Goal: Task Accomplishment & Management: Use online tool/utility

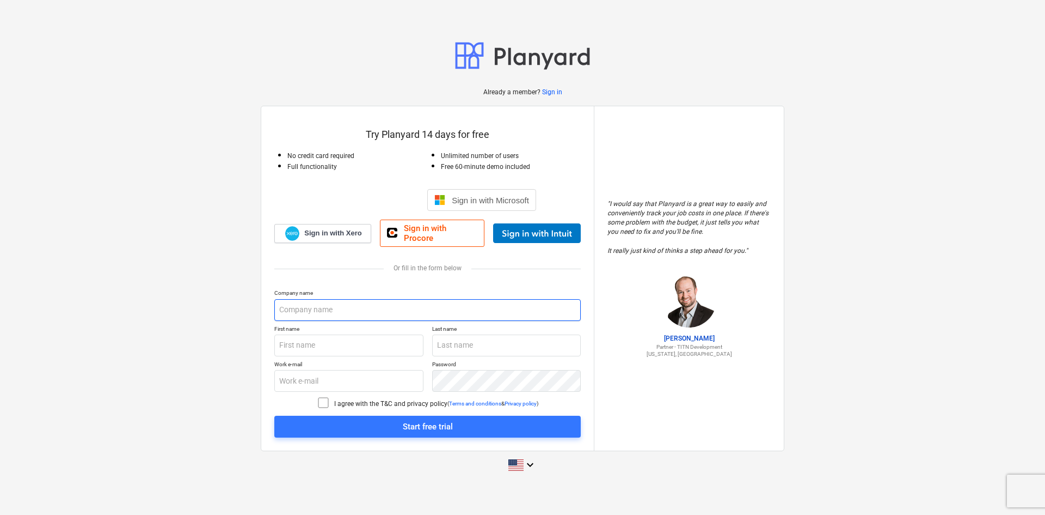
drag, startPoint x: 349, startPoint y: 303, endPoint x: 365, endPoint y: 302, distance: 16.4
click at [349, 303] on input "text" at bounding box center [427, 310] width 307 height 22
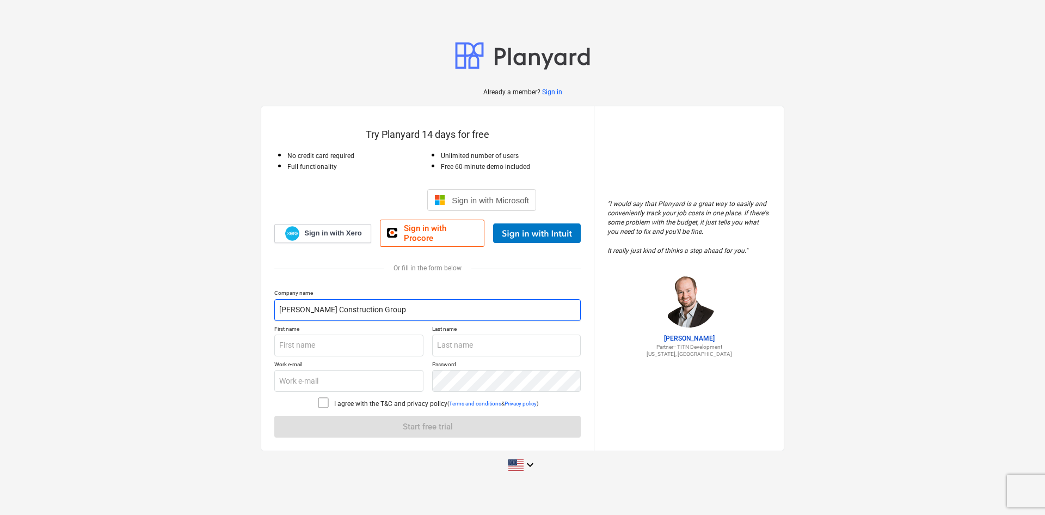
type input "[PERSON_NAME] Construction Group"
type input "[PERSON_NAME]"
type input "[EMAIL_ADDRESS][DOMAIN_NAME]"
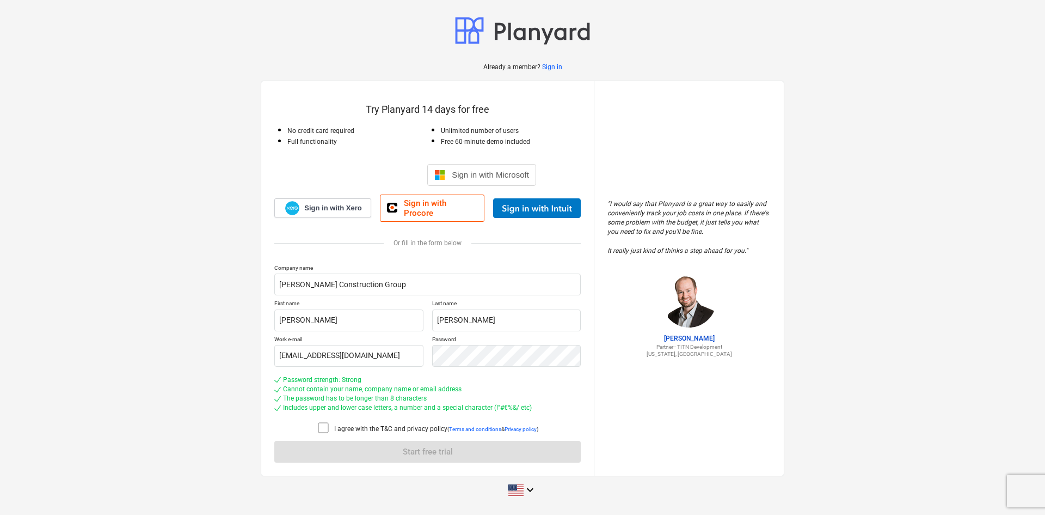
click at [325, 425] on icon at bounding box center [323, 427] width 13 height 13
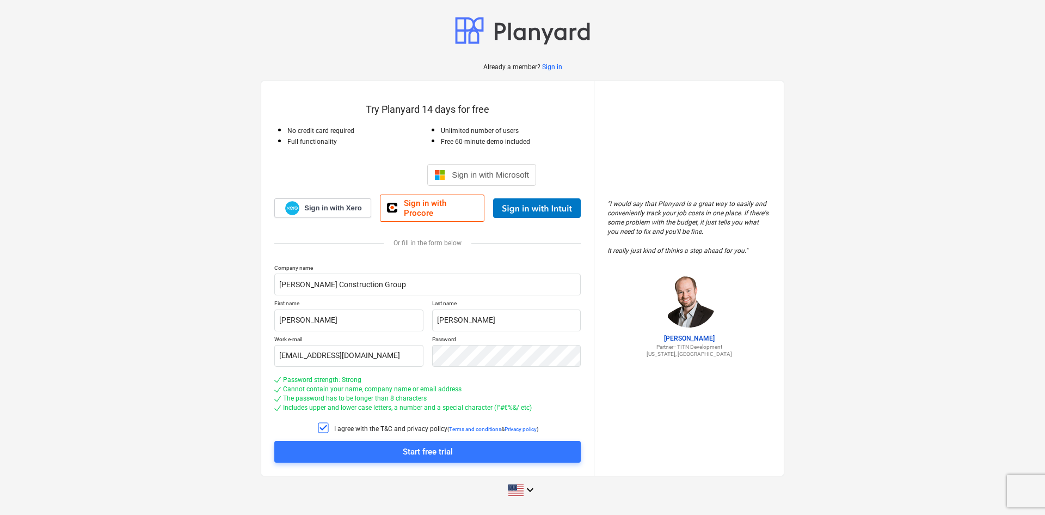
click at [437, 449] on div "Start free trial" at bounding box center [428, 451] width 50 height 14
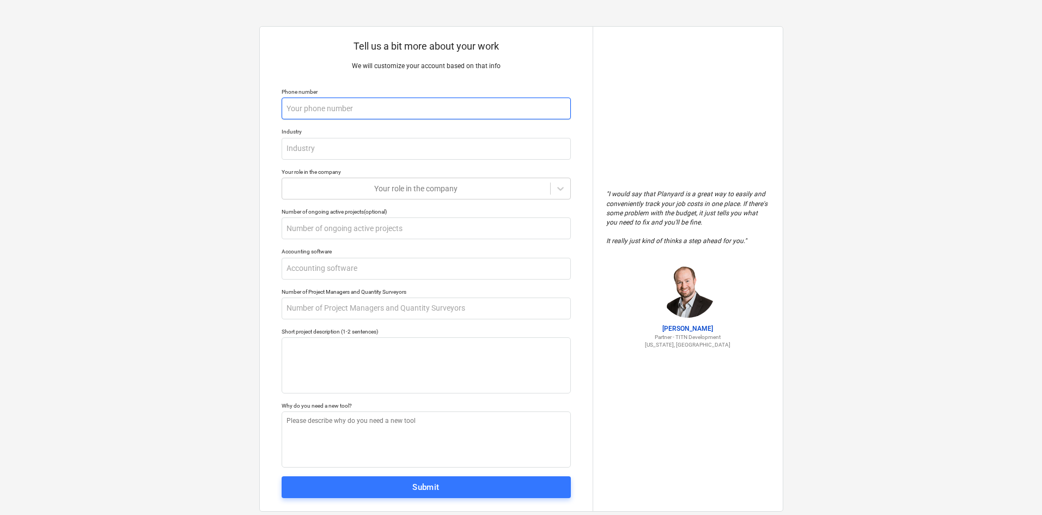
click at [364, 108] on input "text" at bounding box center [426, 108] width 289 height 22
type textarea "x"
type input "3"
type textarea "x"
type input "31"
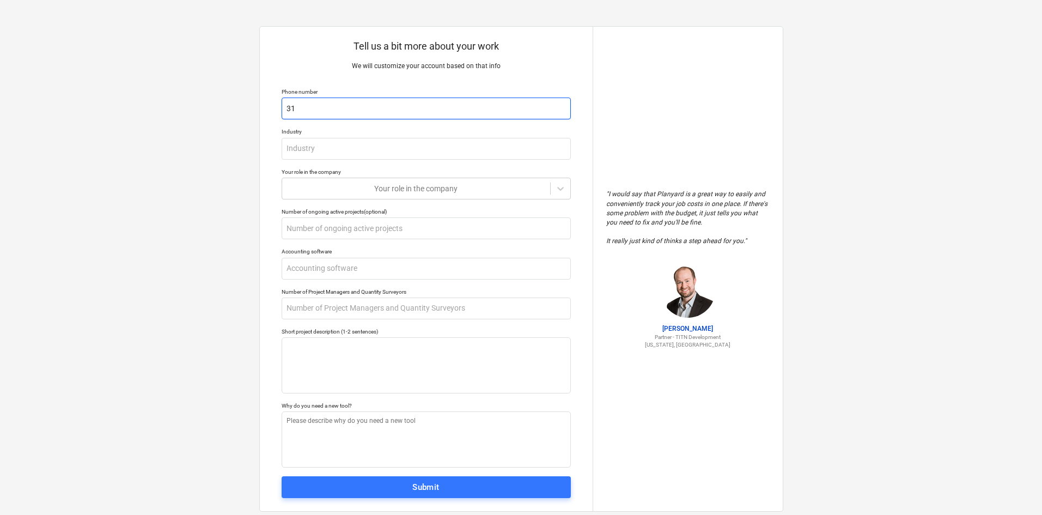
type textarea "x"
type input "317"
type textarea "x"
type input "3173"
type textarea "x"
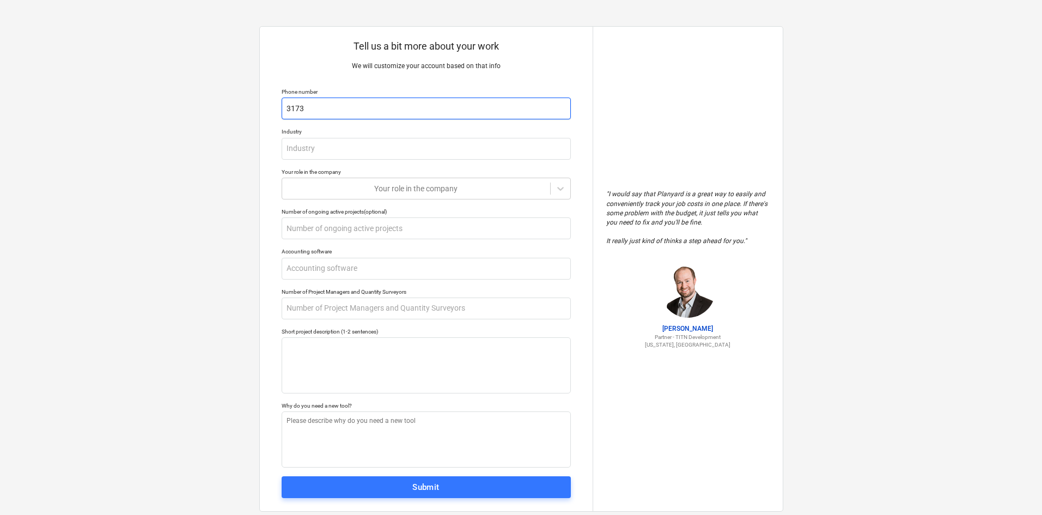
type input "31737"
type textarea "x"
type input "317376"
type textarea "x"
type input "3173762"
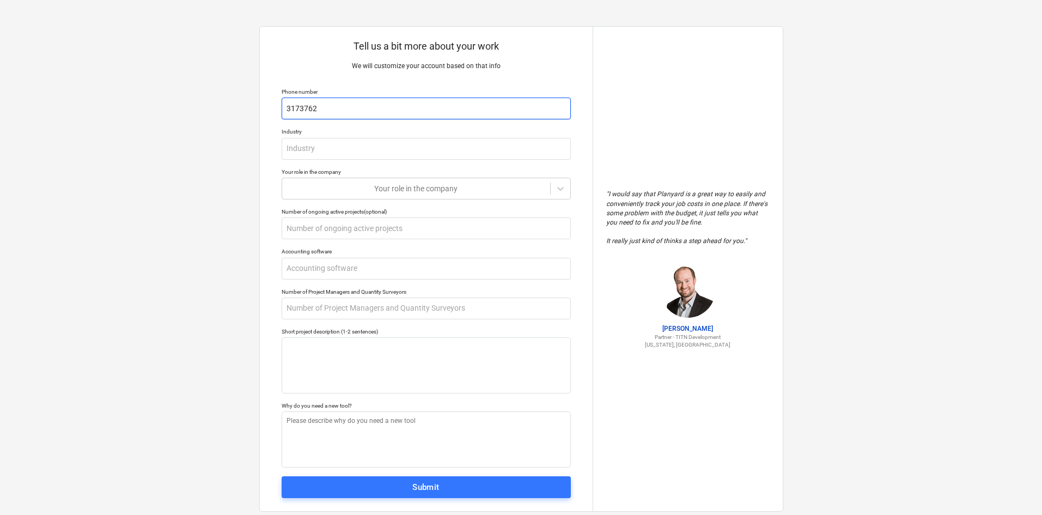
type textarea "x"
type input "31737625"
type textarea "x"
type input "317376255"
type textarea "x"
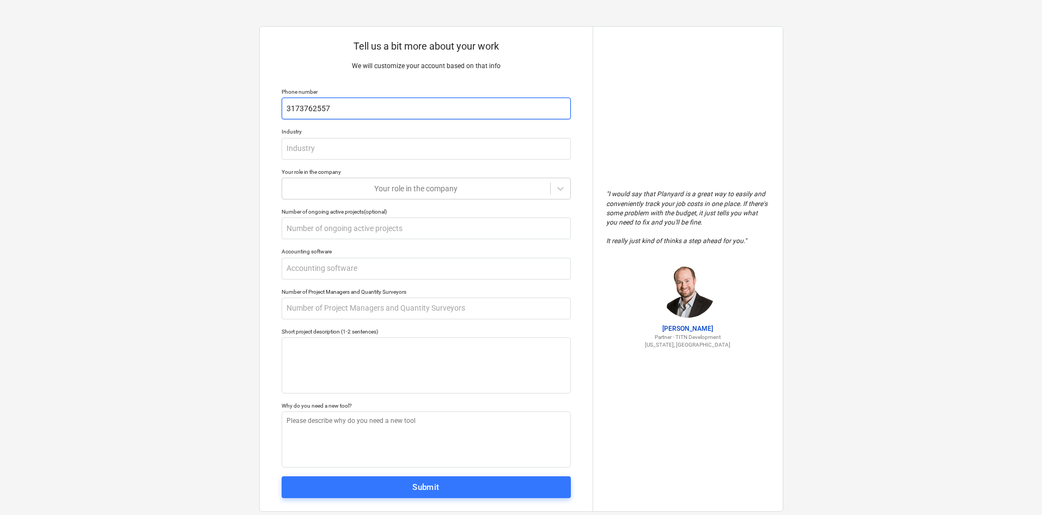
type input "3173762557"
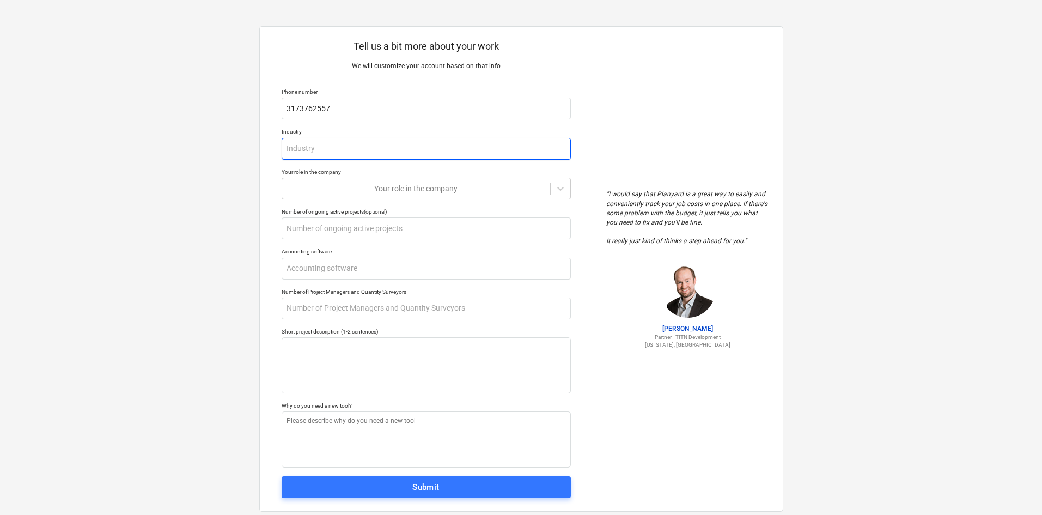
type textarea "x"
type input "C"
type textarea "x"
type input "Co"
type textarea "x"
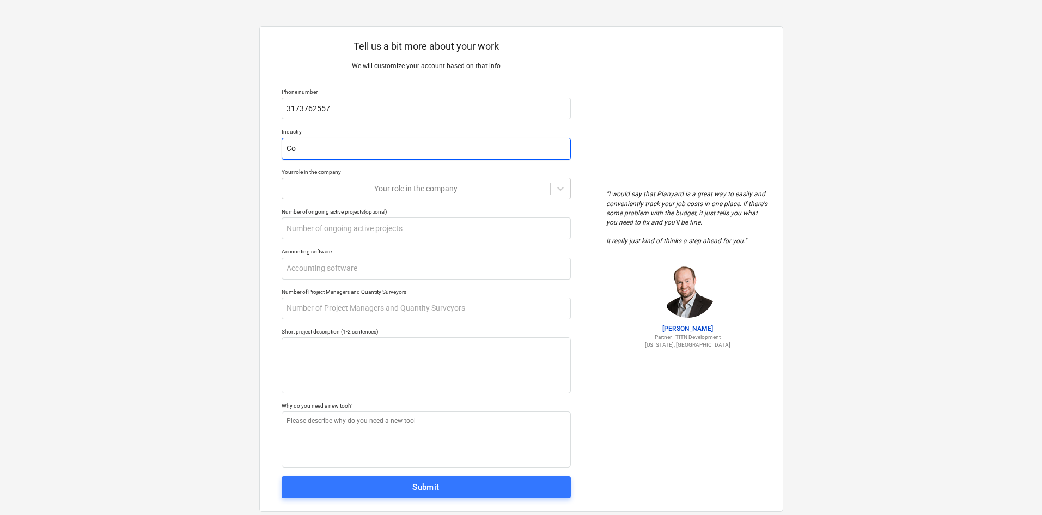
type input "Con"
type textarea "x"
type input "Const"
type textarea "x"
type input "Constru"
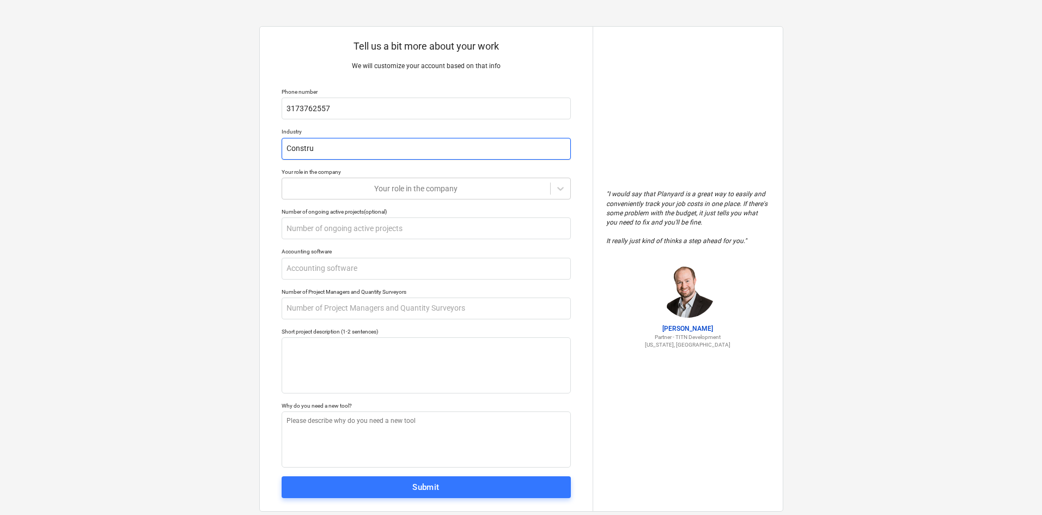
type textarea "x"
type input "Construc"
type textarea "x"
type input "Construct"
type textarea "x"
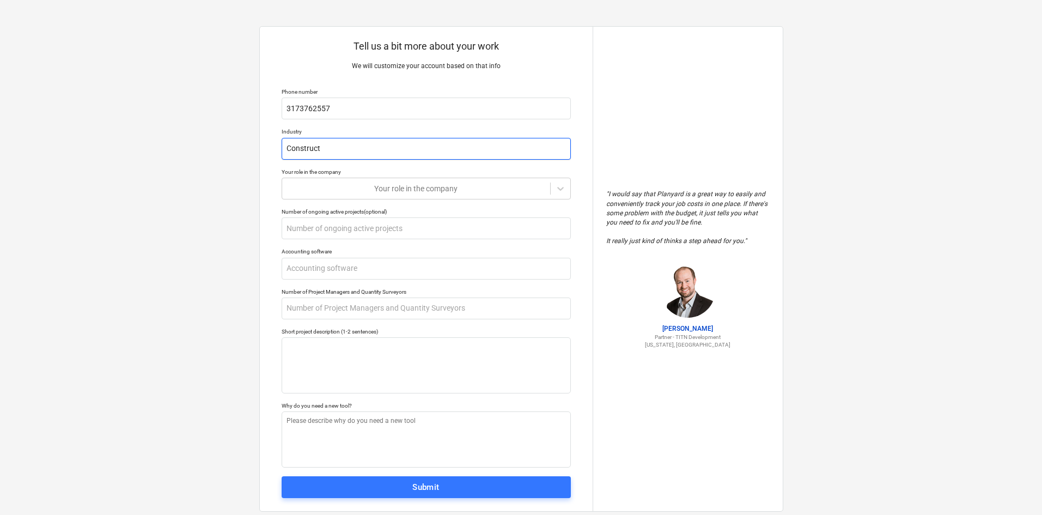
type input "Constructi"
type textarea "x"
type input "Constructio"
type textarea "x"
type input "Construction"
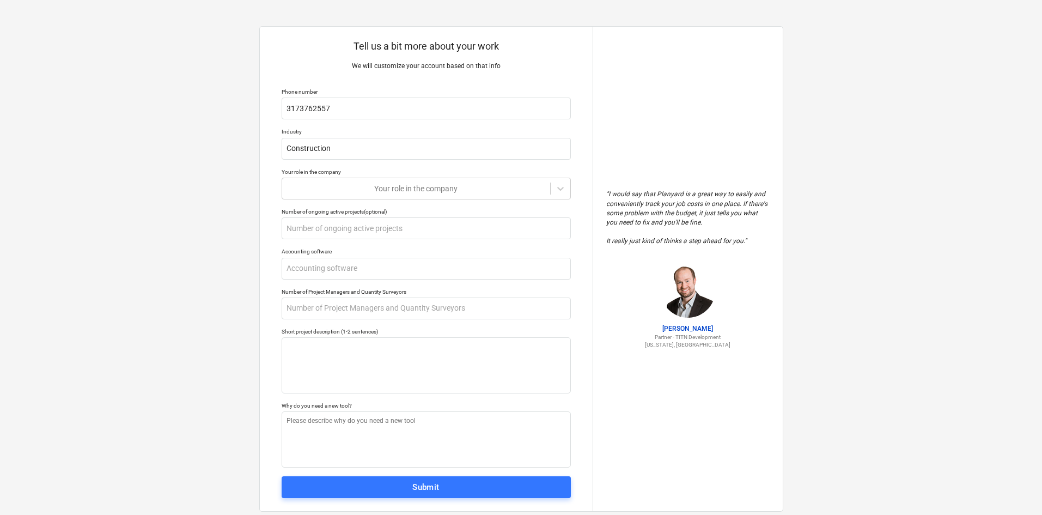
click at [559, 189] on icon at bounding box center [560, 189] width 7 height 4
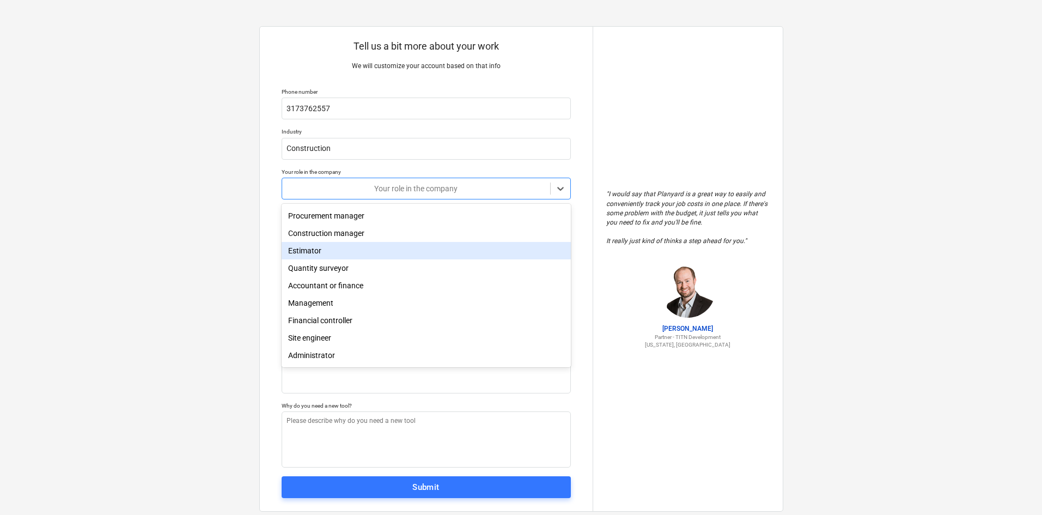
scroll to position [39, 0]
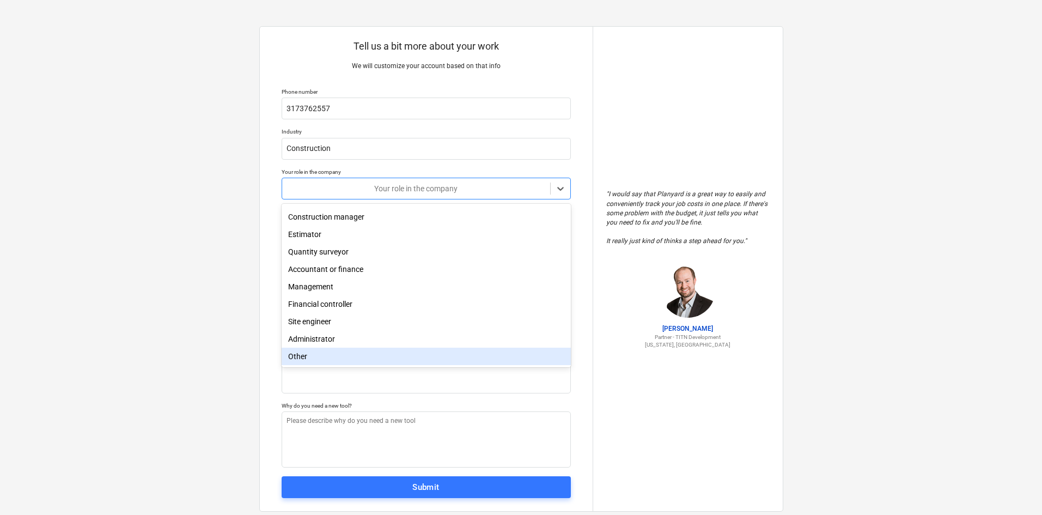
click at [350, 359] on div "Other" at bounding box center [426, 355] width 289 height 17
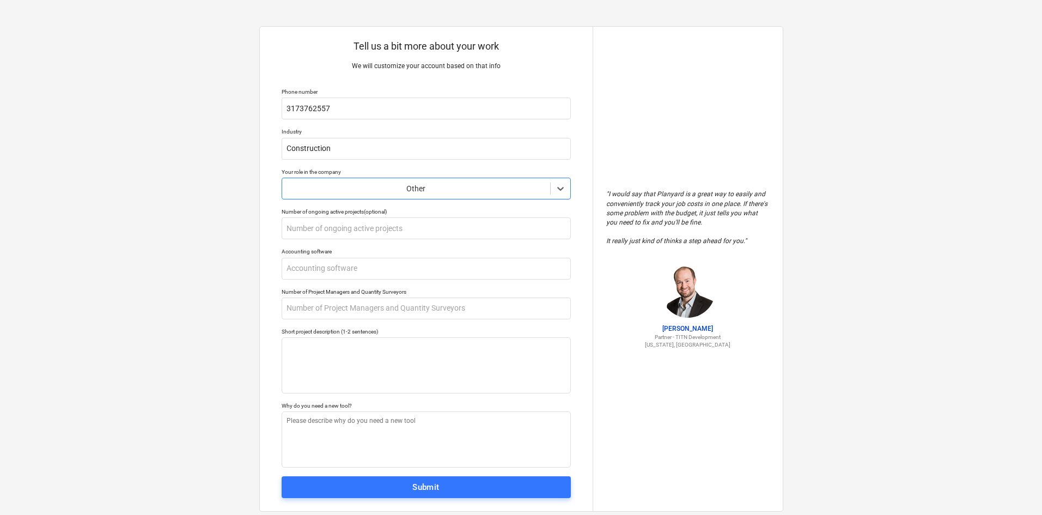
click at [497, 186] on div at bounding box center [416, 188] width 257 height 11
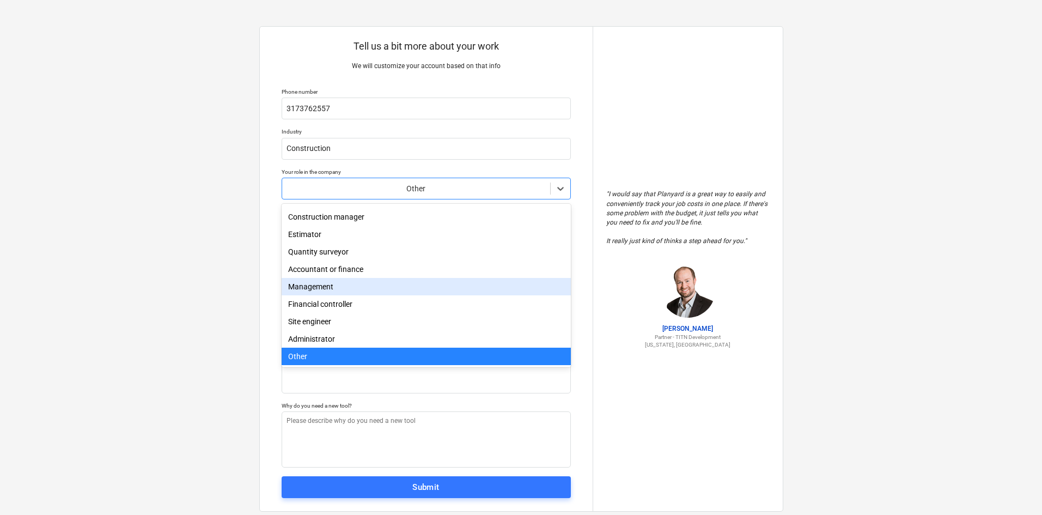
click at [390, 283] on div "Management" at bounding box center [426, 286] width 289 height 17
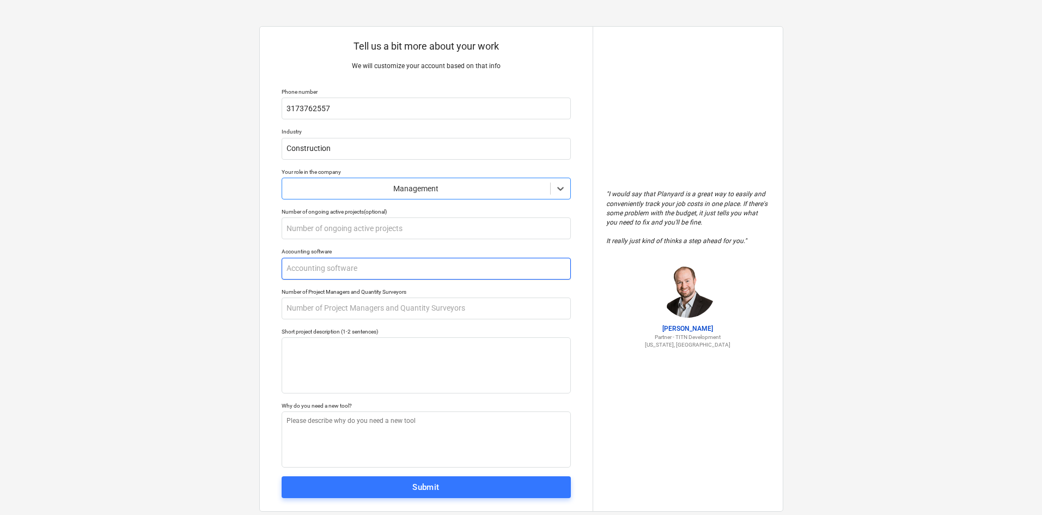
click at [366, 269] on input "text" at bounding box center [426, 269] width 289 height 22
type textarea "x"
type input "Q"
type textarea "x"
type input "Qu"
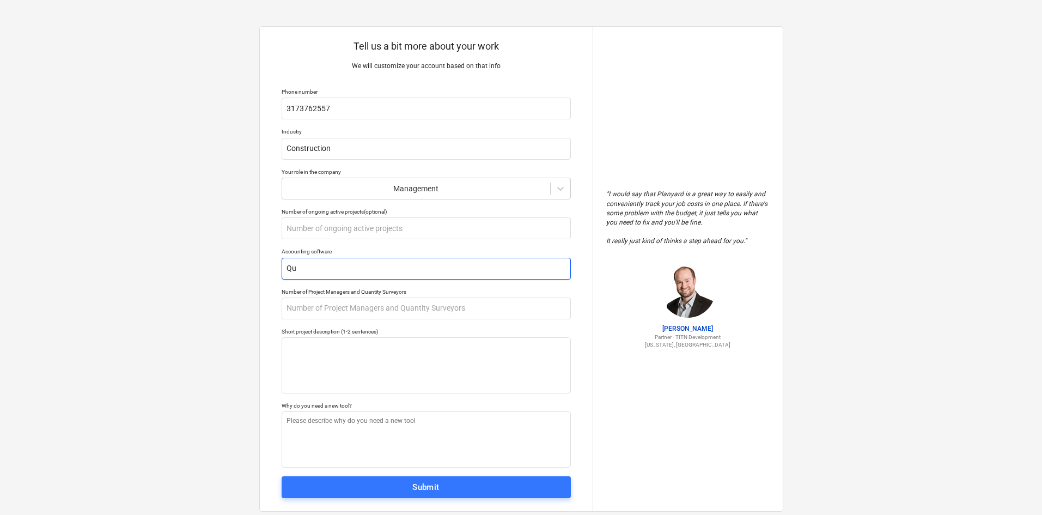
type textarea "x"
type input "Quc"
type textarea "x"
type input "Qu"
type textarea "x"
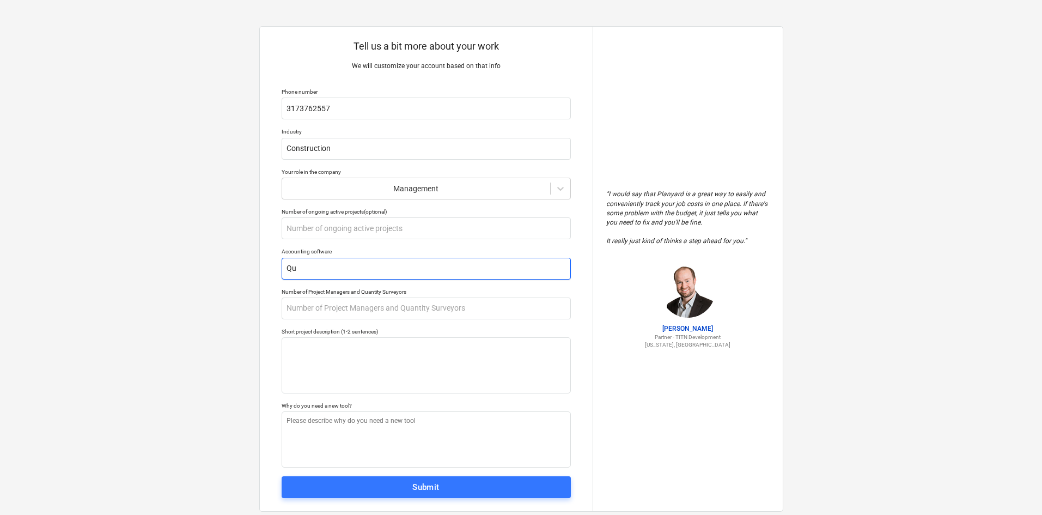
type input "Qui"
type textarea "x"
type input "Quick"
type textarea "x"
type input "QuickB"
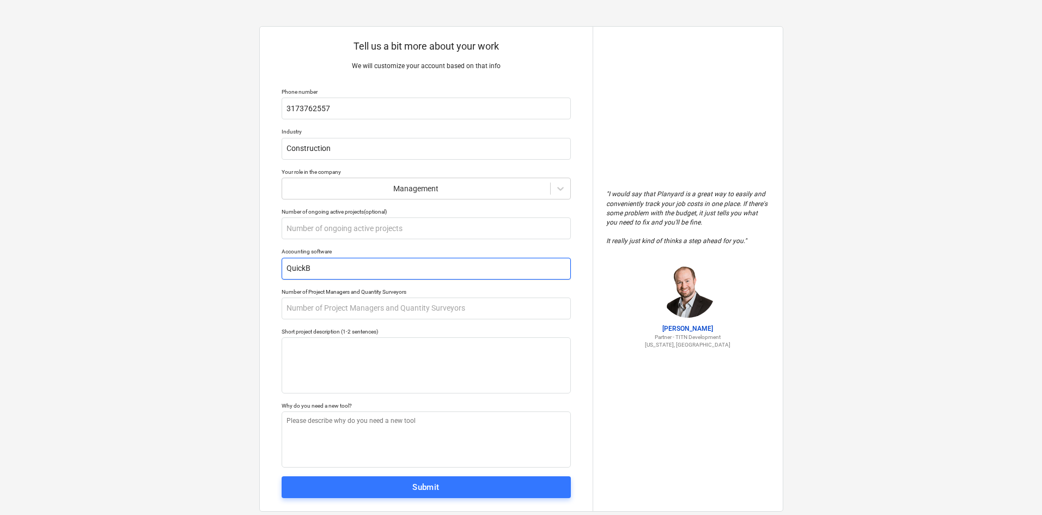
type textarea "x"
type input "QuickBo"
type textarea "x"
type input "QuickBoo"
type textarea "x"
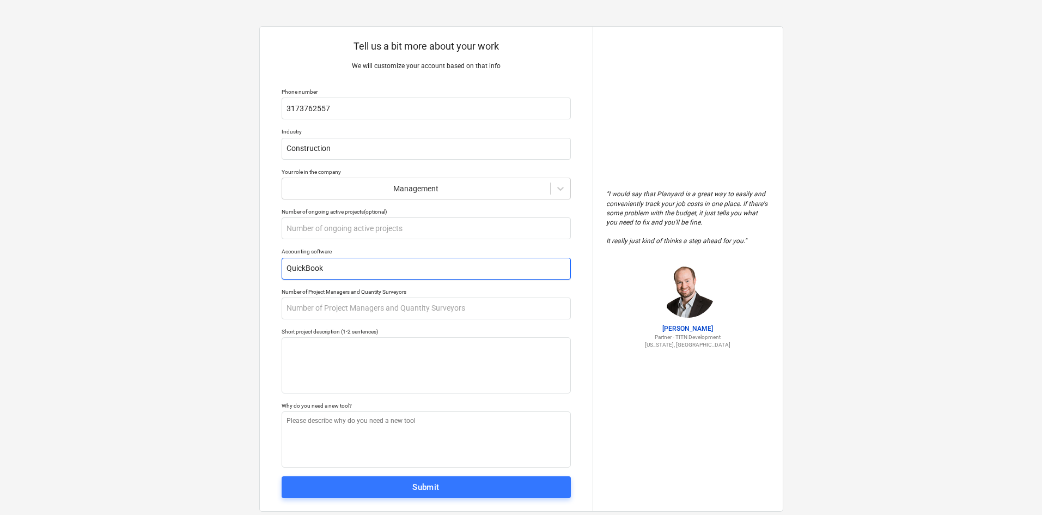
type input "QuickBooks"
type textarea "x"
type input "QuickBooks"
type textarea "x"
type input "QuickBooks O"
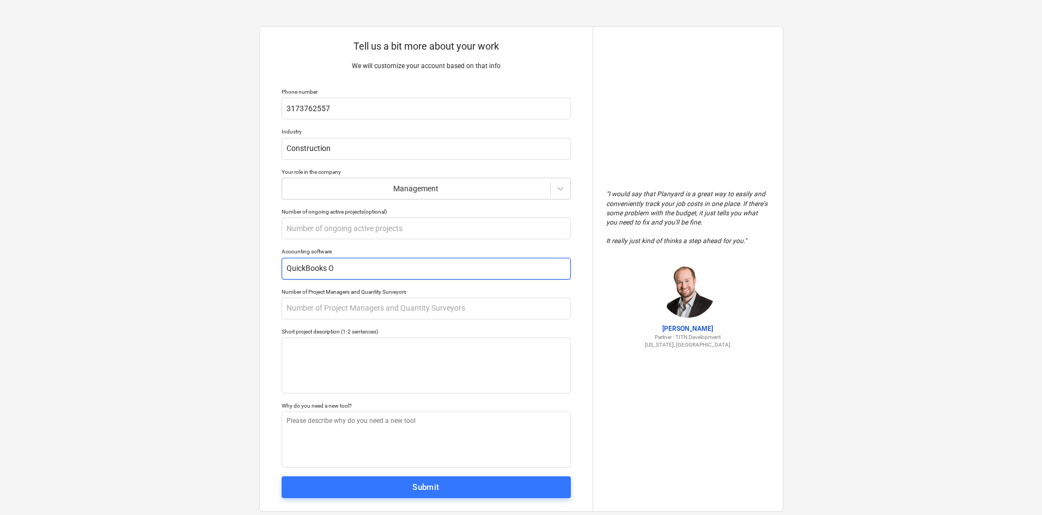
type textarea "x"
type input "QuickBooks On"
type textarea "x"
type input "QuickBooks Onl"
type textarea "x"
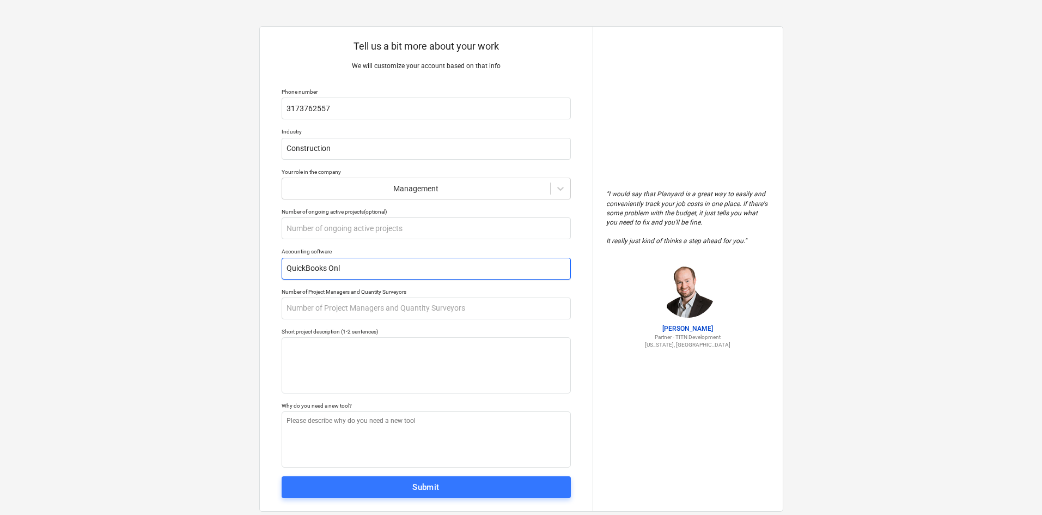
type input "QuickBooks Onli"
type textarea "x"
type input "QuickBooks Onlin"
type textarea "x"
type input "QuickBooks Online"
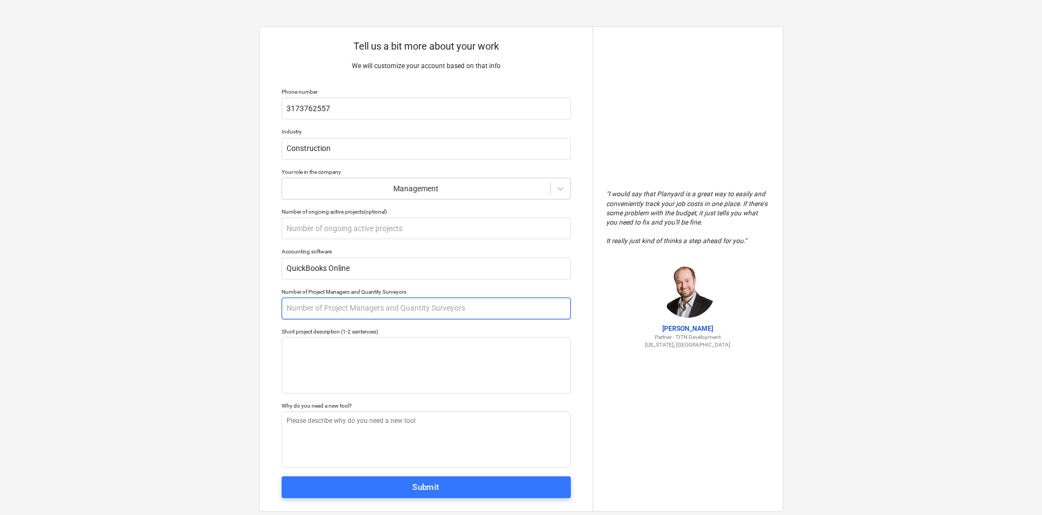
click at [380, 310] on input "text" at bounding box center [426, 308] width 289 height 22
type textarea "x"
type input "3"
type textarea "x"
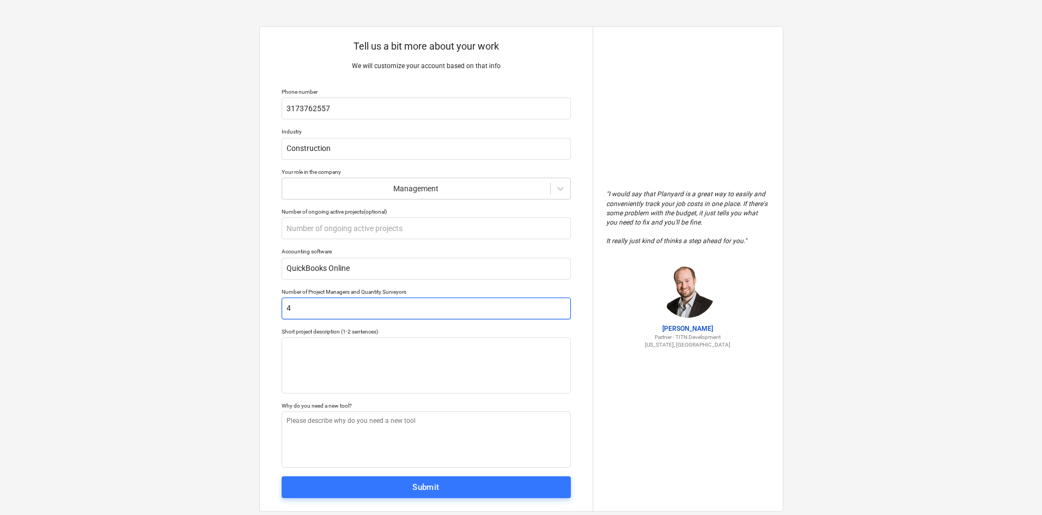
type input "4"
click at [363, 347] on textarea at bounding box center [426, 365] width 289 height 56
click at [360, 437] on textarea at bounding box center [426, 439] width 289 height 56
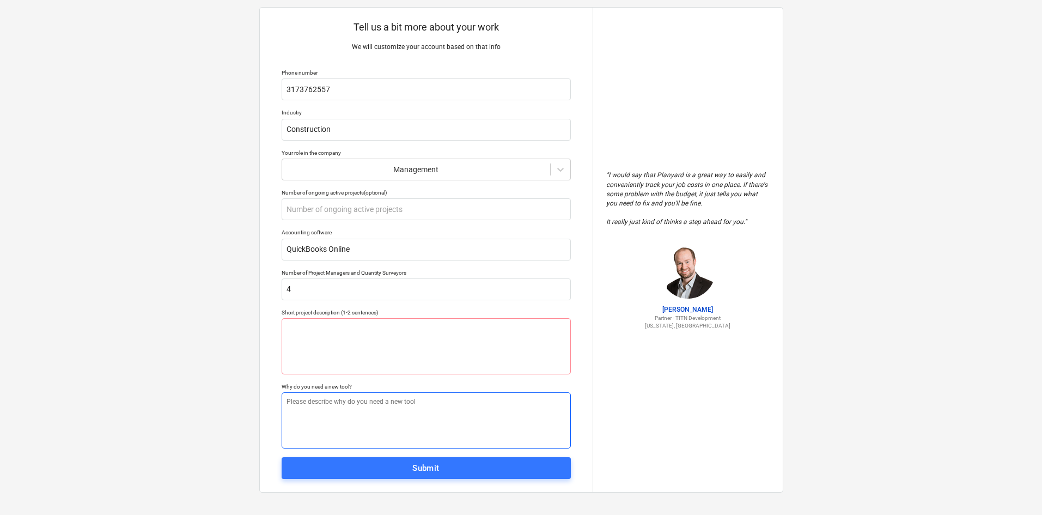
scroll to position [23, 0]
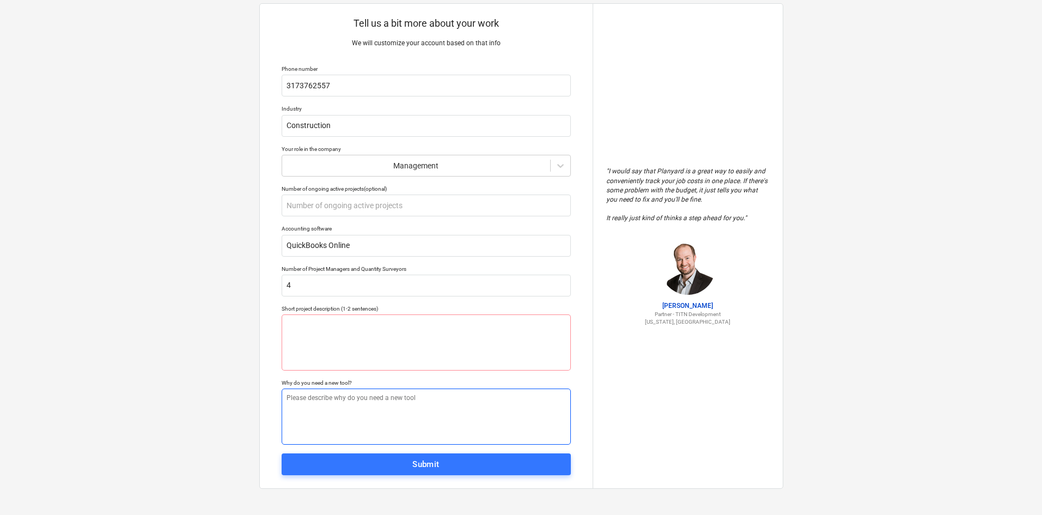
type textarea "x"
type textarea "Q"
type textarea "x"
type textarea "Qu"
type textarea "x"
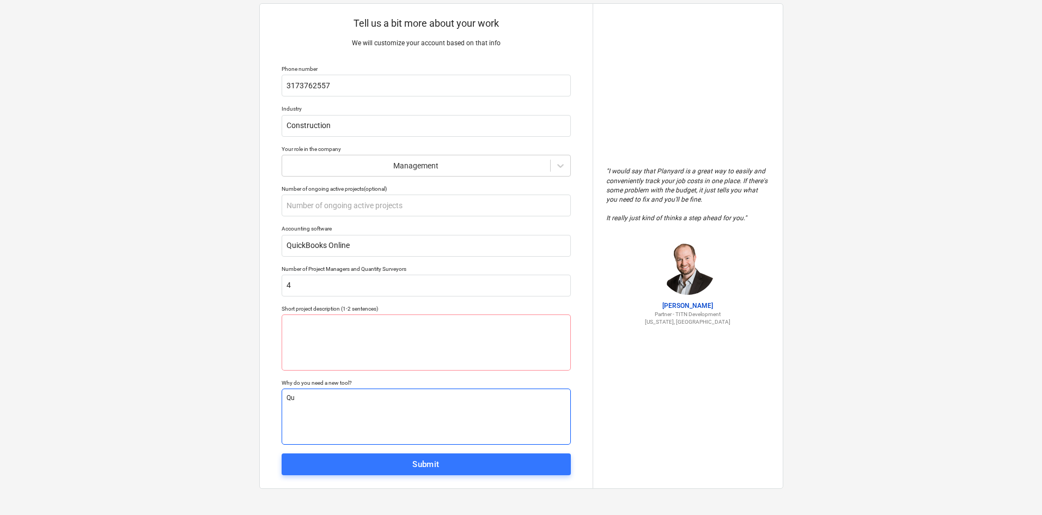
type textarea "Qui"
type textarea "x"
type textarea "Quic"
type textarea "x"
type textarea "Quick"
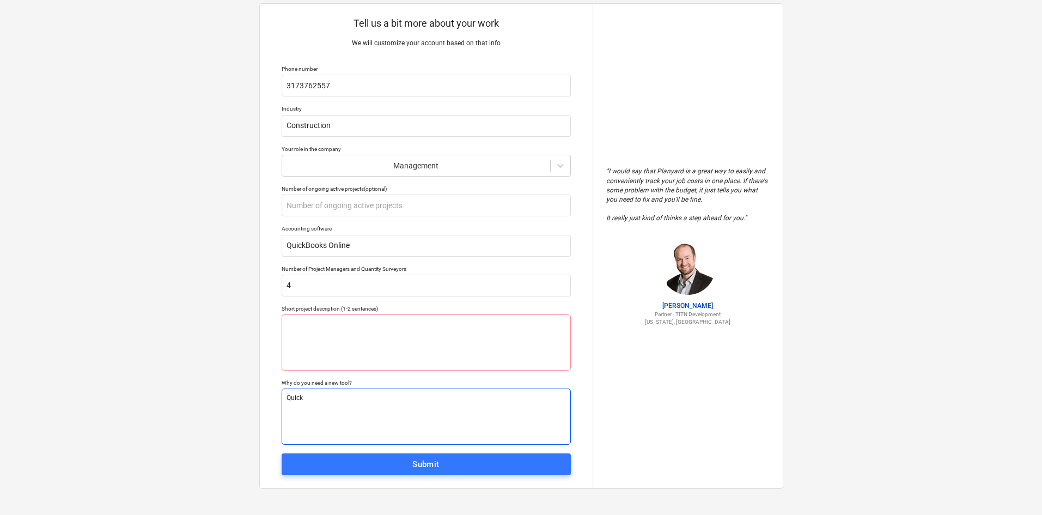
type textarea "x"
type textarea "QuickB"
type textarea "x"
type textarea "QuickBo"
type textarea "x"
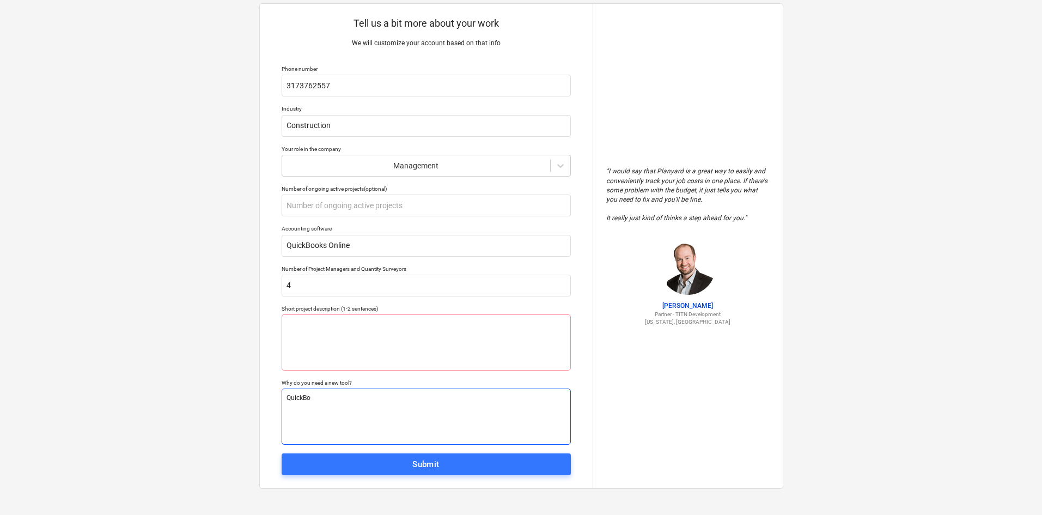
type textarea "QuickBoo"
type textarea "x"
type textarea "QuickBook"
type textarea "x"
type textarea "QuickBooks"
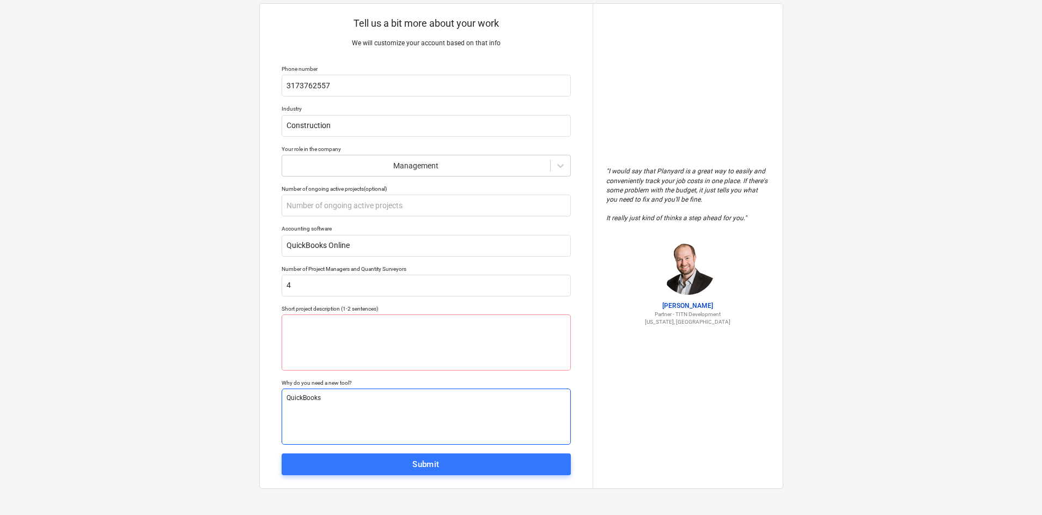
type textarea "x"
type textarea "QuickBooks"
type textarea "x"
type textarea "QuickBooks o"
type textarea "x"
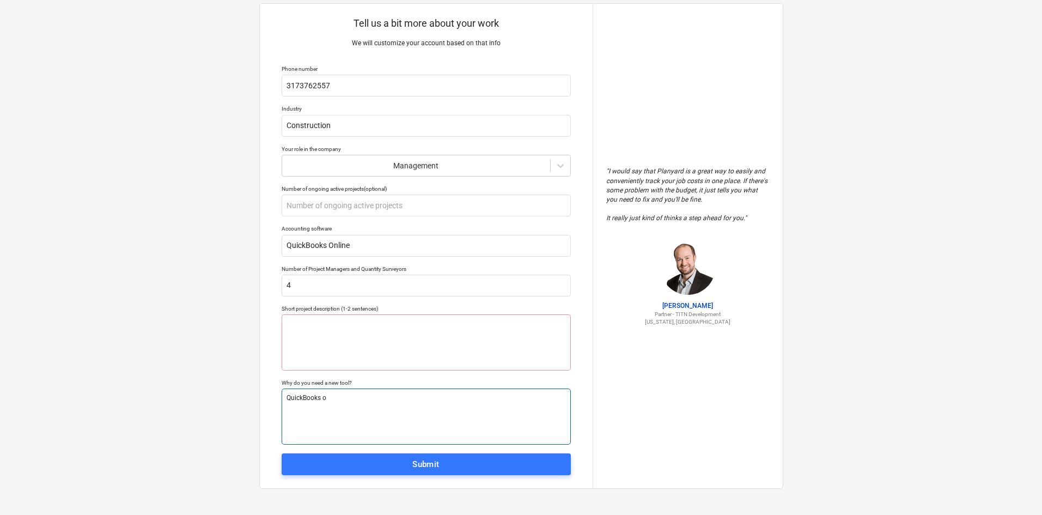
type textarea "QuickBooks on"
type textarea "x"
type textarea "QuickBooks onl"
type textarea "x"
type textarea "QuickBooks onli"
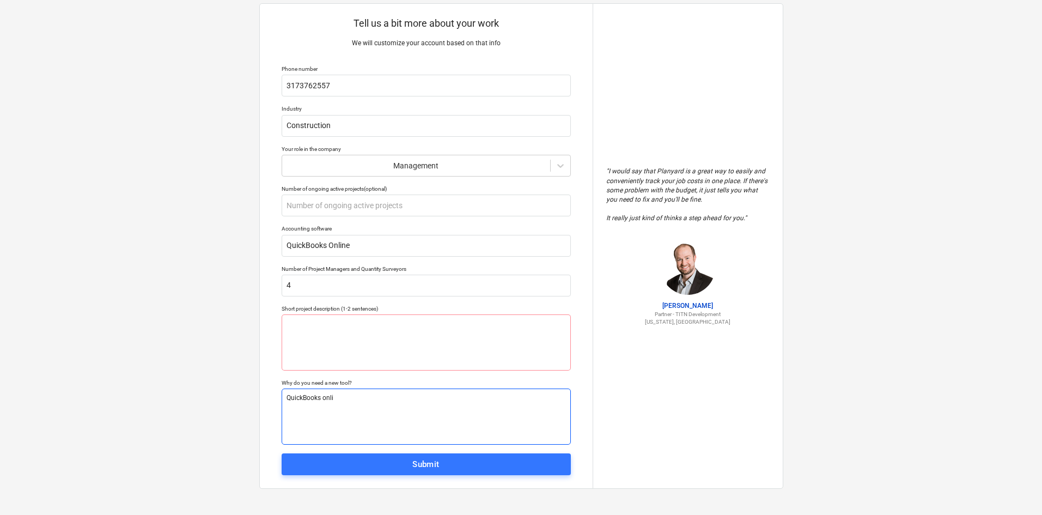
type textarea "x"
type textarea "QuickBooks onlin"
type textarea "x"
type textarea "QuickBooks online"
type textarea "x"
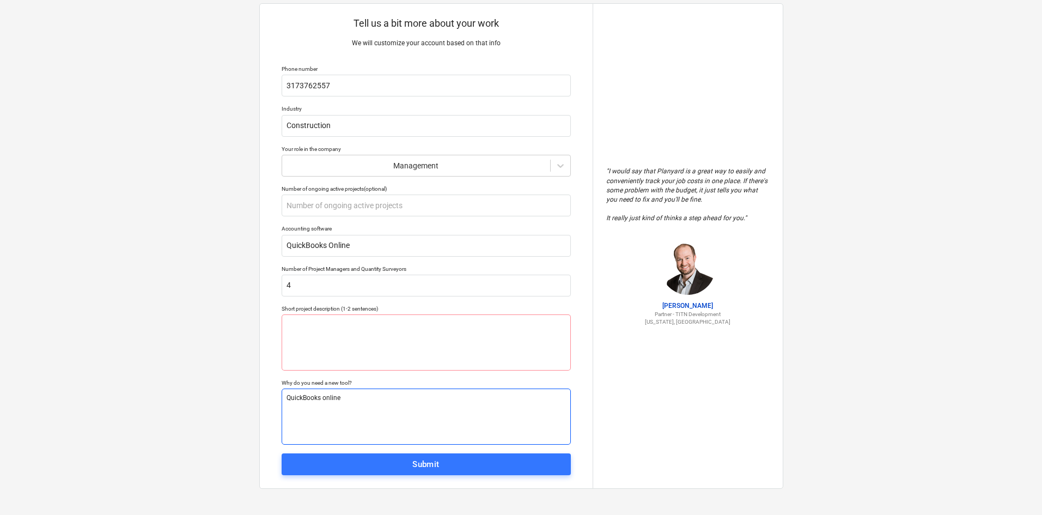
type textarea "QuickBooks online d"
type textarea "x"
type textarea "QuickBooks online do"
type textarea "x"
type textarea "QuickBooks online doe"
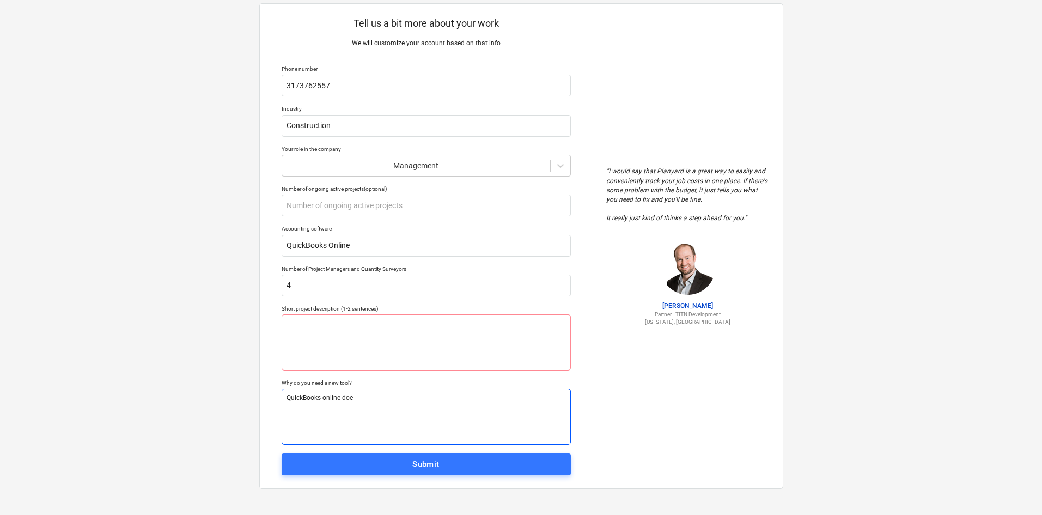
type textarea "x"
type textarea "QuickBooks online doesn"
type textarea "x"
type textarea "QuickBooks online doesn'"
type textarea "x"
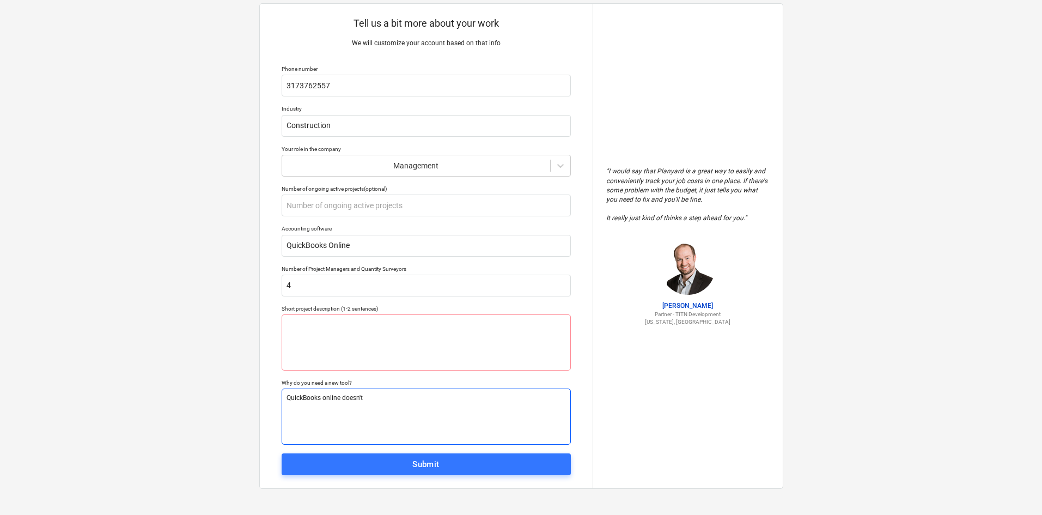
type textarea "QuickBooks online doesn't"
type textarea "x"
type textarea "QuickBooks online doesn't o"
type textarea "x"
type textarea "QuickBooks online doesn't of"
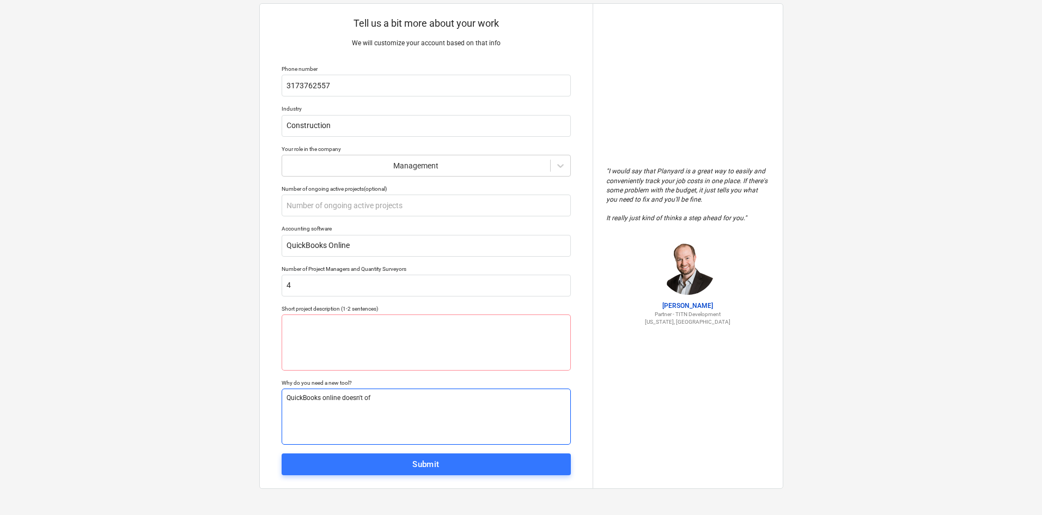
type textarea "x"
type textarea "QuickBooks online doesn't off"
type textarea "x"
type textarea "QuickBooks online doesn't offe"
type textarea "x"
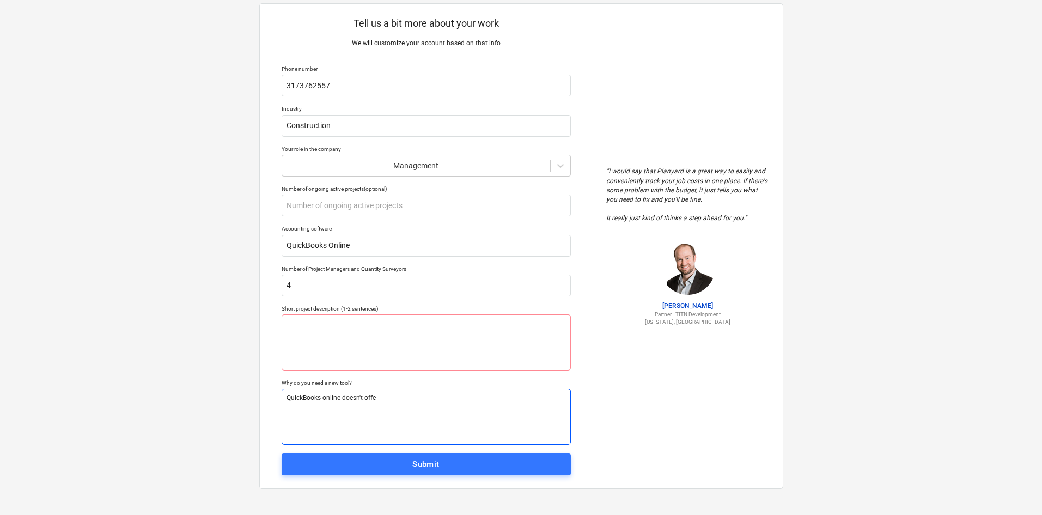
type textarea "QuickBooks online doesn't offer"
type textarea "x"
type textarea "QuickBooks nline doesn't offer"
type textarea "x"
type textarea "QuickBooks Online doesn't offer"
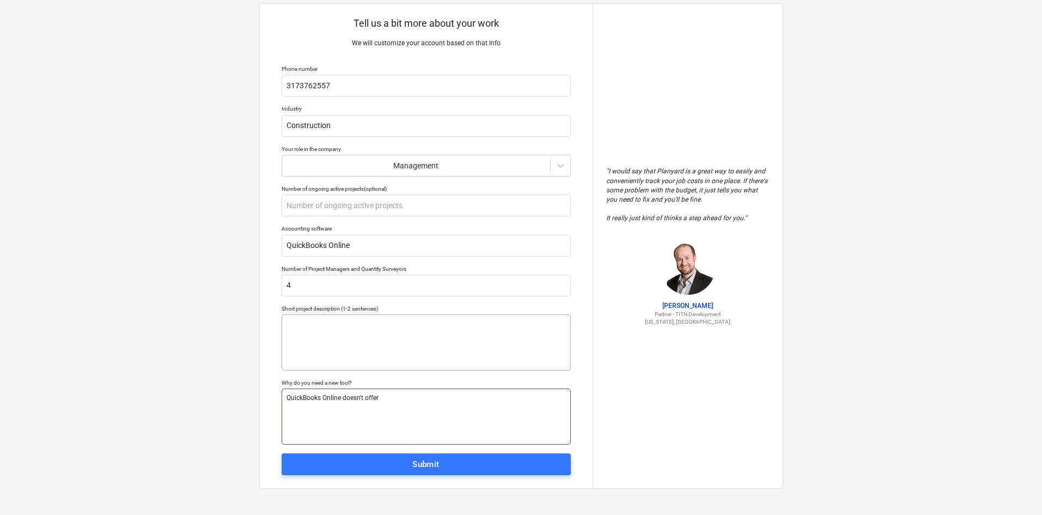
click at [436, 405] on textarea "QuickBooks Online doesn't offer" at bounding box center [426, 416] width 289 height 56
type textarea "x"
type textarea "QuickBooks Online doesn't offer t"
type textarea "x"
type textarea "QuickBooks Online doesn't offer th"
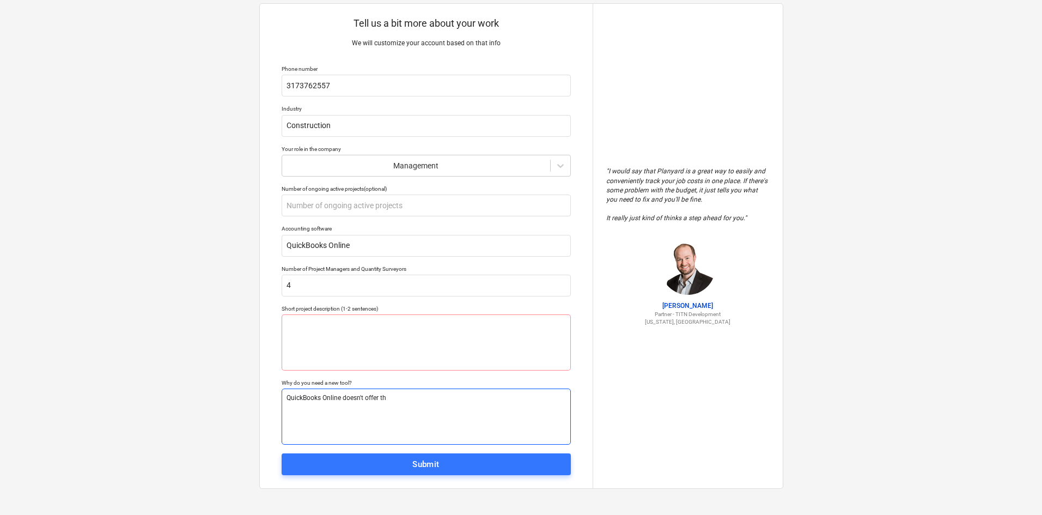
type textarea "x"
type textarea "QuickBooks Online doesn't offer the"
type textarea "x"
type textarea "QuickBooks Online doesn't offer the"
type textarea "x"
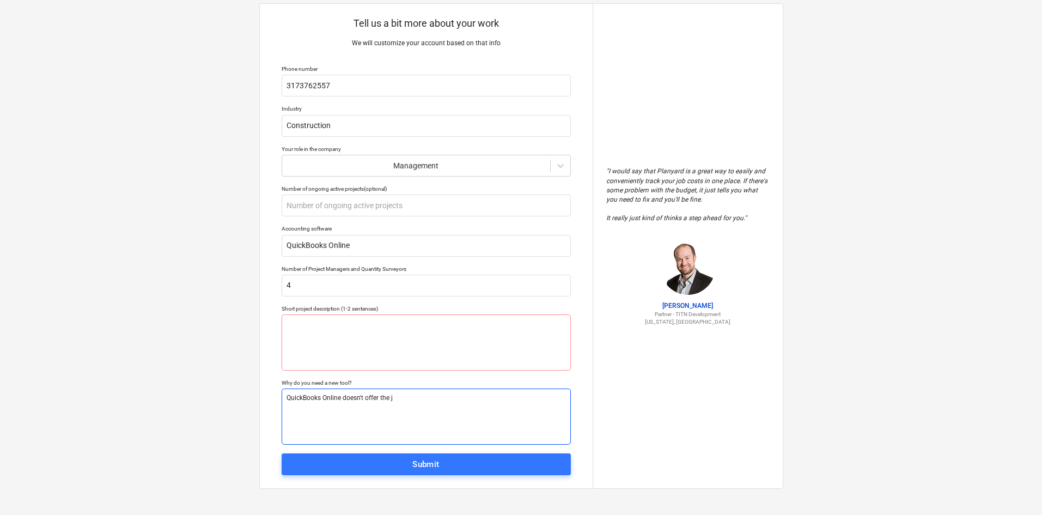
type textarea "QuickBooks Online doesn't offer the jo"
type textarea "x"
type textarea "QuickBooks Online doesn't offer the job"
type textarea "x"
type textarea "QuickBooks Online doesn't offer the job"
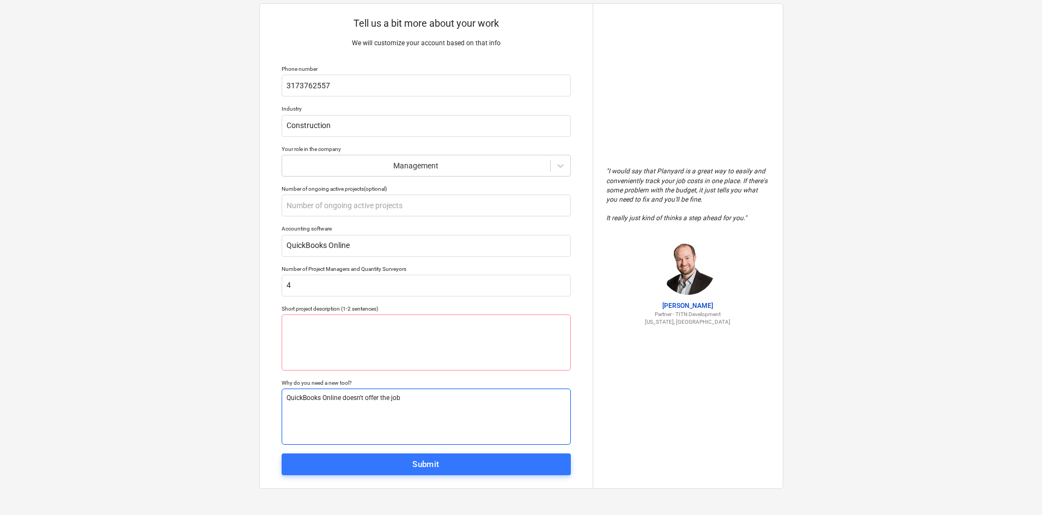
type textarea "x"
type textarea "QuickBooks Online doesn't offer the job co"
type textarea "x"
type textarea "QuickBooks Online doesn't offer the job cos"
type textarea "x"
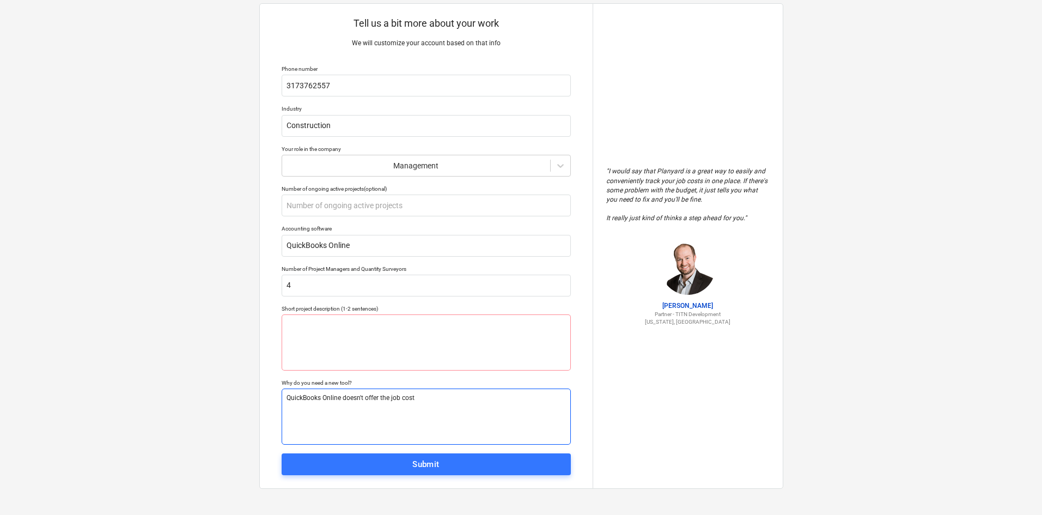
type textarea "QuickBooks Online doesn't offer the job costi"
type textarea "x"
type textarea "QuickBooks Online doesn't offer the job [PERSON_NAME]"
type textarea "x"
type textarea "QuickBooks Online doesn't offer the job costing"
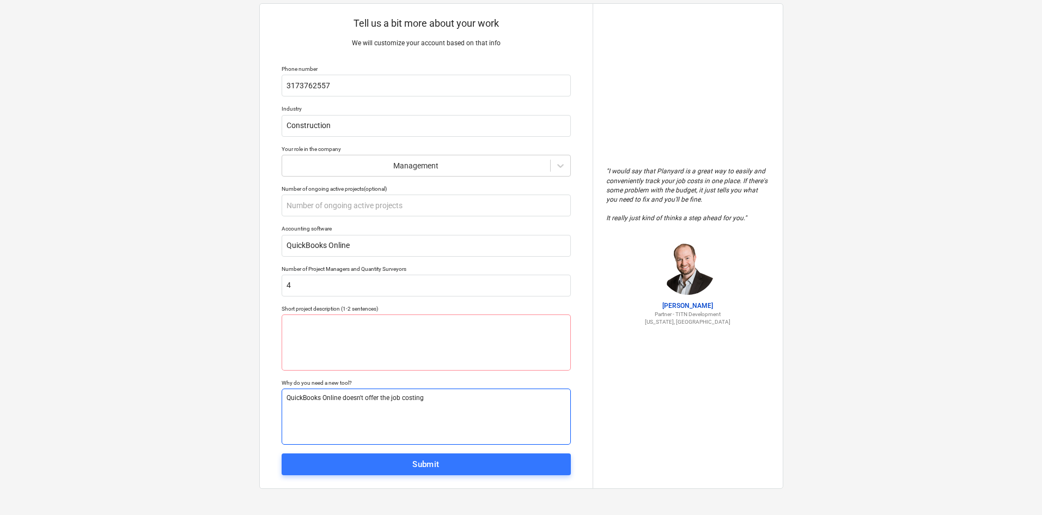
type textarea "x"
type textarea "QuickBooks Online doesn't offer the job costing t"
type textarea "x"
type textarea "QuickBooks Online doesn't offer the job costing tha"
type textarea "x"
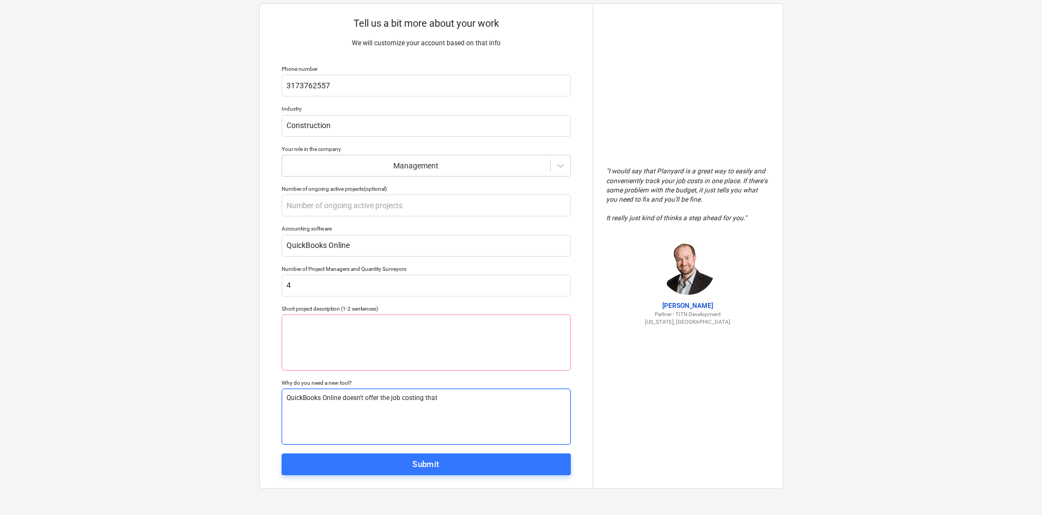
type textarea "QuickBooks Online doesn't offer the job costing that"
type textarea "x"
type textarea "QuickBooks Online doesn't offer the job costing that w"
type textarea "x"
type textarea "QuickBooks Online doesn't offer the job costing that we"
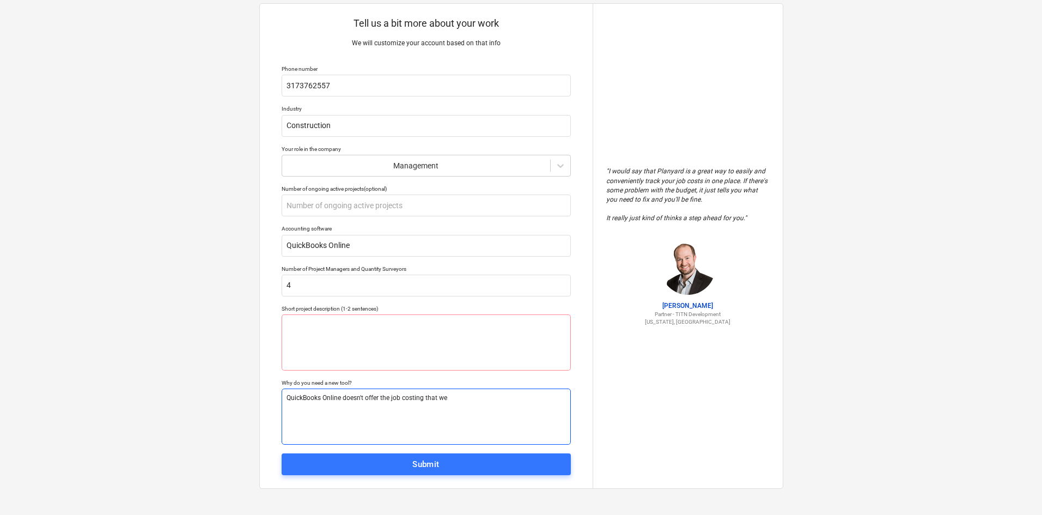
type textarea "x"
type textarea "QuickBooks Online doesn't offer the job costing that we"
type textarea "x"
type textarea "QuickBooks Online doesn't offer the job costing that we n"
type textarea "x"
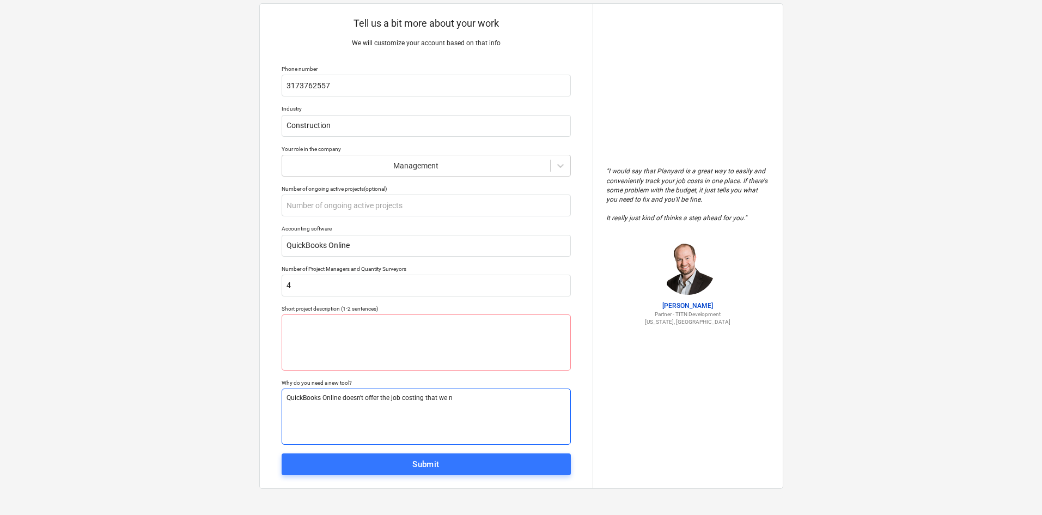
type textarea "QuickBooks Online doesn't offer the job costing that we ne"
type textarea "x"
type textarea "QuickBooks Online doesn't offer the job costing that we nee"
type textarea "x"
type textarea "QuickBooks Online doesn't offer the job costing that we need"
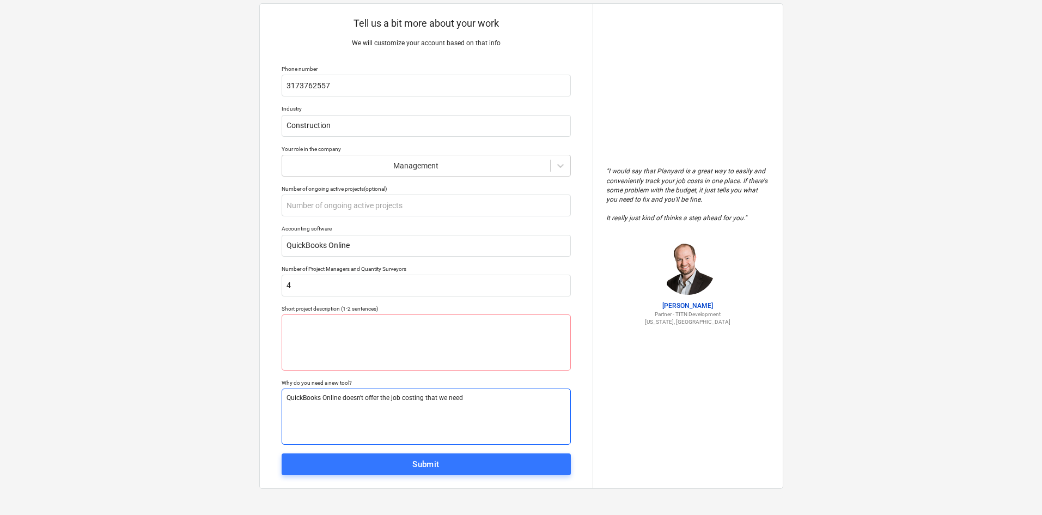
type textarea "x"
type textarea "QuickBooks Online doesn't offer the job costing that we need a"
type textarea "x"
type textarea "QuickBooks Online doesn't offer the job costing that we need as"
type textarea "x"
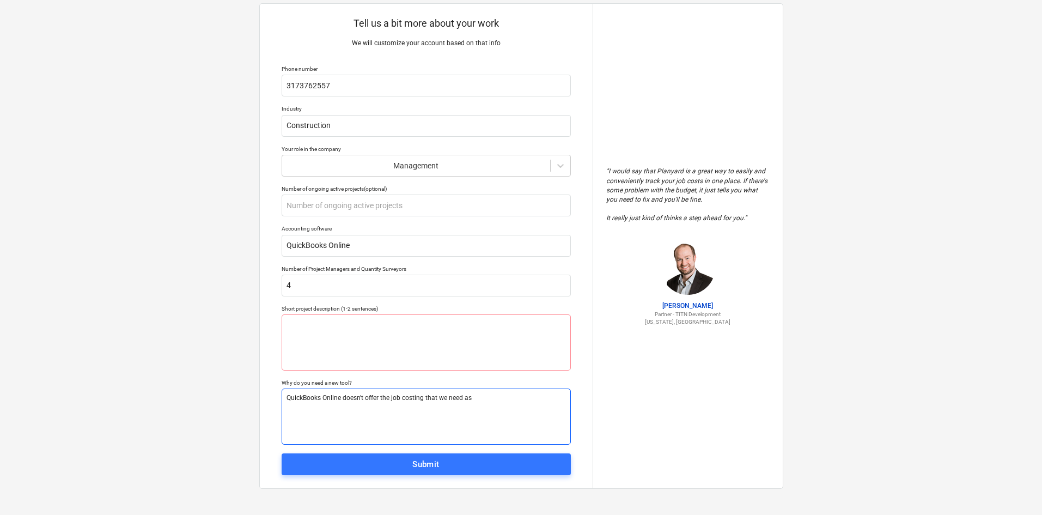
type textarea "QuickBooks Online doesn't offer the job costing that we need as w"
type textarea "x"
type textarea "QuickBooks Online doesn't offer the job costing that we need as we"
type textarea "x"
type textarea "QuickBooks Online doesn't offer the job costing that we need as we g"
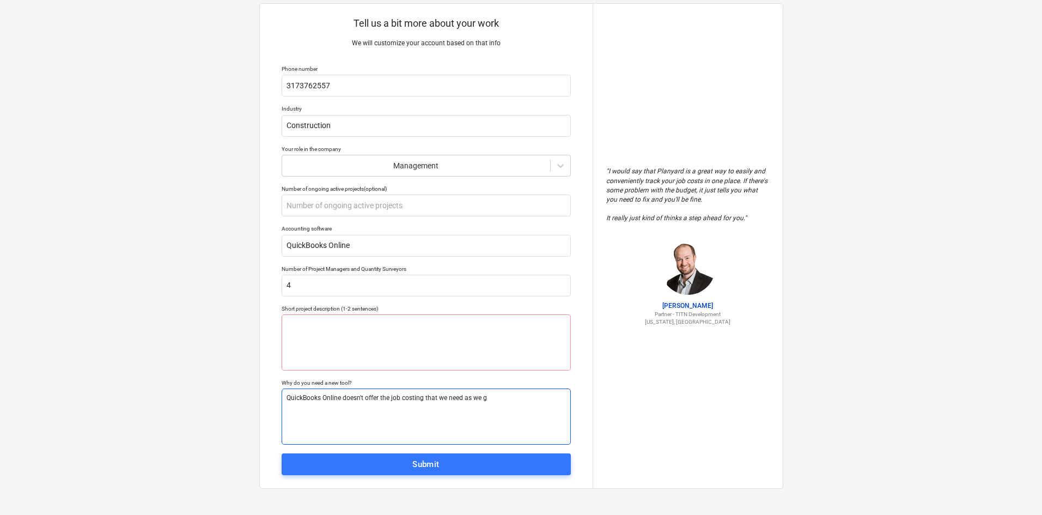
type textarea "x"
type textarea "QuickBooks Online doesn't offer the job costing that we need as we gr"
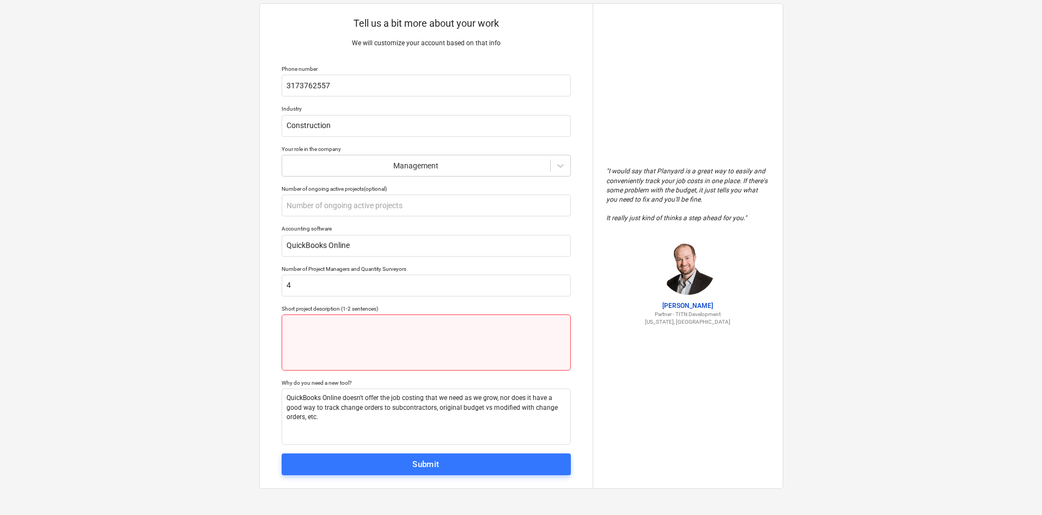
click at [403, 348] on textarea at bounding box center [426, 342] width 289 height 56
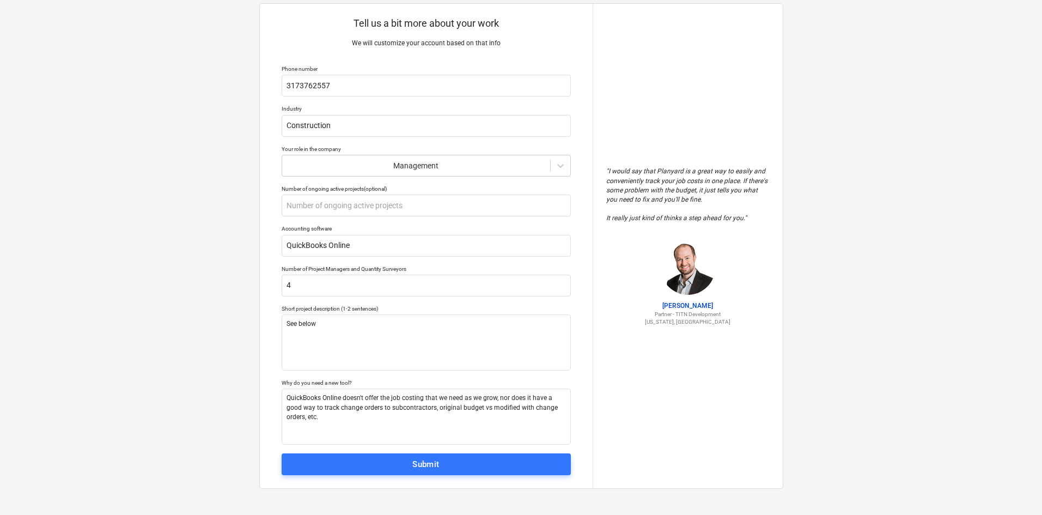
click at [422, 464] on div "Submit" at bounding box center [425, 464] width 27 height 14
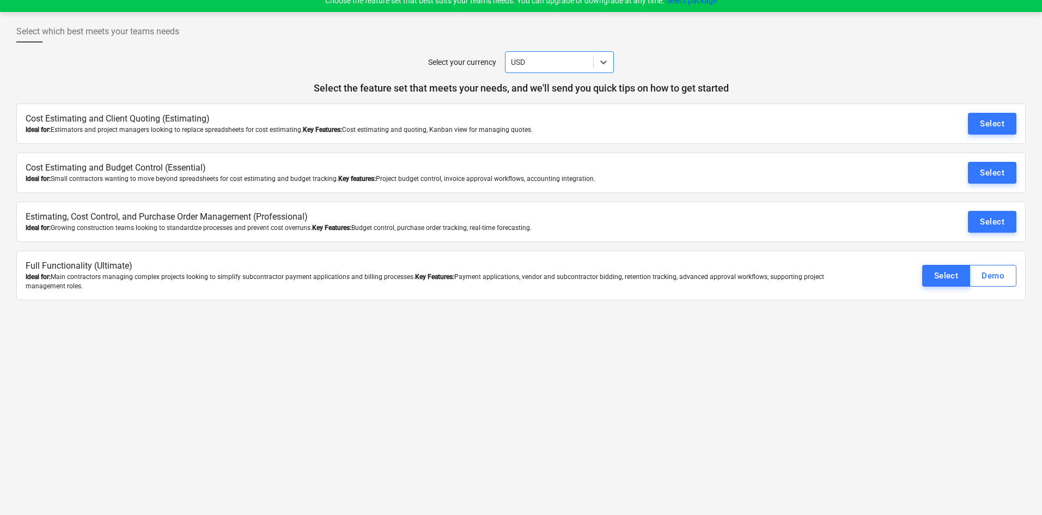
click at [933, 278] on button "Select" at bounding box center [946, 276] width 48 height 22
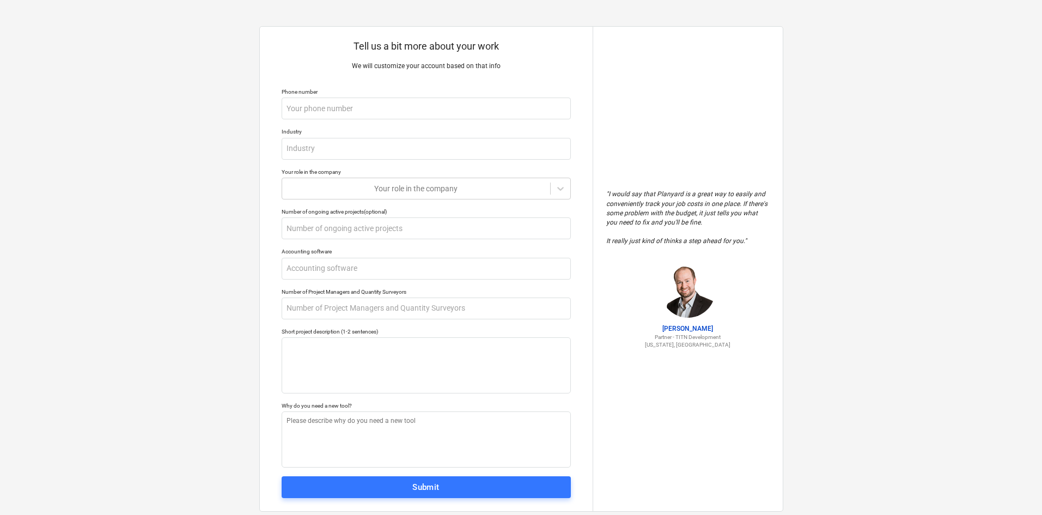
scroll to position [23, 0]
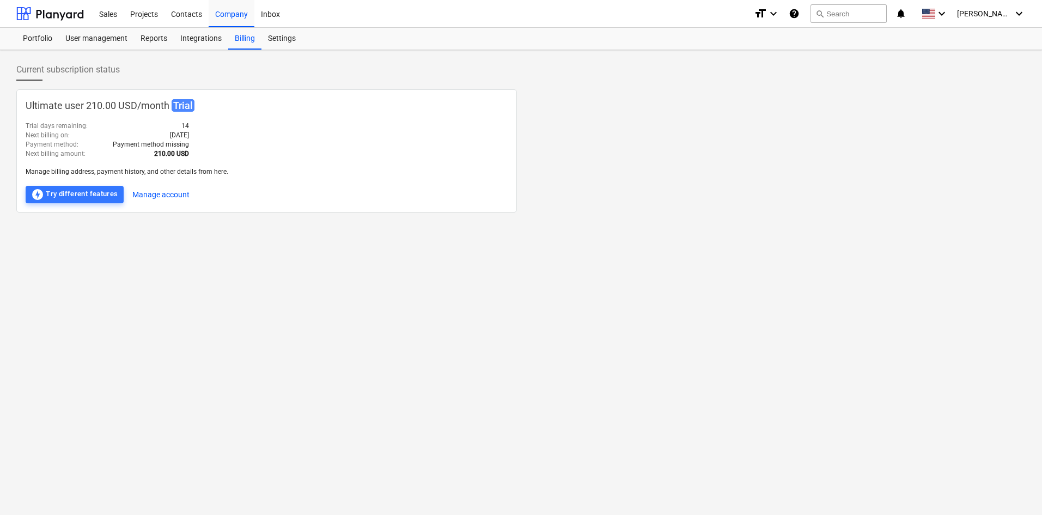
click at [249, 34] on div "Billing" at bounding box center [244, 39] width 33 height 22
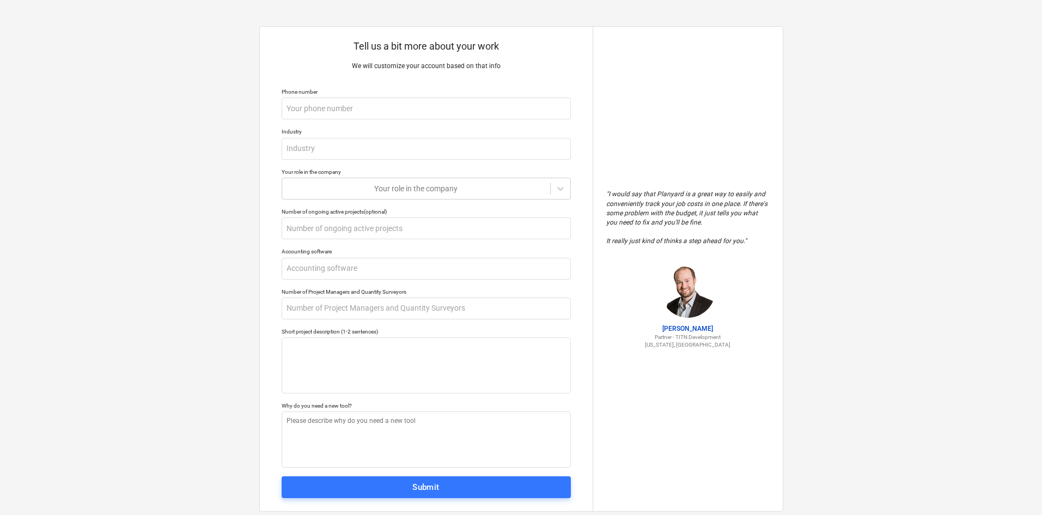
scroll to position [23, 0]
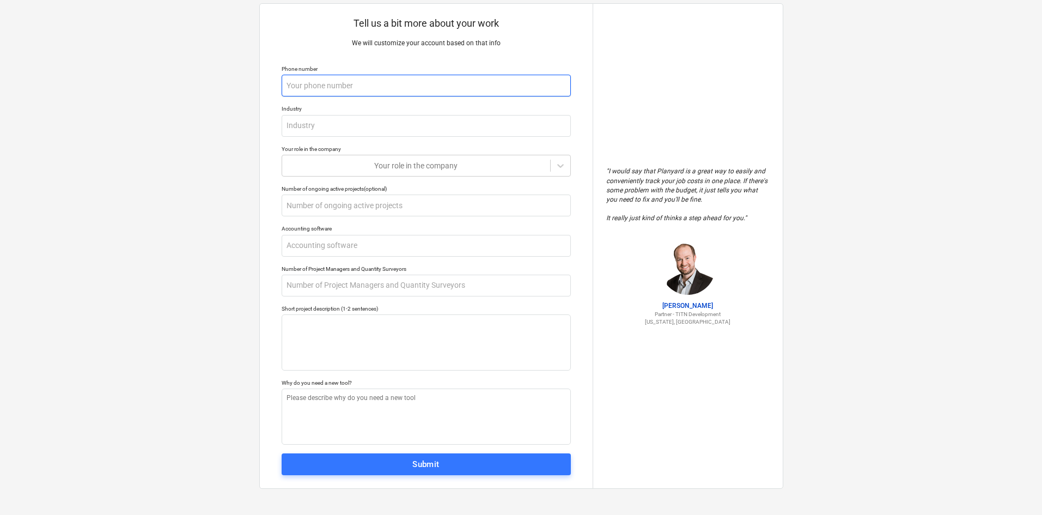
click at [343, 93] on input "text" at bounding box center [426, 86] width 289 height 22
click at [564, 166] on icon at bounding box center [560, 165] width 11 height 11
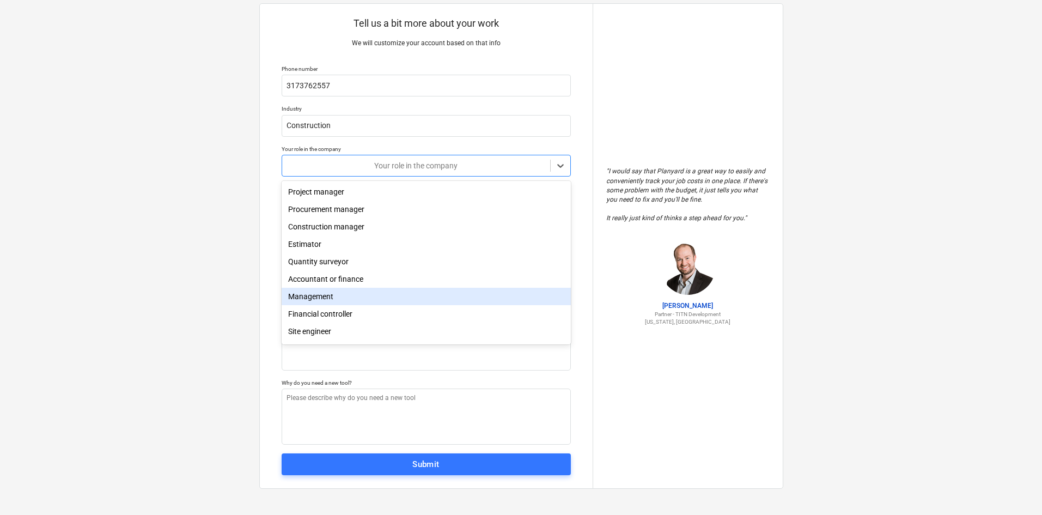
click at [317, 299] on div "Management" at bounding box center [426, 296] width 289 height 17
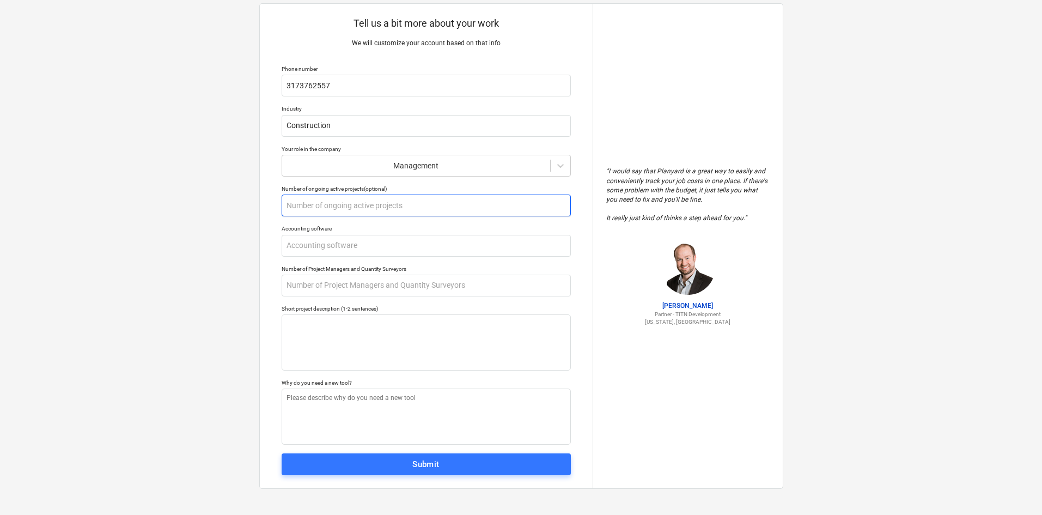
click at [316, 210] on input "text" at bounding box center [426, 205] width 289 height 22
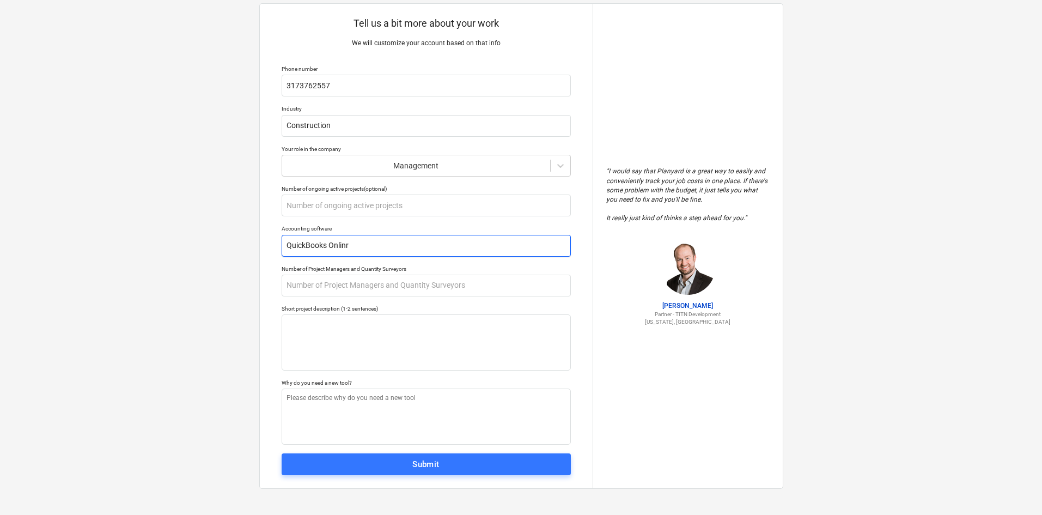
click at [360, 239] on input "QuickBooks Onlinr" at bounding box center [426, 246] width 289 height 22
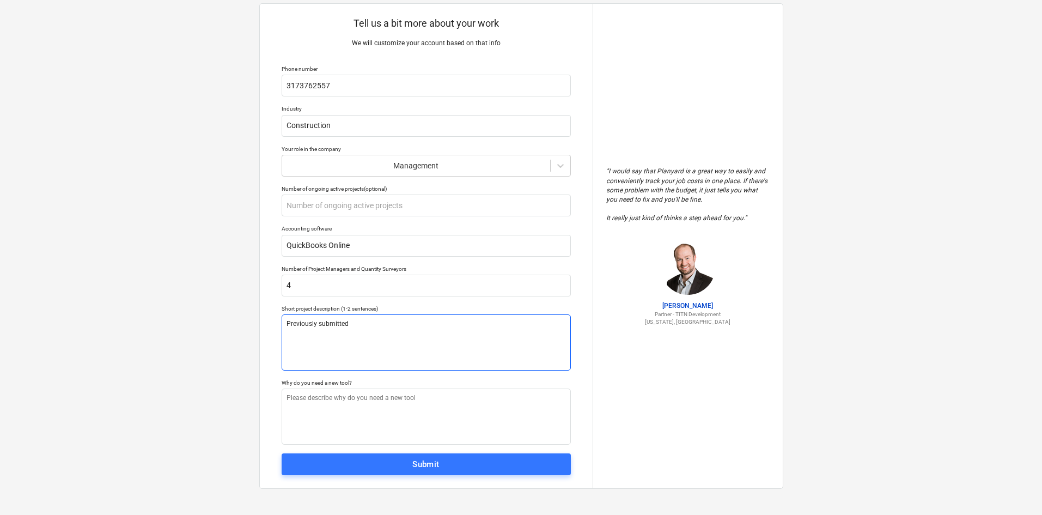
drag, startPoint x: 336, startPoint y: 323, endPoint x: 266, endPoint y: 323, distance: 70.2
click at [266, 323] on div "Tell us a bit more about your work We will customize your account based on that…" at bounding box center [426, 246] width 333 height 484
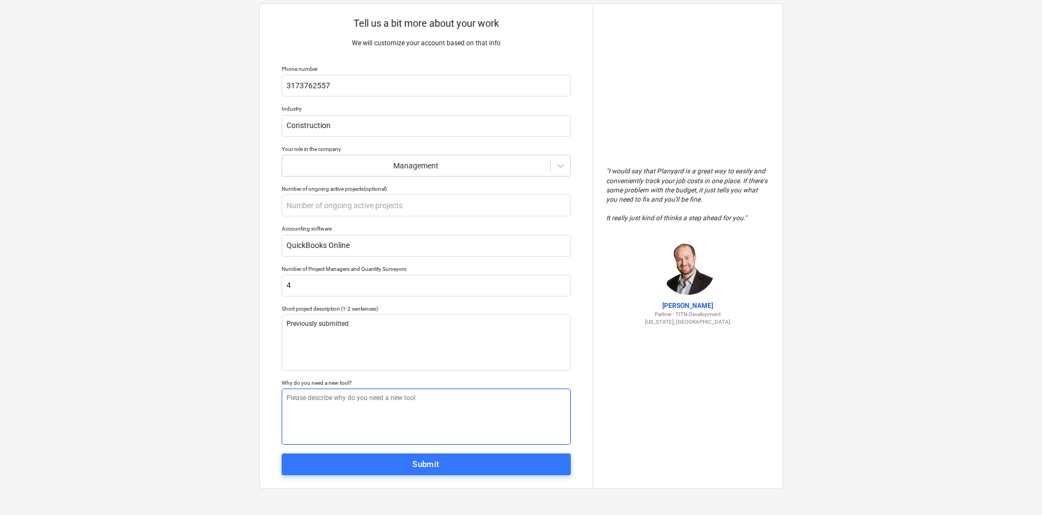
click at [359, 415] on textarea at bounding box center [426, 416] width 289 height 56
paste textarea "Previously submitted"
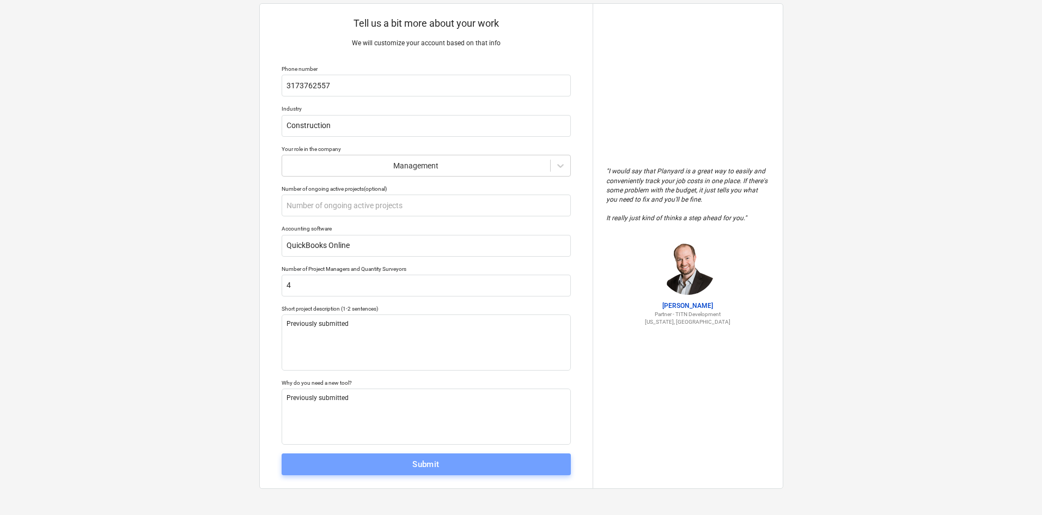
click at [423, 464] on div "Submit" at bounding box center [425, 464] width 27 height 14
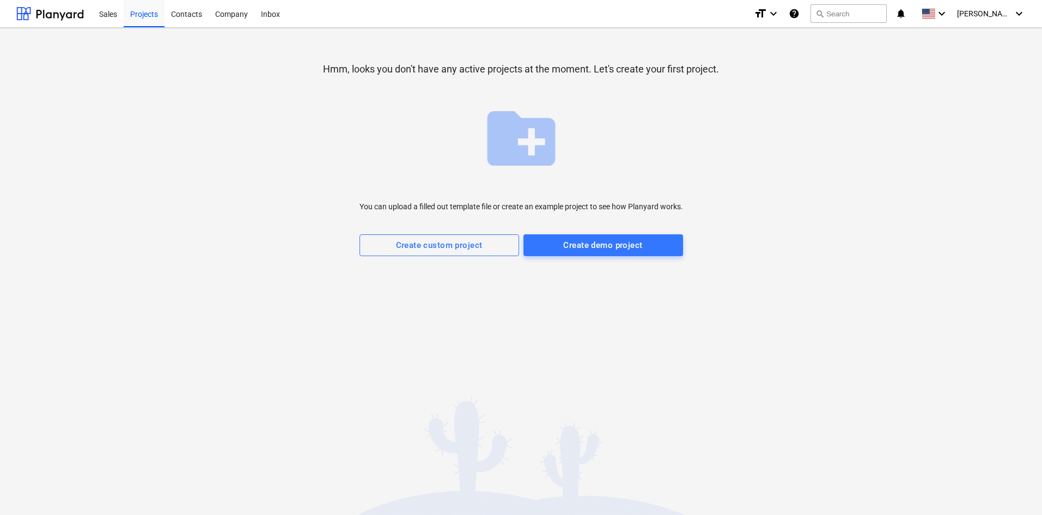
click at [606, 247] on div "Create demo project" at bounding box center [602, 245] width 79 height 14
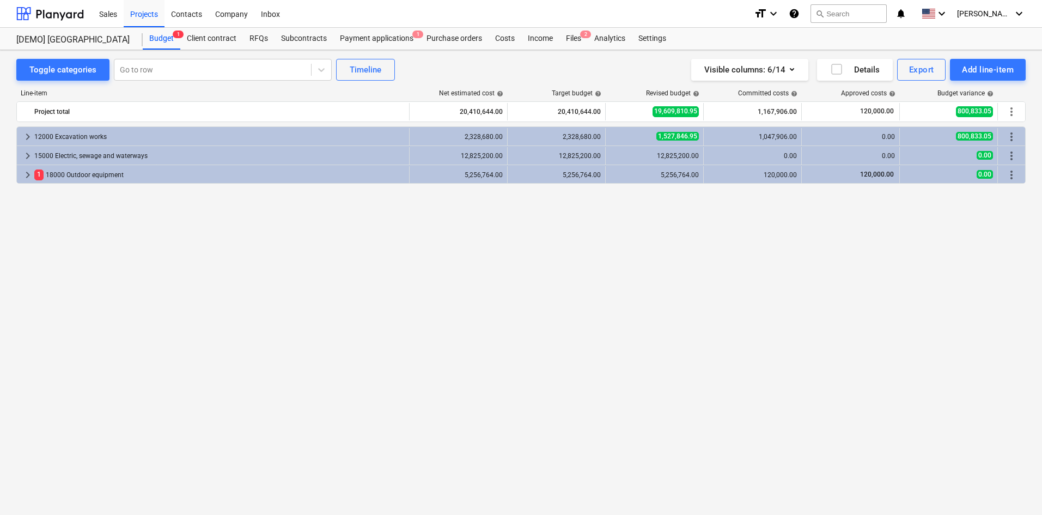
click at [143, 11] on div "Projects" at bounding box center [144, 13] width 41 height 28
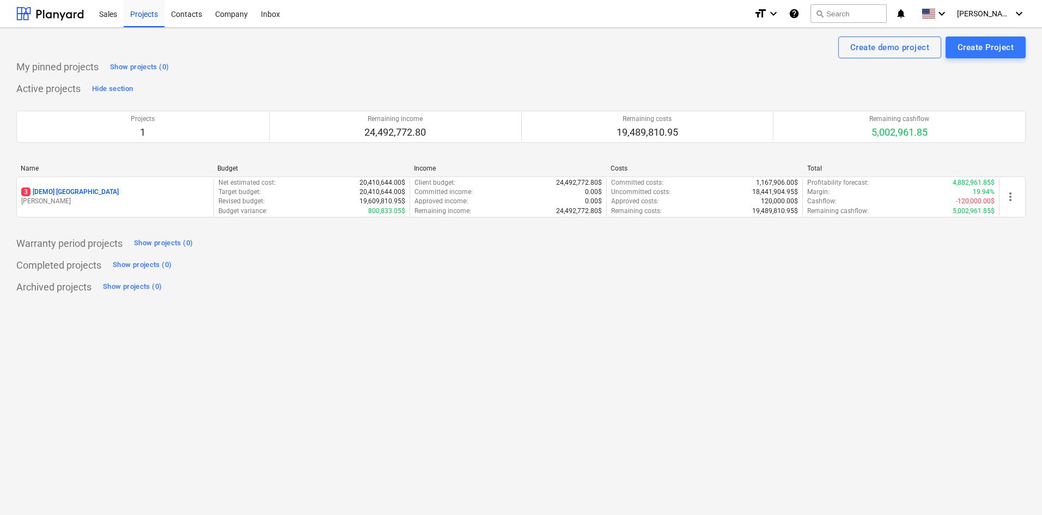
click at [988, 50] on div "Create Project" at bounding box center [985, 47] width 56 height 14
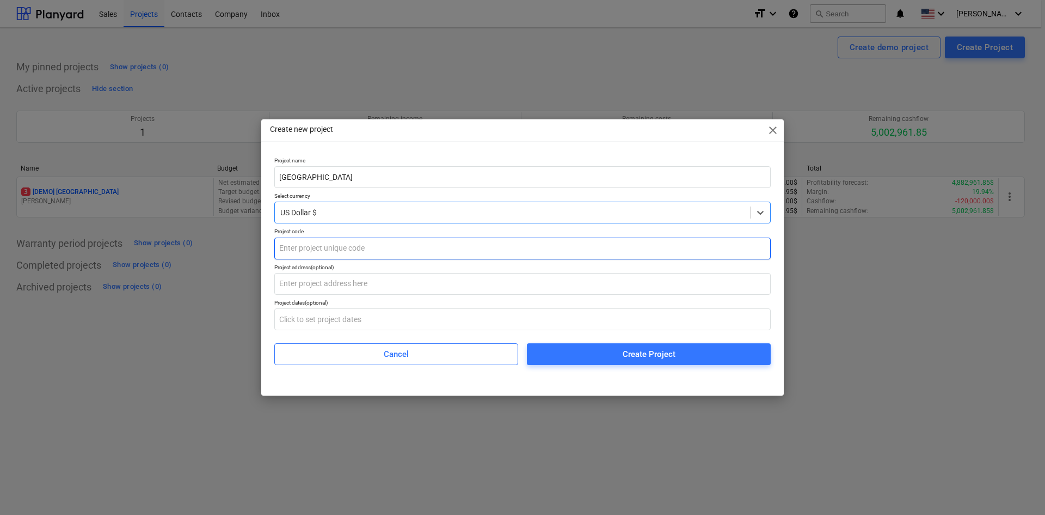
click at [393, 244] on input "text" at bounding box center [522, 248] width 497 height 22
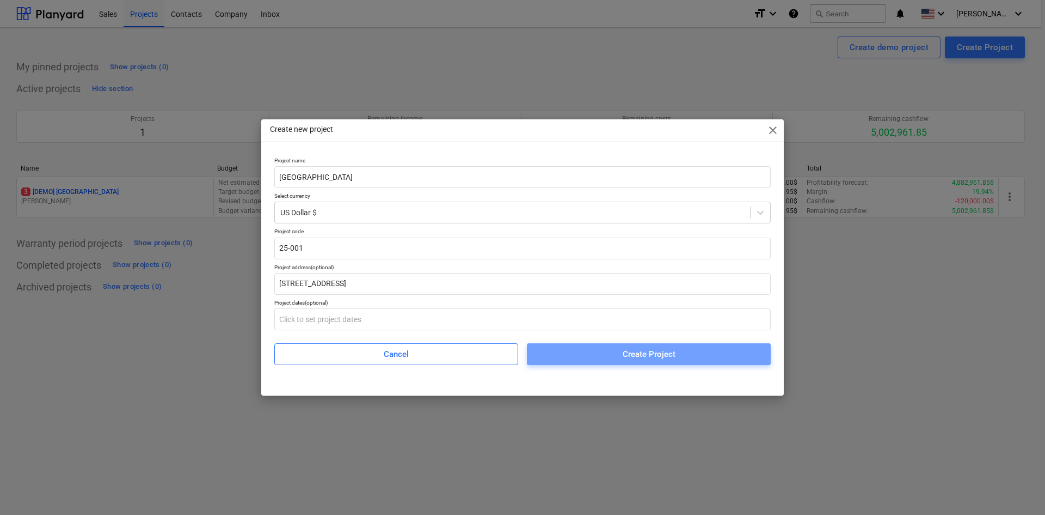
click at [651, 352] on div "Create Project" at bounding box center [649, 354] width 53 height 14
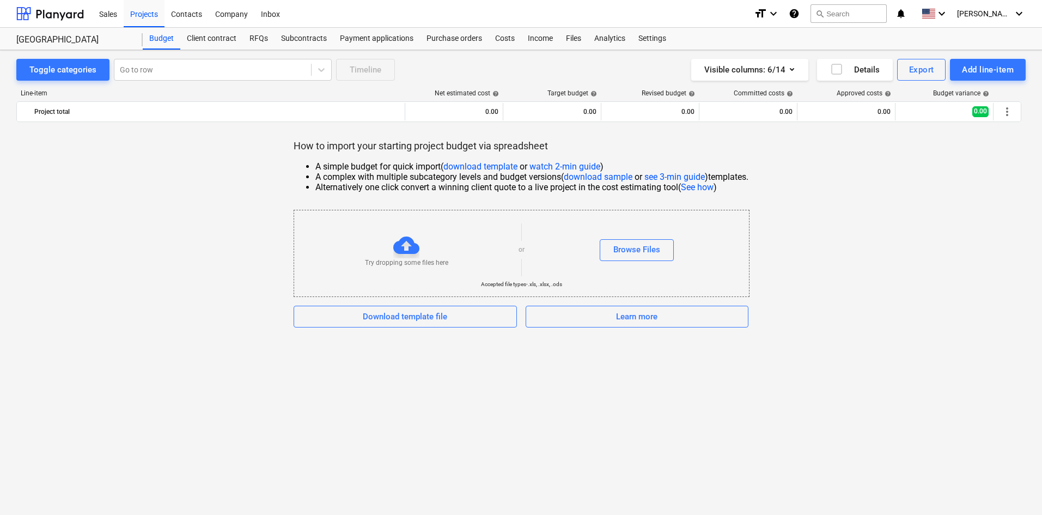
click at [646, 37] on div "Settings" at bounding box center [652, 39] width 41 height 22
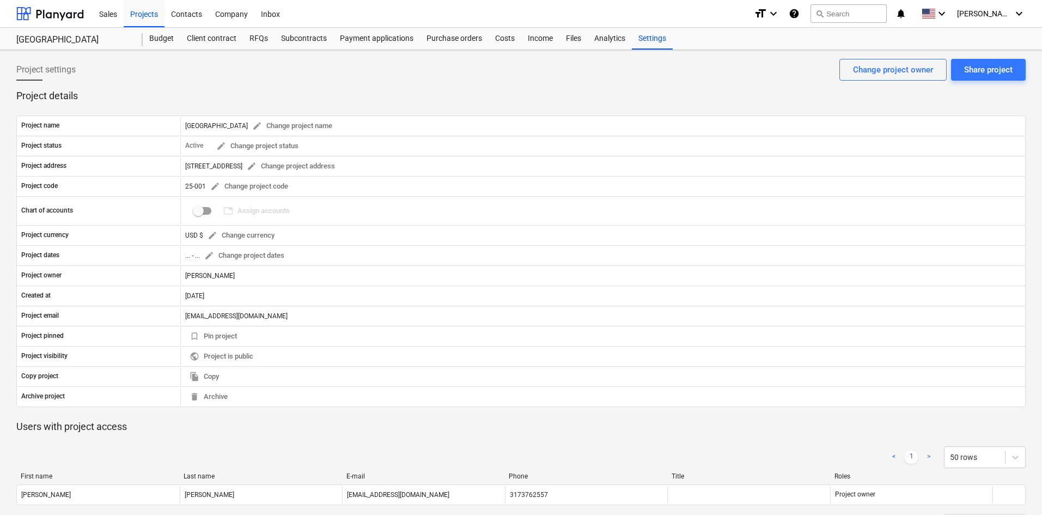
click at [60, 211] on p "Chart of accounts" at bounding box center [47, 210] width 52 height 9
click at [264, 210] on span "table Assign accounts 0" at bounding box center [256, 211] width 75 height 17
click at [201, 212] on input "checkbox" at bounding box center [198, 211] width 26 height 26
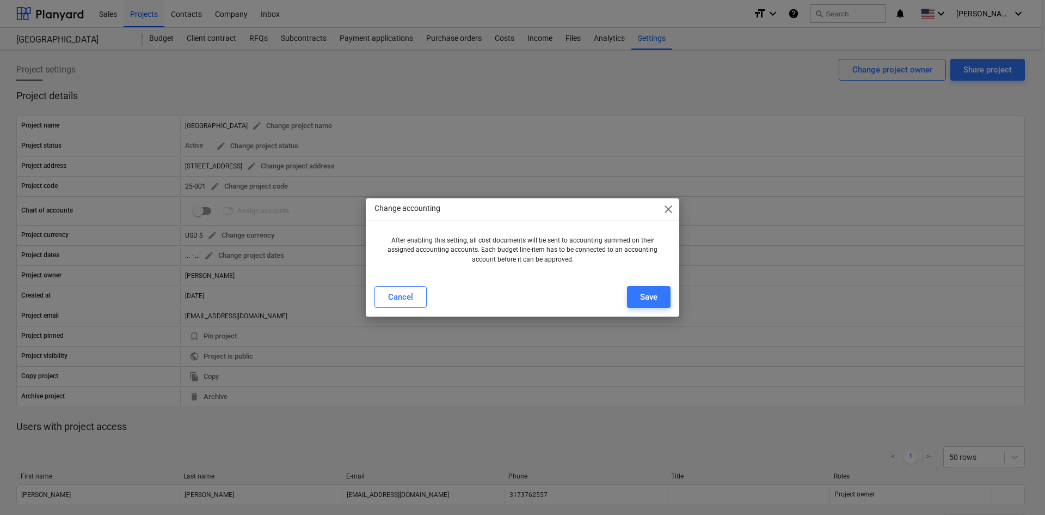
click at [650, 292] on div "Save" at bounding box center [648, 297] width 17 height 14
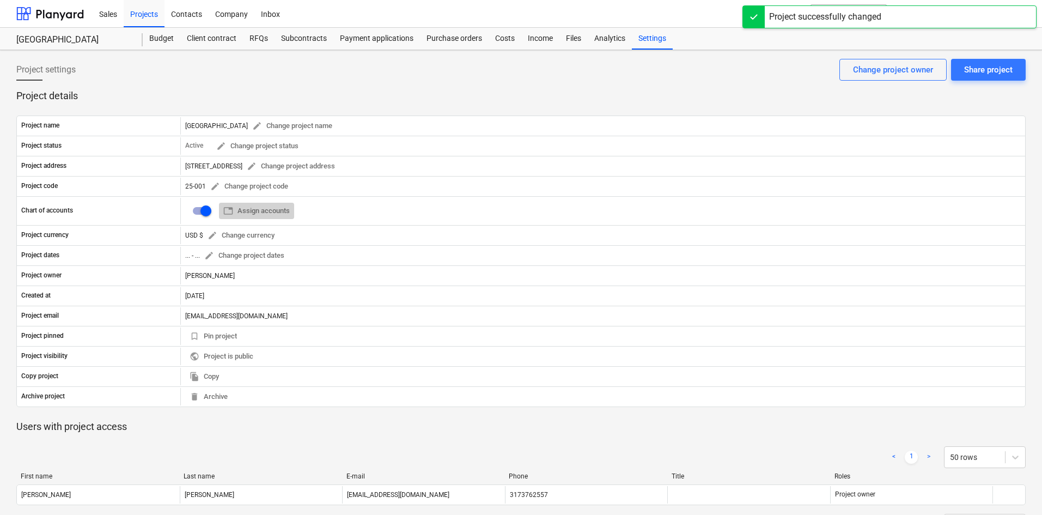
click at [274, 212] on span "table Assign accounts" at bounding box center [256, 211] width 66 height 13
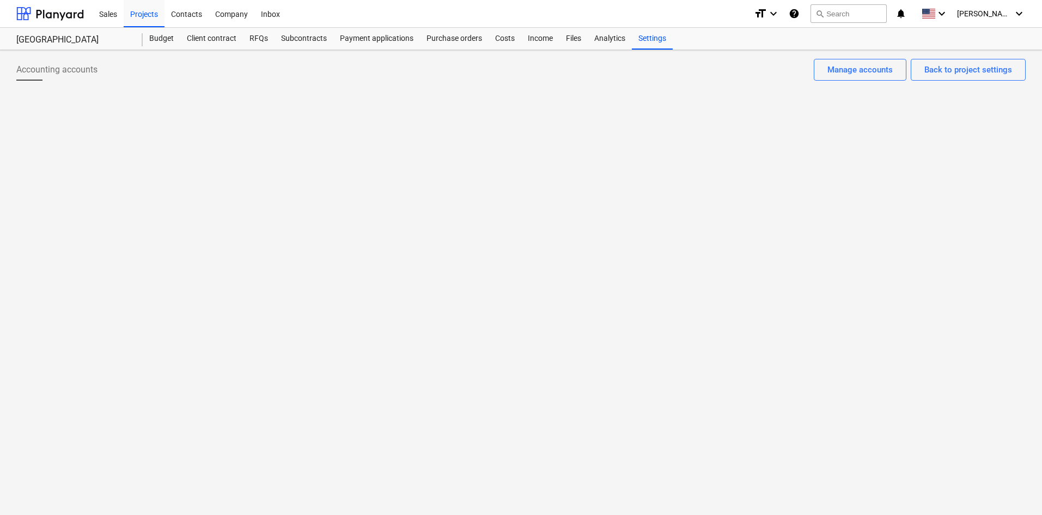
click at [854, 74] on div "Manage accounts" at bounding box center [859, 70] width 65 height 14
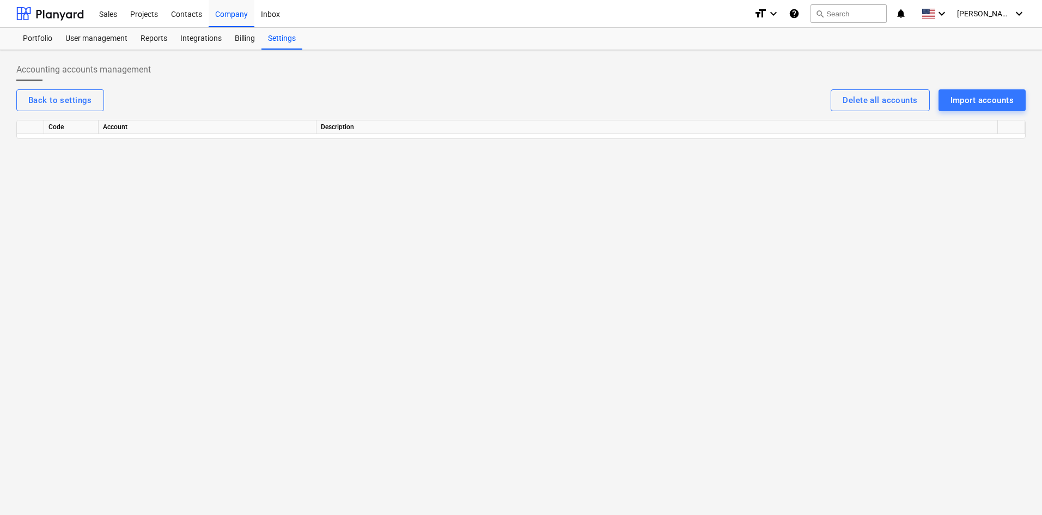
click at [640, 212] on div "Accounting accounts management Back to settings Delete all accounts Import acco…" at bounding box center [521, 282] width 1042 height 464
click at [998, 106] on div "Import accounts" at bounding box center [981, 100] width 63 height 14
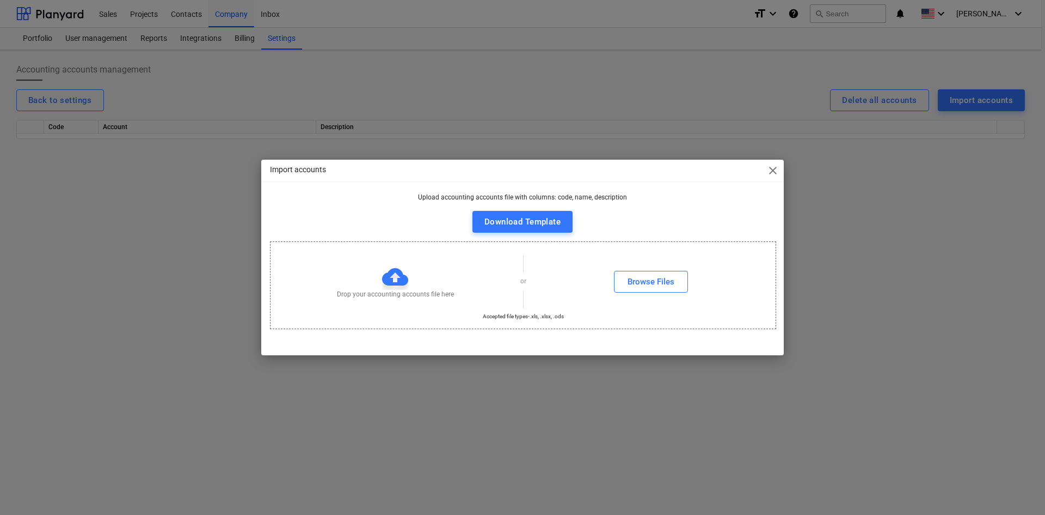
click at [516, 223] on div "Download Template" at bounding box center [523, 222] width 76 height 14
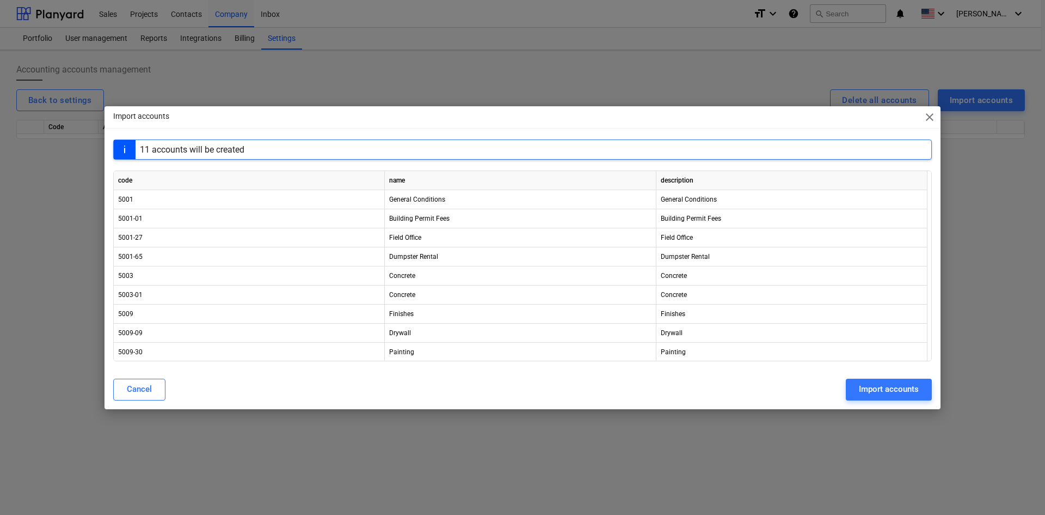
click at [881, 392] on div "Import accounts" at bounding box center [889, 389] width 60 height 14
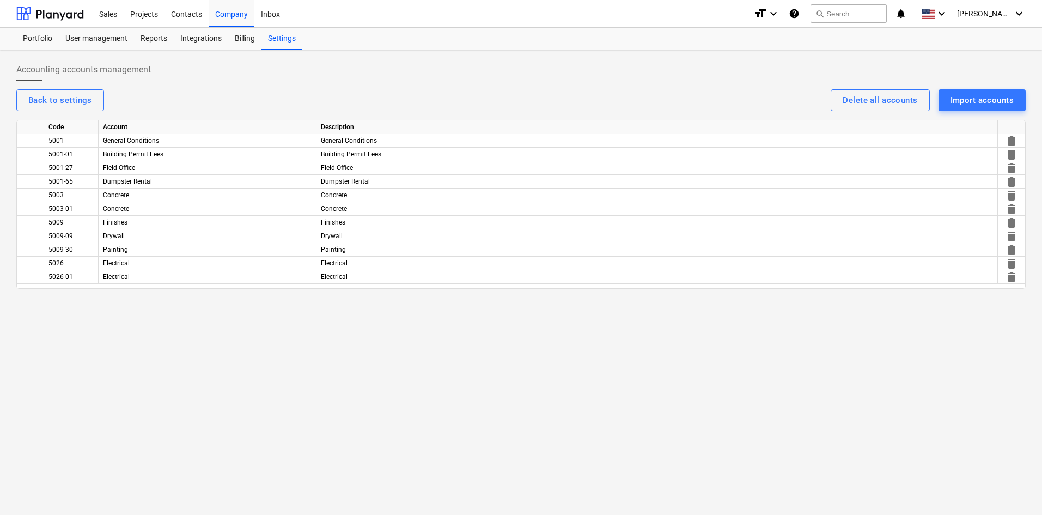
click at [180, 139] on div "General Conditions" at bounding box center [208, 141] width 218 height 14
click at [263, 335] on div "Accounting accounts management Back to settings Delete all accounts Import acco…" at bounding box center [521, 282] width 1042 height 464
click at [146, 13] on div "Projects" at bounding box center [144, 13] width 41 height 28
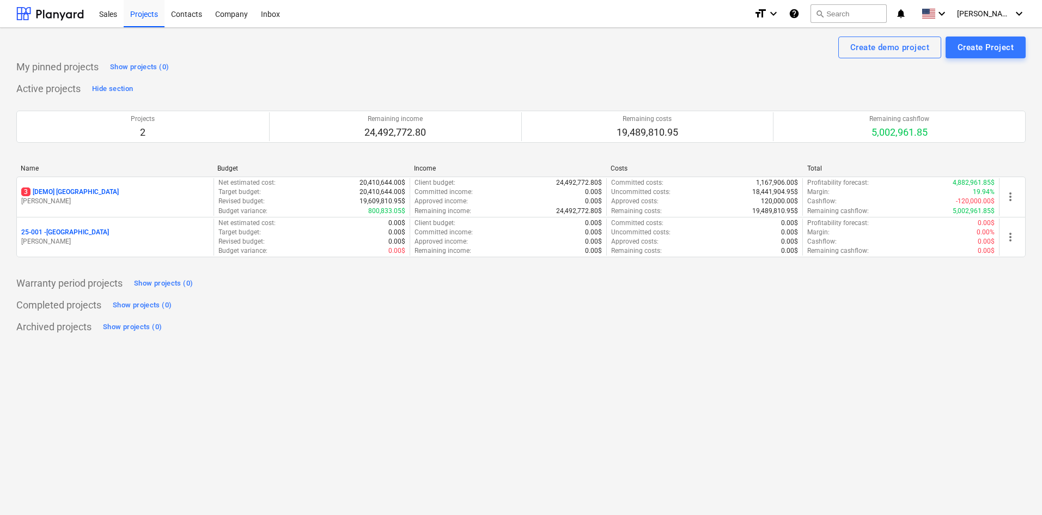
click at [163, 241] on p "[PERSON_NAME]" at bounding box center [115, 241] width 188 height 9
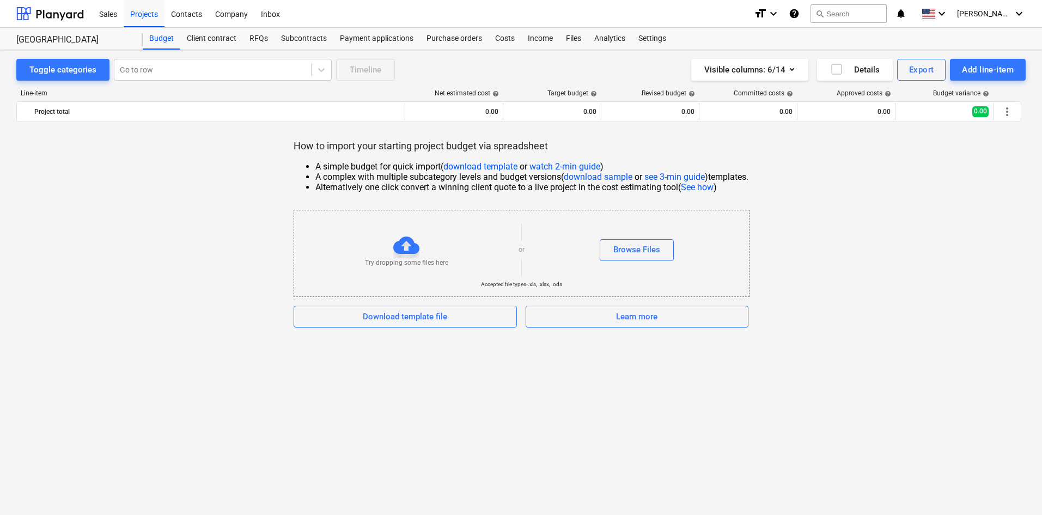
click at [427, 317] on div "Download template file" at bounding box center [405, 316] width 84 height 14
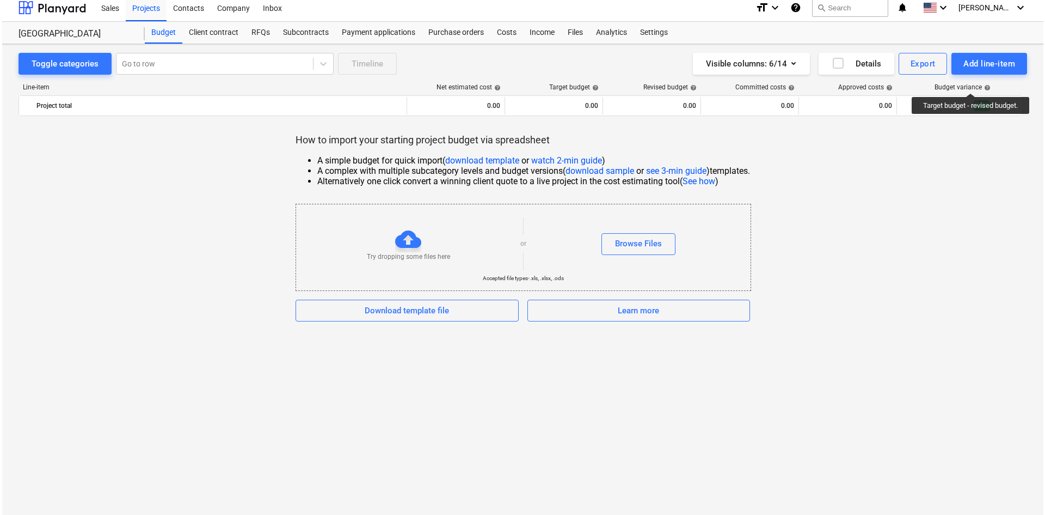
scroll to position [7, 0]
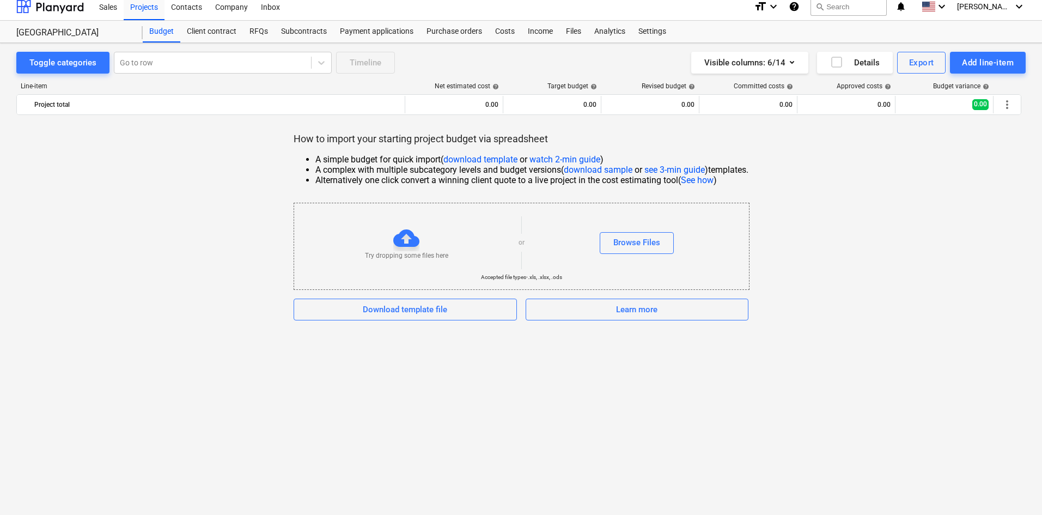
click at [977, 61] on div "Add line-item" at bounding box center [988, 63] width 52 height 14
click at [955, 107] on div "Add custom" at bounding box center [968, 108] width 113 height 19
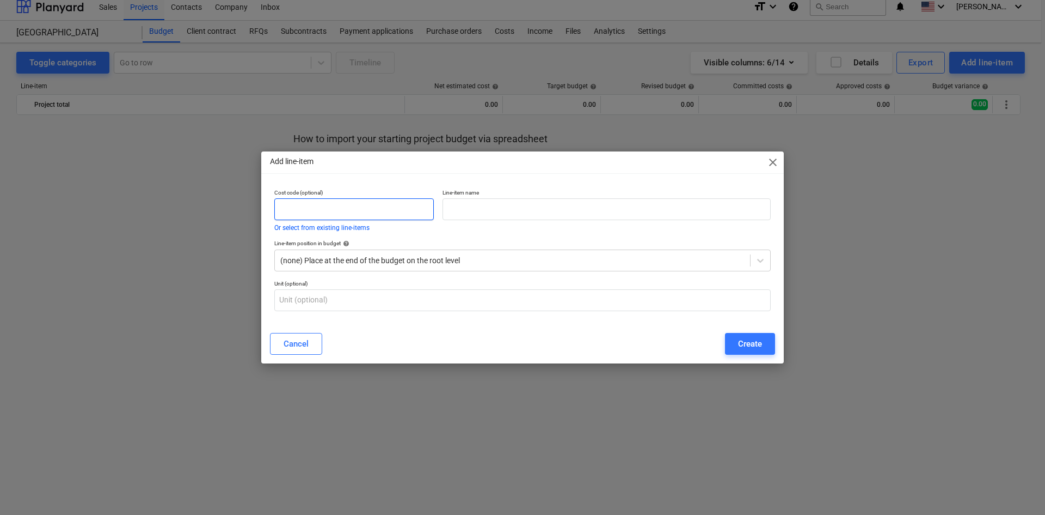
click at [351, 207] on input "text" at bounding box center [354, 209] width 160 height 22
click at [343, 227] on button "Or select from existing line-items" at bounding box center [321, 227] width 95 height 7
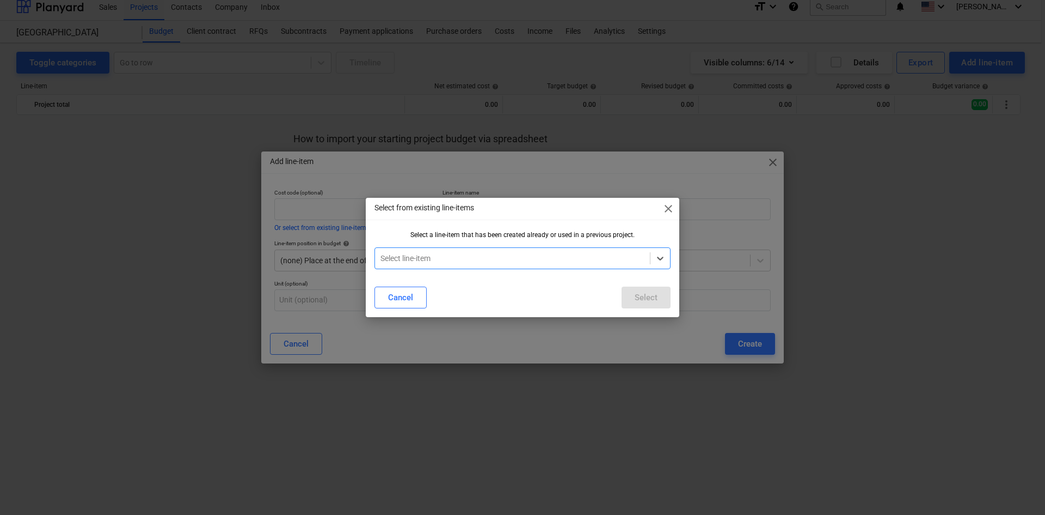
click at [606, 256] on div at bounding box center [513, 258] width 264 height 11
click at [328, 207] on div "Select from existing line-items close Select a line-item that has been created …" at bounding box center [522, 257] width 1045 height 515
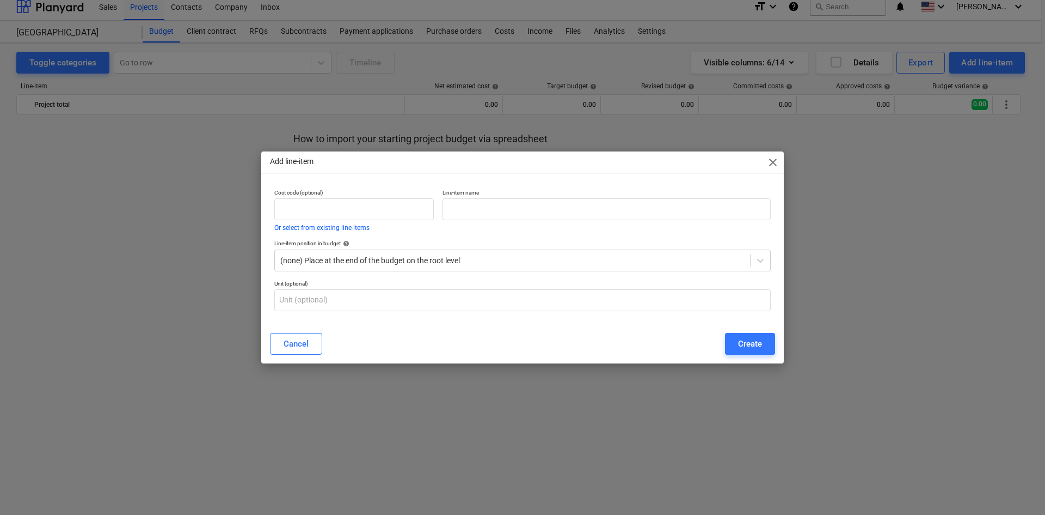
click at [776, 163] on span "close" at bounding box center [773, 162] width 13 height 13
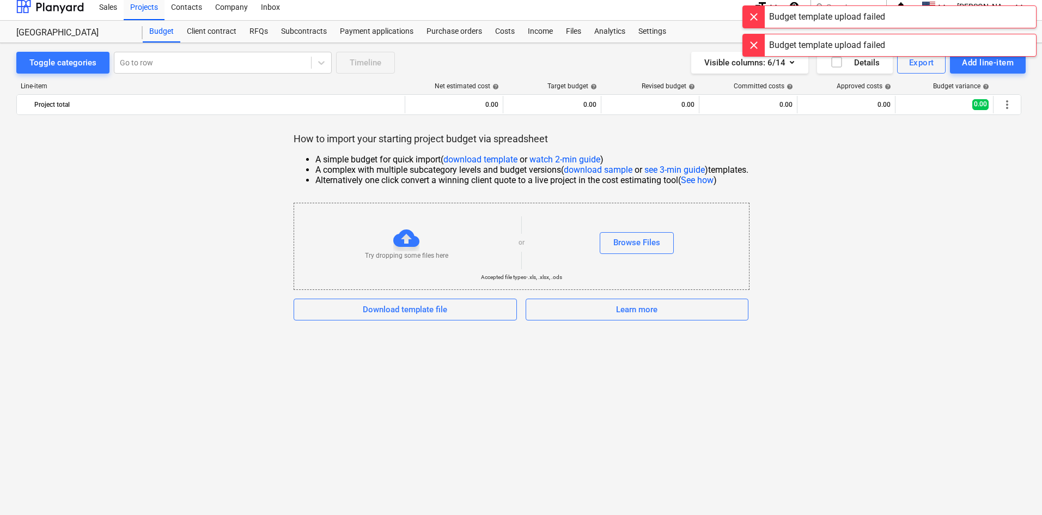
click at [647, 237] on div "Browse Files" at bounding box center [636, 242] width 47 height 14
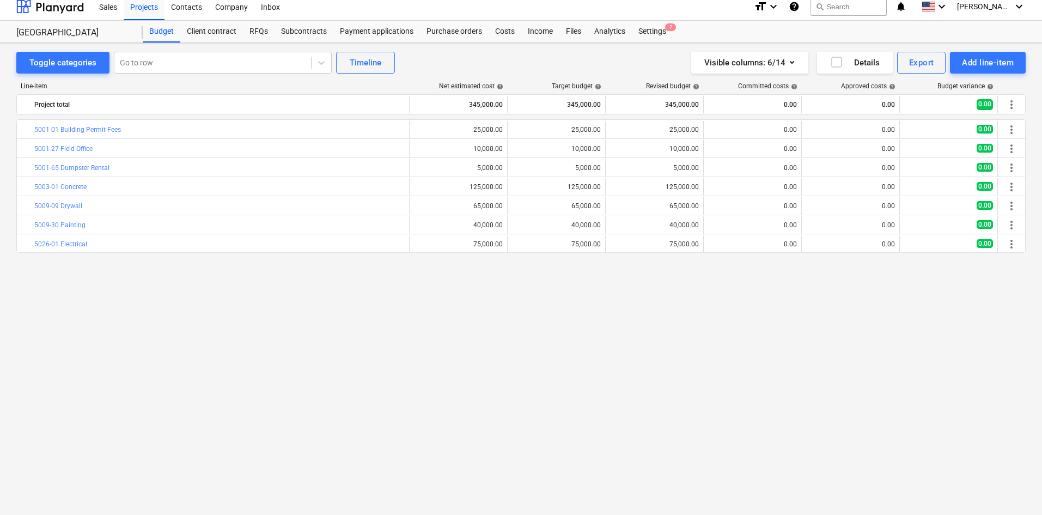
click at [840, 62] on icon "button" at bounding box center [836, 62] width 13 height 13
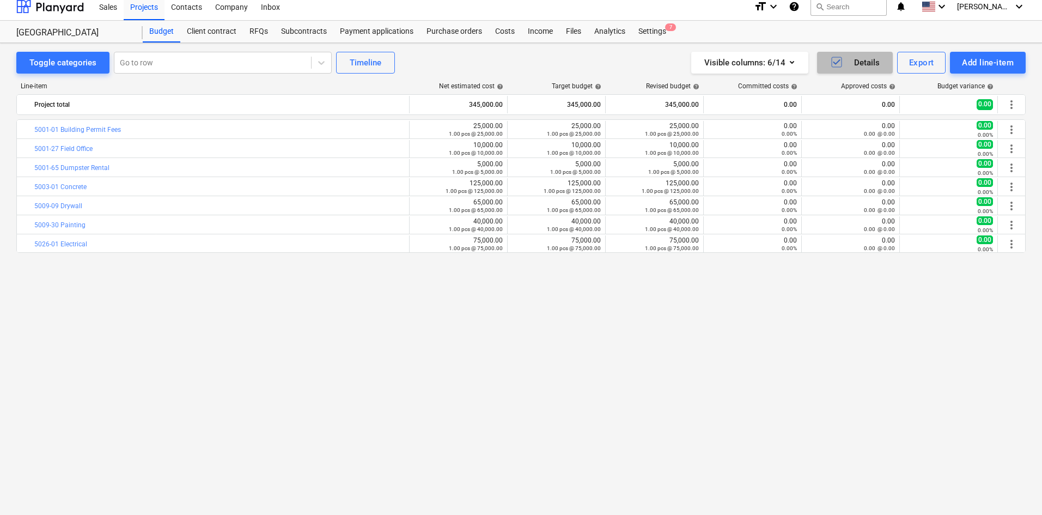
click at [837, 62] on icon "button" at bounding box center [836, 61] width 7 height 5
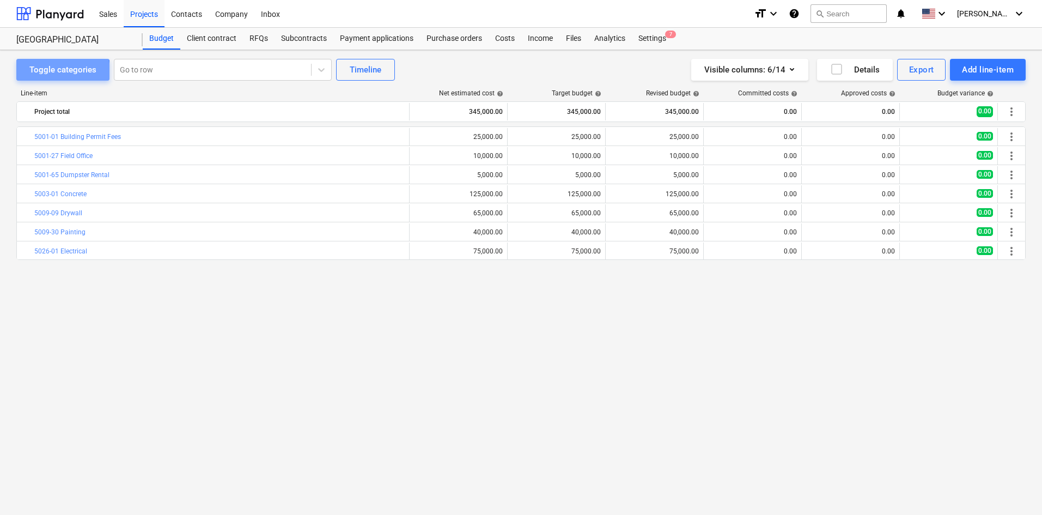
click at [48, 72] on div "Toggle categories" at bounding box center [62, 70] width 67 height 14
click at [79, 71] on div "Toggle categories" at bounding box center [62, 70] width 67 height 14
click at [206, 40] on div "Client contract" at bounding box center [211, 39] width 63 height 22
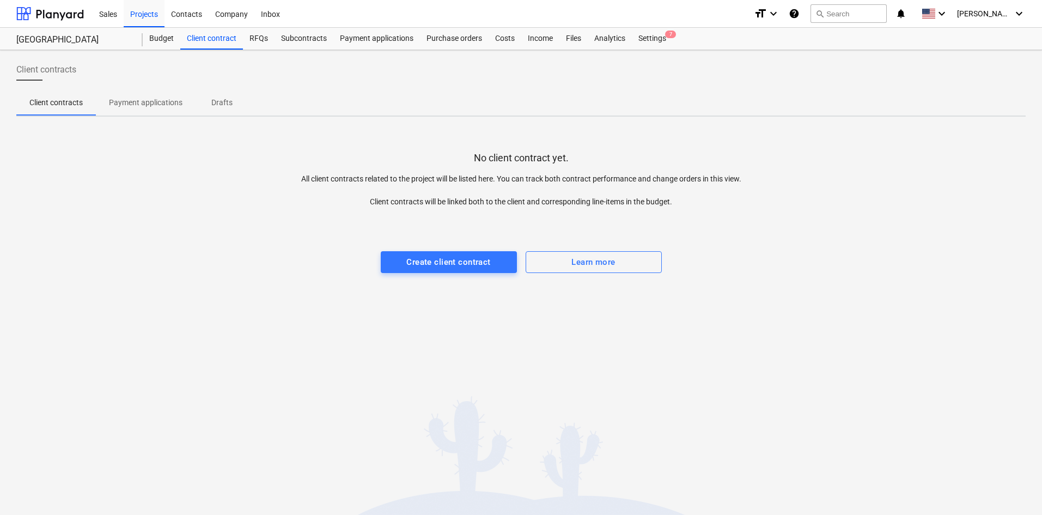
drag, startPoint x: 149, startPoint y: 105, endPoint x: 199, endPoint y: 105, distance: 50.6
click at [149, 105] on p "Payment applications" at bounding box center [146, 102] width 74 height 11
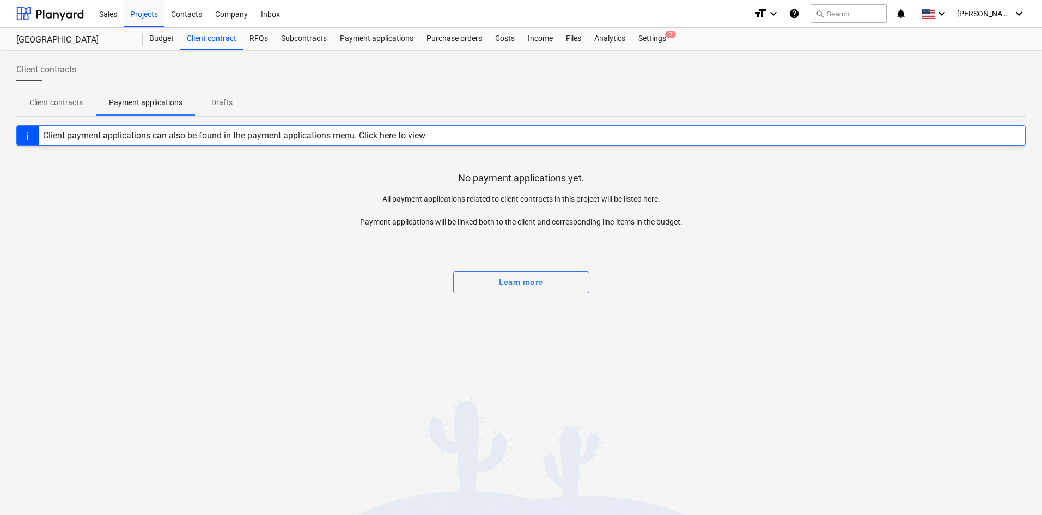
click at [230, 103] on p "Drafts" at bounding box center [222, 102] width 26 height 11
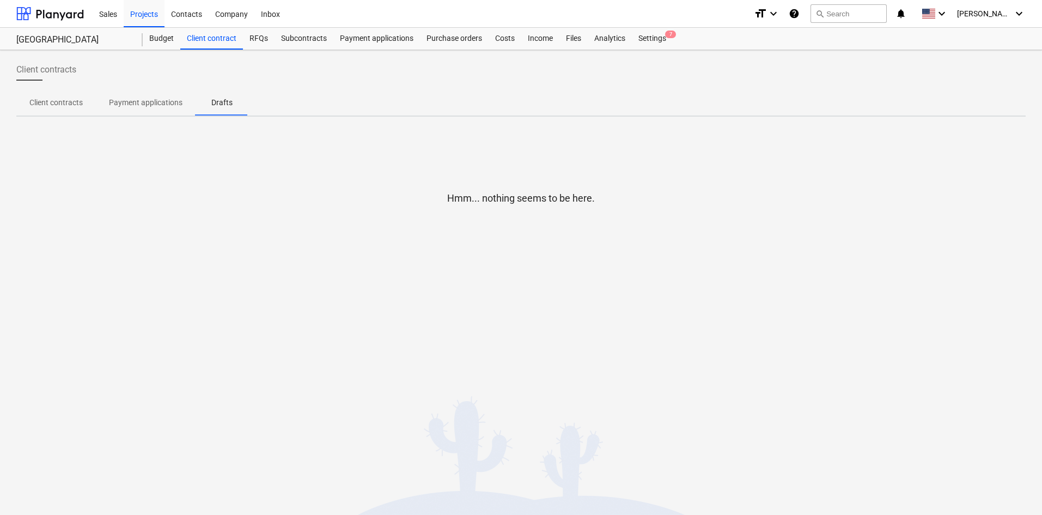
click at [53, 101] on p "Client contracts" at bounding box center [55, 102] width 53 height 11
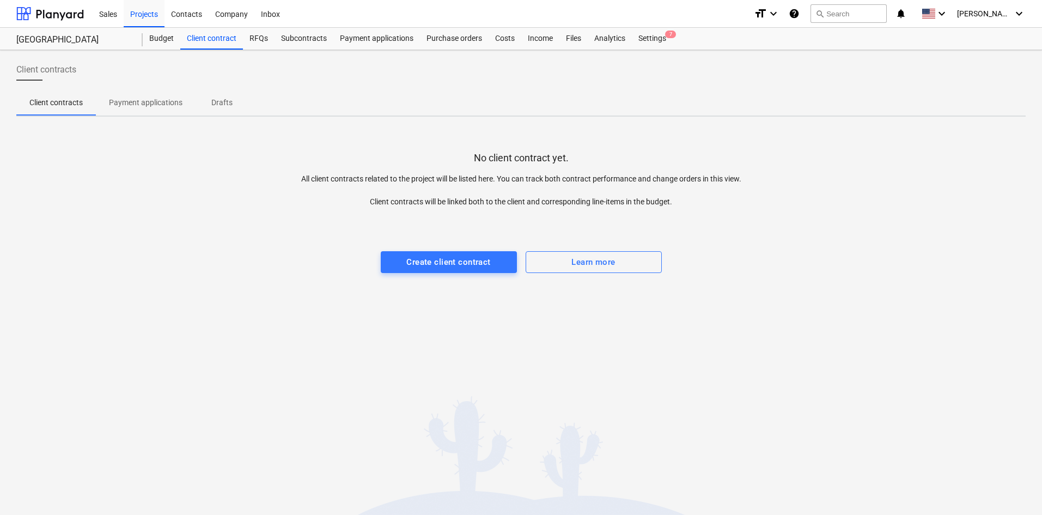
click at [256, 39] on div "RFQs" at bounding box center [259, 39] width 32 height 22
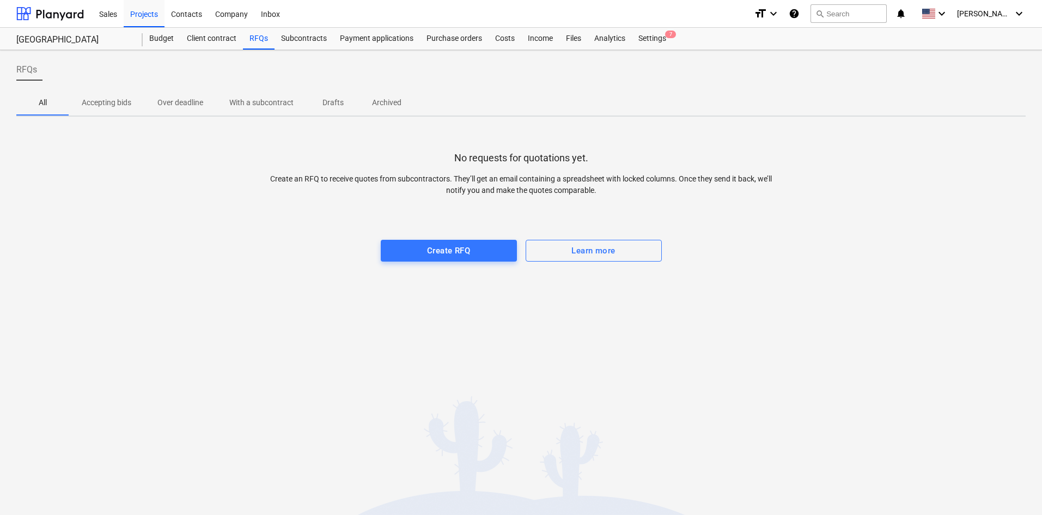
click at [293, 39] on div "Subcontracts" at bounding box center [303, 39] width 59 height 22
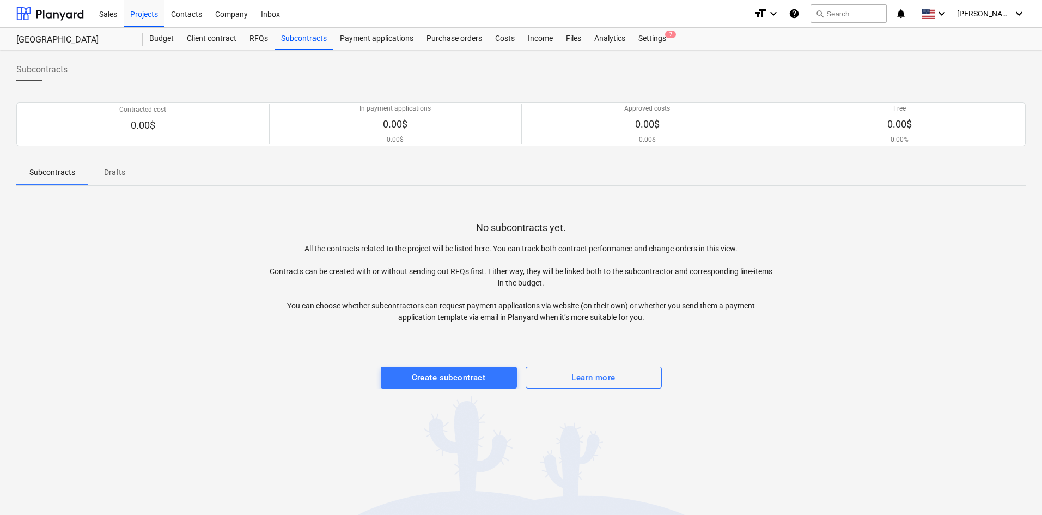
click at [458, 377] on div "Create subcontract" at bounding box center [449, 377] width 74 height 14
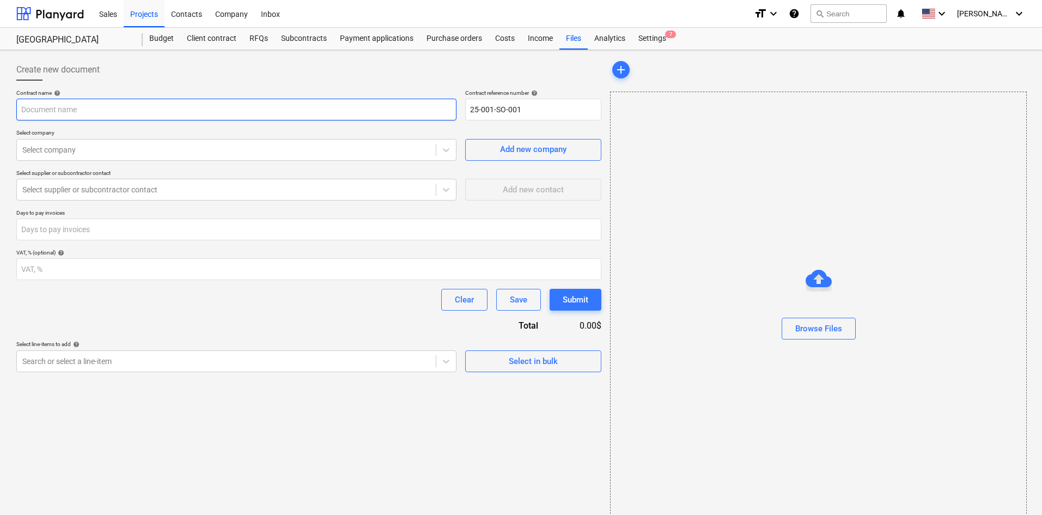
click at [88, 111] on input "text" at bounding box center [236, 110] width 440 height 22
click at [169, 113] on input "text" at bounding box center [236, 110] width 440 height 22
click at [48, 150] on div at bounding box center [226, 149] width 408 height 11
click at [152, 103] on input "Concrete" at bounding box center [236, 110] width 440 height 22
click at [180, 13] on div "Contacts" at bounding box center [186, 13] width 44 height 28
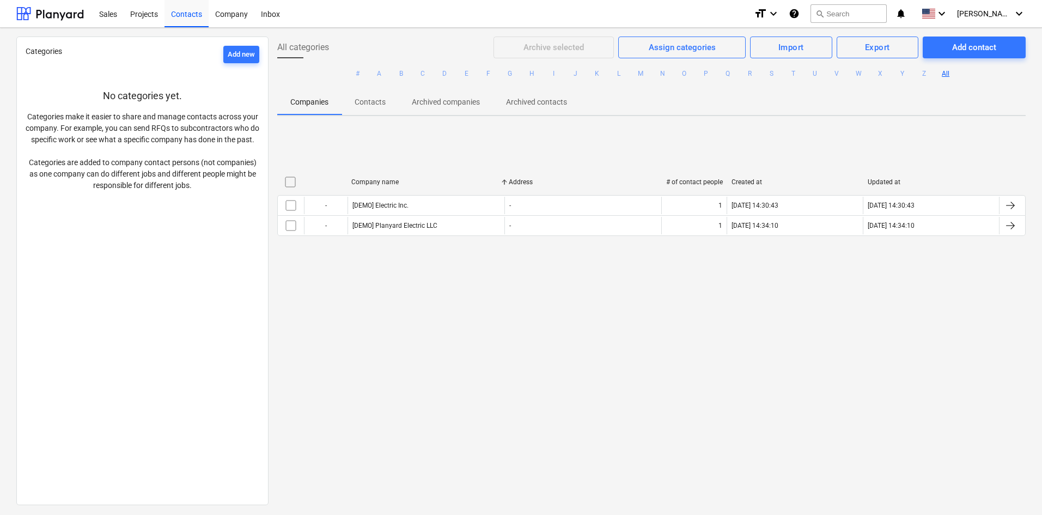
click at [957, 46] on div "Add contact" at bounding box center [974, 47] width 44 height 14
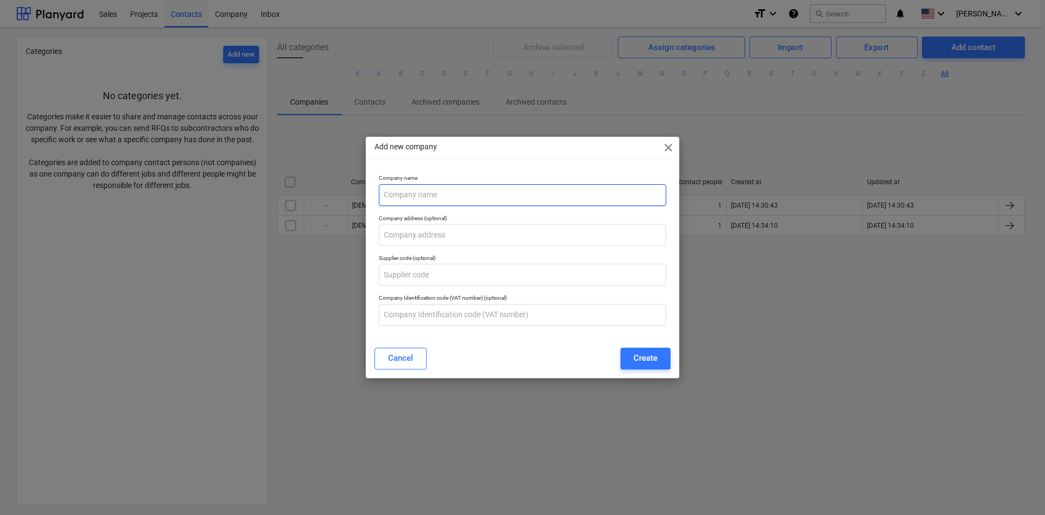
click at [461, 191] on input "text" at bounding box center [523, 195] width 288 height 22
click at [640, 358] on div "Create" at bounding box center [646, 358] width 24 height 14
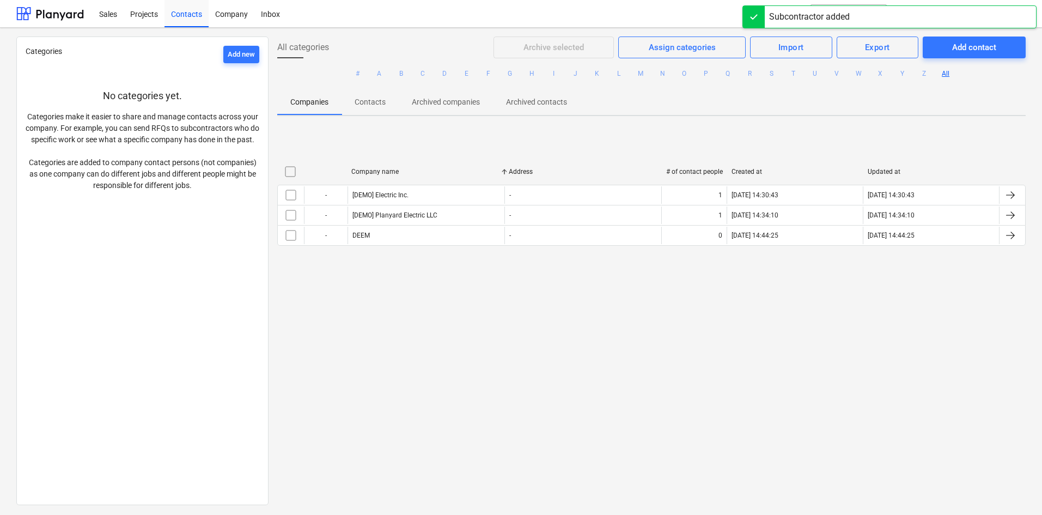
click at [965, 51] on div "Add contact" at bounding box center [974, 47] width 44 height 14
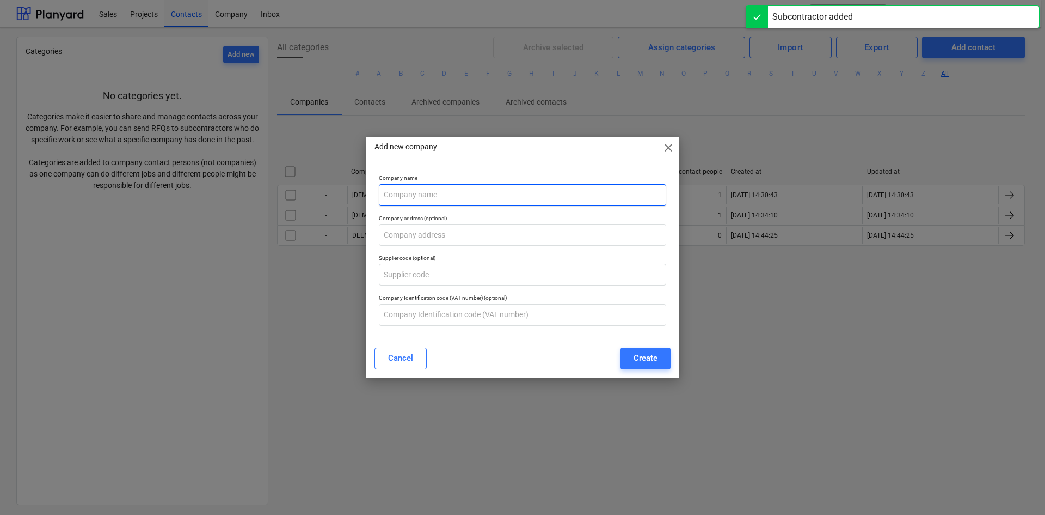
click at [417, 187] on input "text" at bounding box center [523, 195] width 288 height 22
click at [650, 362] on div "Create" at bounding box center [646, 358] width 24 height 14
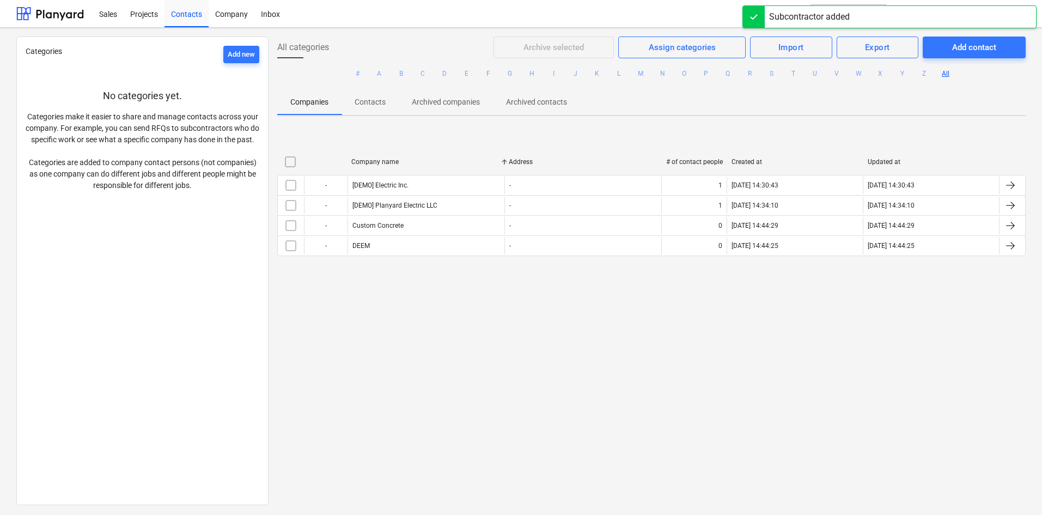
click at [978, 54] on div "Add contact" at bounding box center [974, 47] width 44 height 14
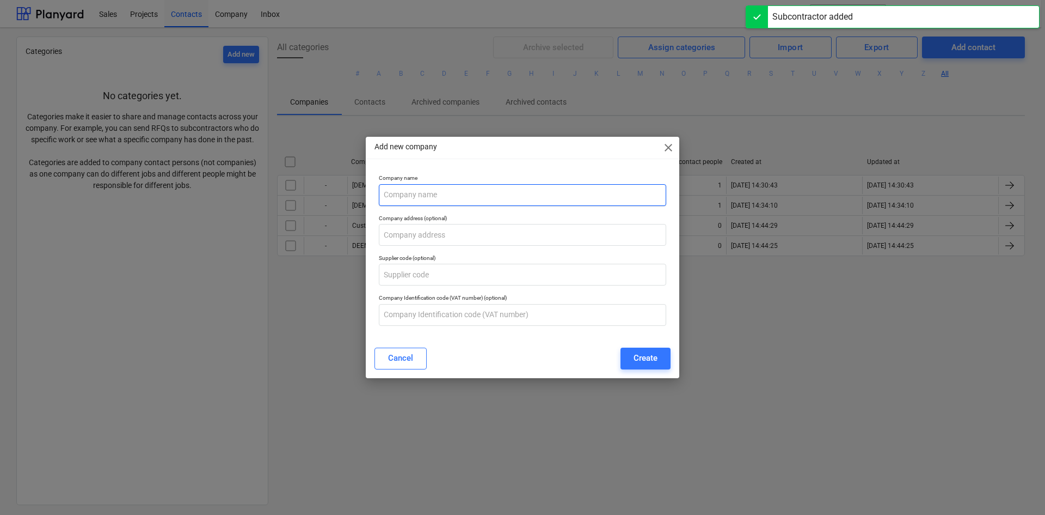
click at [395, 203] on input "text" at bounding box center [523, 195] width 288 height 22
click at [653, 356] on div "Create" at bounding box center [646, 358] width 24 height 14
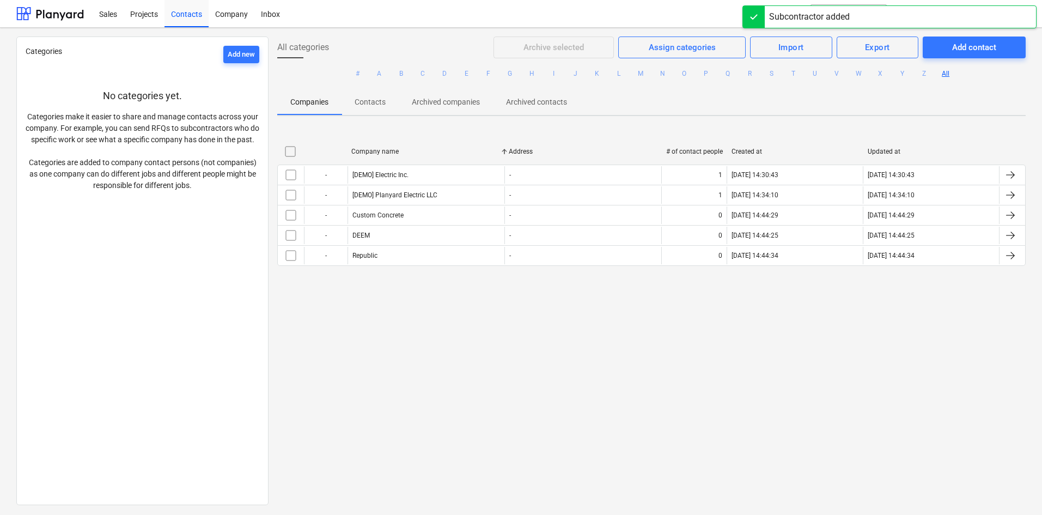
click at [386, 258] on div "Republic" at bounding box center [425, 255] width 157 height 17
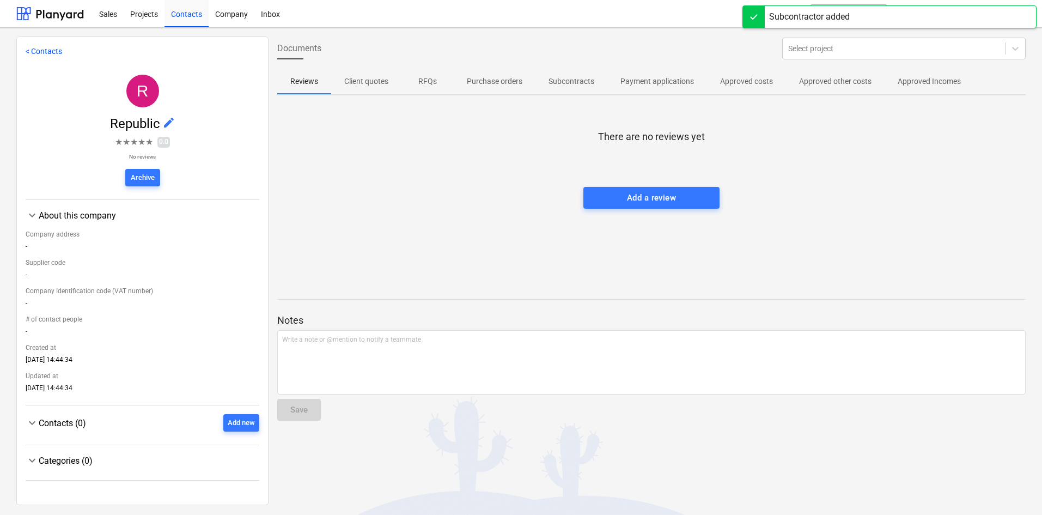
click at [168, 121] on span "edit" at bounding box center [168, 122] width 13 height 13
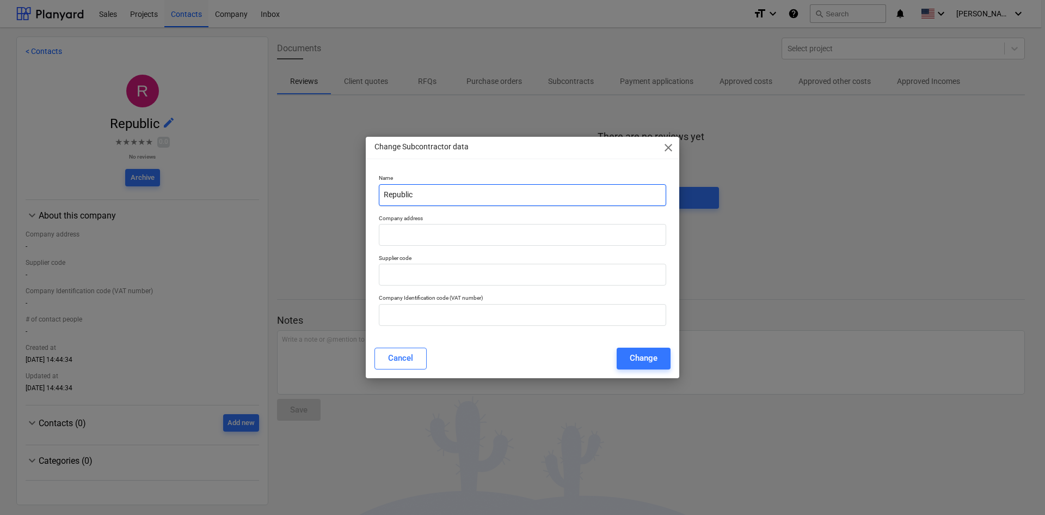
click at [445, 190] on input "Republic" at bounding box center [523, 195] width 288 height 22
click at [639, 360] on div "Change" at bounding box center [644, 358] width 28 height 14
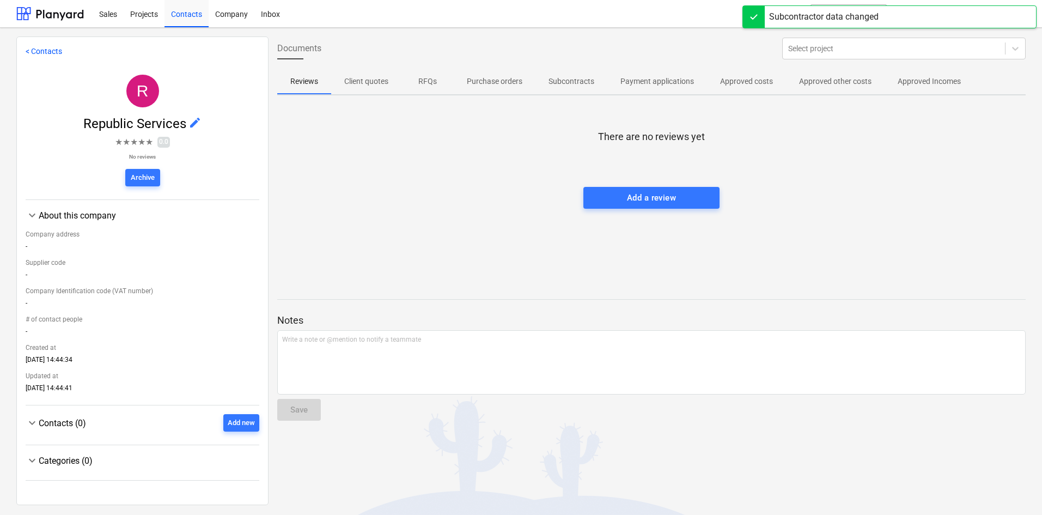
click at [189, 16] on div "Contacts" at bounding box center [186, 13] width 44 height 28
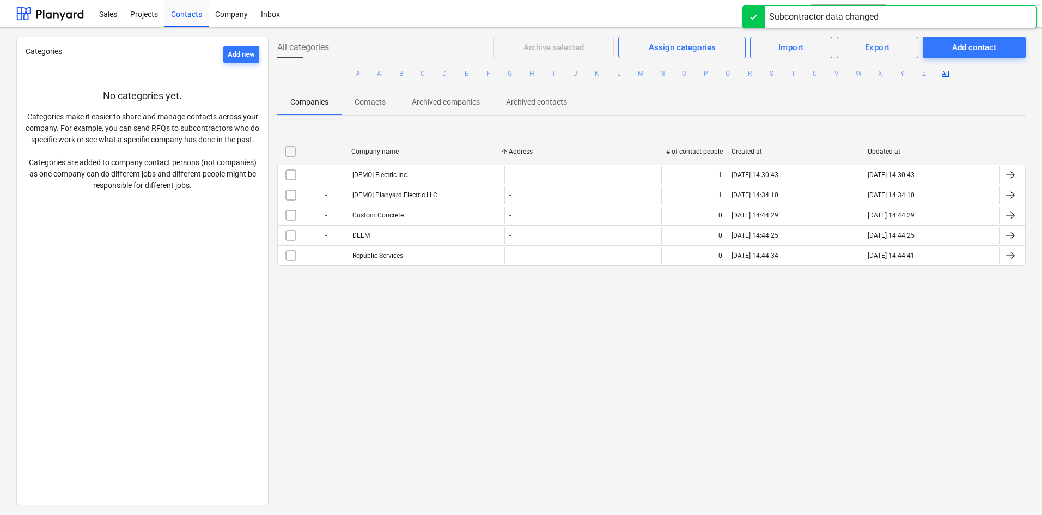
click at [968, 51] on div "Add contact" at bounding box center [974, 47] width 44 height 14
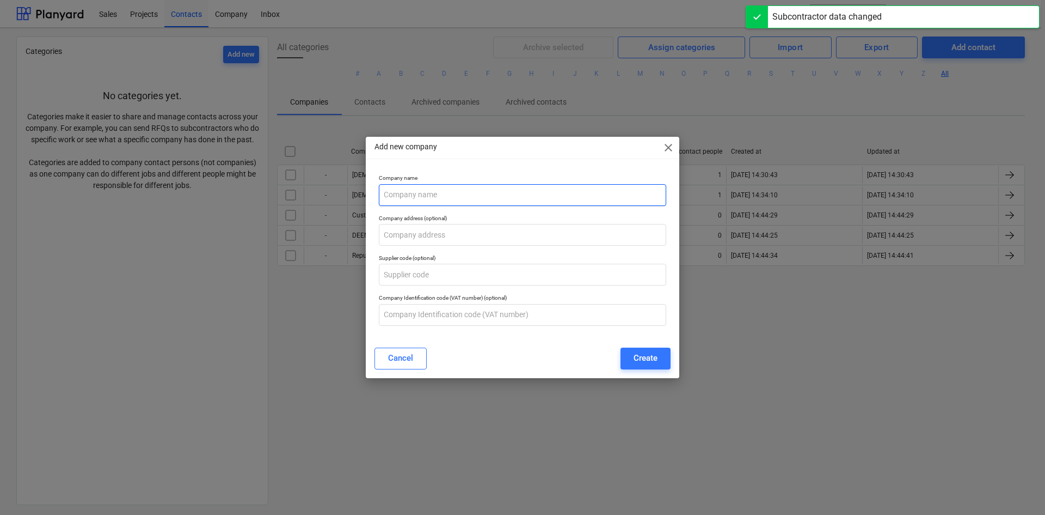
click at [529, 193] on input "text" at bounding box center [523, 195] width 288 height 22
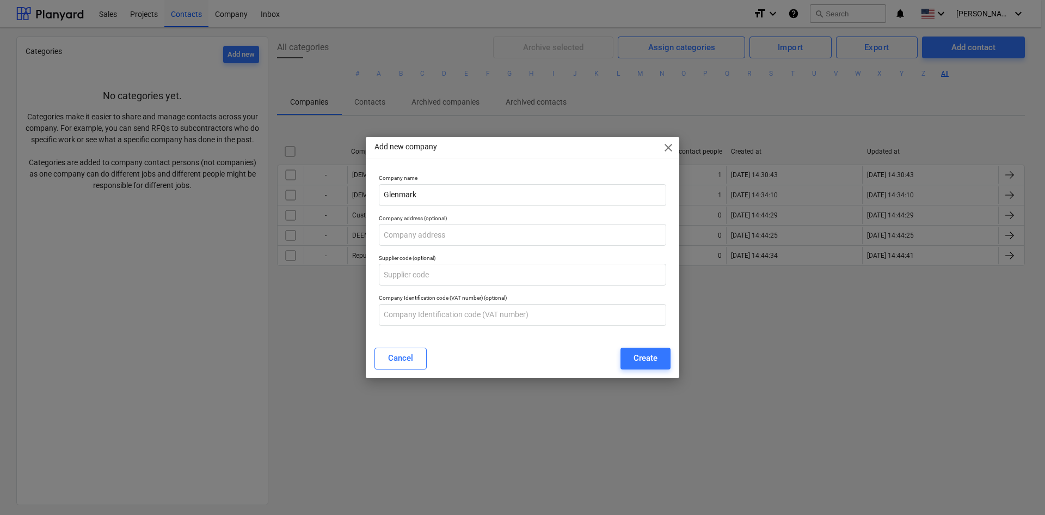
click at [663, 363] on button "Create" at bounding box center [646, 358] width 50 height 22
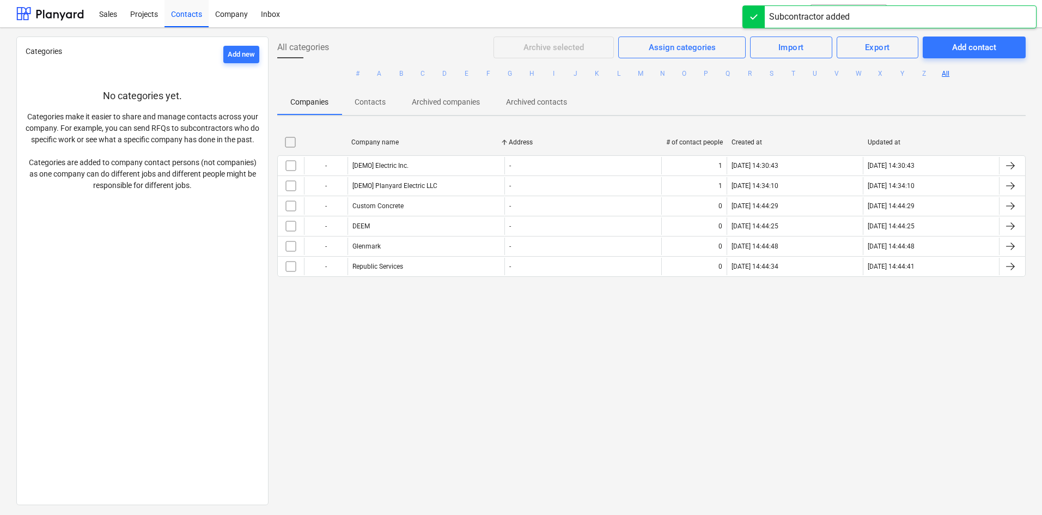
click at [970, 47] on div "Add contact" at bounding box center [974, 47] width 44 height 14
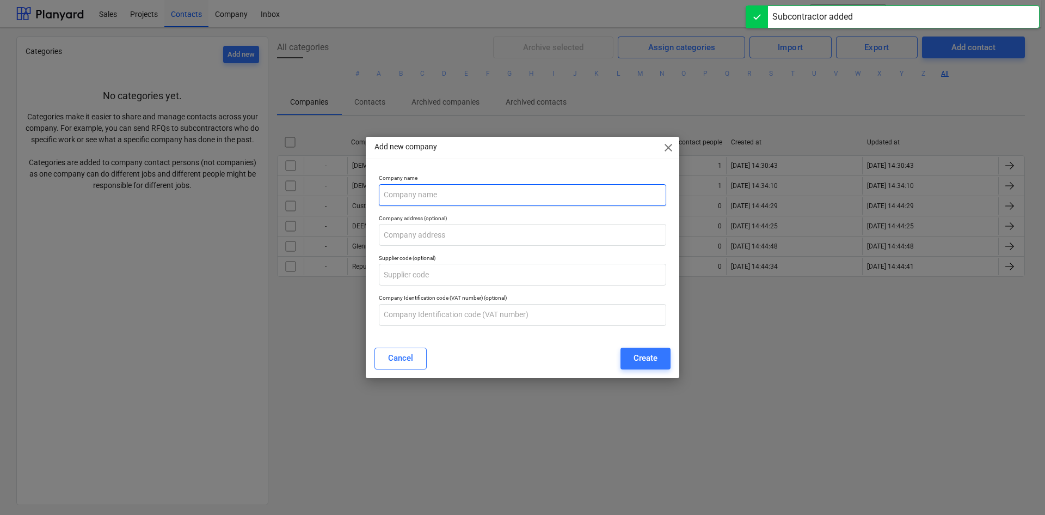
click at [409, 189] on input "text" at bounding box center [523, 195] width 288 height 22
click at [651, 359] on div "Create" at bounding box center [646, 358] width 24 height 14
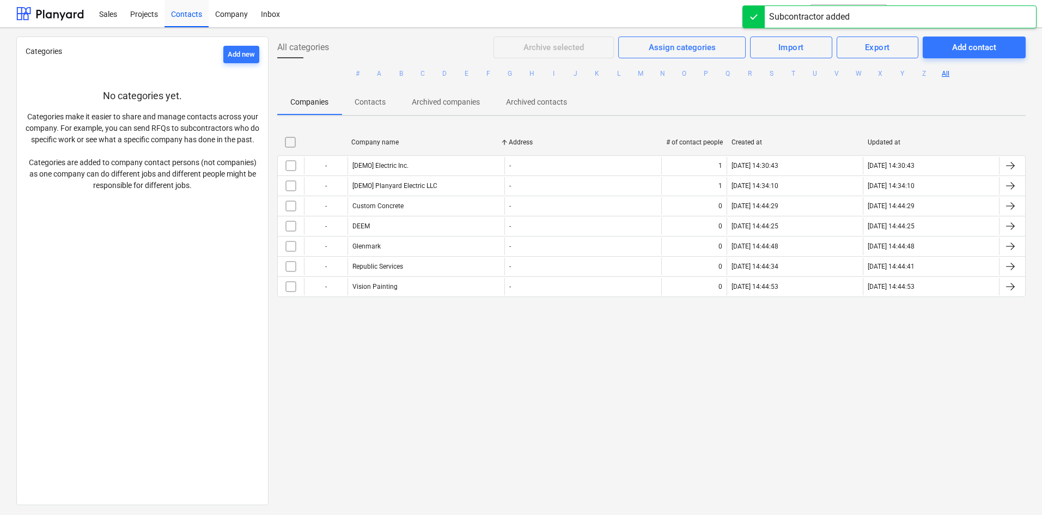
click at [139, 17] on div "Projects" at bounding box center [144, 13] width 41 height 28
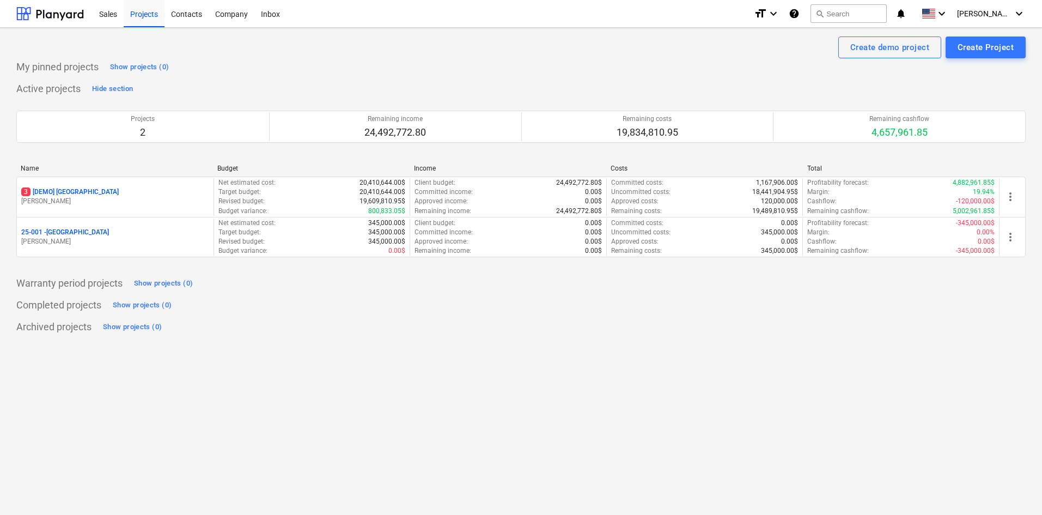
click at [120, 243] on p "[PERSON_NAME]" at bounding box center [115, 241] width 188 height 9
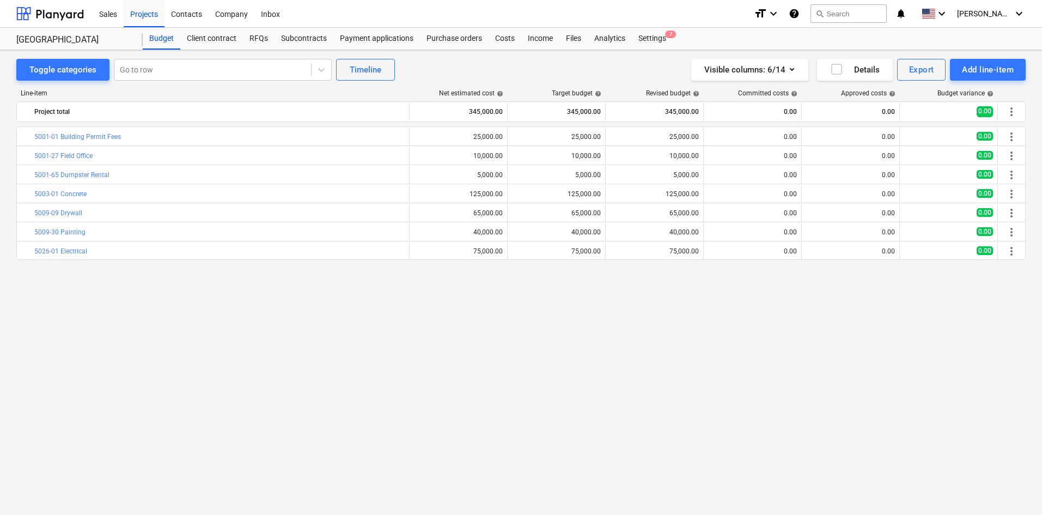
click at [308, 42] on div "Subcontracts" at bounding box center [303, 39] width 59 height 22
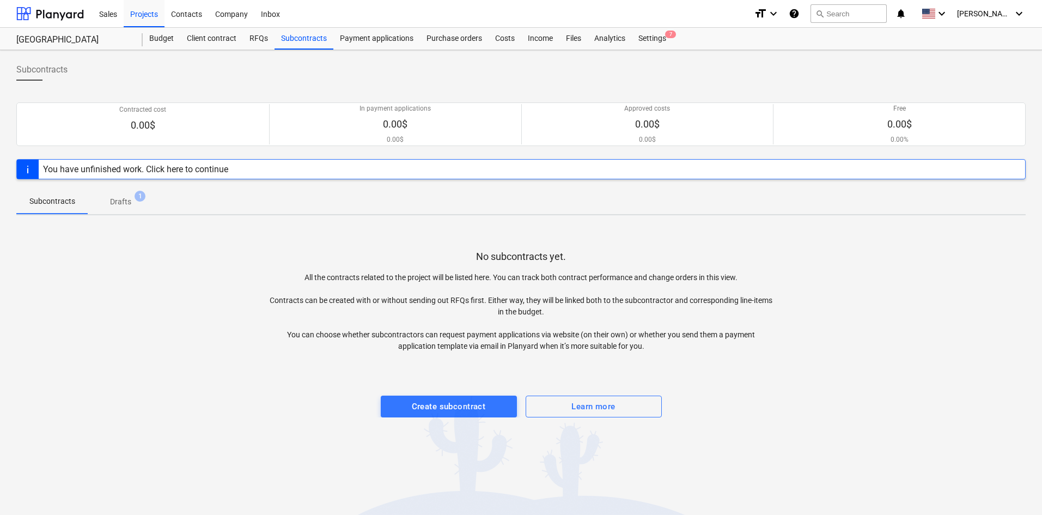
click at [458, 402] on div "Create subcontract" at bounding box center [449, 406] width 74 height 14
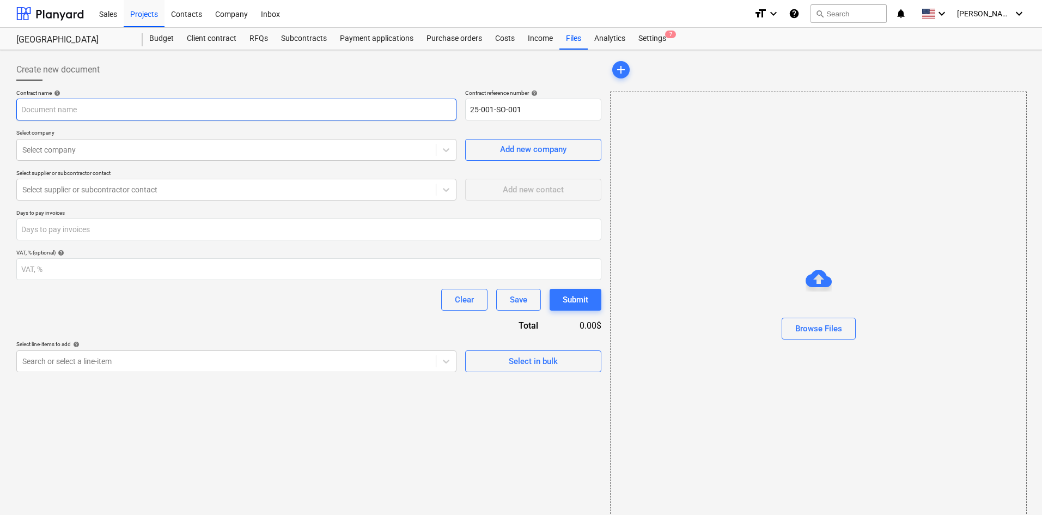
click at [117, 110] on input "text" at bounding box center [236, 110] width 440 height 22
click at [90, 148] on div at bounding box center [226, 149] width 408 height 11
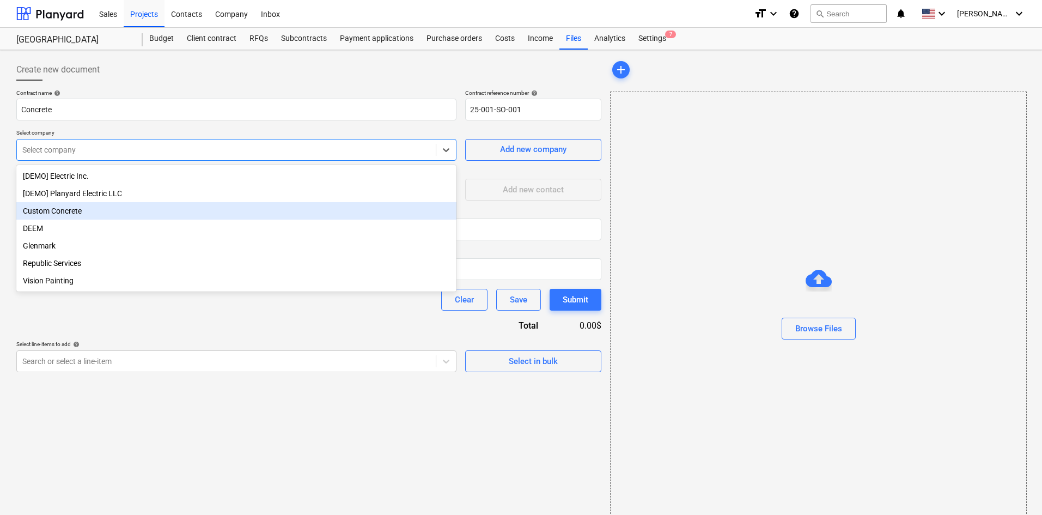
click at [65, 211] on div "Custom Concrete" at bounding box center [236, 210] width 440 height 17
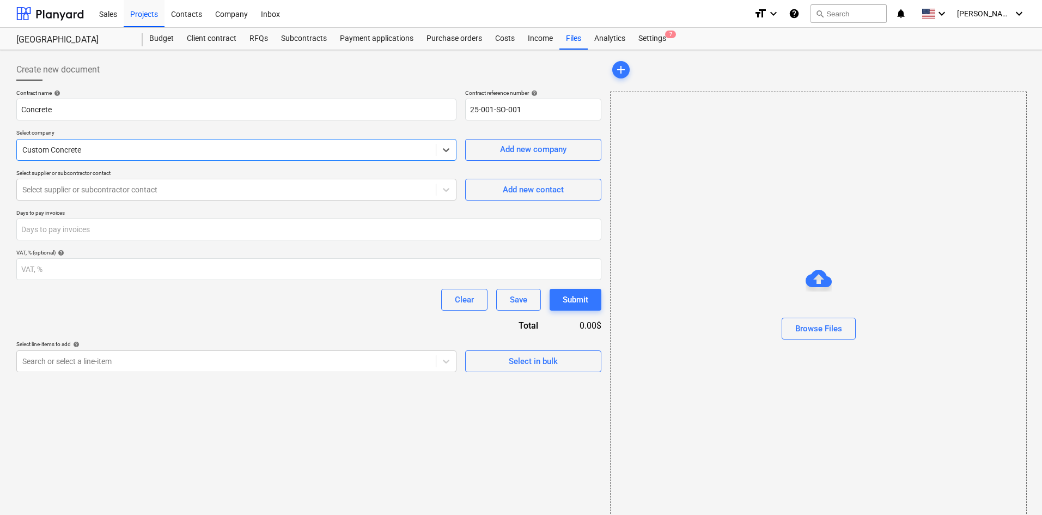
click at [174, 191] on div at bounding box center [226, 189] width 408 height 11
click at [204, 83] on div at bounding box center [308, 85] width 585 height 9
click at [363, 364] on body "Sales Projects Contacts Company Inbox format_size keyboard_arrow_down help sear…" at bounding box center [521, 262] width 1042 height 525
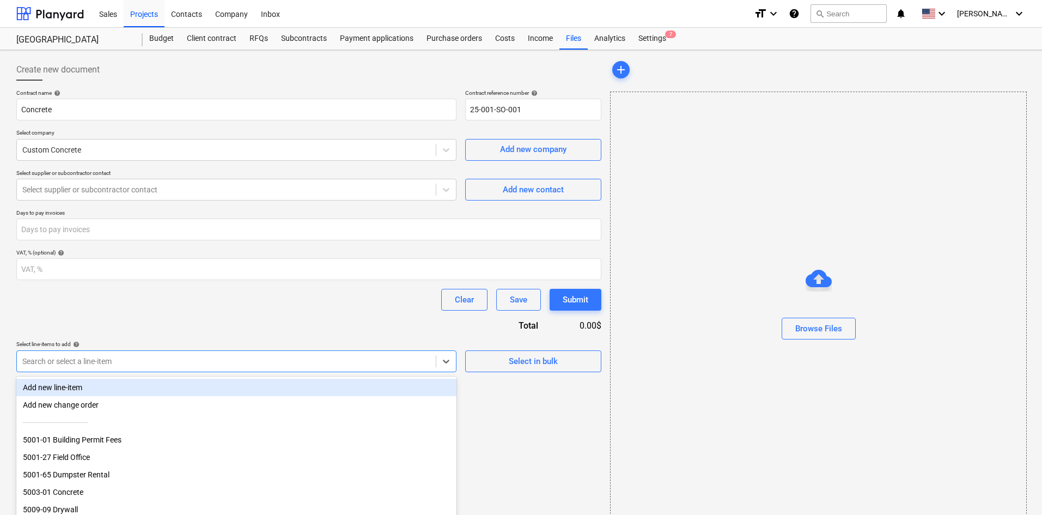
scroll to position [16, 0]
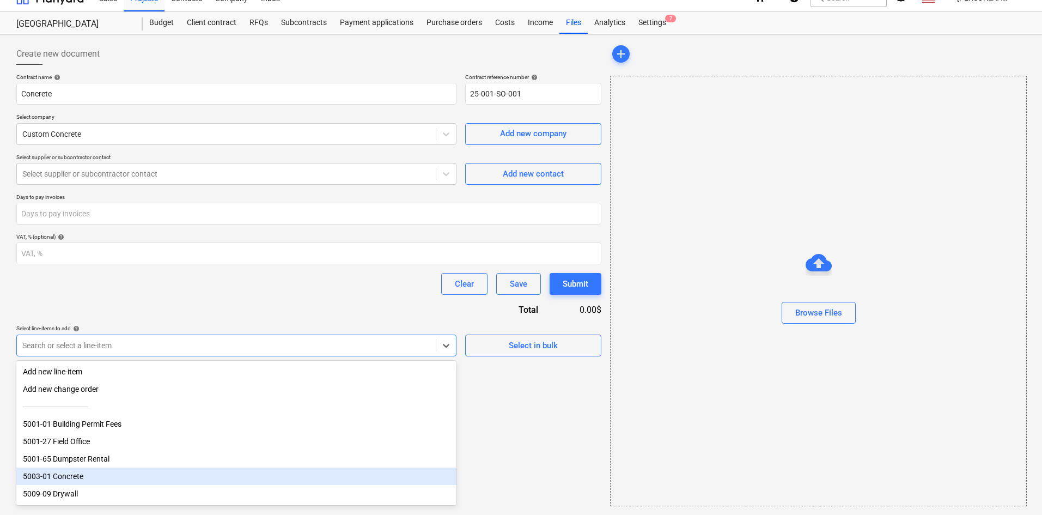
click at [81, 476] on div "5003-01 Concrete" at bounding box center [236, 475] width 440 height 17
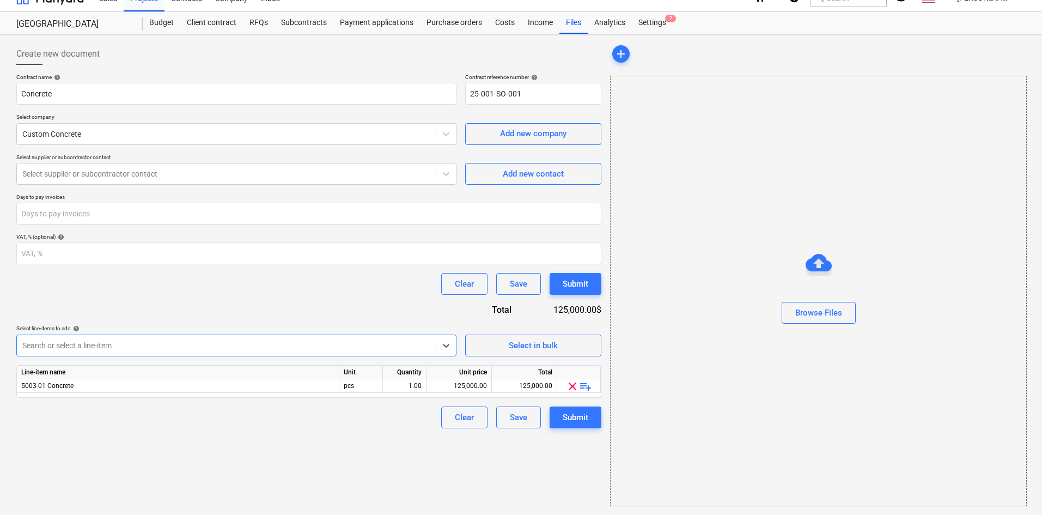
click at [584, 417] on div "Submit" at bounding box center [575, 417] width 26 height 14
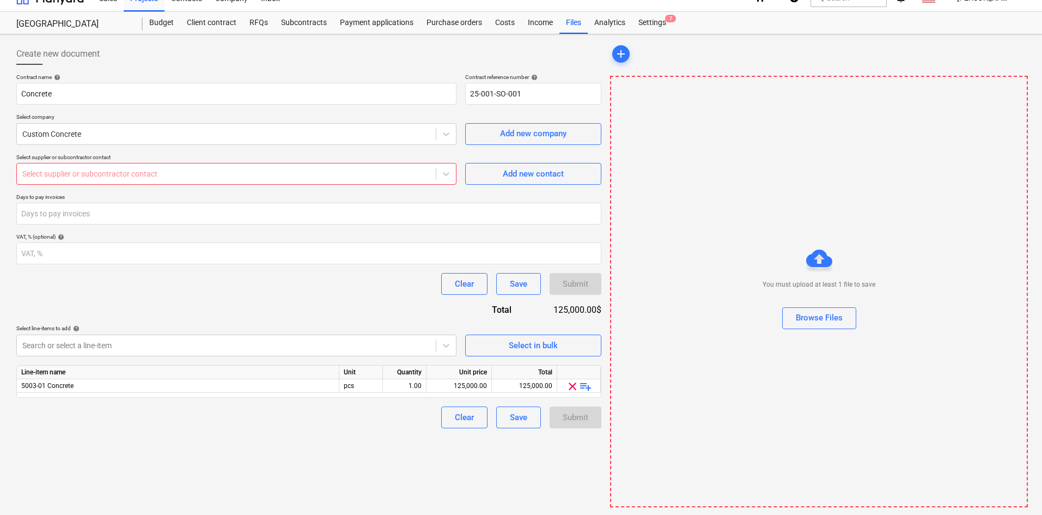
click at [264, 174] on div at bounding box center [226, 173] width 408 height 11
click at [444, 172] on icon at bounding box center [446, 173] width 11 height 11
click at [443, 171] on icon at bounding box center [446, 173] width 11 height 11
click at [234, 200] on div "No options" at bounding box center [236, 199] width 440 height 17
click at [268, 407] on div "Clear Save Submit" at bounding box center [308, 417] width 585 height 22
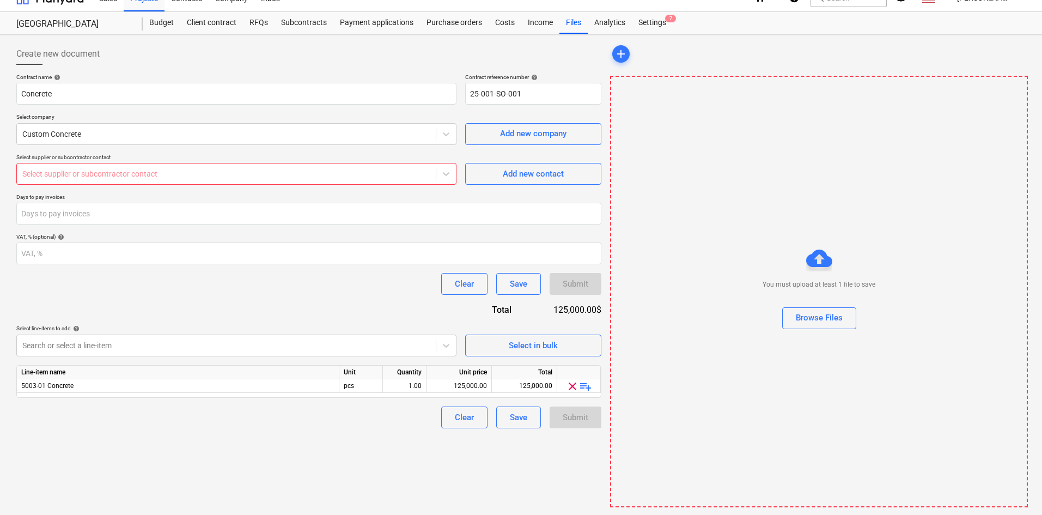
scroll to position [0, 0]
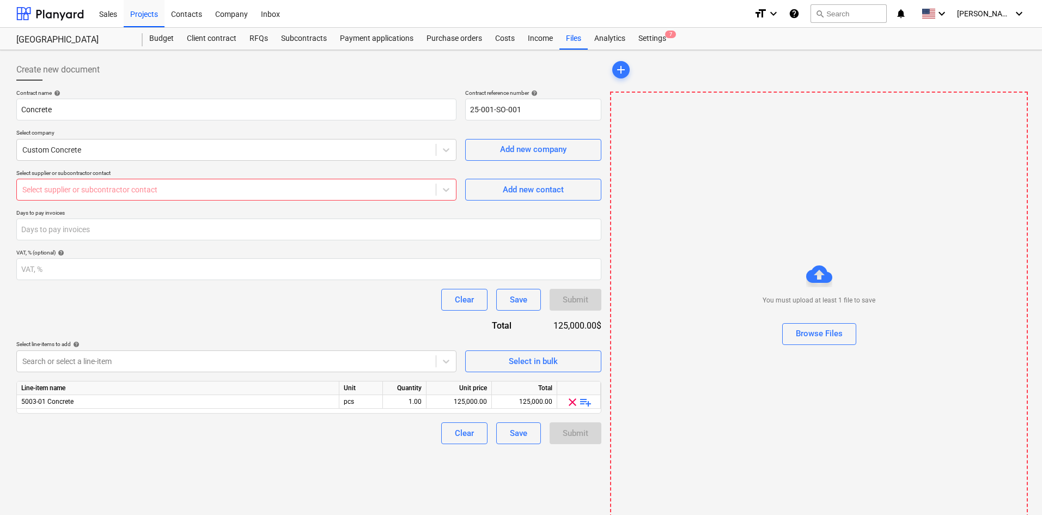
click at [194, 14] on div "Contacts" at bounding box center [186, 13] width 44 height 28
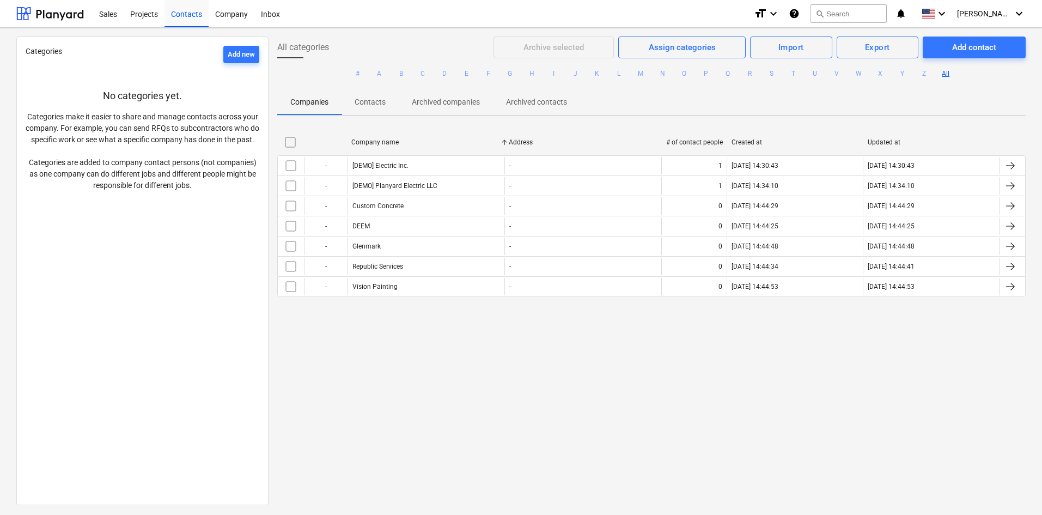
click at [373, 101] on p "Contacts" at bounding box center [369, 101] width 31 height 11
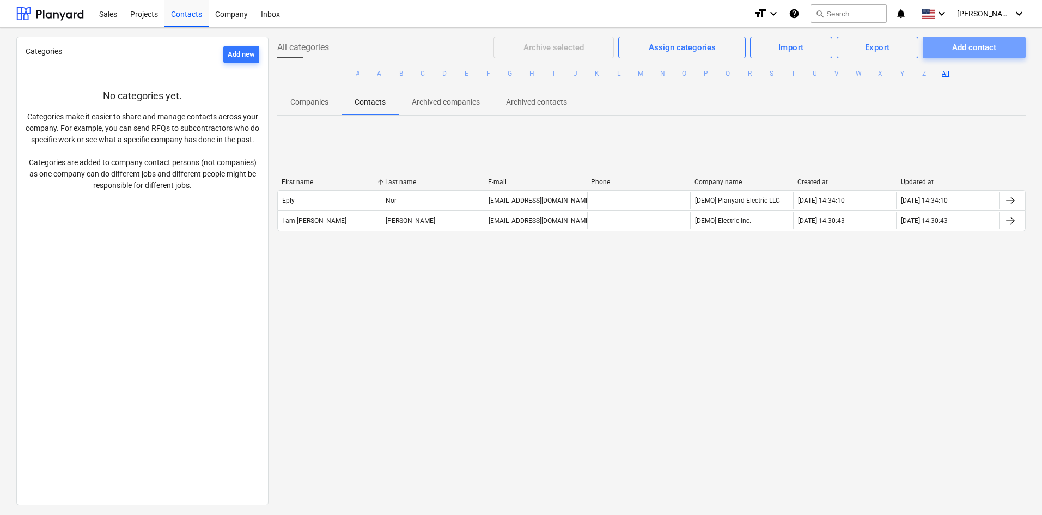
click at [975, 46] on div "Add contact" at bounding box center [974, 47] width 44 height 14
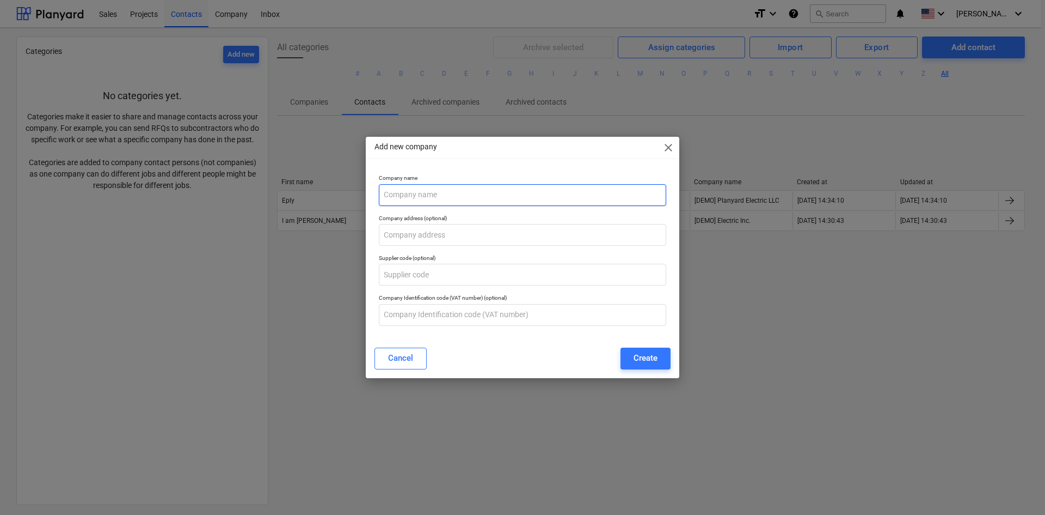
click at [415, 192] on input "text" at bounding box center [523, 195] width 288 height 22
click at [669, 150] on div "Add new company close" at bounding box center [523, 148] width 314 height 22
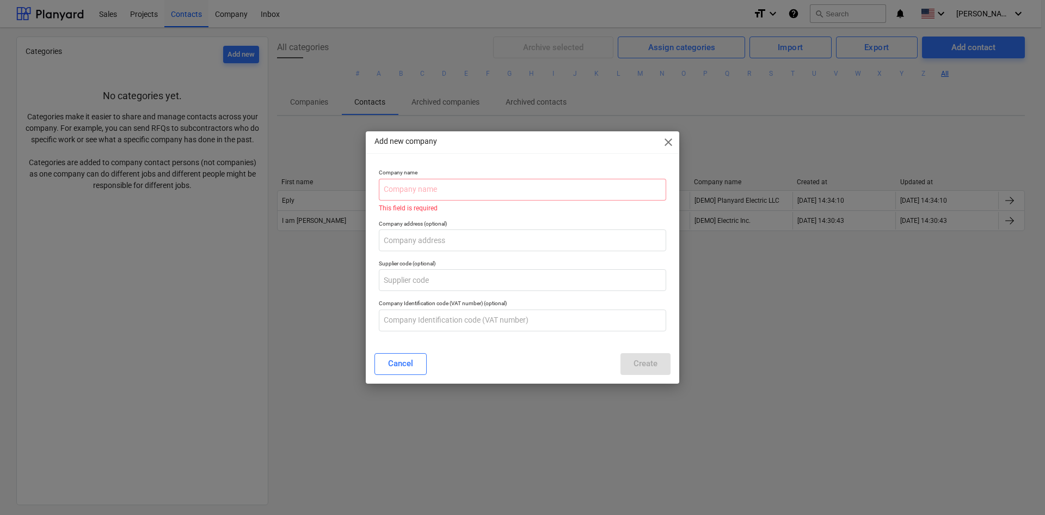
click at [669, 140] on span "close" at bounding box center [668, 142] width 13 height 13
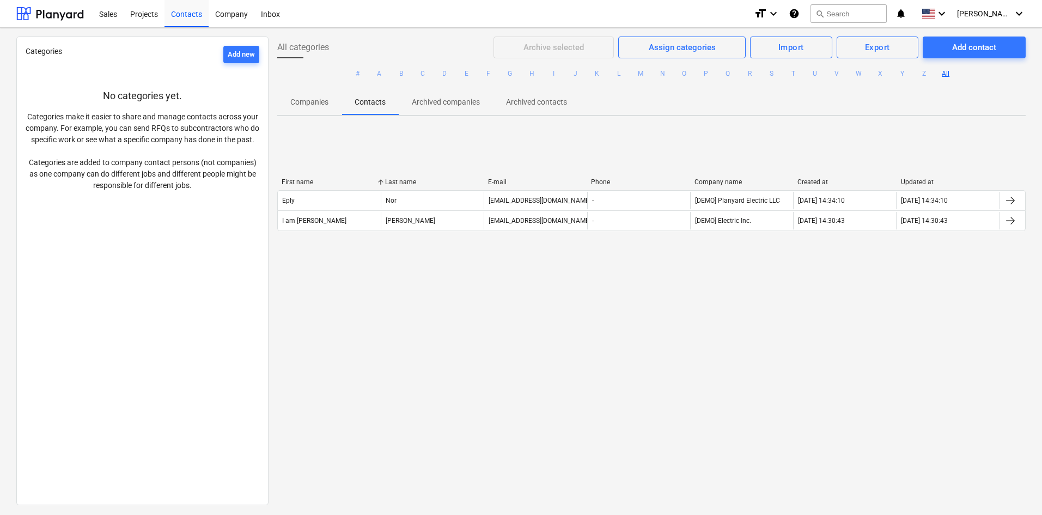
click at [188, 13] on div "Contacts" at bounding box center [186, 13] width 44 height 28
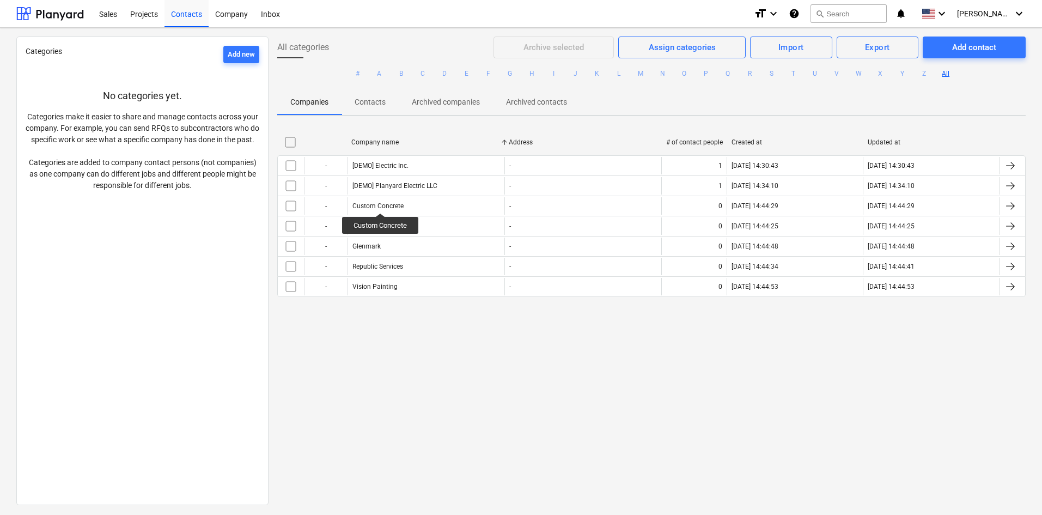
click at [381, 203] on div "Custom Concrete" at bounding box center [377, 206] width 51 height 8
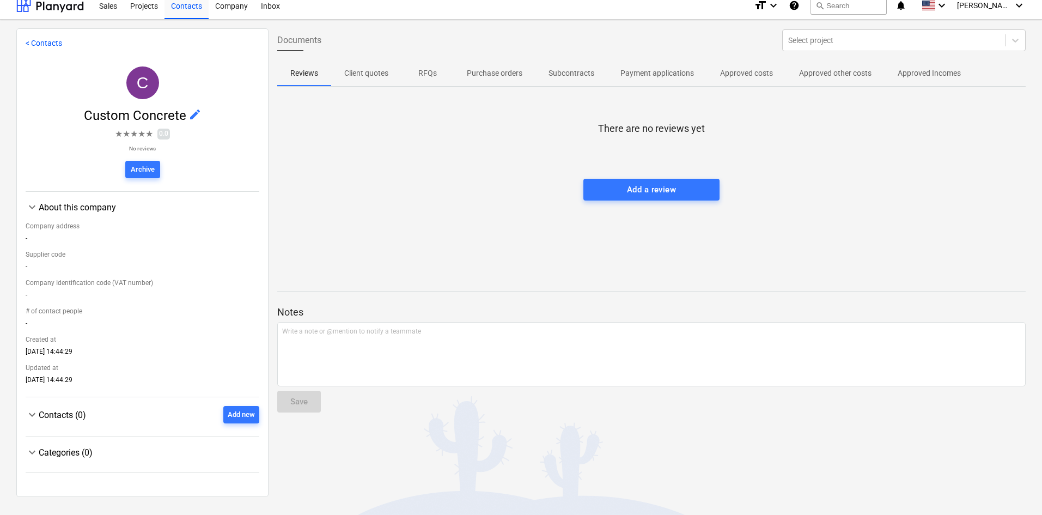
scroll to position [10, 0]
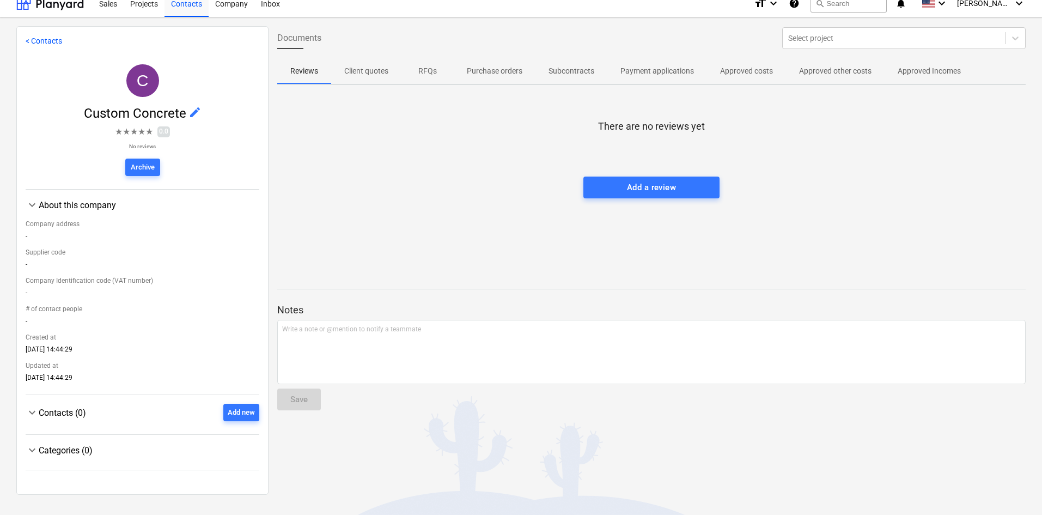
click at [232, 411] on div "Add new" at bounding box center [241, 412] width 27 height 13
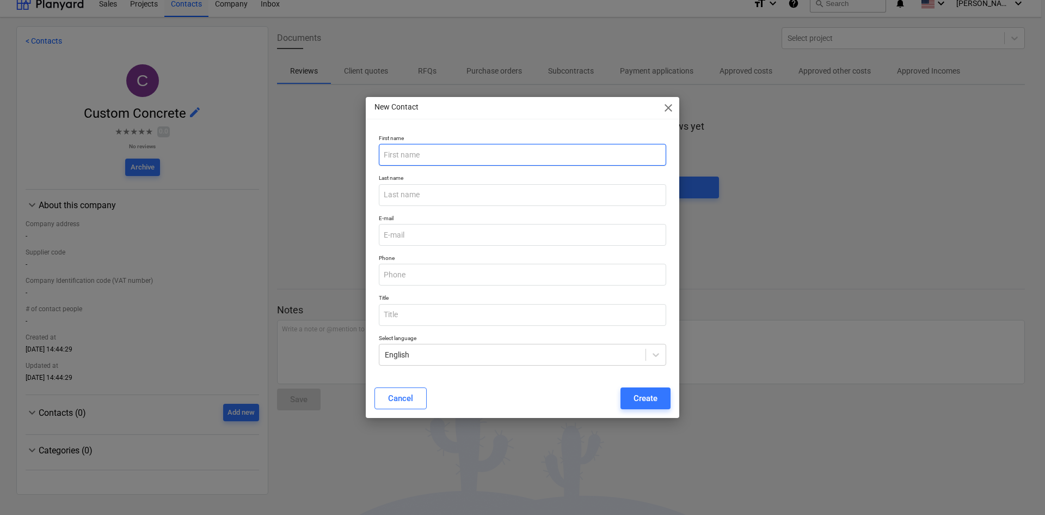
click at [450, 157] on input "text" at bounding box center [523, 155] width 288 height 22
click at [650, 397] on div "Create" at bounding box center [646, 398] width 24 height 14
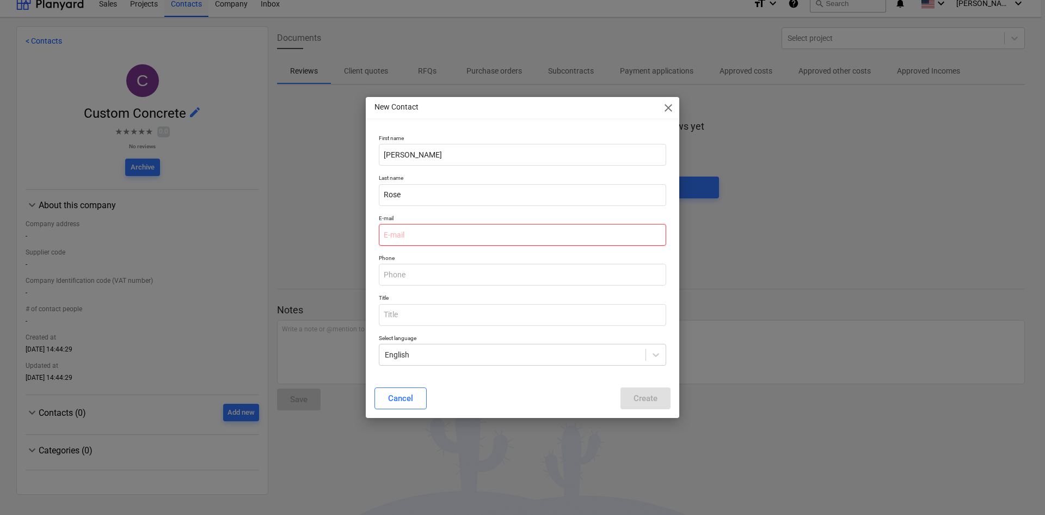
click at [418, 239] on input "email" at bounding box center [523, 235] width 288 height 22
click at [645, 398] on div "Create" at bounding box center [646, 398] width 24 height 14
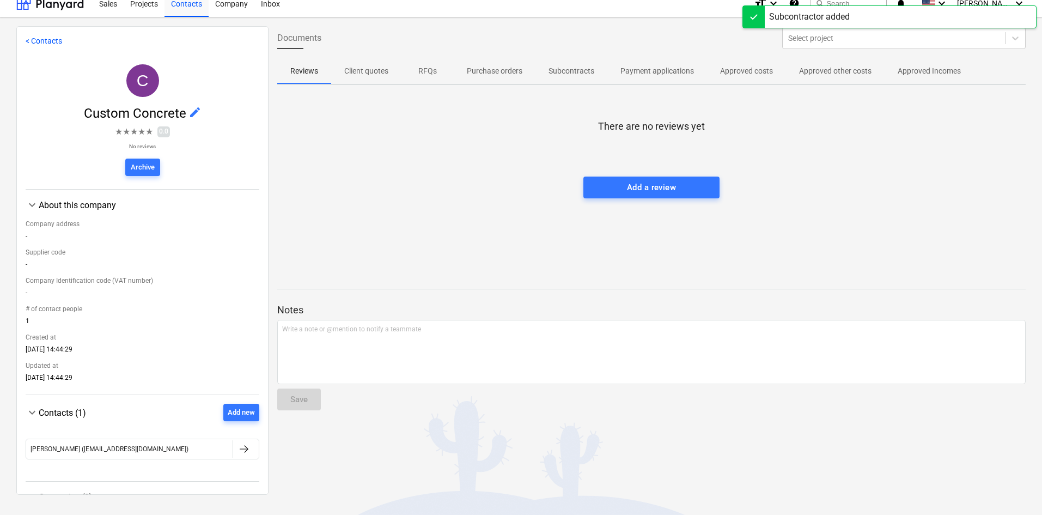
click at [47, 39] on link "< Contacts" at bounding box center [44, 40] width 36 height 9
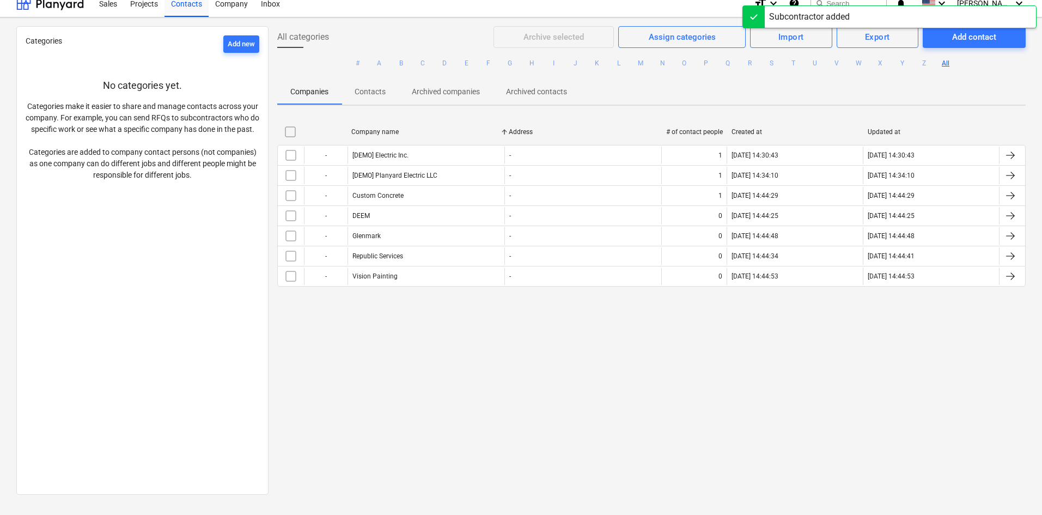
click at [370, 216] on div "DEEM" at bounding box center [425, 215] width 157 height 17
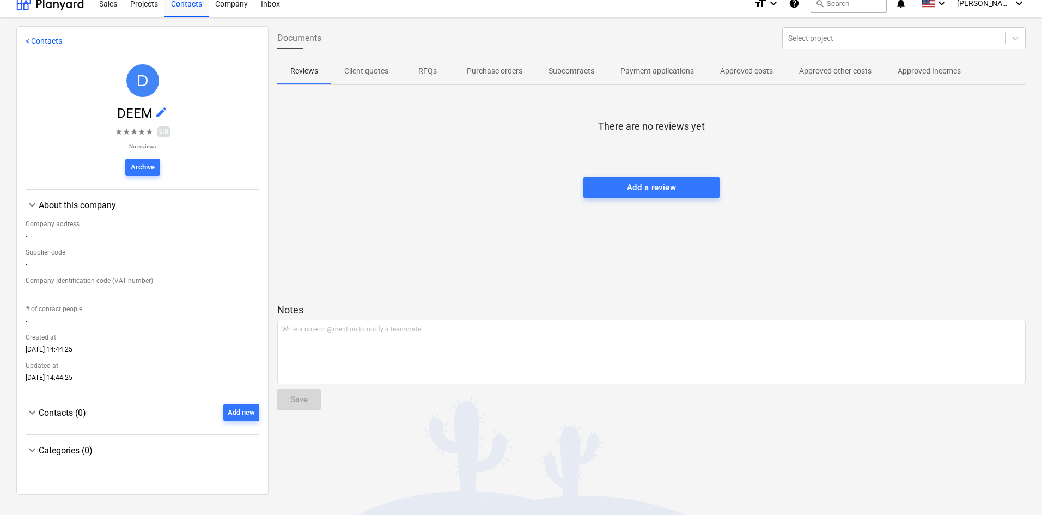
click at [242, 411] on div "Add new" at bounding box center [241, 412] width 27 height 13
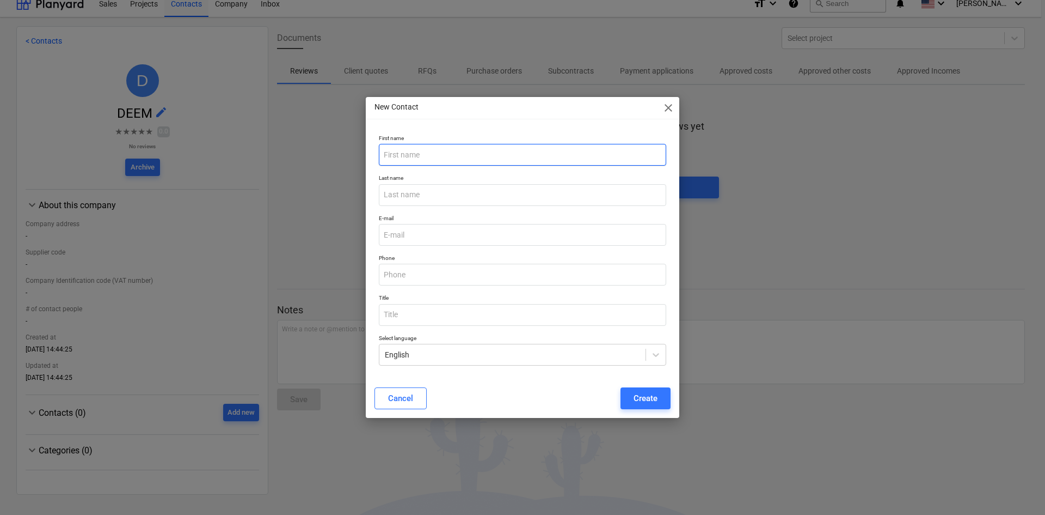
click at [414, 156] on input "text" at bounding box center [523, 155] width 288 height 22
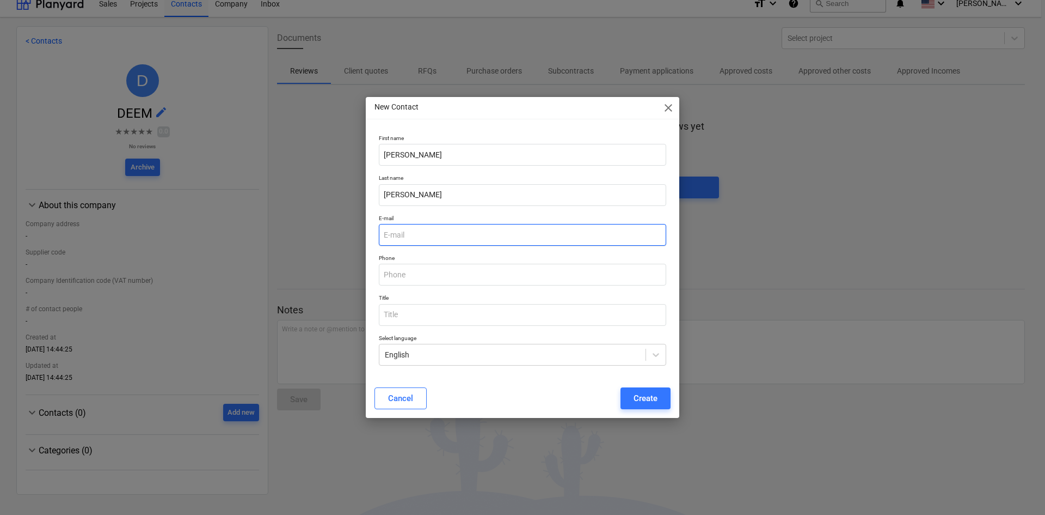
click at [448, 240] on input "email" at bounding box center [523, 235] width 288 height 22
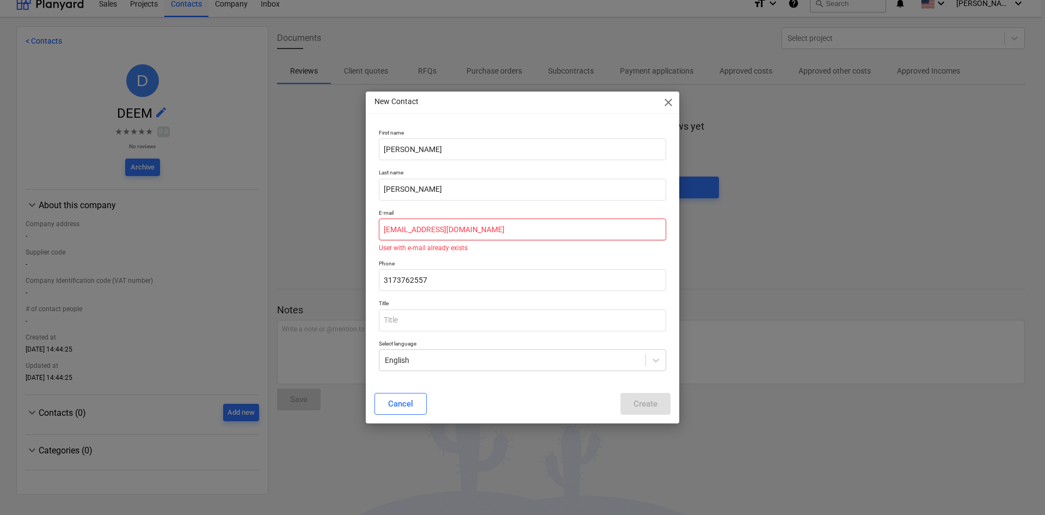
drag, startPoint x: 490, startPoint y: 232, endPoint x: 376, endPoint y: 232, distance: 113.3
click at [376, 232] on div "E-mail [EMAIL_ADDRESS][DOMAIN_NAME] User with e-mail already exists" at bounding box center [523, 230] width 296 height 51
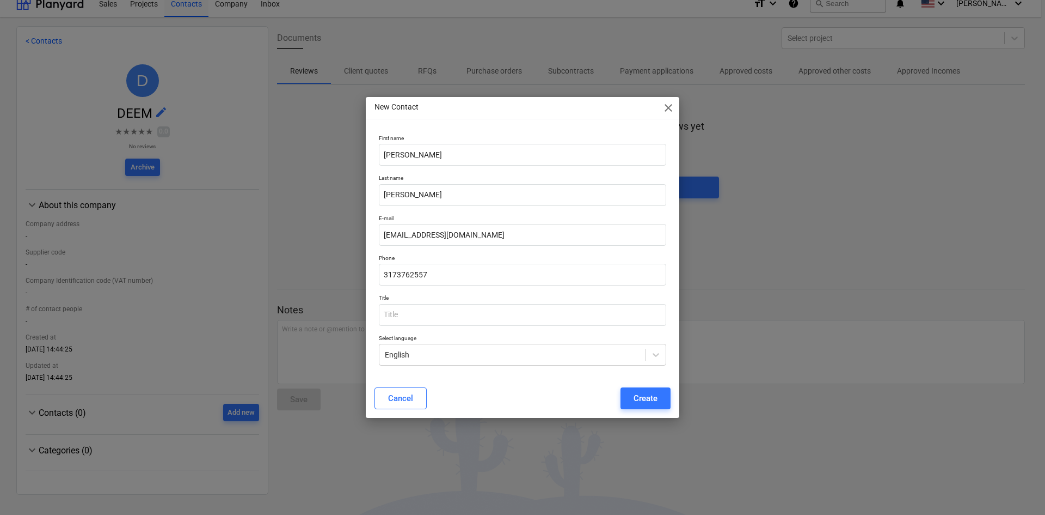
click at [647, 392] on div "Create" at bounding box center [646, 398] width 24 height 14
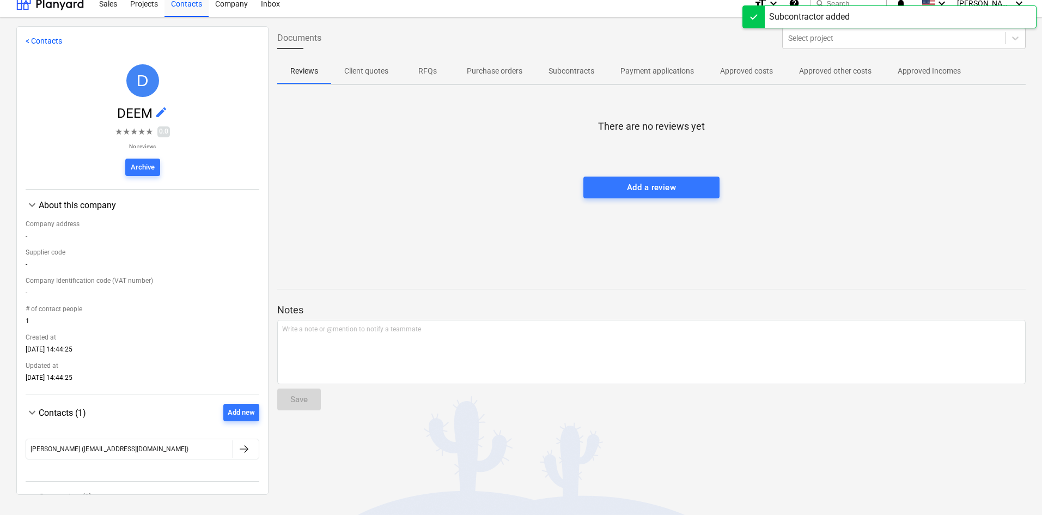
click at [37, 39] on link "< Contacts" at bounding box center [44, 40] width 36 height 9
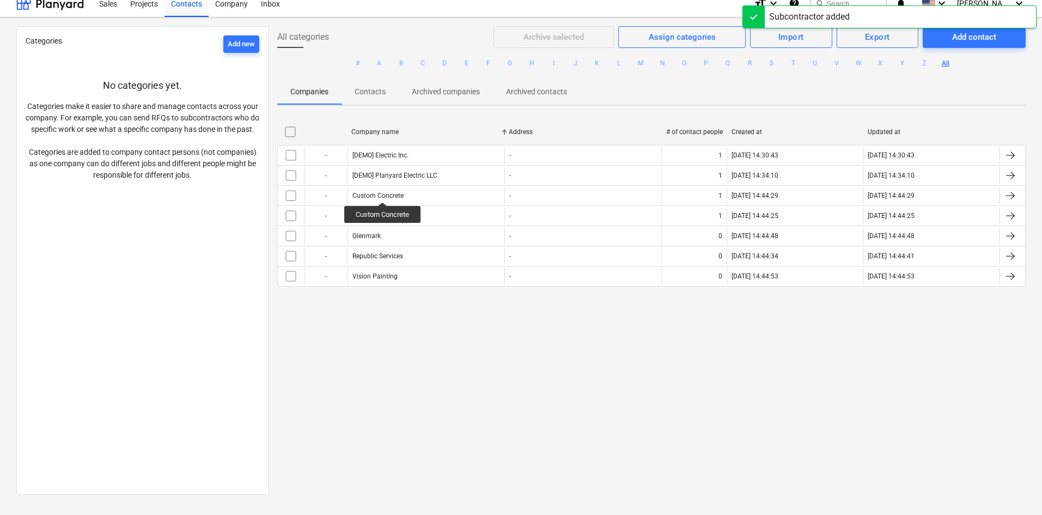
click at [383, 192] on div "Custom Concrete" at bounding box center [377, 196] width 51 height 8
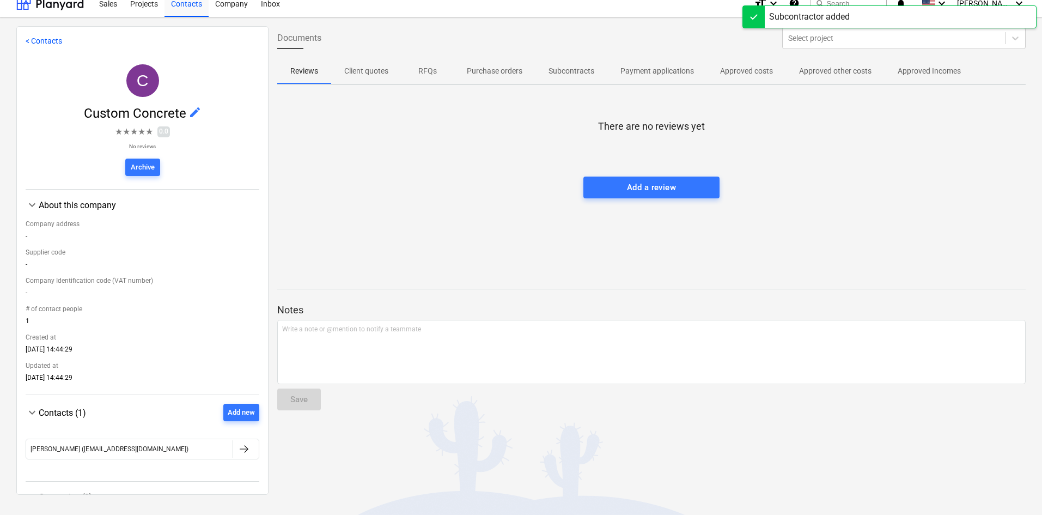
click at [60, 410] on span "Contacts (1)" at bounding box center [62, 412] width 47 height 10
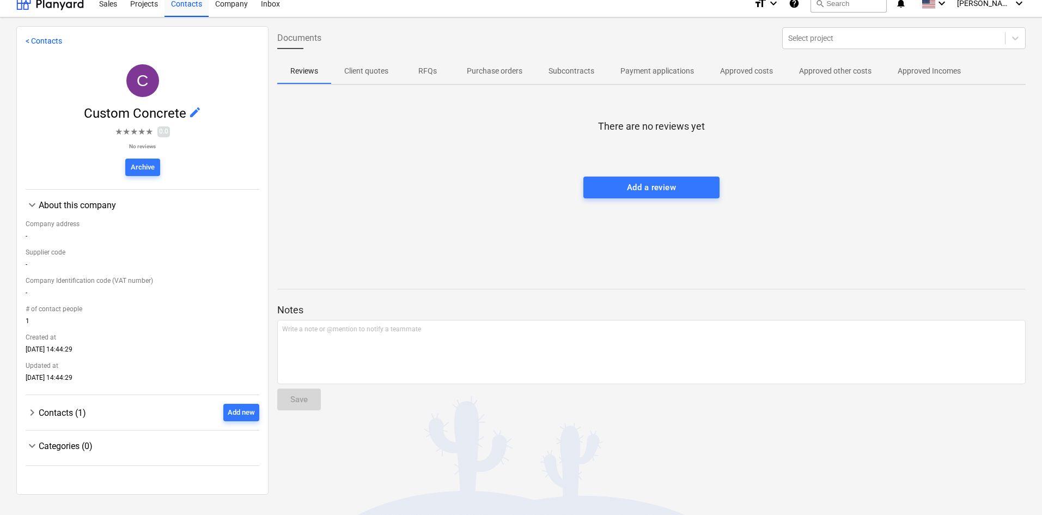
click at [66, 415] on span "Contacts (1)" at bounding box center [62, 412] width 47 height 10
click at [179, 451] on div "[PERSON_NAME] ([EMAIL_ADDRESS][DOMAIN_NAME])" at bounding box center [129, 448] width 206 height 17
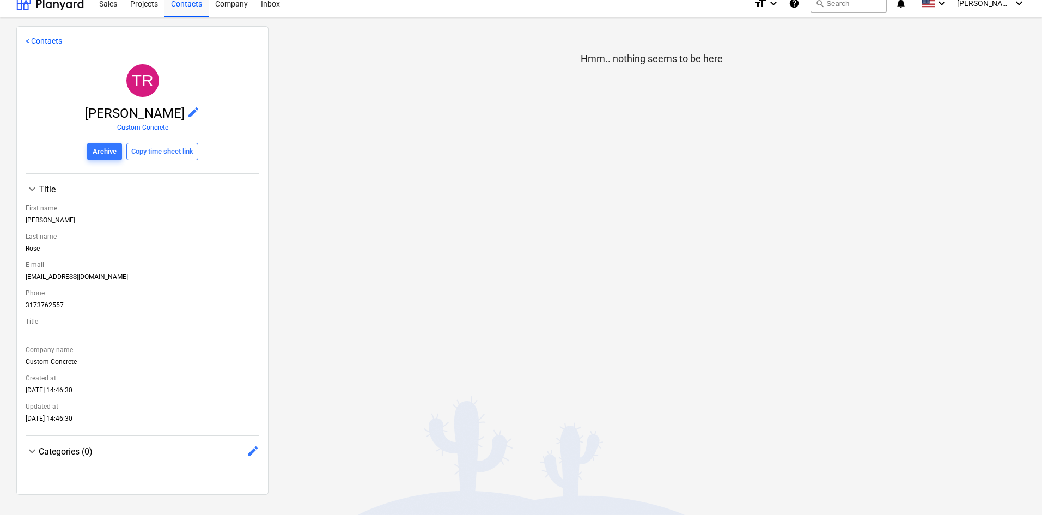
click at [187, 113] on span "edit" at bounding box center [193, 112] width 13 height 13
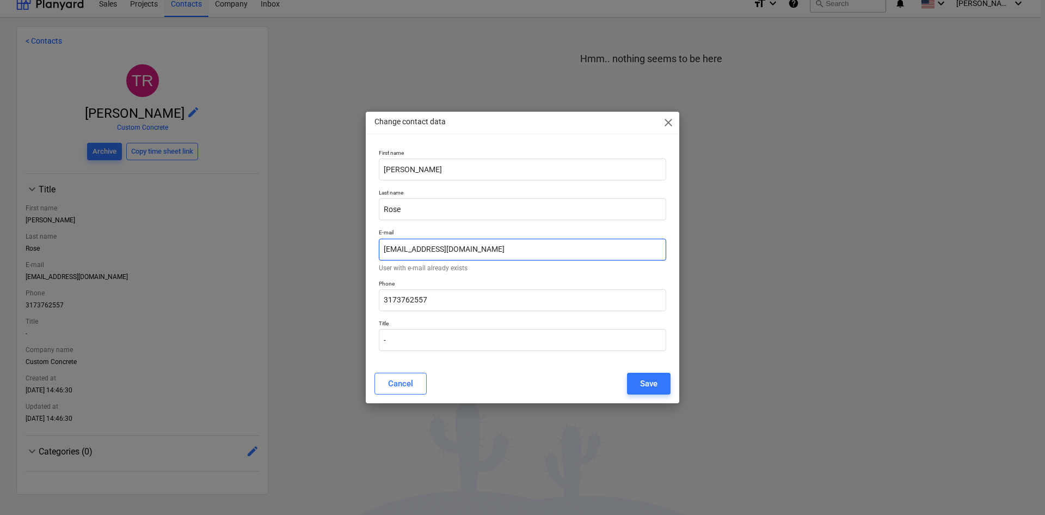
drag, startPoint x: 497, startPoint y: 250, endPoint x: 348, endPoint y: 243, distance: 148.3
click at [346, 248] on div "Change contact data close First name [PERSON_NAME] Last name [PERSON_NAME] E-ma…" at bounding box center [522, 257] width 1045 height 515
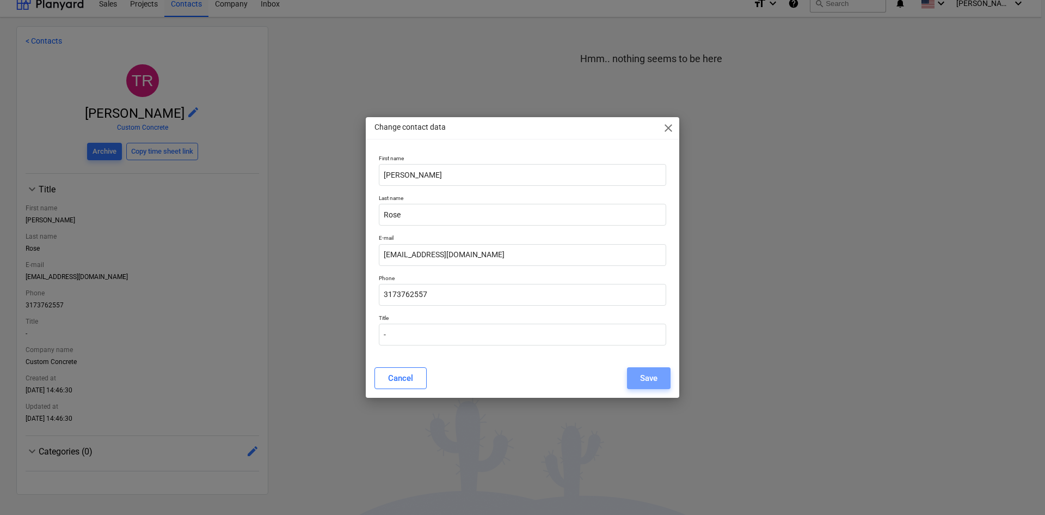
click at [639, 379] on button "Save" at bounding box center [649, 378] width 44 height 22
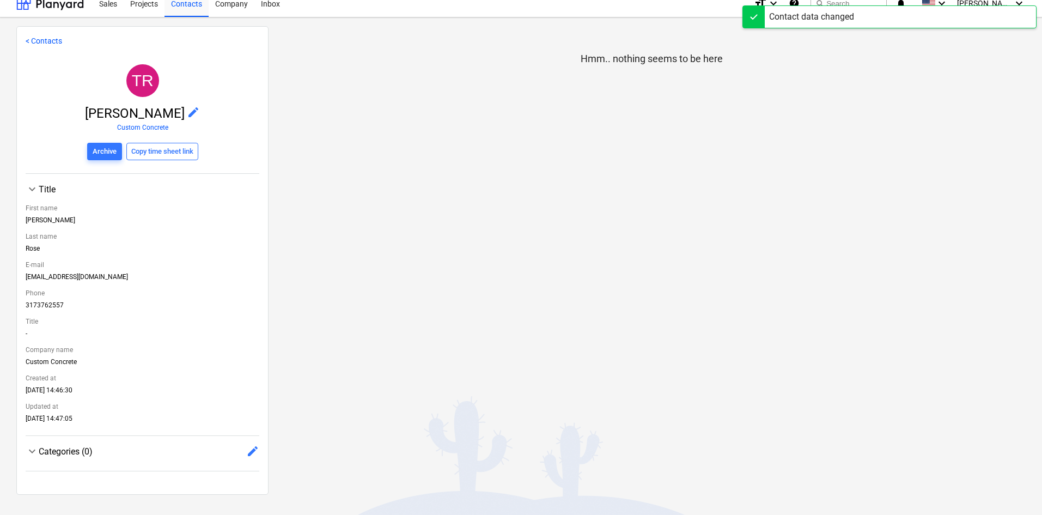
click at [46, 41] on link "< Contacts" at bounding box center [44, 40] width 36 height 9
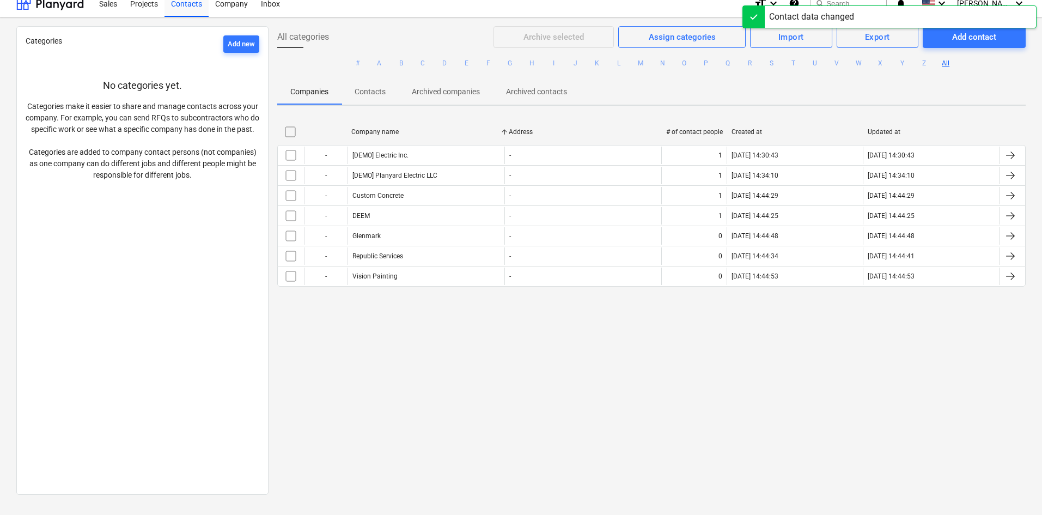
click at [376, 232] on div "Glenmark" at bounding box center [366, 236] width 28 height 8
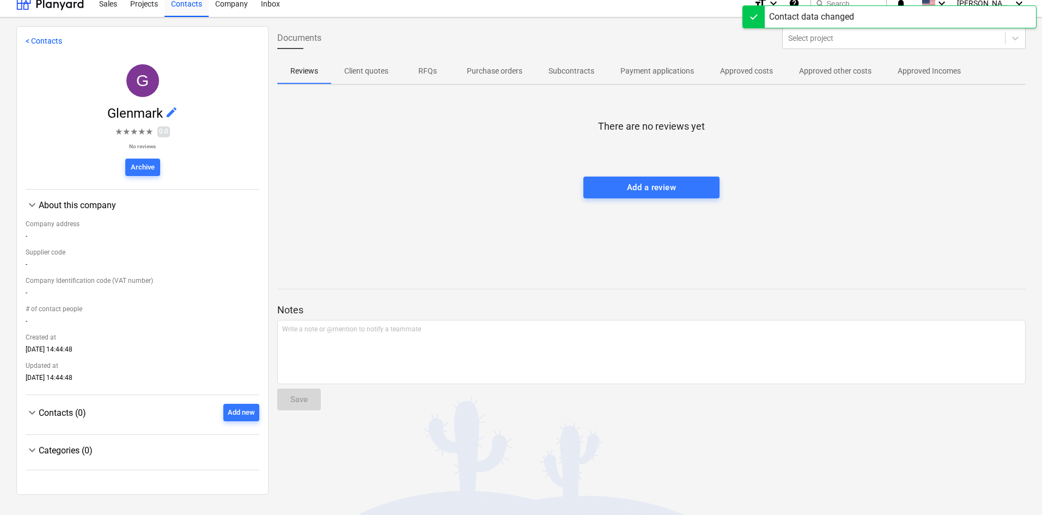
click at [246, 411] on div "Add new" at bounding box center [241, 412] width 27 height 13
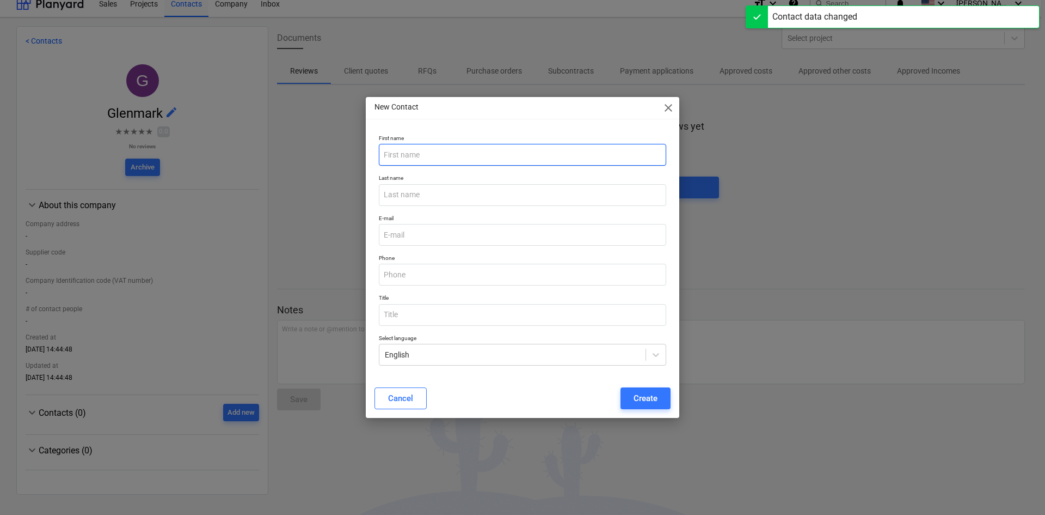
click at [441, 157] on input "text" at bounding box center [523, 155] width 288 height 22
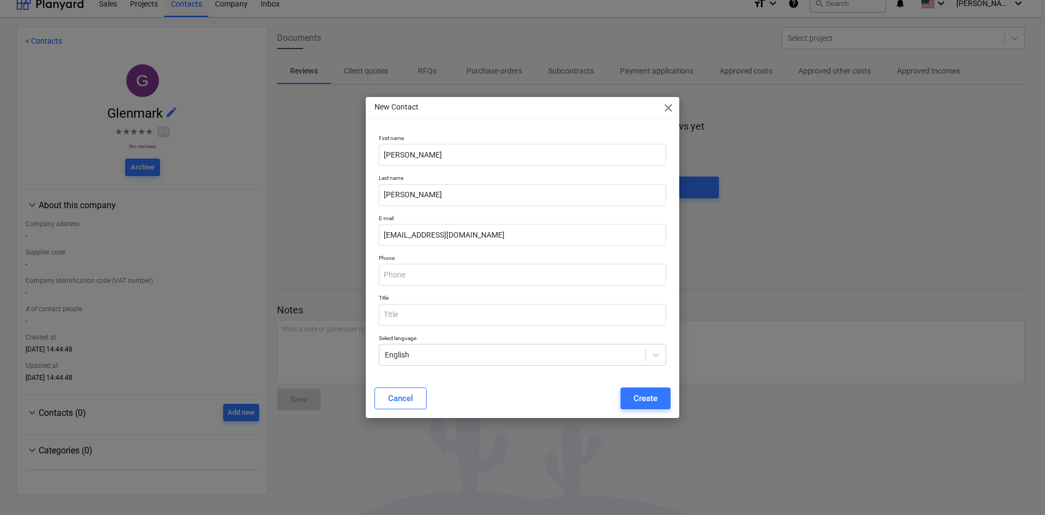
click at [639, 404] on div "Create" at bounding box center [646, 398] width 24 height 14
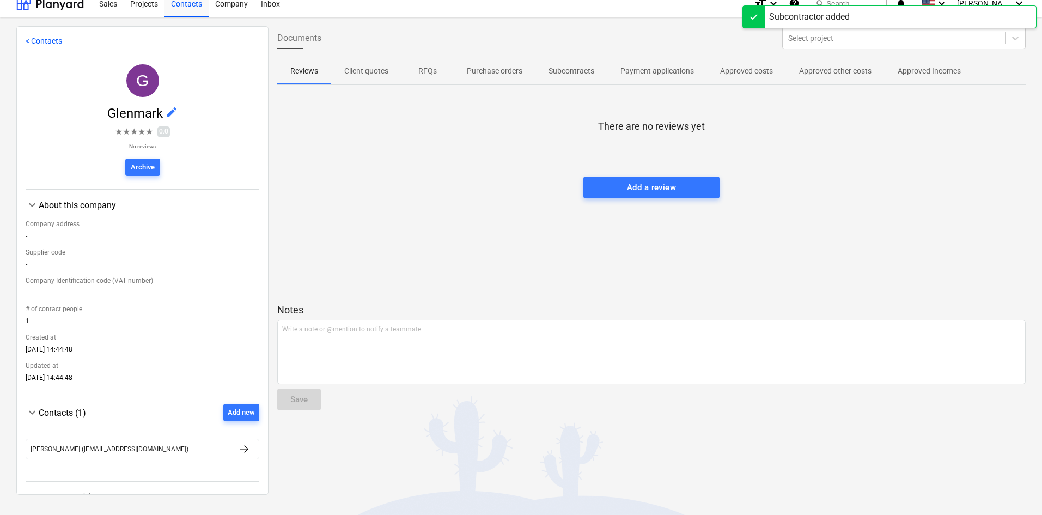
click at [44, 41] on link "< Contacts" at bounding box center [44, 40] width 36 height 9
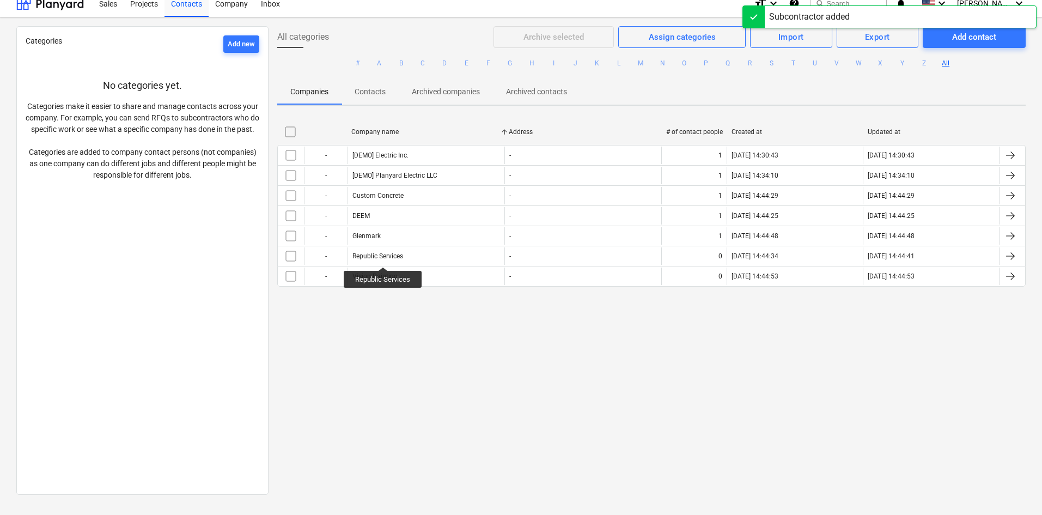
click at [383, 257] on div "Republic Services" at bounding box center [377, 256] width 51 height 8
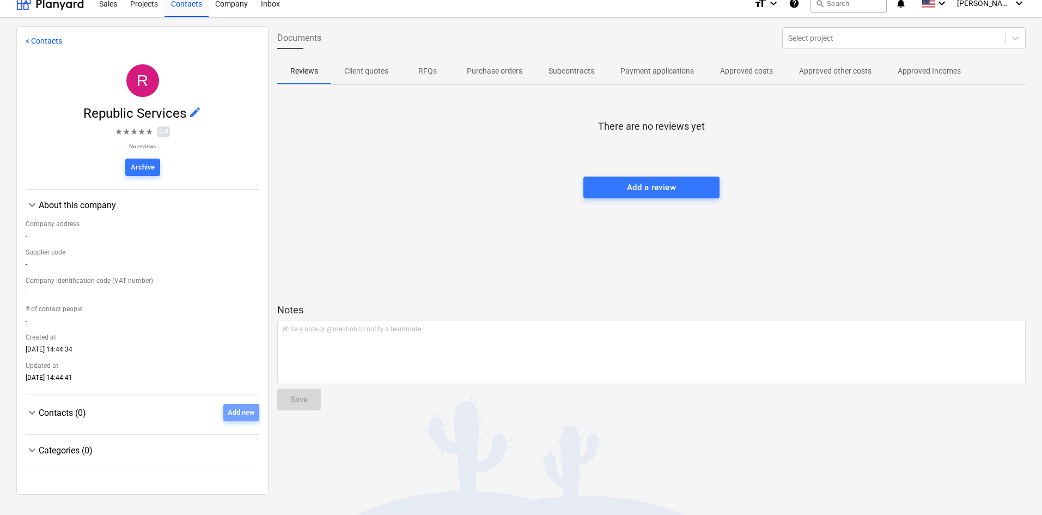
click at [240, 416] on div "Add new" at bounding box center [241, 412] width 27 height 13
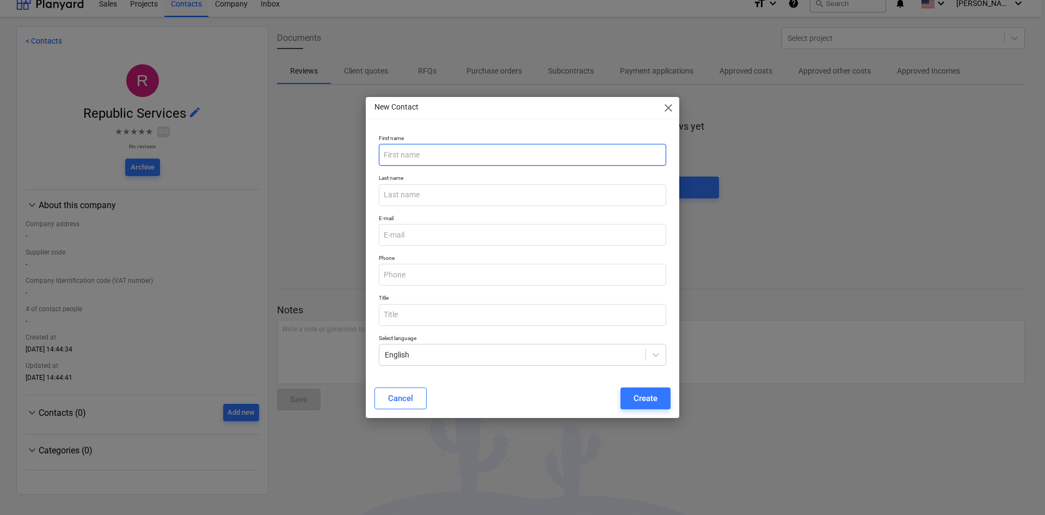
click at [412, 150] on input "text" at bounding box center [523, 155] width 288 height 22
click at [639, 395] on div "Create" at bounding box center [646, 398] width 24 height 14
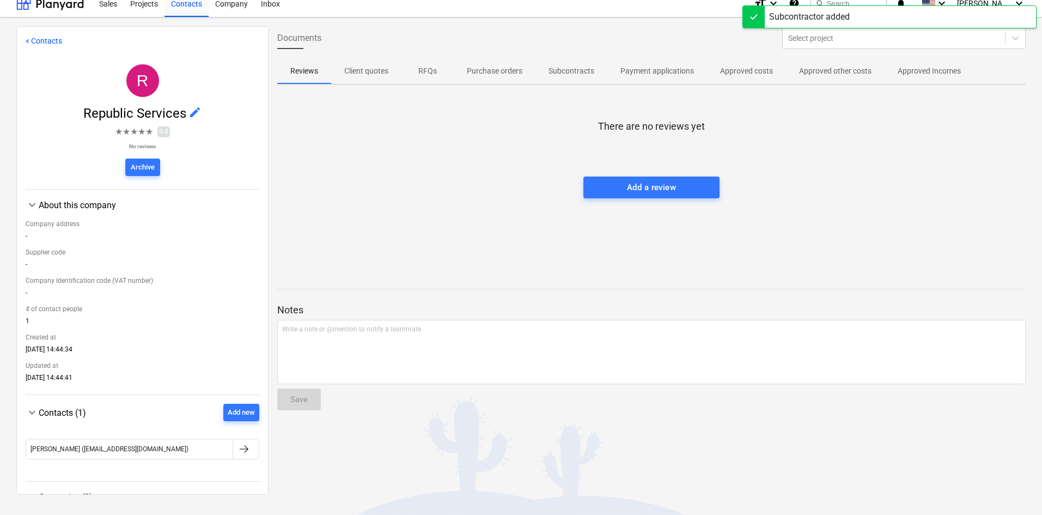
click at [36, 37] on link "< Contacts" at bounding box center [44, 40] width 36 height 9
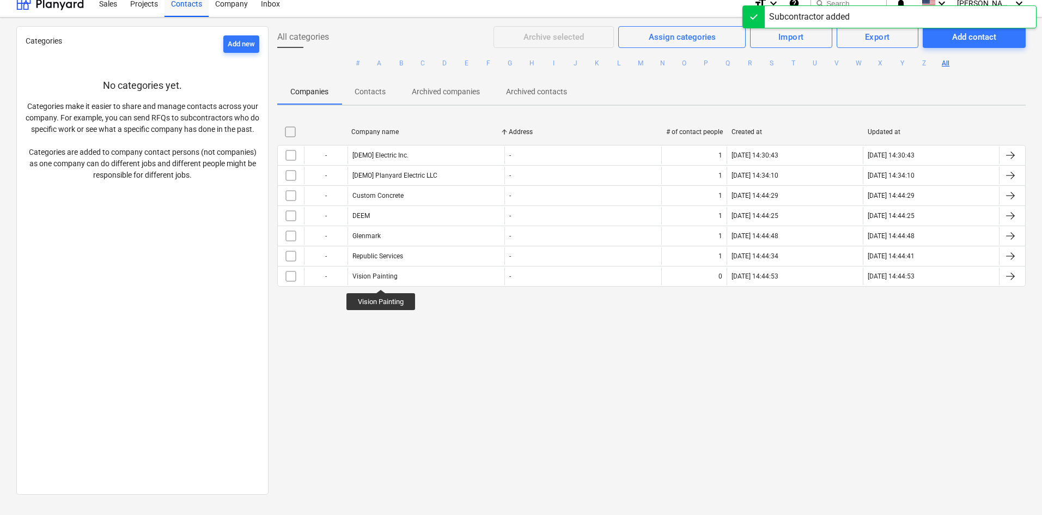
click at [381, 279] on div "Vision Painting" at bounding box center [374, 276] width 45 height 8
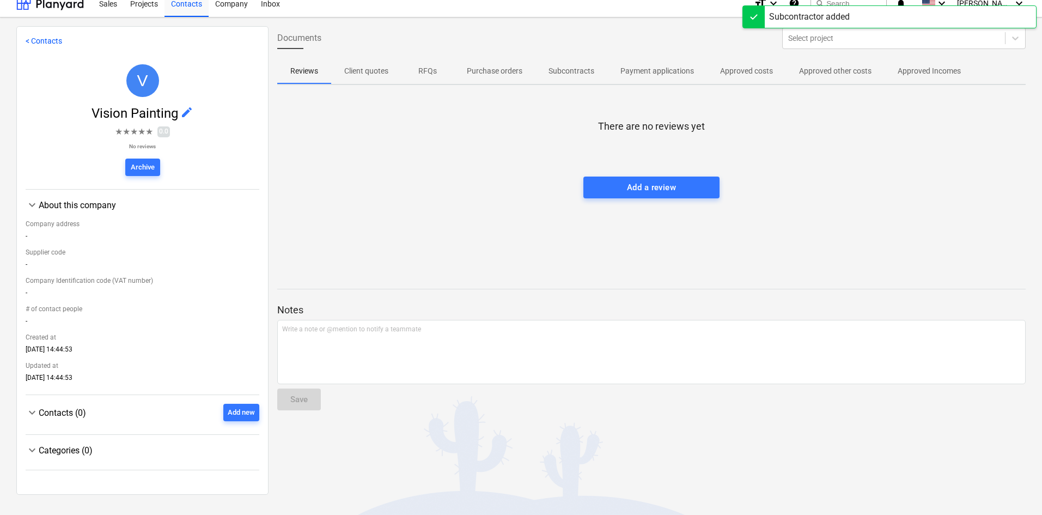
click at [243, 412] on div "Add new" at bounding box center [241, 412] width 27 height 13
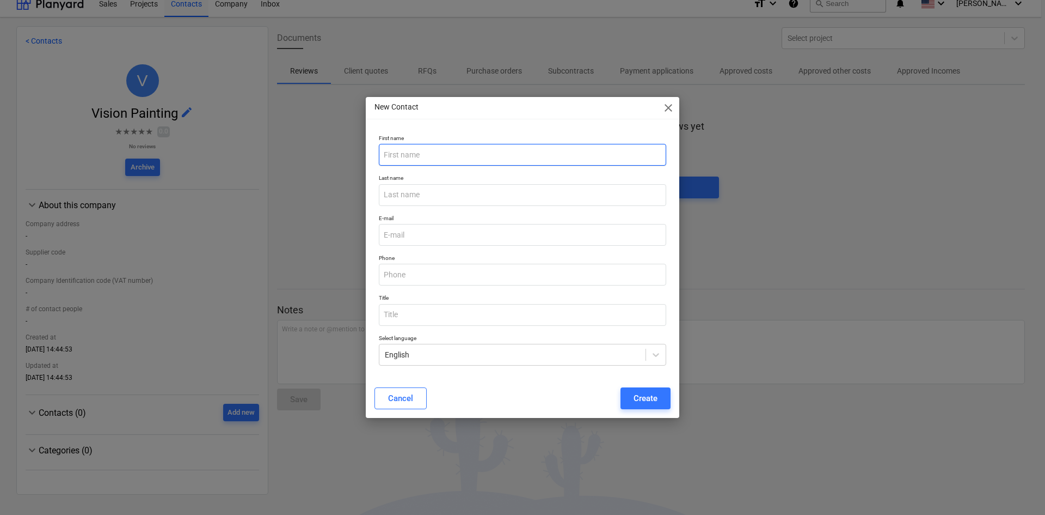
click at [412, 162] on input "text" at bounding box center [523, 155] width 288 height 22
click at [647, 400] on div "Create" at bounding box center [646, 398] width 24 height 14
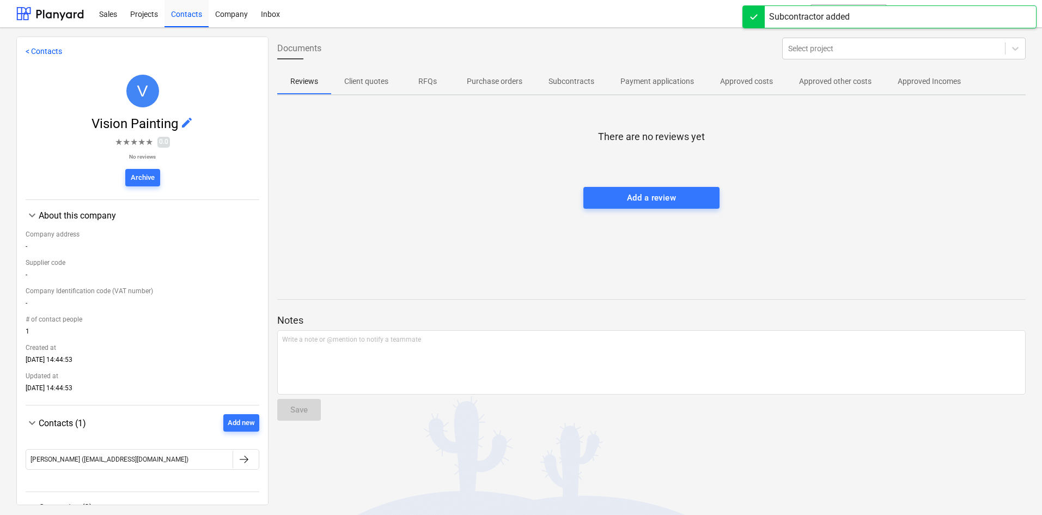
click at [138, 20] on div "Projects" at bounding box center [144, 13] width 41 height 28
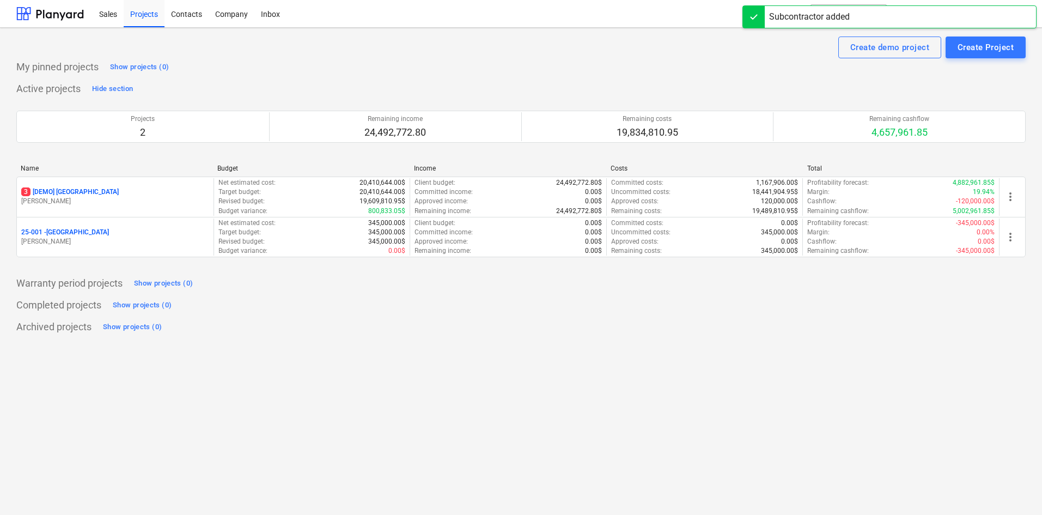
click at [118, 239] on p "[PERSON_NAME]" at bounding box center [115, 241] width 188 height 9
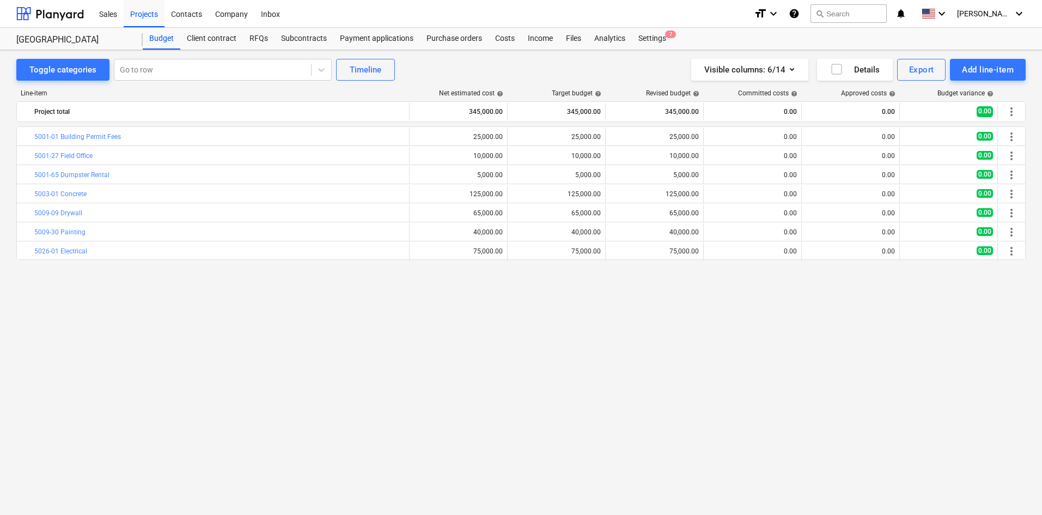
click at [314, 40] on div "Subcontracts" at bounding box center [303, 39] width 59 height 22
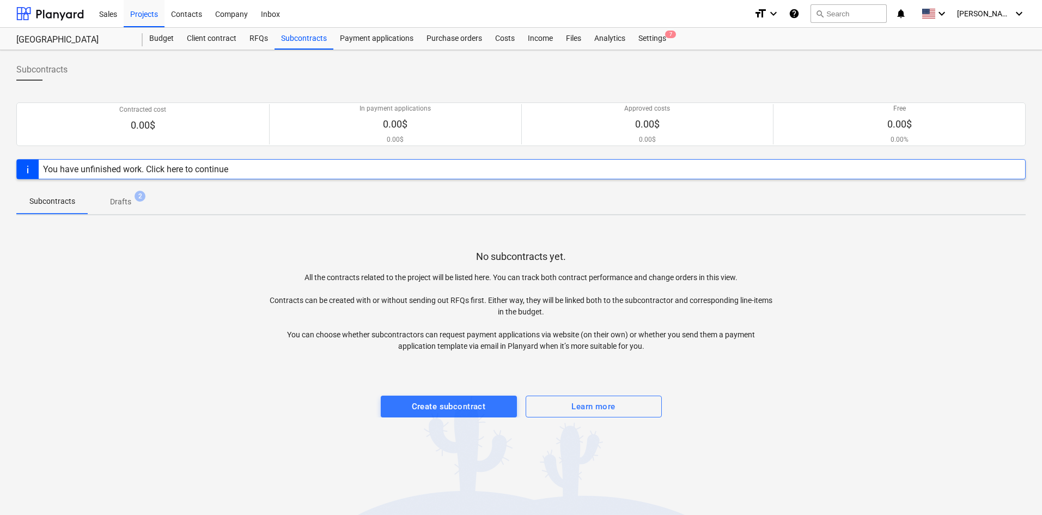
click at [370, 36] on div "Payment applications" at bounding box center [376, 39] width 87 height 22
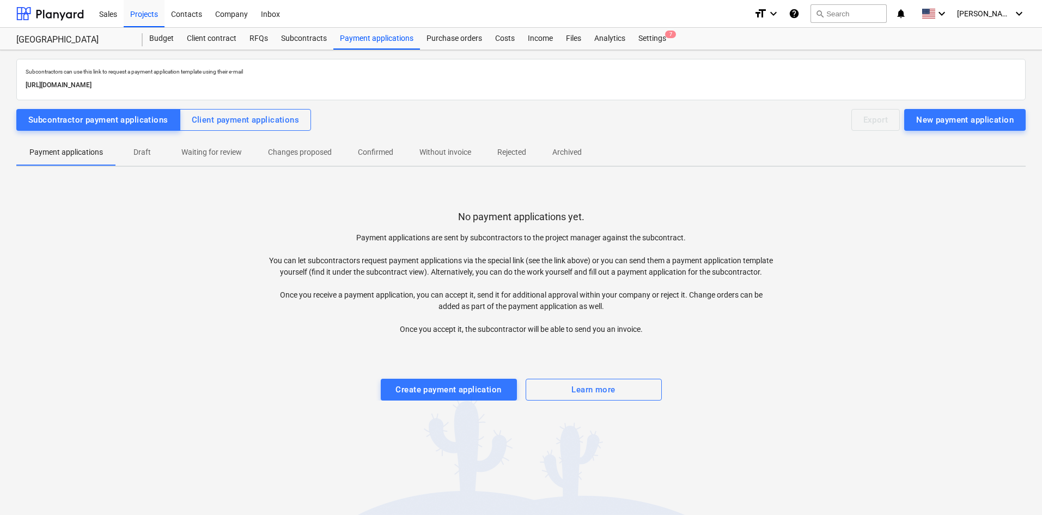
click at [509, 40] on div "Costs" at bounding box center [504, 39] width 33 height 22
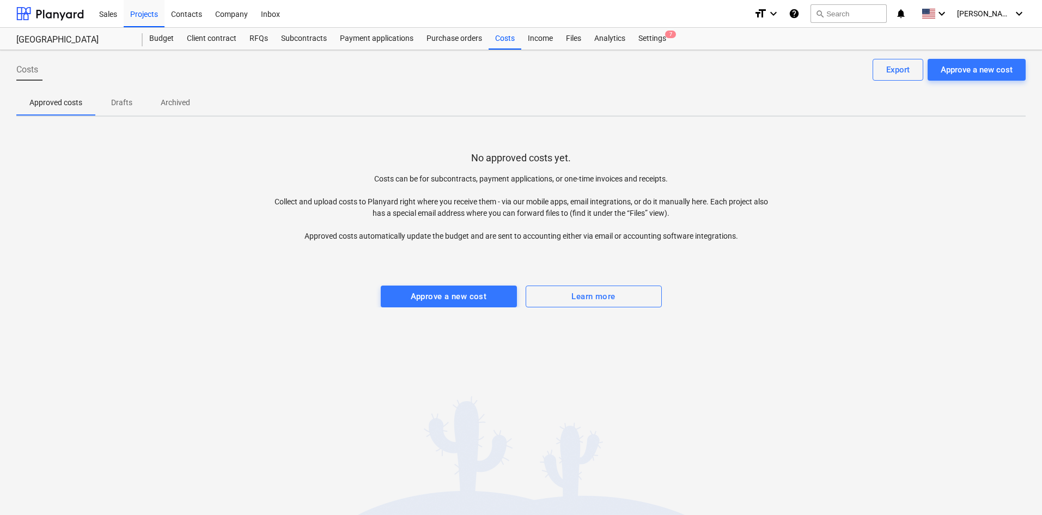
click at [309, 38] on div "Subcontracts" at bounding box center [303, 39] width 59 height 22
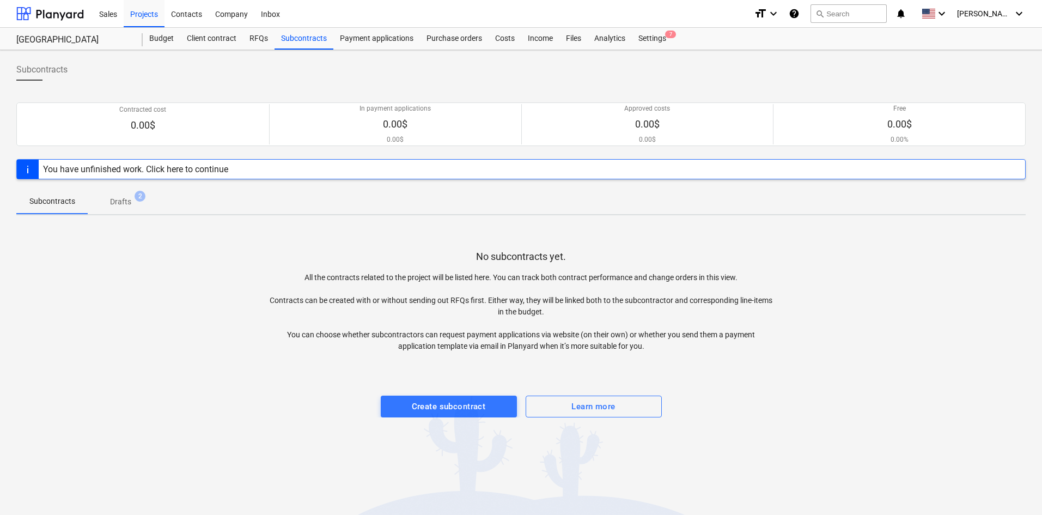
click at [117, 204] on p "Drafts" at bounding box center [120, 201] width 21 height 11
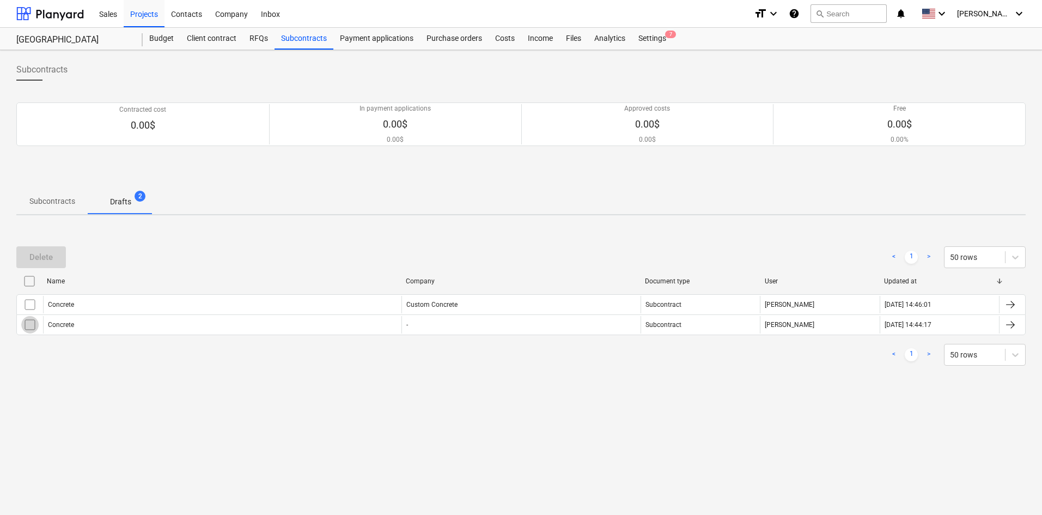
click at [31, 326] on input "checkbox" at bounding box center [29, 324] width 17 height 17
click at [28, 303] on input "checkbox" at bounding box center [29, 304] width 17 height 17
click at [49, 255] on div "Delete" at bounding box center [40, 257] width 23 height 14
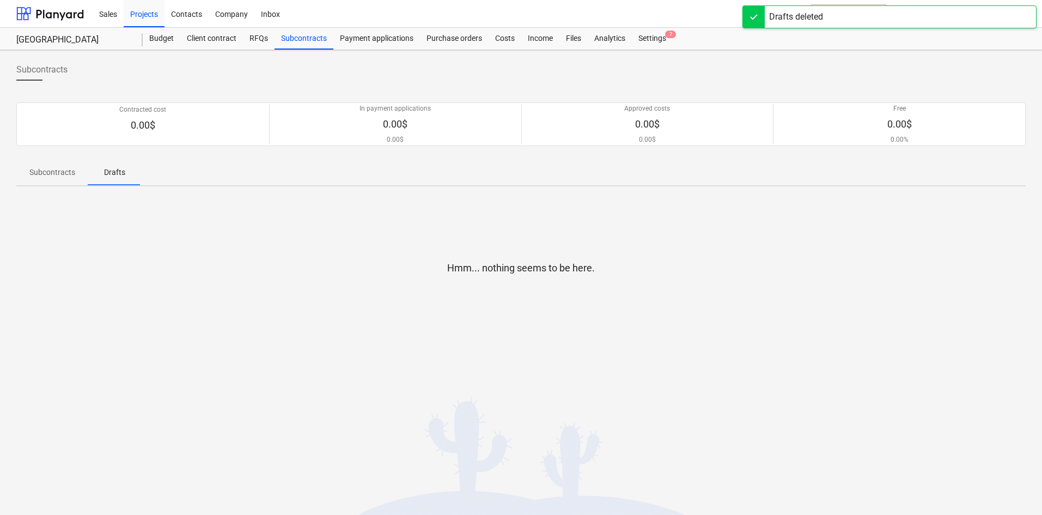
click at [296, 40] on div "Subcontracts" at bounding box center [303, 39] width 59 height 22
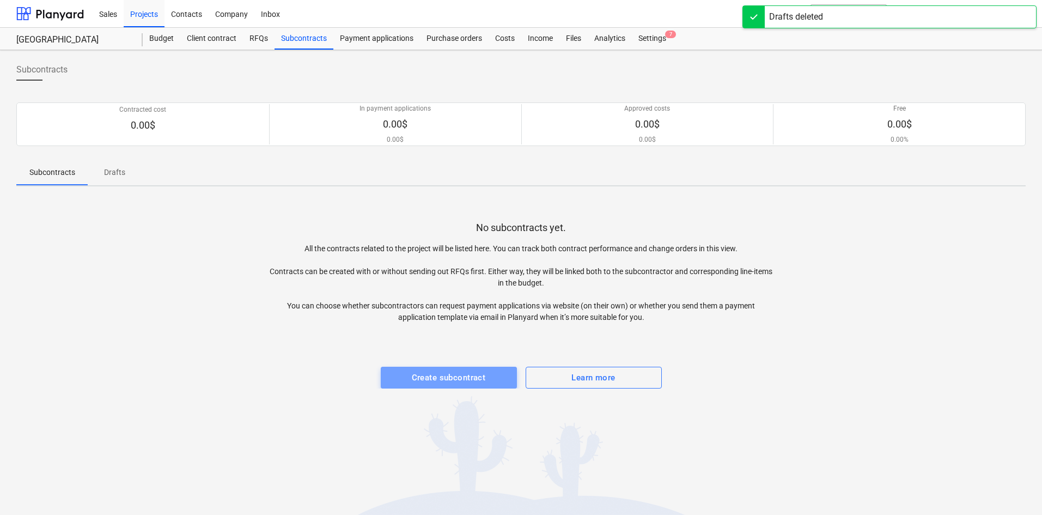
click at [421, 372] on div "Create subcontract" at bounding box center [449, 377] width 74 height 14
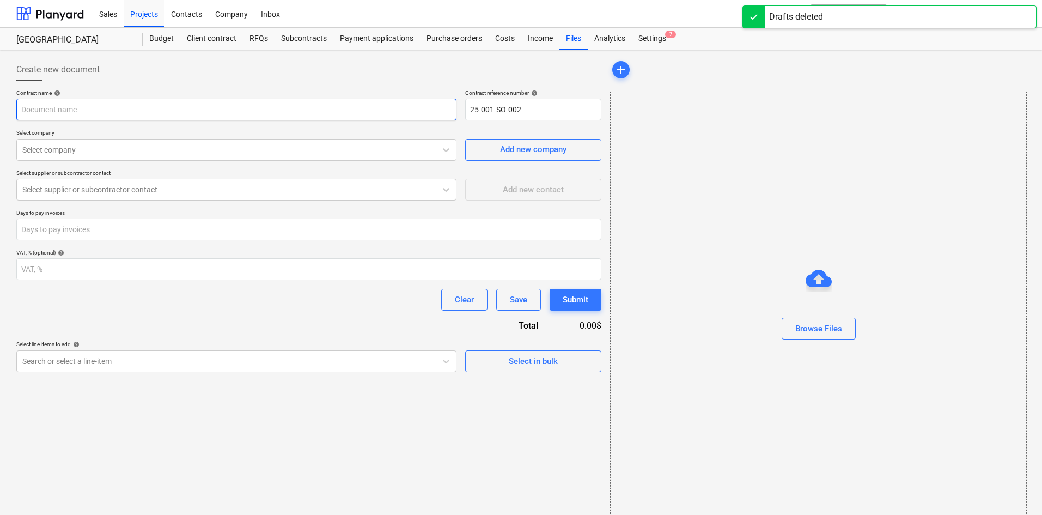
click at [125, 112] on input "text" at bounding box center [236, 110] width 440 height 22
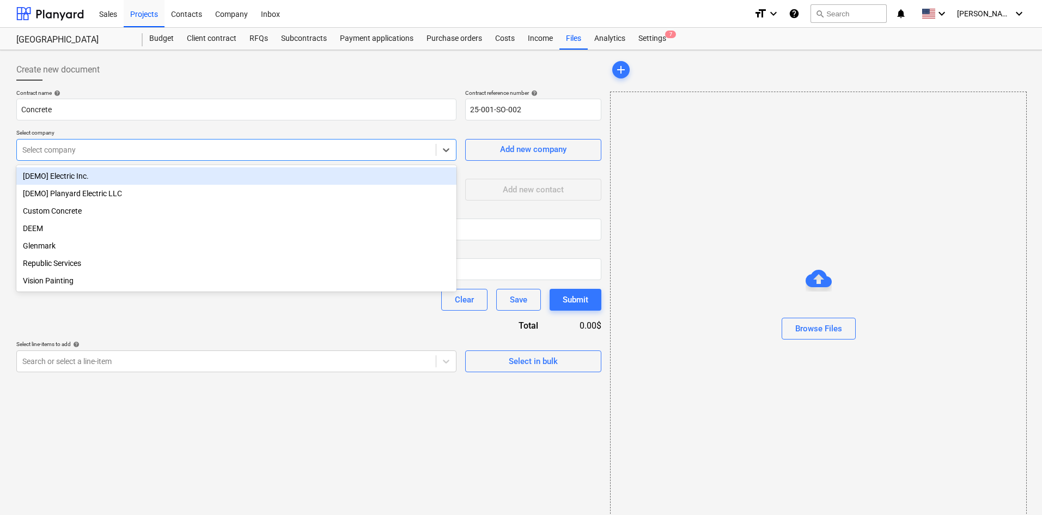
click at [77, 154] on div at bounding box center [226, 149] width 408 height 11
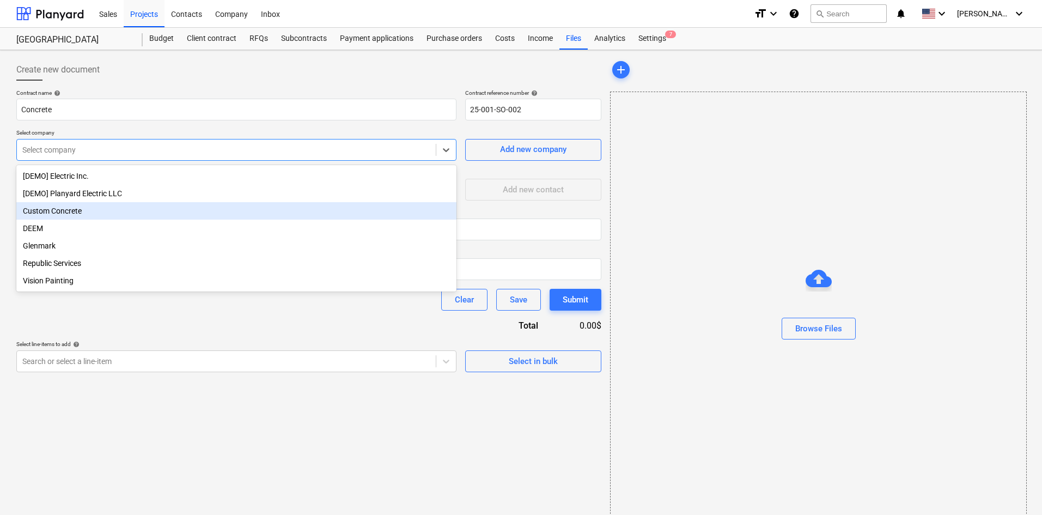
click at [71, 209] on div "Custom Concrete" at bounding box center [236, 210] width 440 height 17
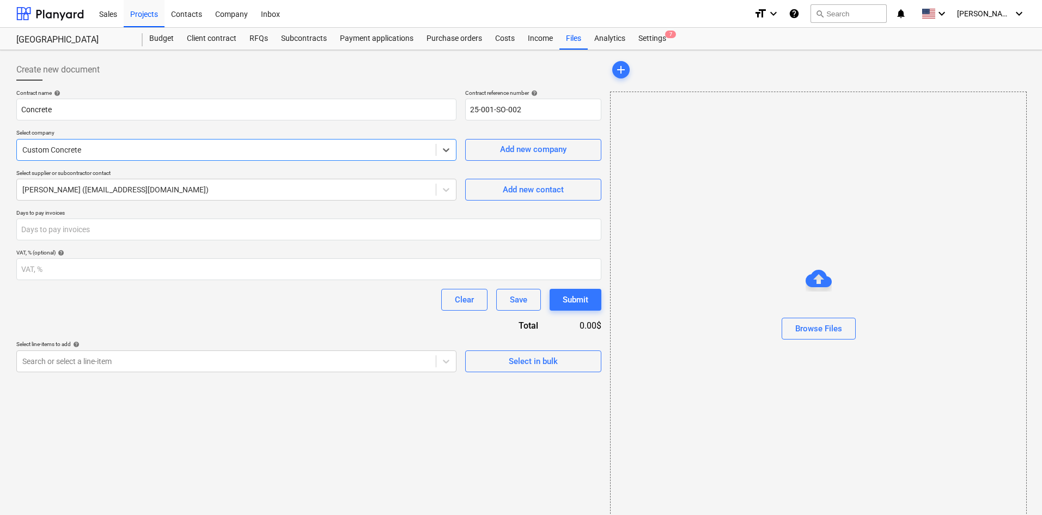
scroll to position [16, 0]
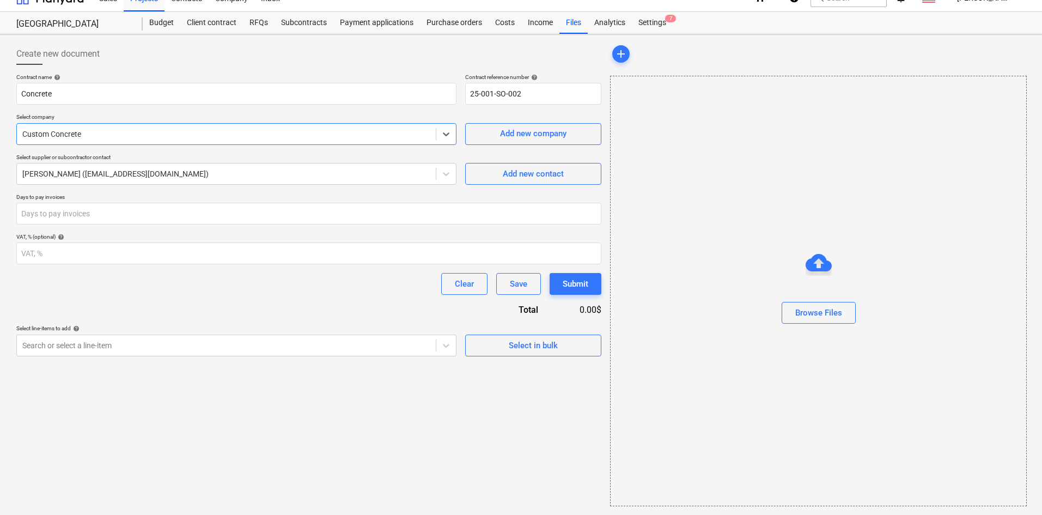
click at [230, 364] on body "Sales Projects Contacts Company Inbox format_size keyboard_arrow_down help sear…" at bounding box center [521, 246] width 1042 height 525
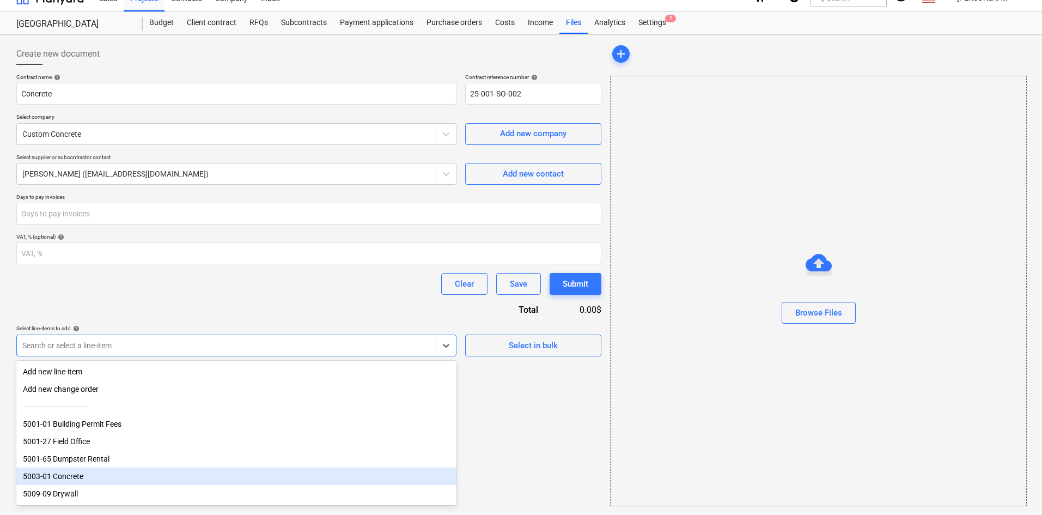
click at [72, 479] on div "5003-01 Concrete" at bounding box center [236, 475] width 440 height 17
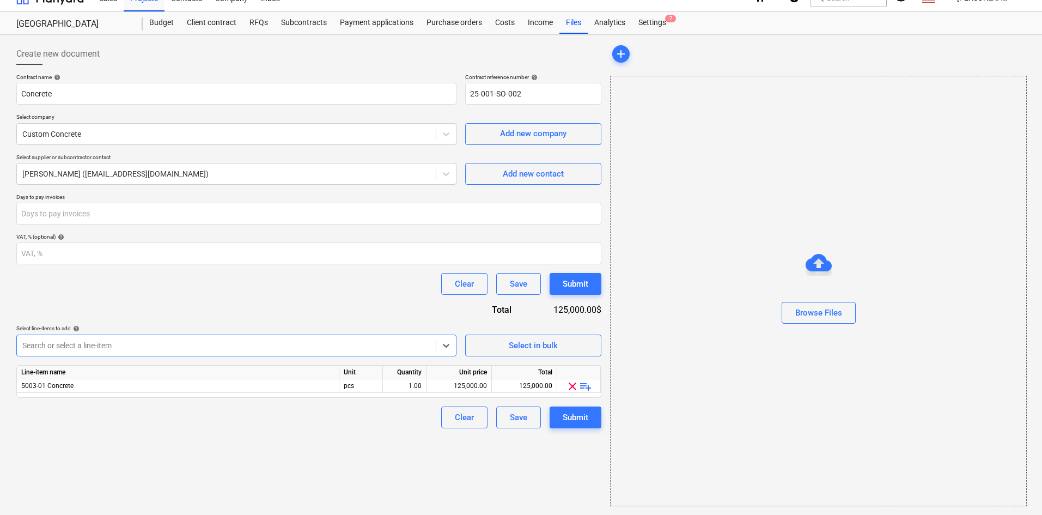
click at [574, 419] on div "Submit" at bounding box center [575, 417] width 26 height 14
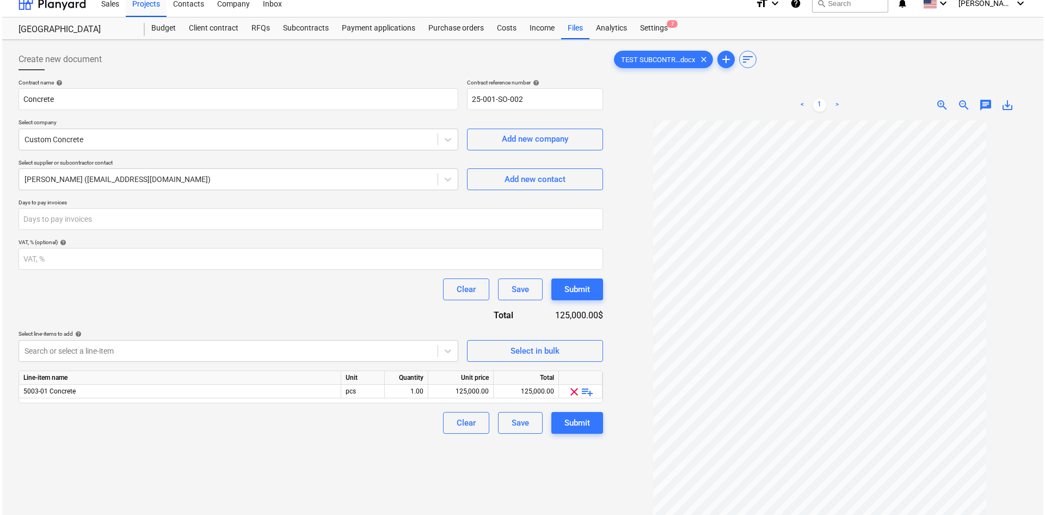
scroll to position [16, 0]
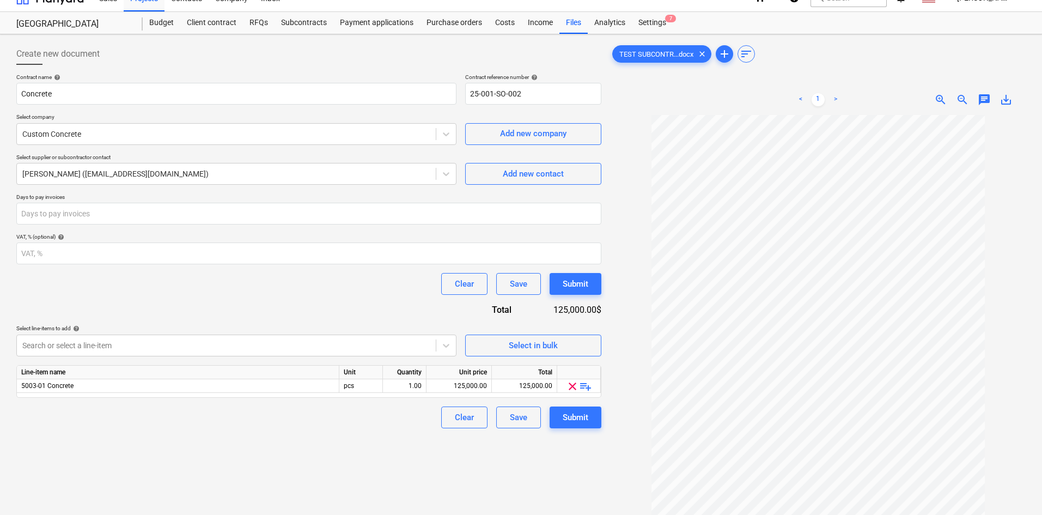
click at [581, 422] on div "Submit" at bounding box center [575, 417] width 26 height 14
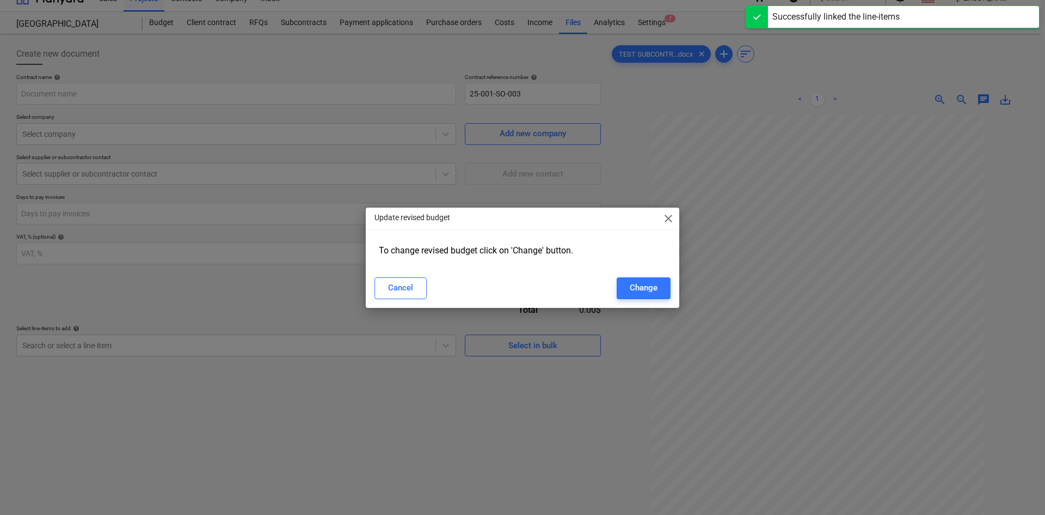
click at [668, 219] on span "close" at bounding box center [668, 218] width 13 height 13
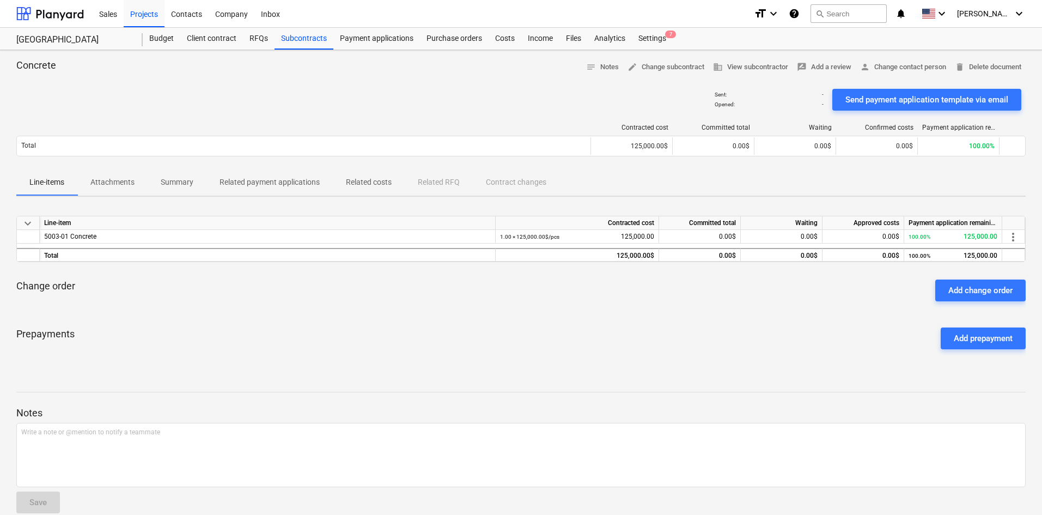
click at [305, 37] on div "Subcontracts" at bounding box center [303, 39] width 59 height 22
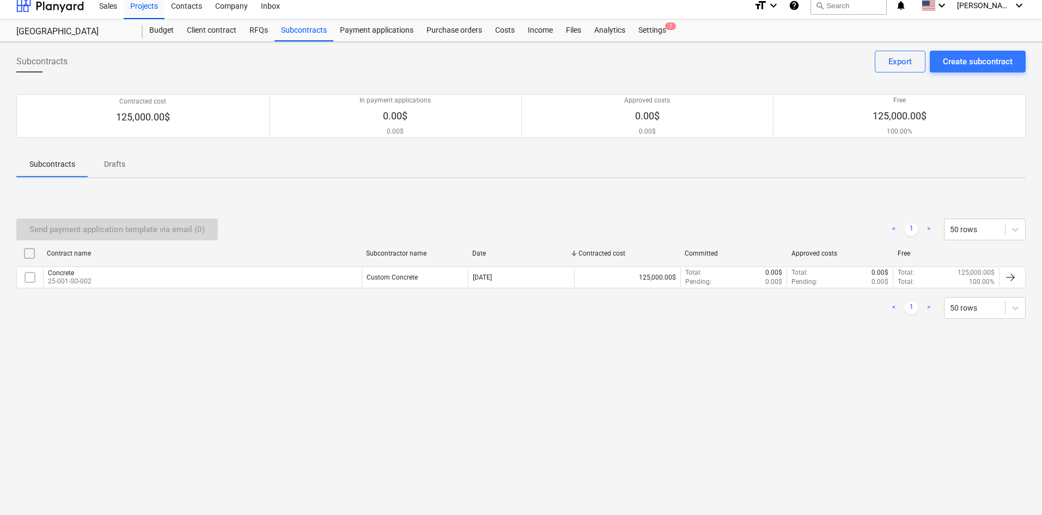
scroll to position [10, 0]
click at [963, 64] on div "Create subcontract" at bounding box center [978, 60] width 70 height 14
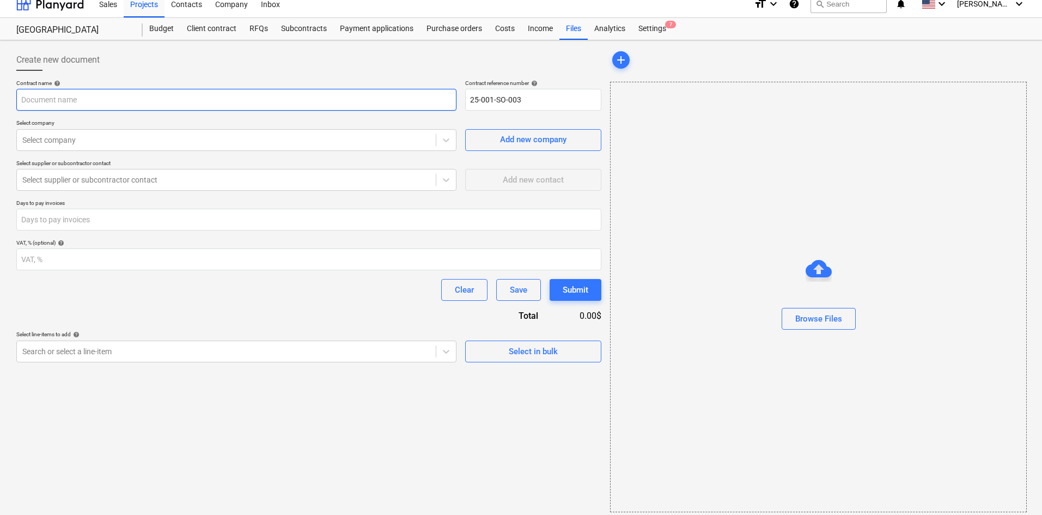
click at [72, 98] on input "text" at bounding box center [236, 100] width 440 height 22
click at [76, 145] on div at bounding box center [226, 139] width 408 height 11
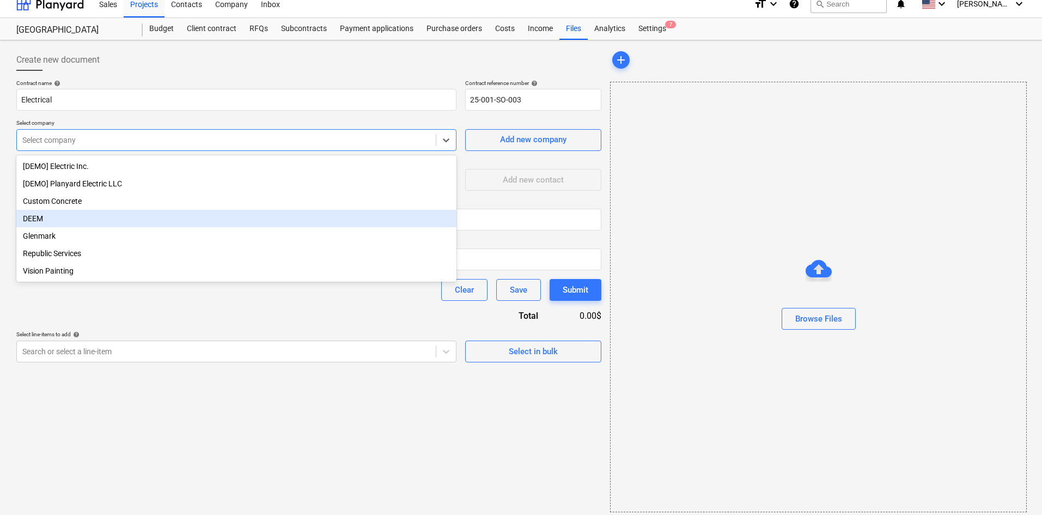
click at [49, 219] on div "DEEM" at bounding box center [236, 218] width 440 height 17
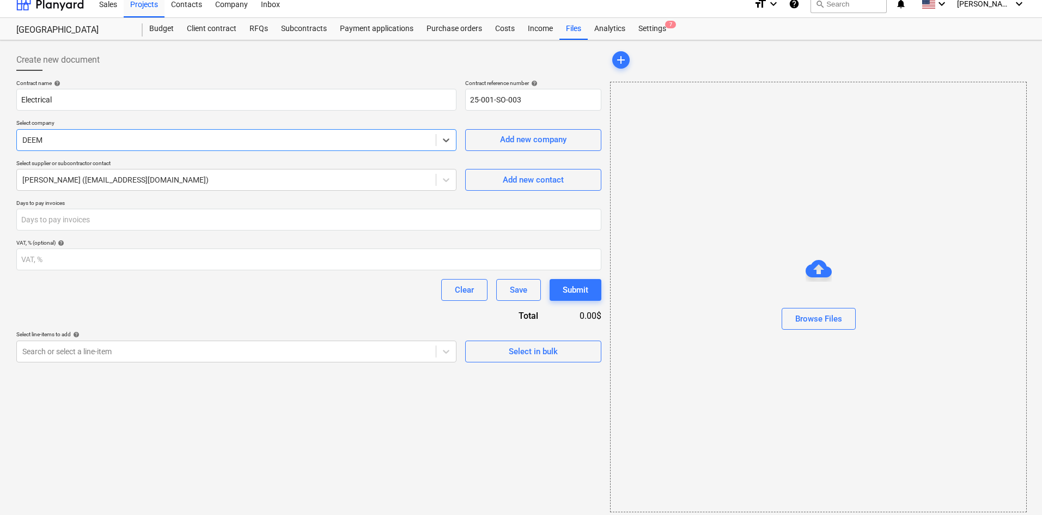
click at [94, 343] on div "Search or select a line-item" at bounding box center [236, 351] width 440 height 22
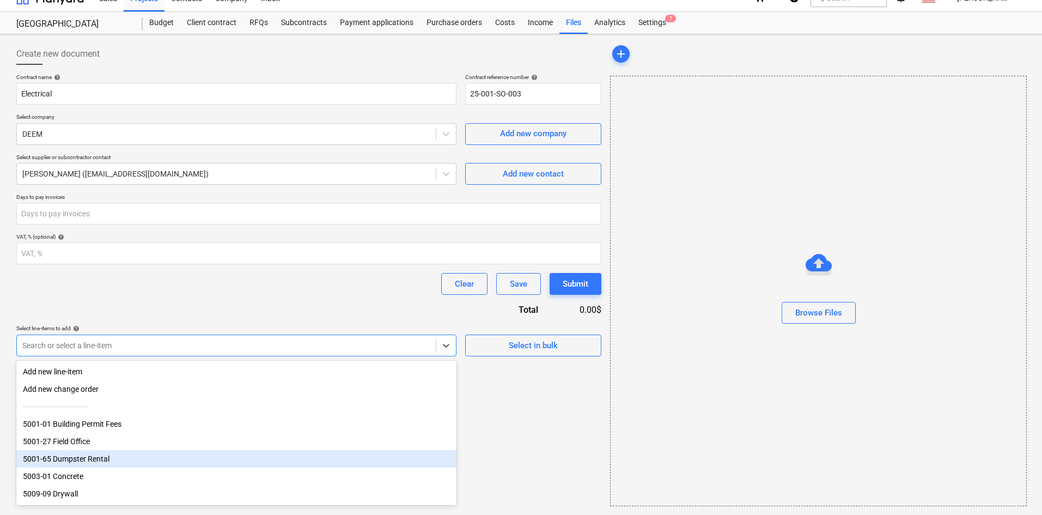
scroll to position [40, 0]
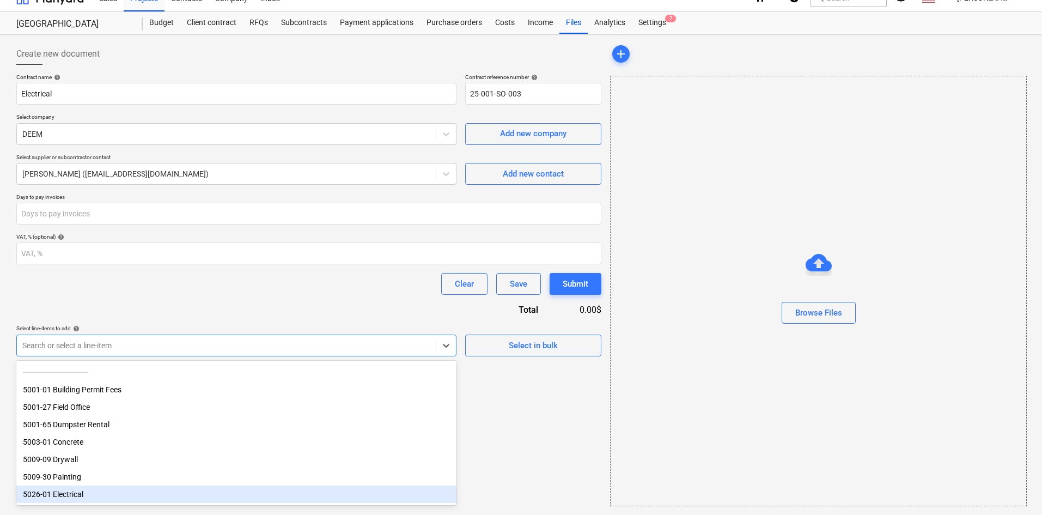
click at [68, 492] on div "5026-01 Electrical" at bounding box center [236, 493] width 440 height 17
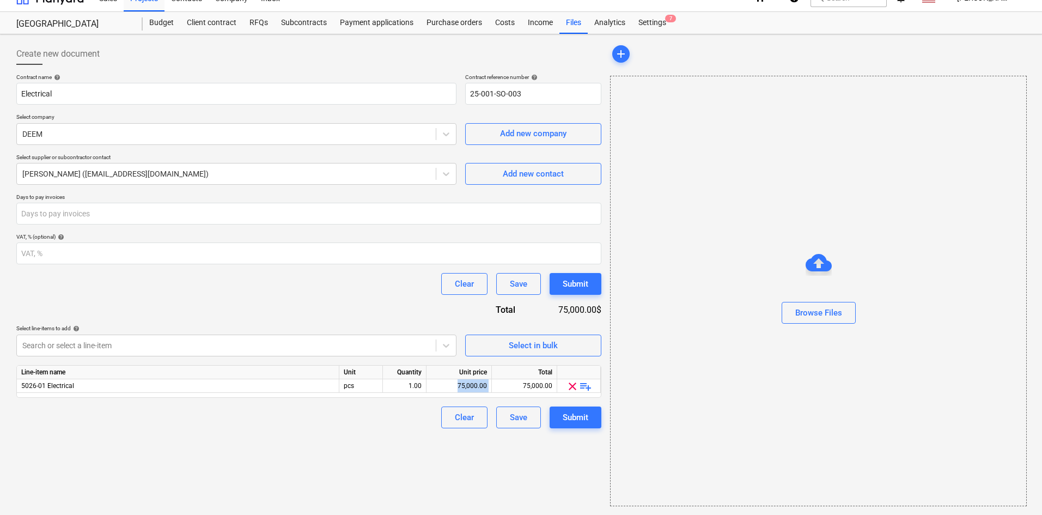
drag, startPoint x: 444, startPoint y: 385, endPoint x: 512, endPoint y: 381, distance: 68.7
click at [0, 0] on div "5026-01 Electrical pcs 1.00 75,000.00 75,000.00 clear playlist_add" at bounding box center [0, 0] width 0 height 0
click at [518, 386] on div "75,000.00" at bounding box center [524, 386] width 56 height 14
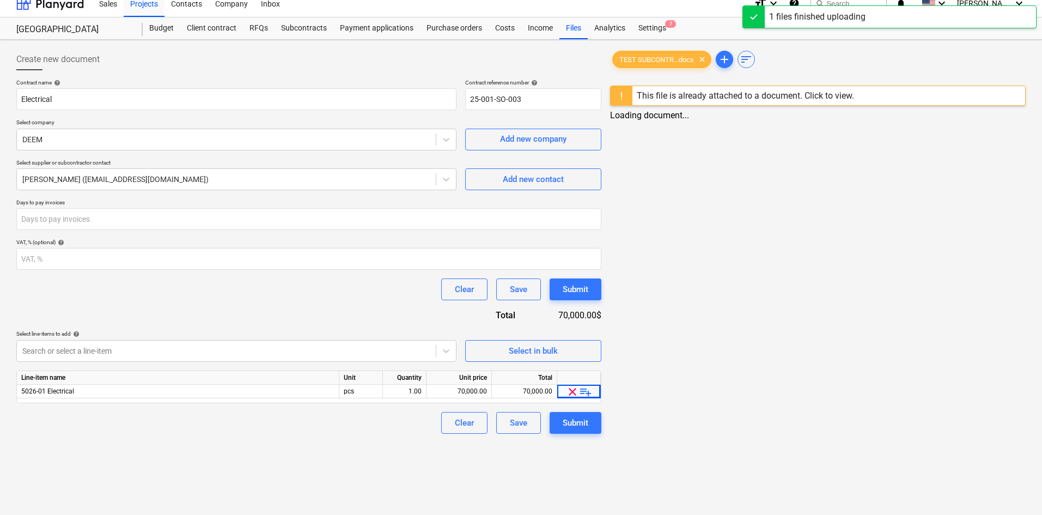
scroll to position [10, 0]
click at [576, 417] on div "Submit" at bounding box center [575, 422] width 26 height 14
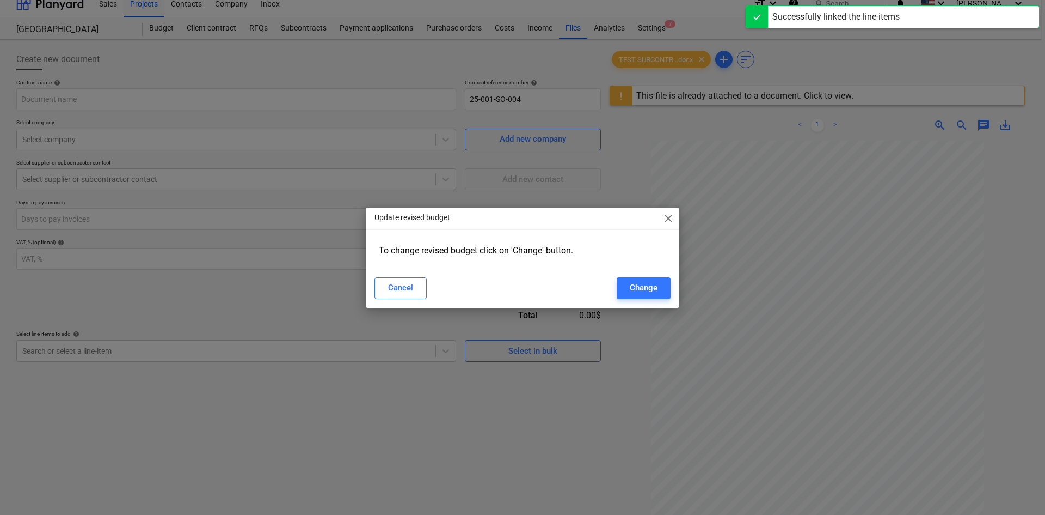
click at [665, 219] on span "close" at bounding box center [668, 218] width 13 height 13
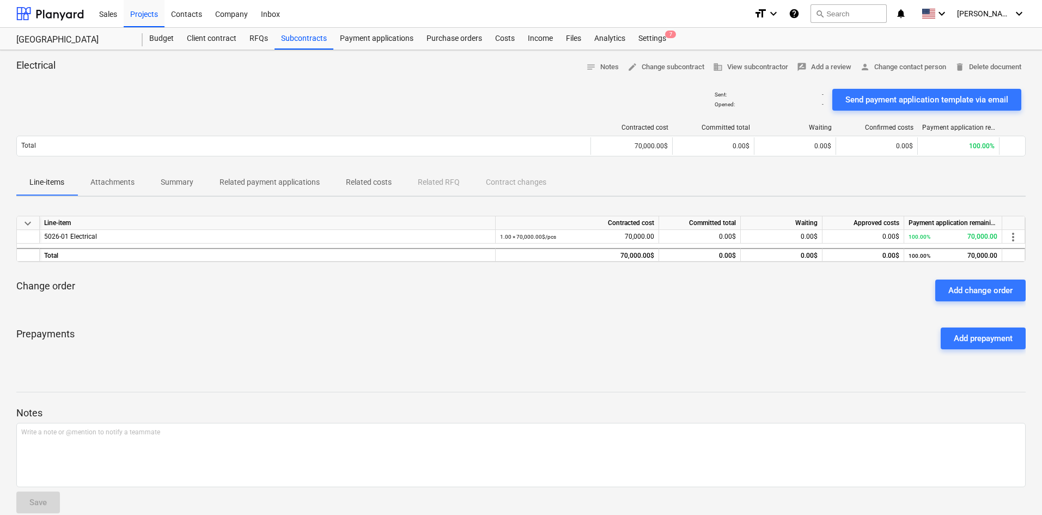
click at [300, 36] on div "Subcontracts" at bounding box center [303, 39] width 59 height 22
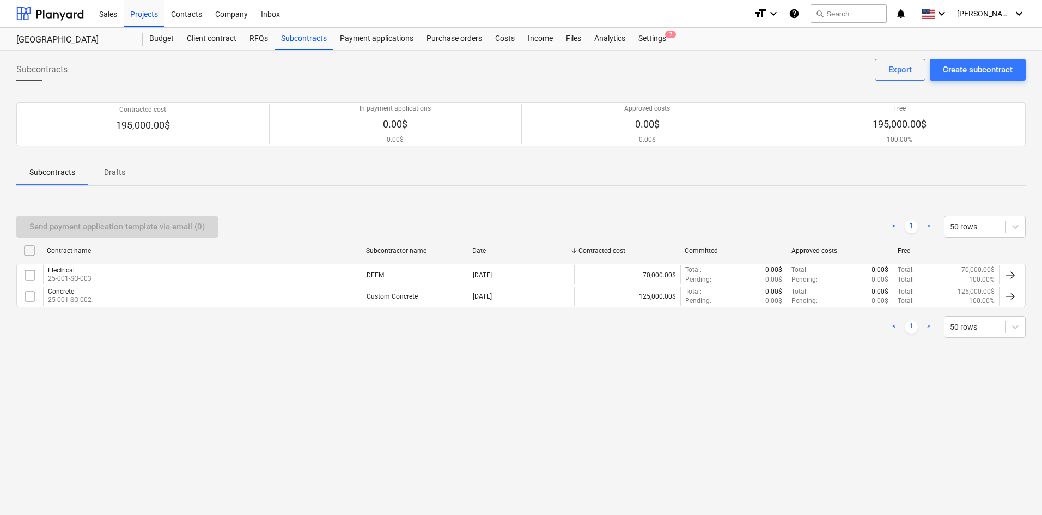
click at [164, 35] on div "Budget" at bounding box center [162, 39] width 38 height 22
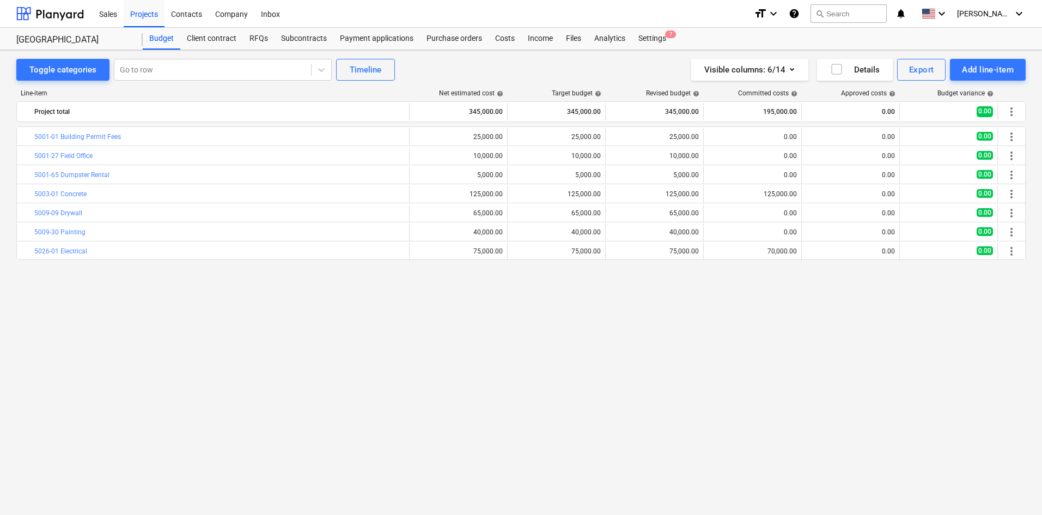
click at [299, 37] on div "Subcontracts" at bounding box center [303, 39] width 59 height 22
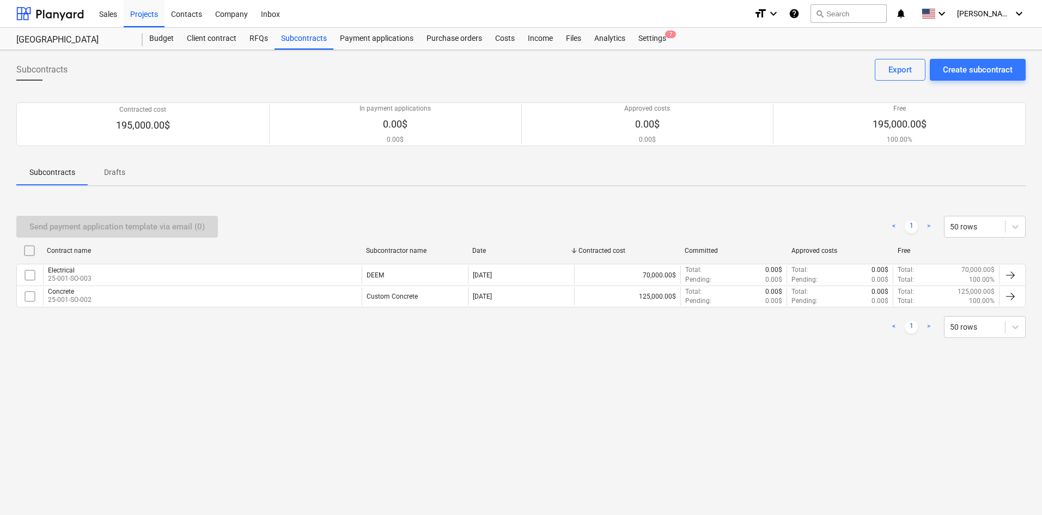
click at [968, 71] on div "Create subcontract" at bounding box center [978, 70] width 70 height 14
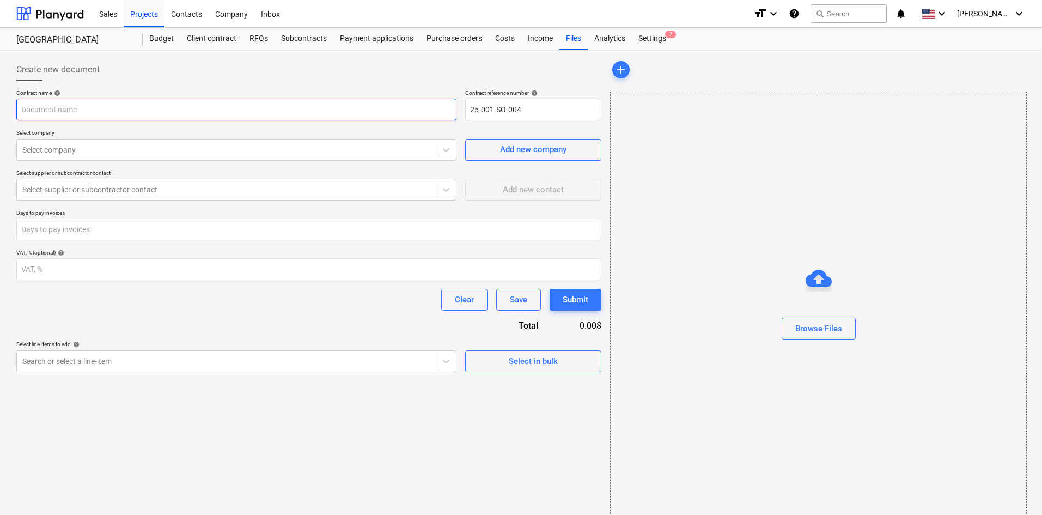
click at [129, 112] on input "text" at bounding box center [236, 110] width 440 height 22
click at [124, 150] on div at bounding box center [226, 149] width 408 height 11
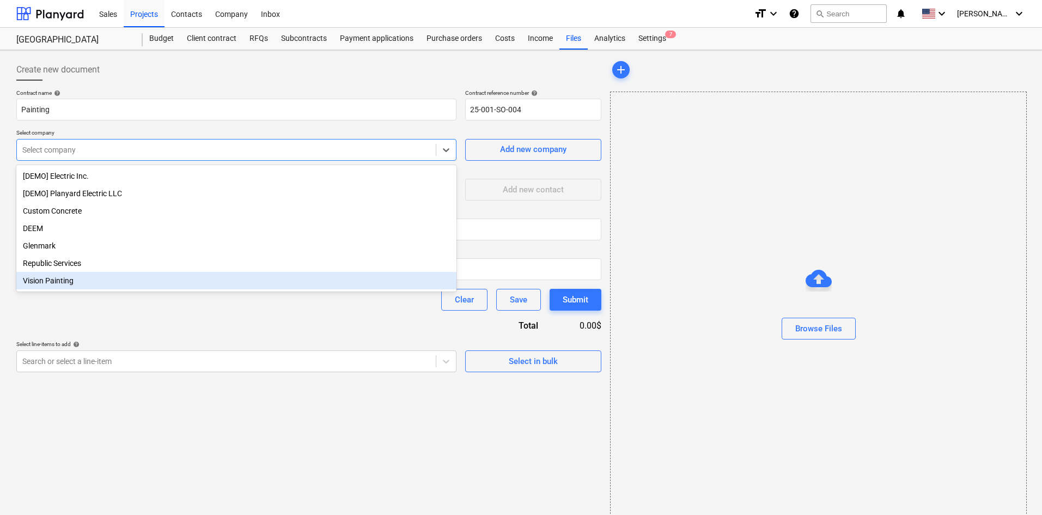
click at [68, 284] on div "Vision Painting" at bounding box center [236, 280] width 440 height 17
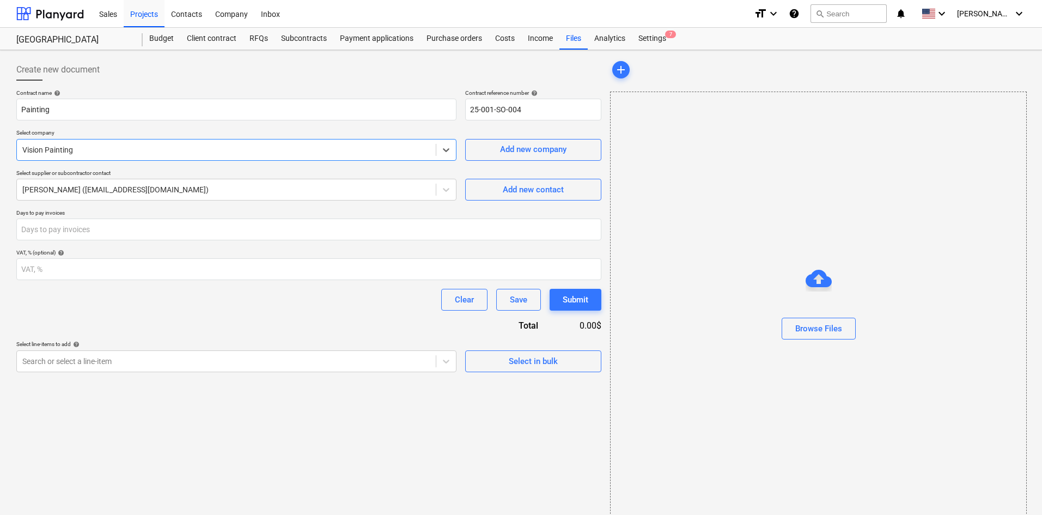
click at [144, 353] on div "Search or select a line-item" at bounding box center [226, 360] width 419 height 15
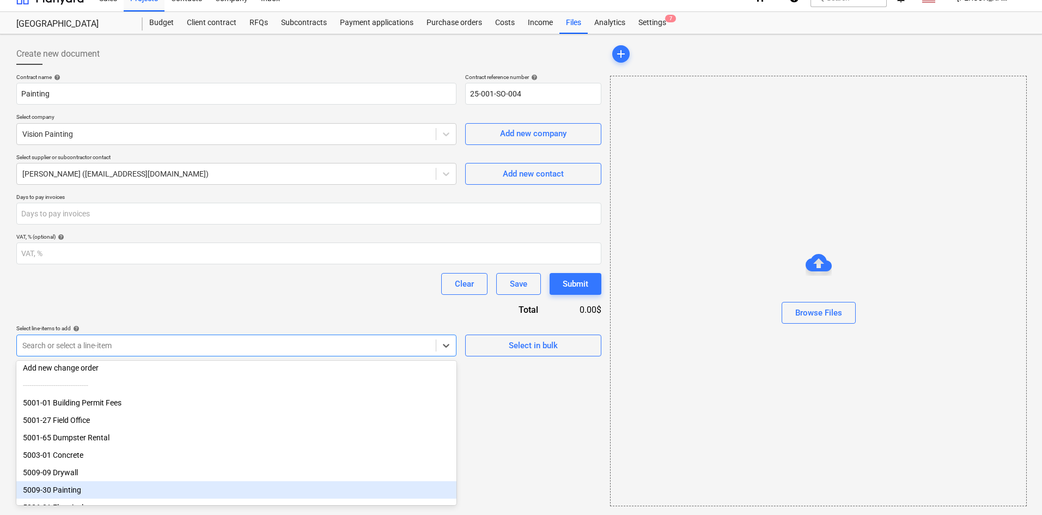
scroll to position [40, 0]
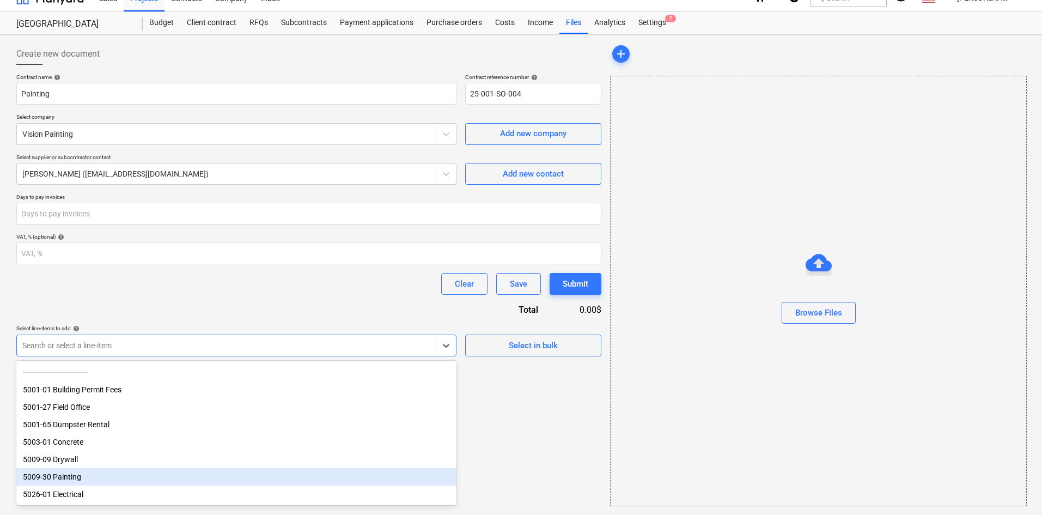
click at [74, 477] on div "5009-30 Painting" at bounding box center [236, 476] width 440 height 17
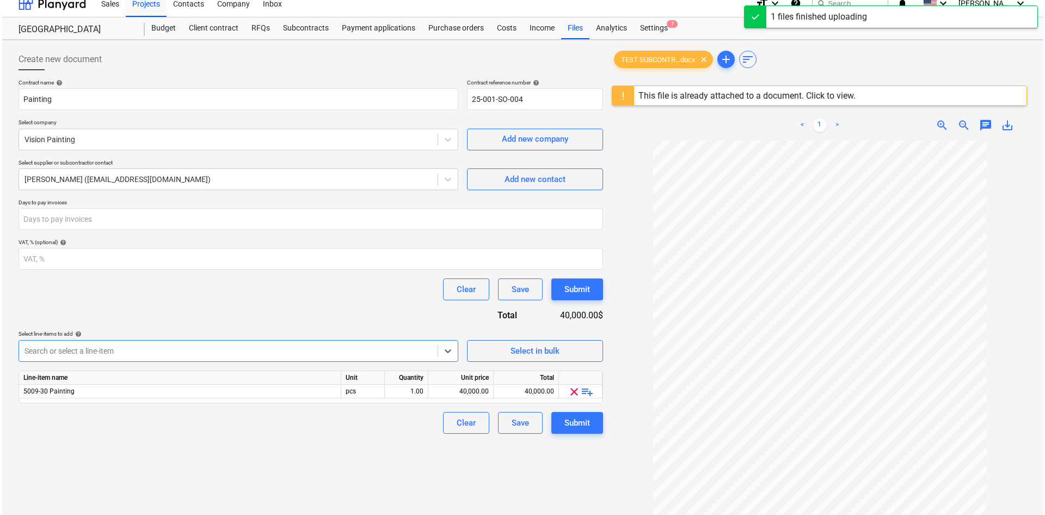
scroll to position [16, 0]
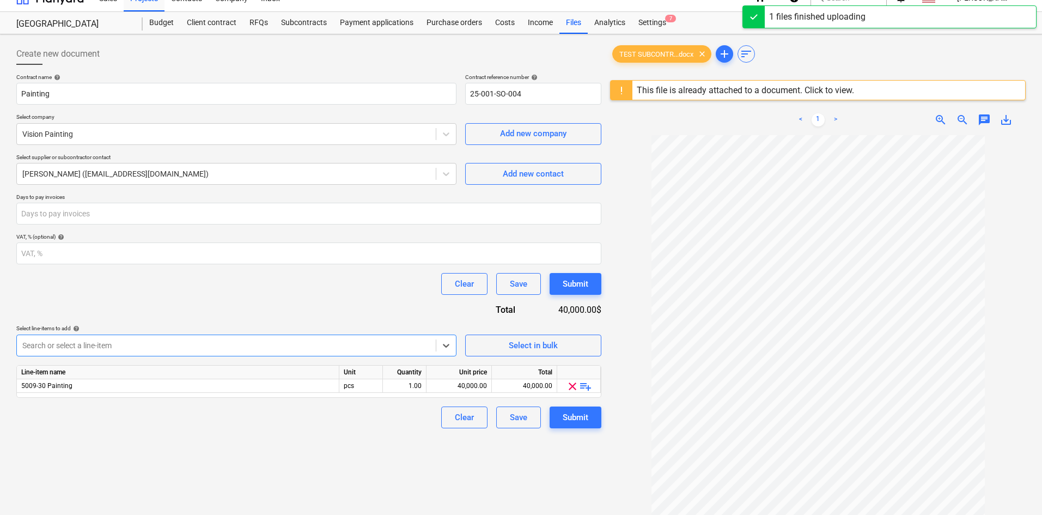
click at [580, 418] on div "Submit" at bounding box center [575, 417] width 26 height 14
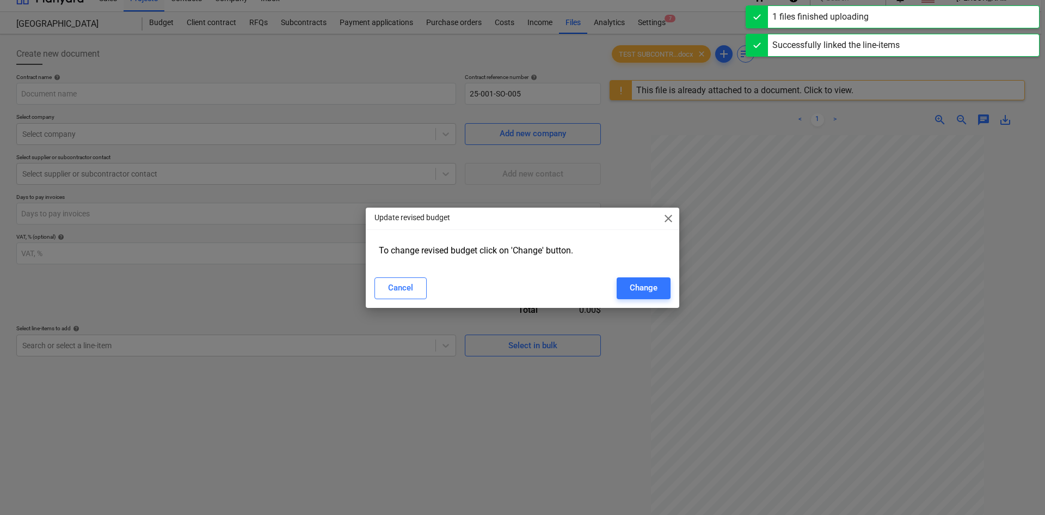
click at [669, 214] on span "close" at bounding box center [668, 218] width 13 height 13
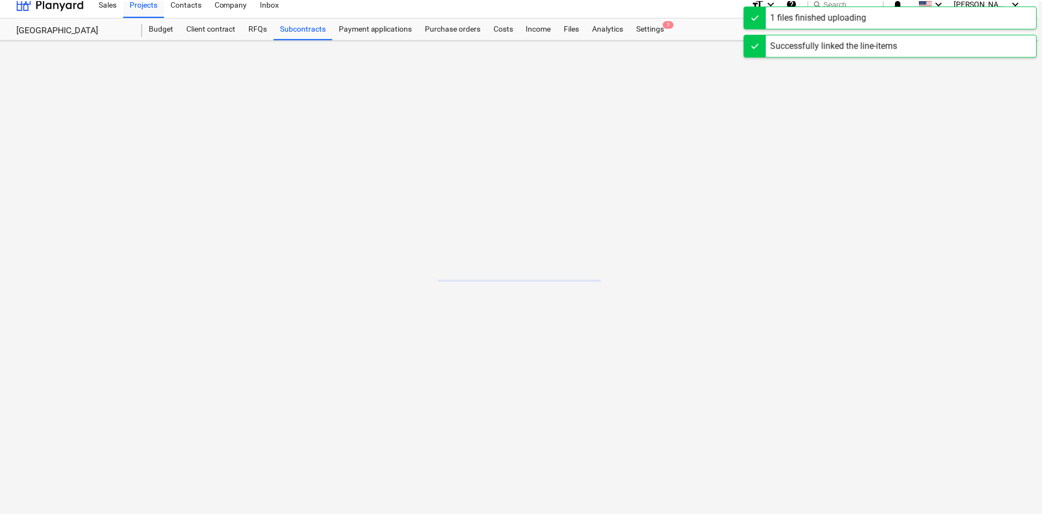
scroll to position [10, 0]
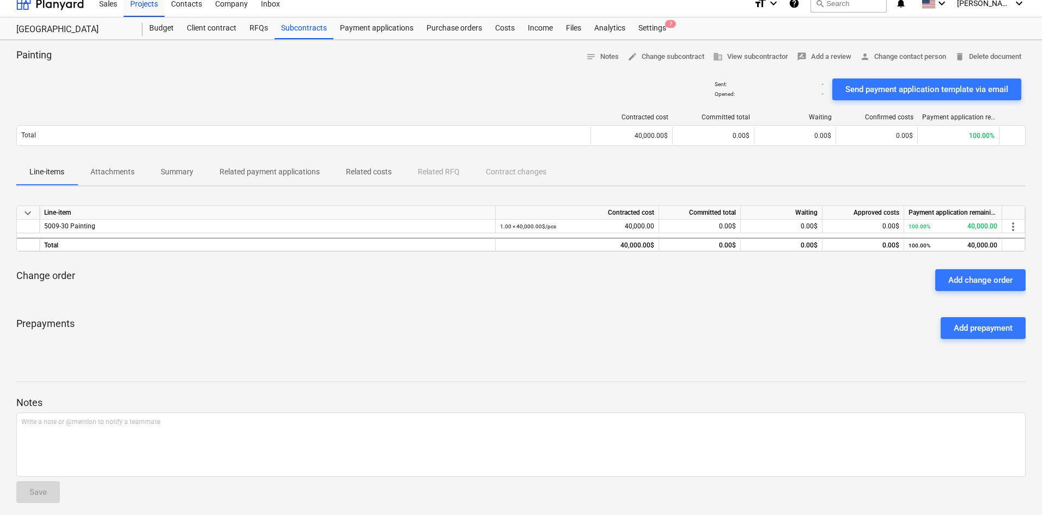
click at [302, 28] on div "Subcontracts" at bounding box center [303, 28] width 59 height 22
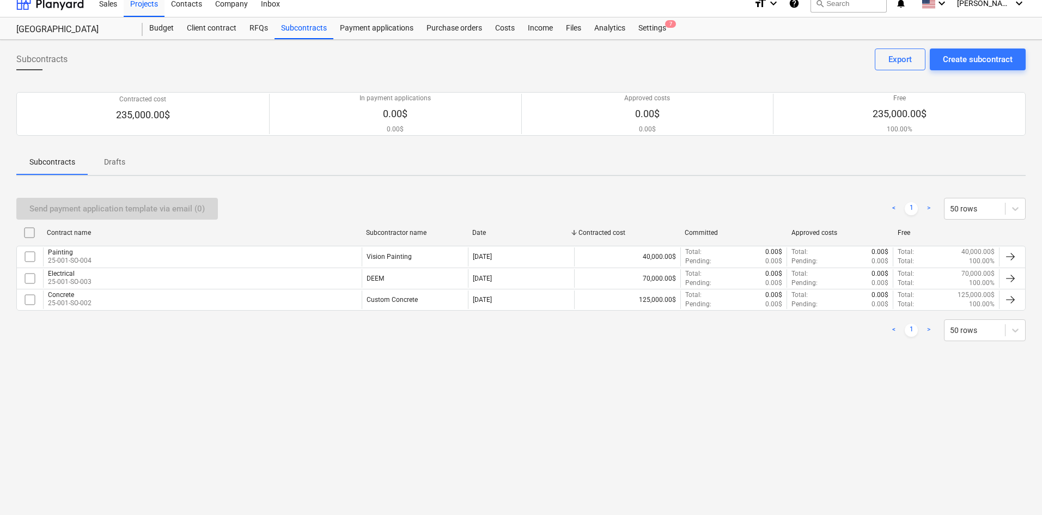
click at [970, 53] on div "Create subcontract" at bounding box center [978, 59] width 70 height 14
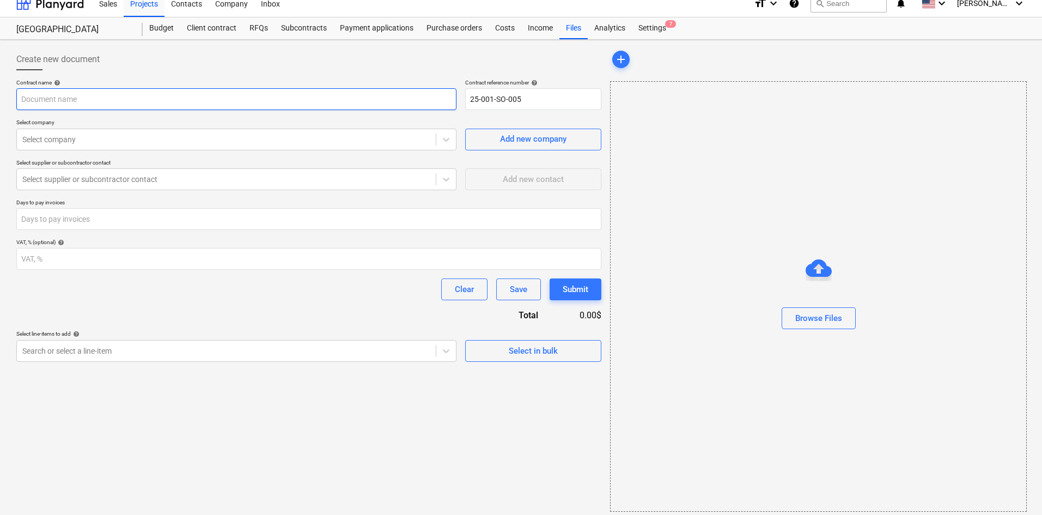
click at [136, 98] on input "text" at bounding box center [236, 99] width 440 height 22
click at [72, 143] on div at bounding box center [226, 139] width 408 height 11
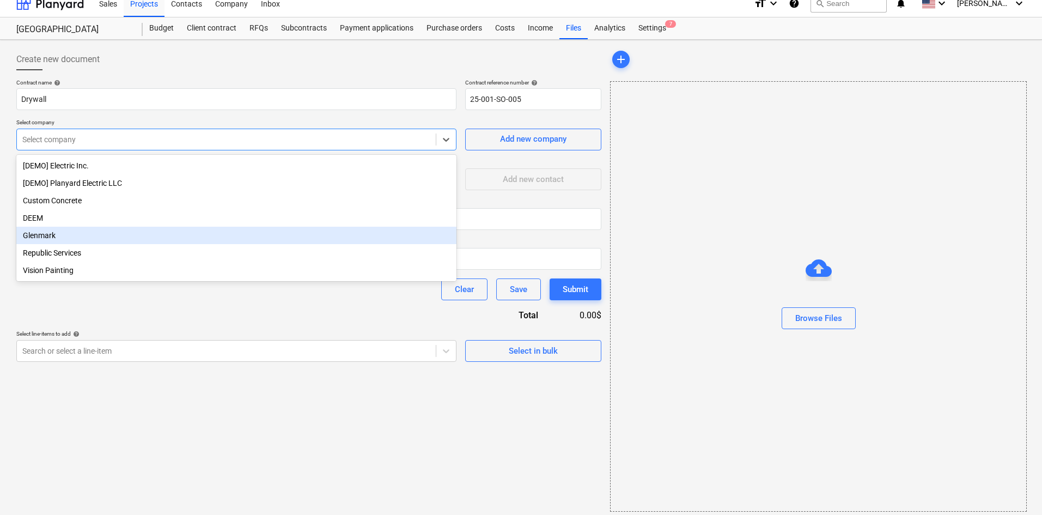
click at [35, 233] on div "Glenmark" at bounding box center [236, 235] width 440 height 17
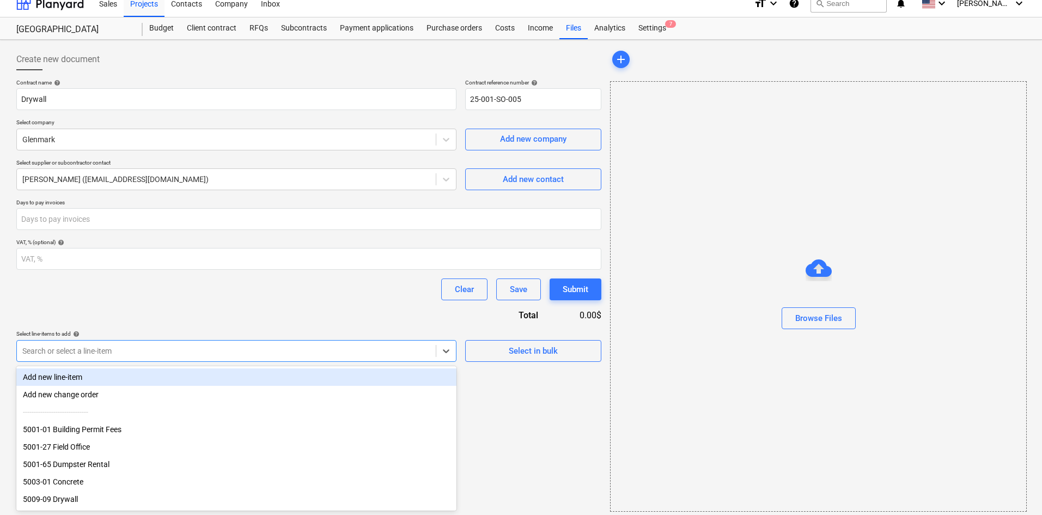
click at [137, 350] on div at bounding box center [226, 350] width 408 height 11
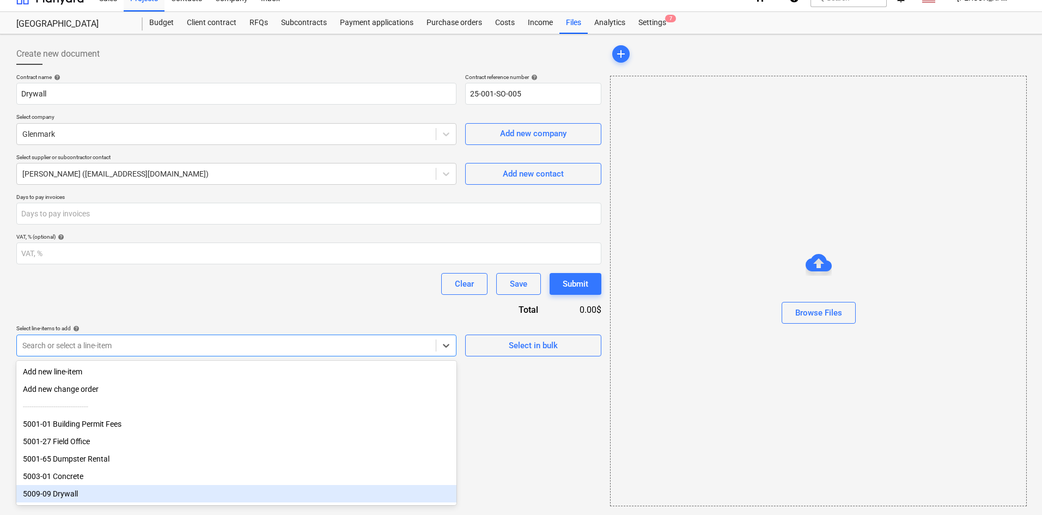
click at [59, 494] on div "5009-09 Drywall" at bounding box center [236, 493] width 440 height 17
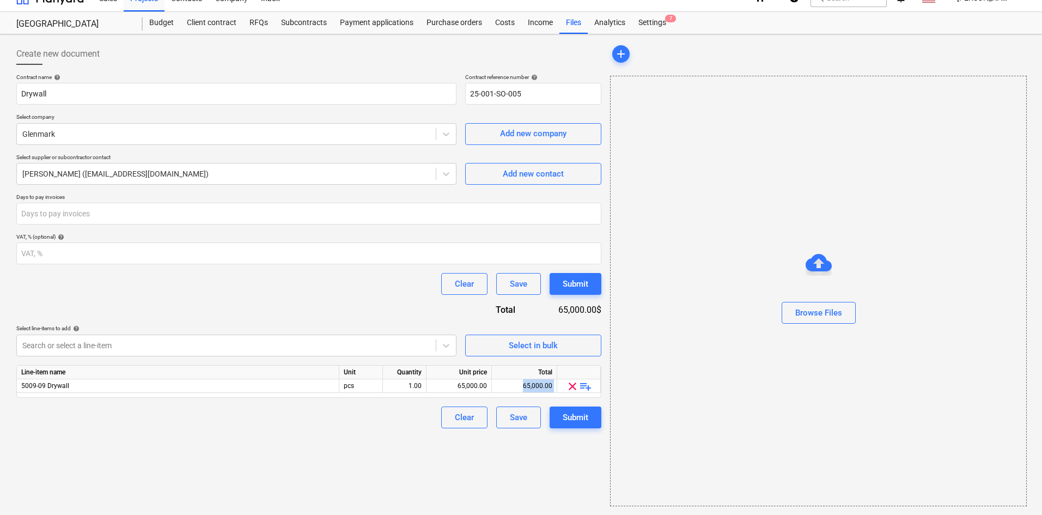
drag, startPoint x: 509, startPoint y: 383, endPoint x: 566, endPoint y: 386, distance: 56.7
click at [0, 0] on div "5009-09 Drywall pcs 1.00 65,000.00 65,000.00 clear playlist_add" at bounding box center [0, 0] width 0 height 0
click at [452, 387] on div "65,000.00" at bounding box center [459, 386] width 56 height 14
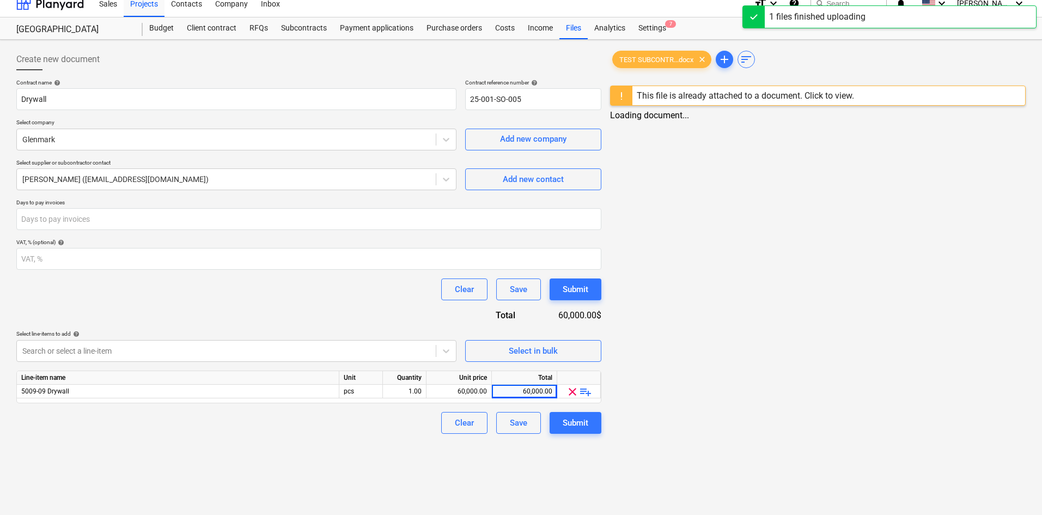
scroll to position [10, 0]
click at [585, 419] on div "Submit" at bounding box center [575, 422] width 26 height 14
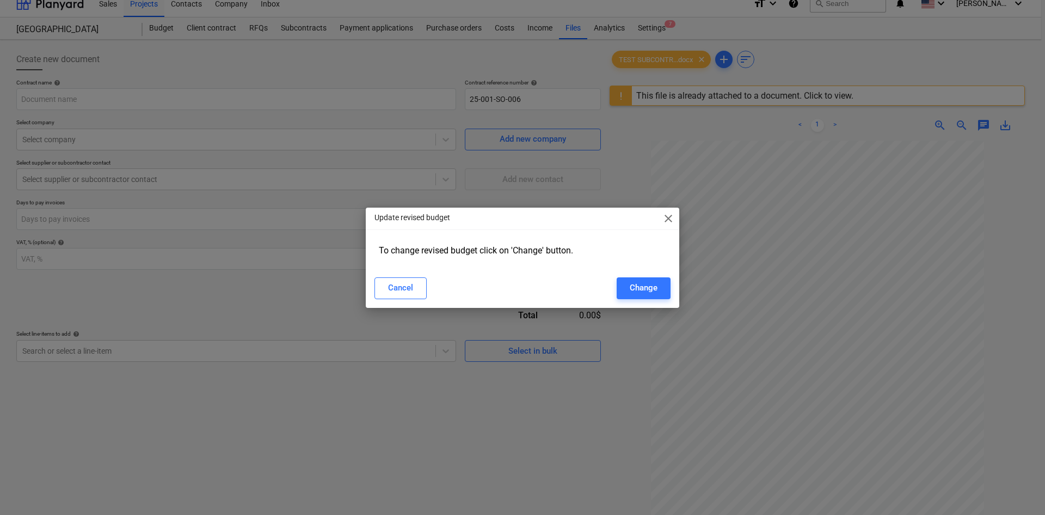
drag, startPoint x: 669, startPoint y: 214, endPoint x: 619, endPoint y: 216, distance: 49.6
click at [669, 213] on span "close" at bounding box center [668, 218] width 13 height 13
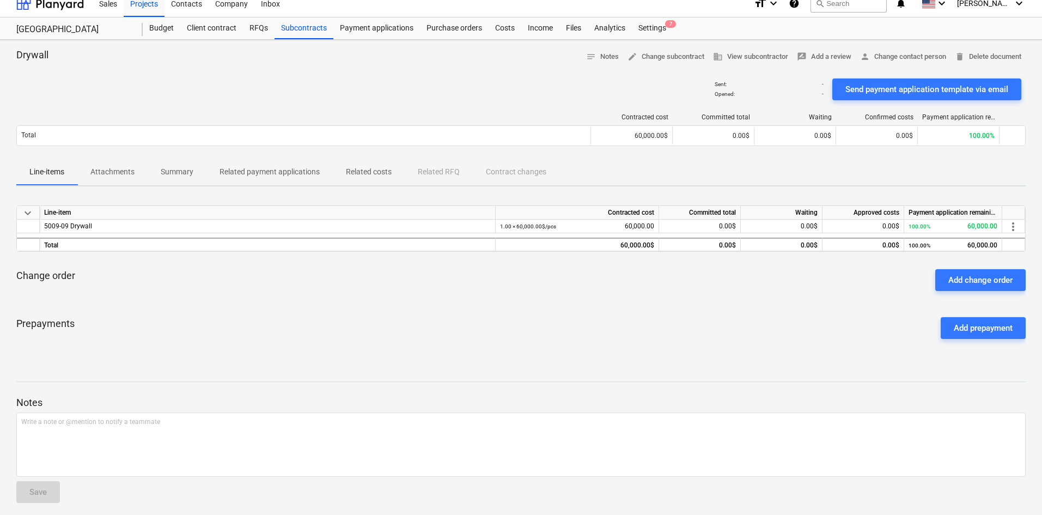
click at [307, 29] on div "Subcontracts" at bounding box center [303, 28] width 59 height 22
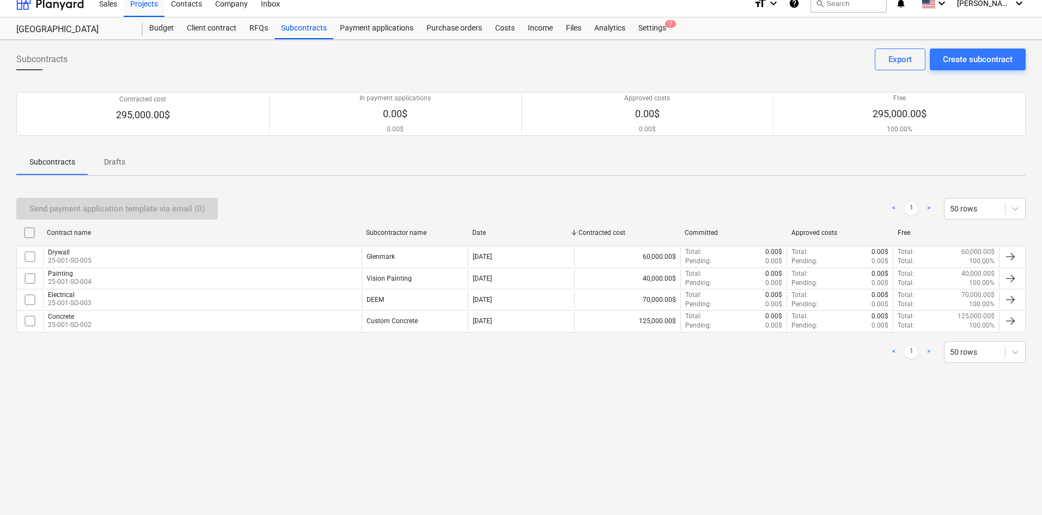
click at [165, 29] on div "Budget" at bounding box center [162, 28] width 38 height 22
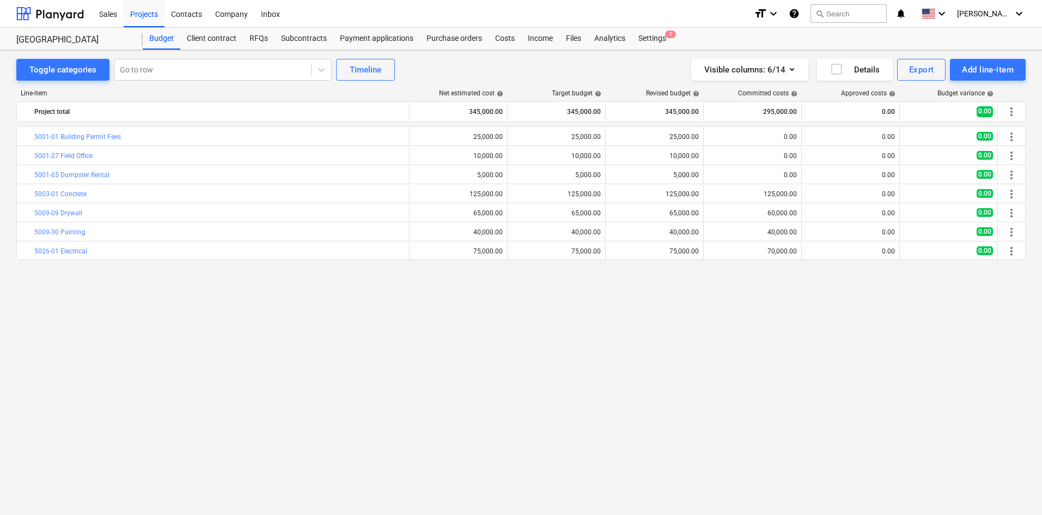
click at [461, 39] on div "Purchase orders" at bounding box center [454, 39] width 69 height 22
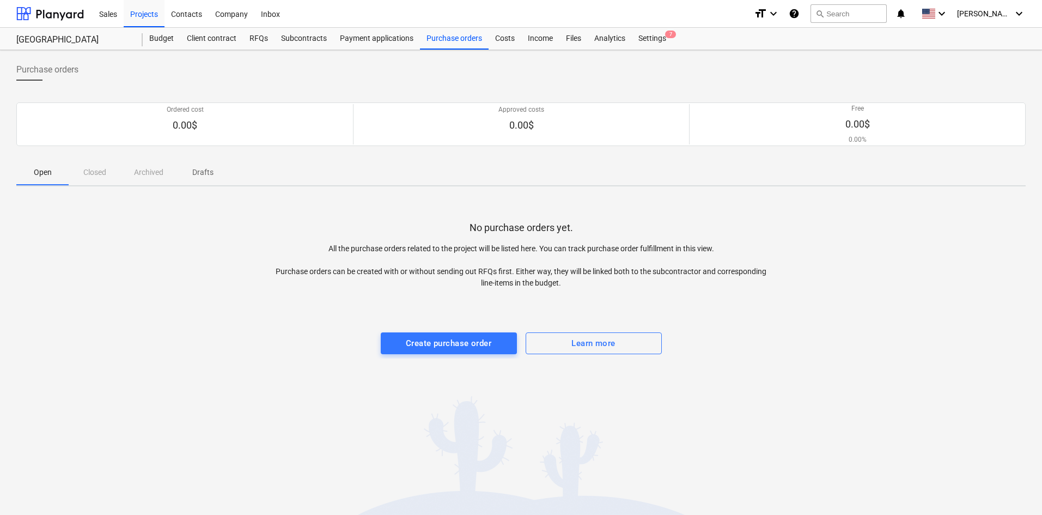
click at [467, 341] on div "Create purchase order" at bounding box center [448, 343] width 85 height 14
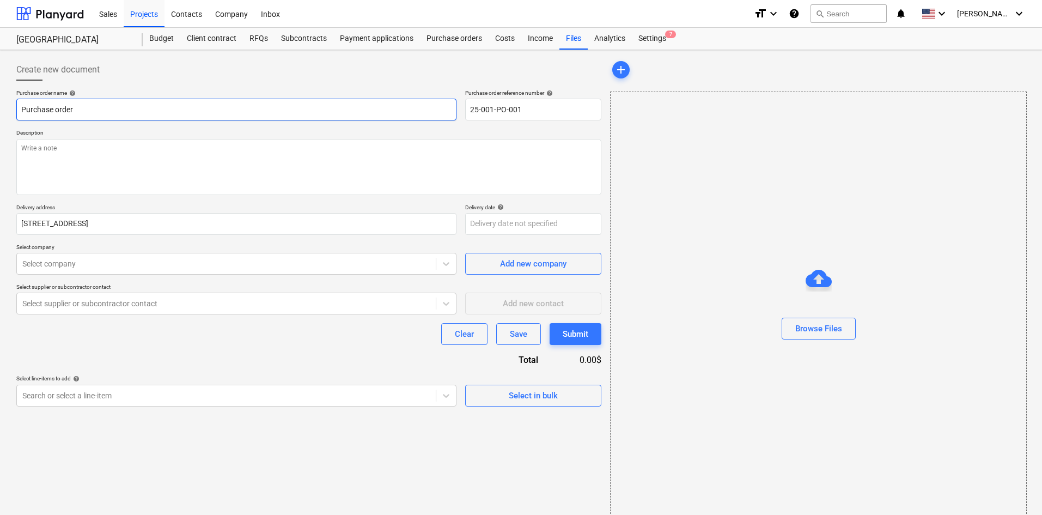
drag, startPoint x: 109, startPoint y: 112, endPoint x: -21, endPoint y: 111, distance: 129.6
click at [0, 111] on html "Sales Projects Contacts Company Inbox format_size keyboard_arrow_down help sear…" at bounding box center [521, 262] width 1042 height 525
click at [104, 269] on div at bounding box center [226, 263] width 408 height 11
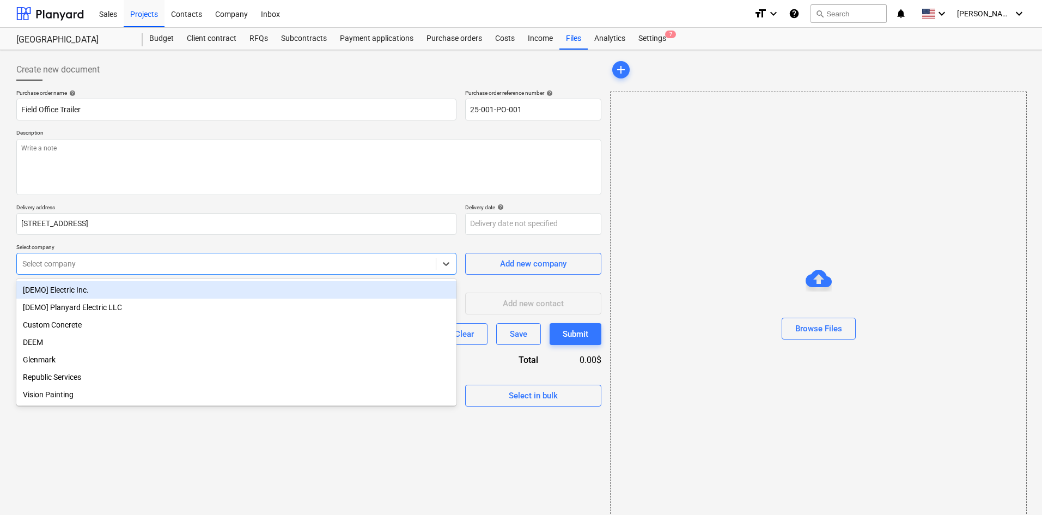
click at [184, 15] on div "Contacts" at bounding box center [186, 13] width 44 height 28
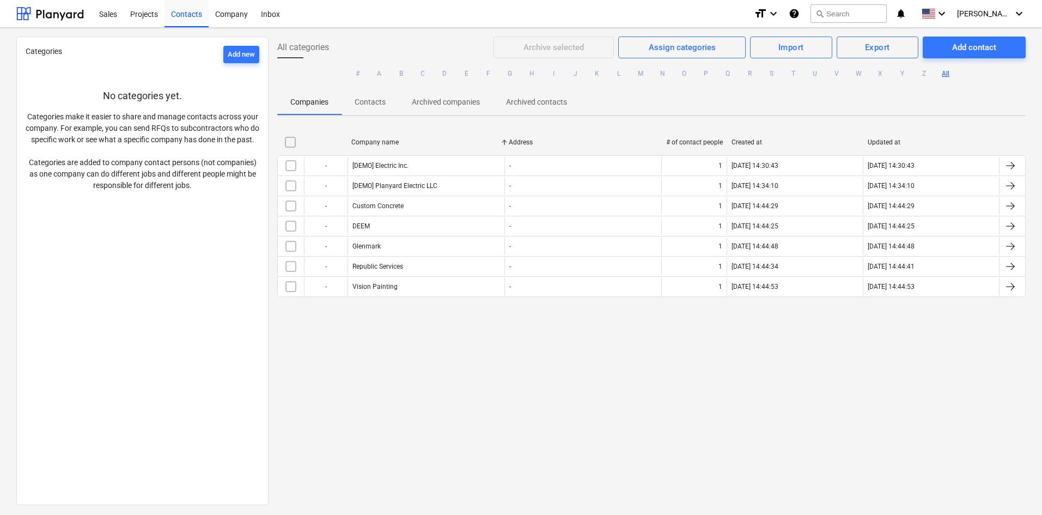
click at [965, 49] on div "Add contact" at bounding box center [974, 47] width 44 height 14
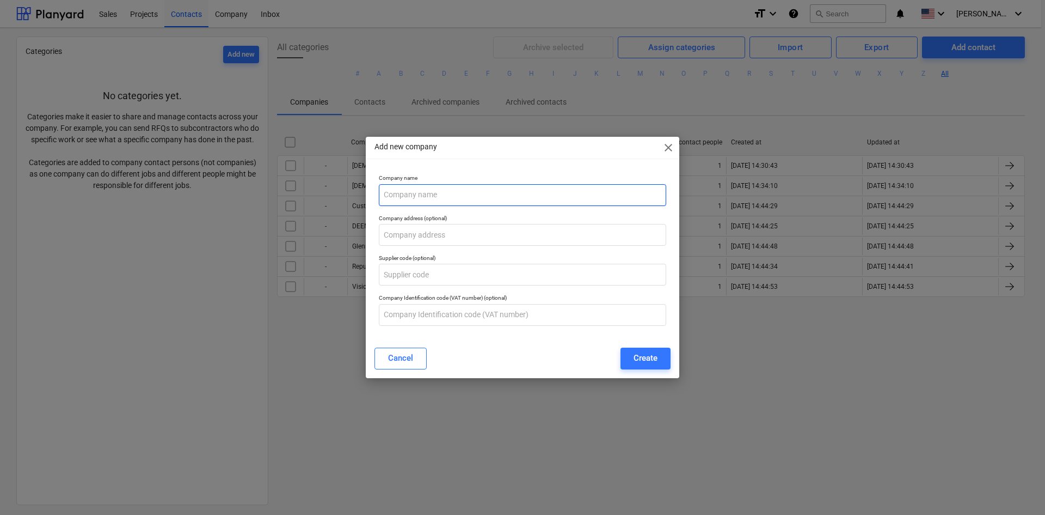
click at [400, 196] on input "text" at bounding box center [523, 195] width 288 height 22
click at [641, 359] on div "Create" at bounding box center [646, 358] width 24 height 14
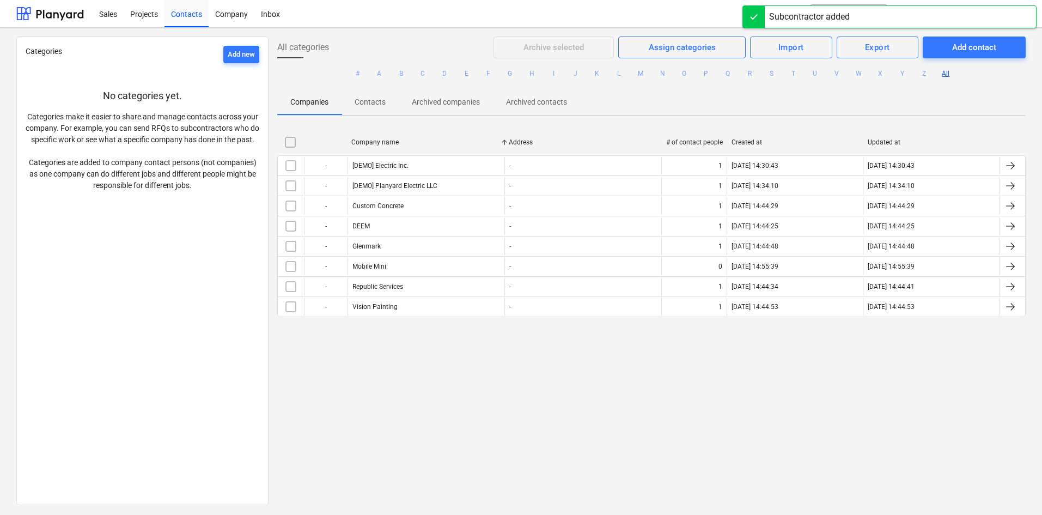
click at [394, 266] on div "Mobile Mini" at bounding box center [425, 266] width 157 height 17
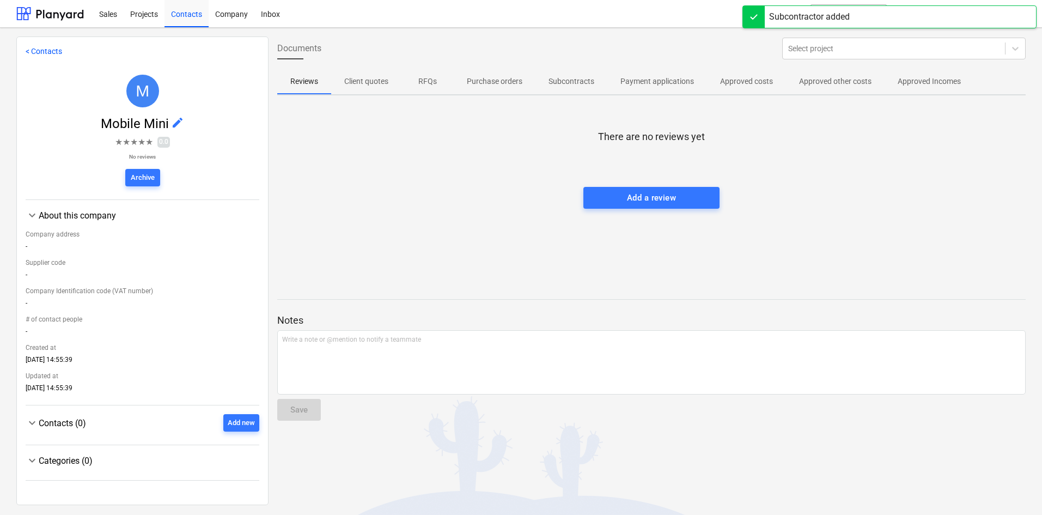
click at [243, 429] on div "Add new" at bounding box center [241, 423] width 27 height 13
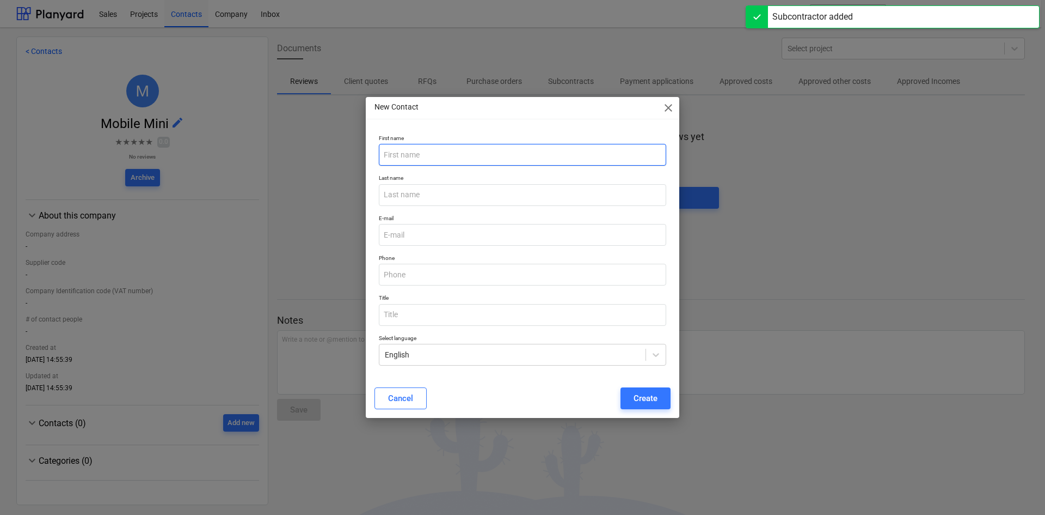
click at [418, 152] on input "text" at bounding box center [523, 155] width 288 height 22
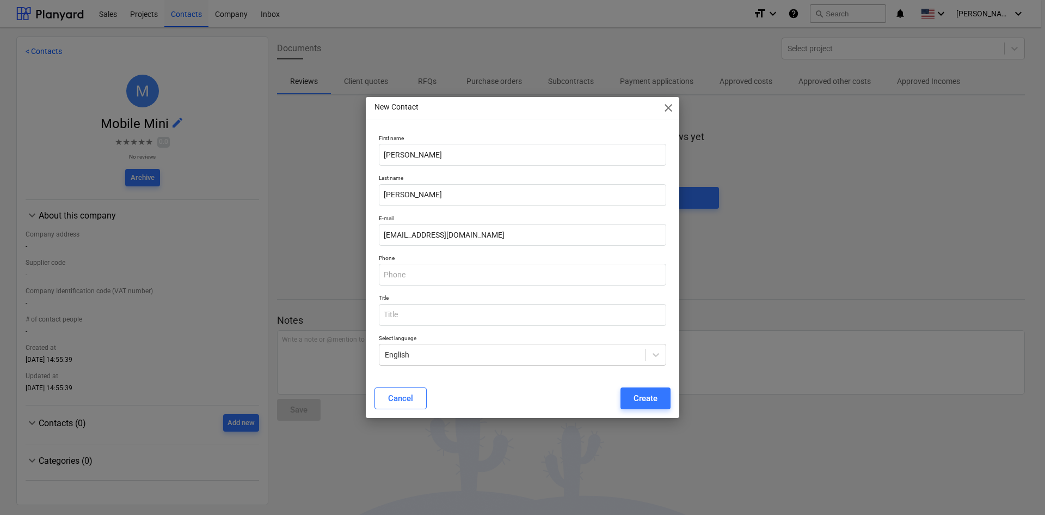
click at [652, 400] on div "Create" at bounding box center [646, 398] width 24 height 14
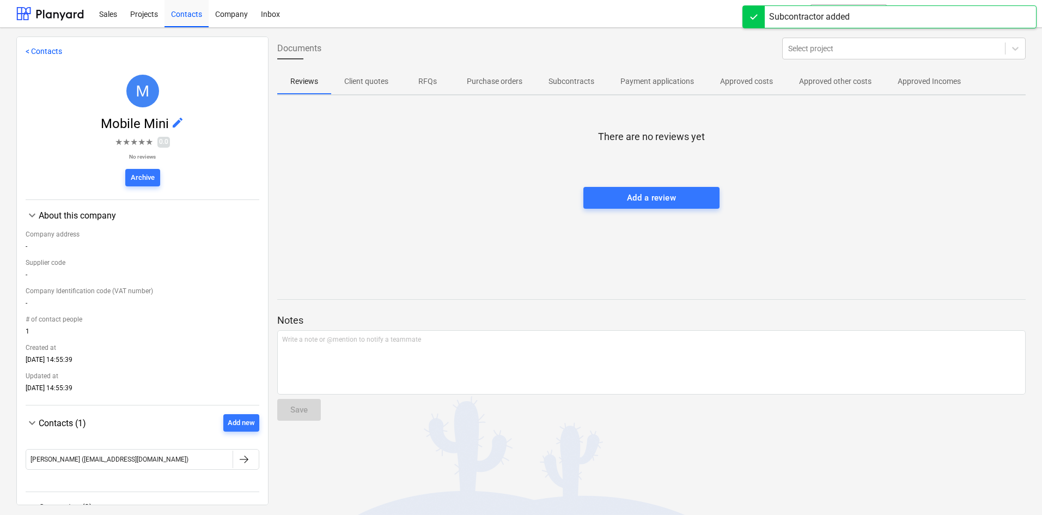
click at [140, 18] on div "Projects" at bounding box center [144, 13] width 41 height 28
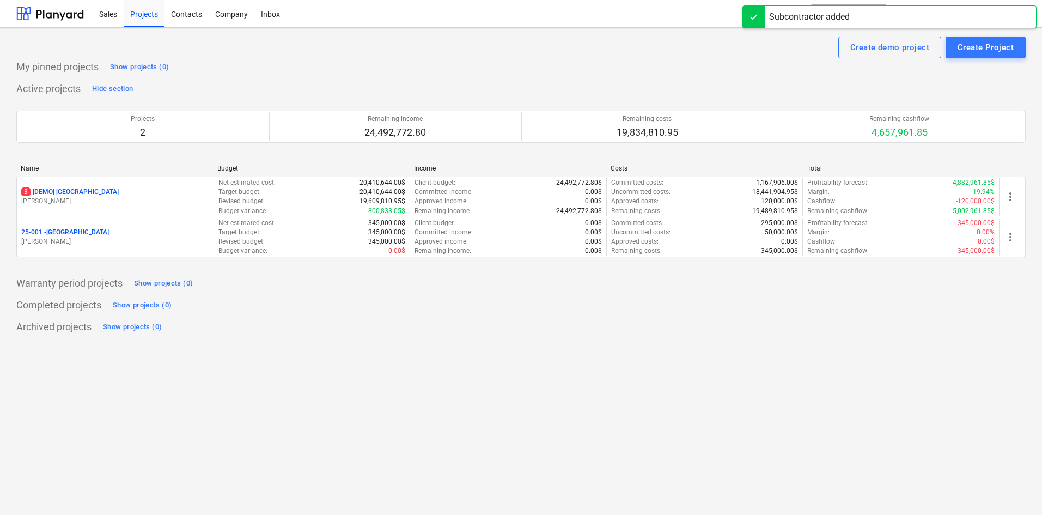
click at [194, 237] on p "[PERSON_NAME]" at bounding box center [115, 241] width 188 height 9
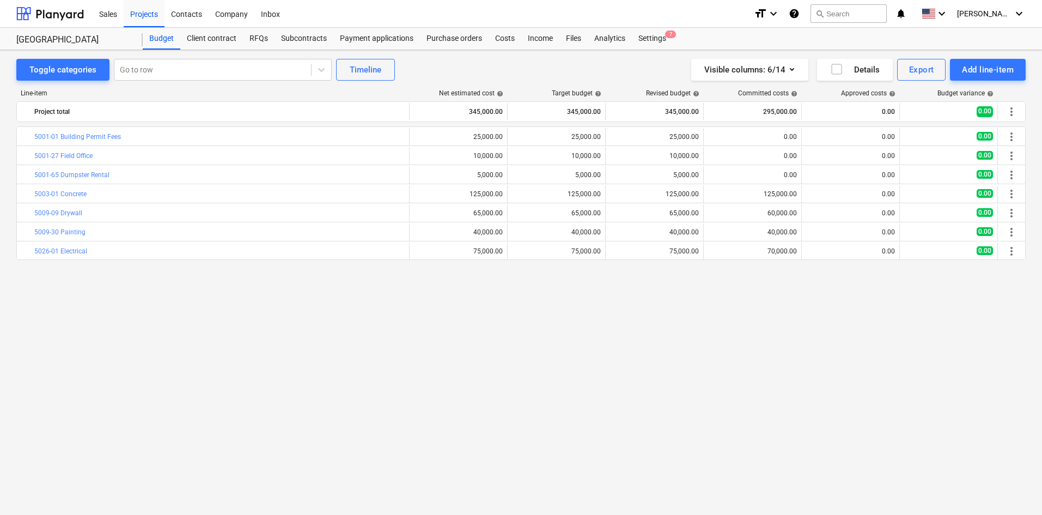
click at [296, 39] on div "Subcontracts" at bounding box center [303, 39] width 59 height 22
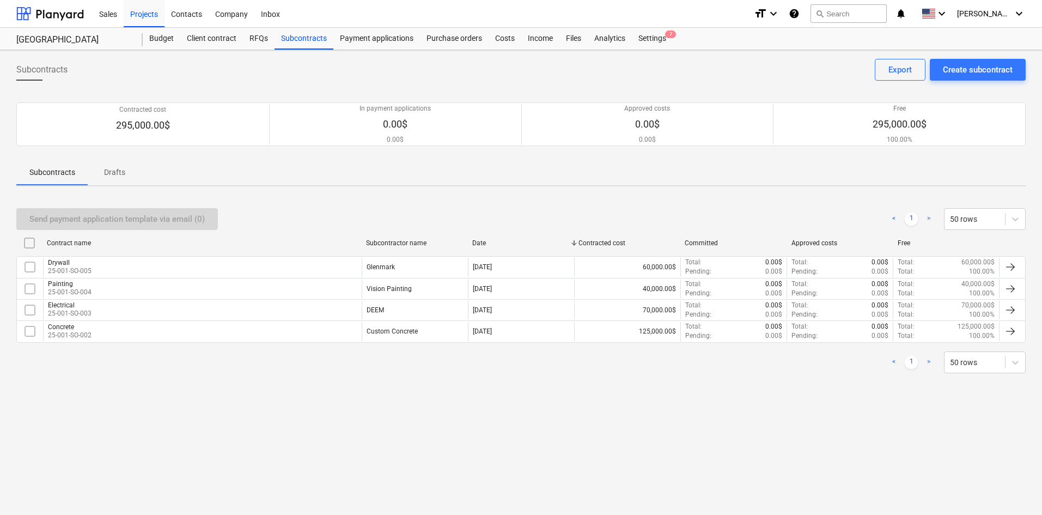
click at [438, 37] on div "Purchase orders" at bounding box center [454, 39] width 69 height 22
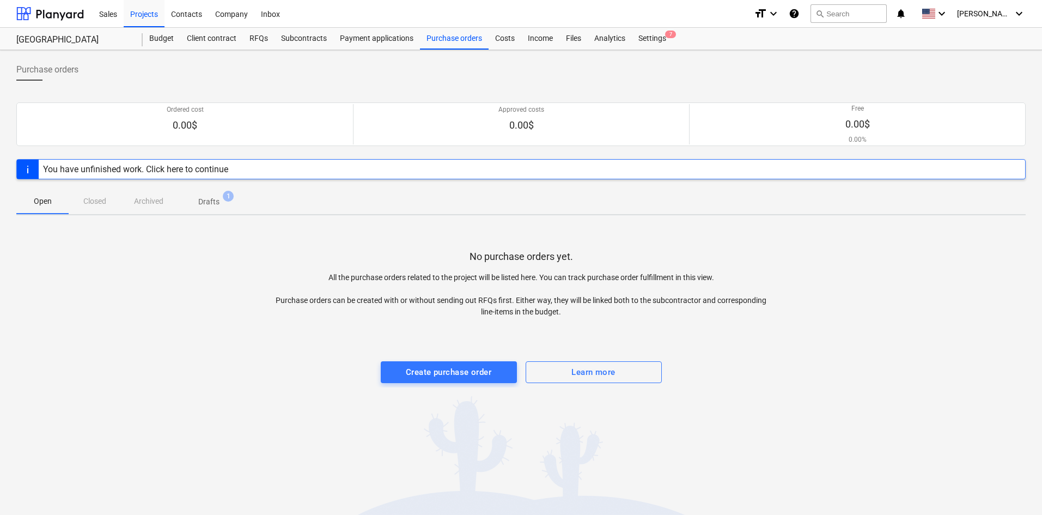
click at [209, 203] on p "Drafts" at bounding box center [208, 201] width 21 height 11
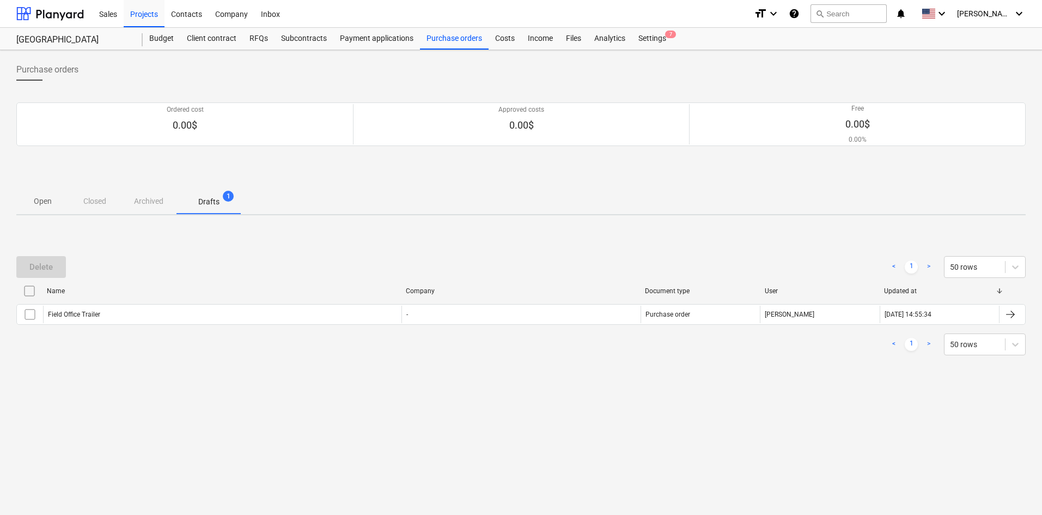
click at [121, 320] on div "Field Office Trailer" at bounding box center [222, 313] width 358 height 17
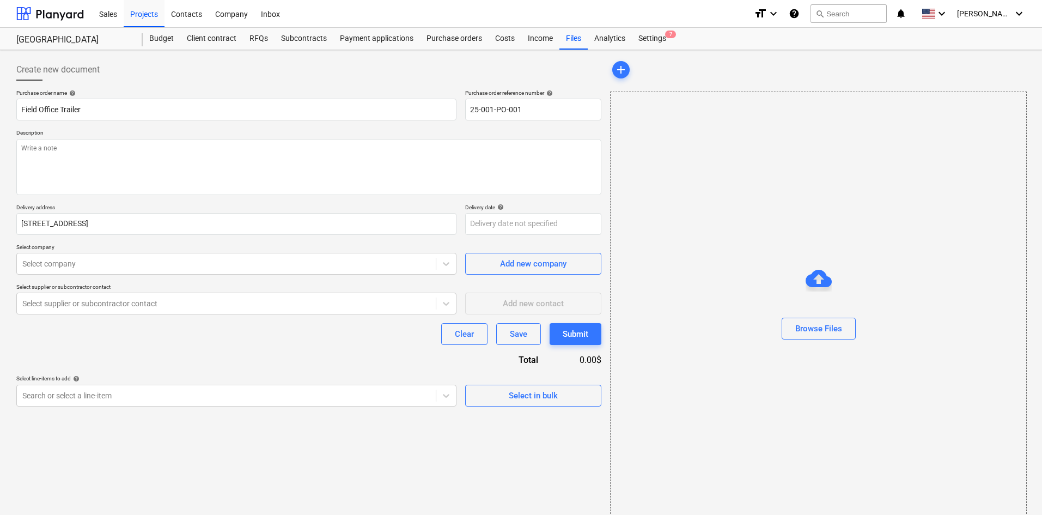
click at [158, 268] on div at bounding box center [226, 263] width 408 height 11
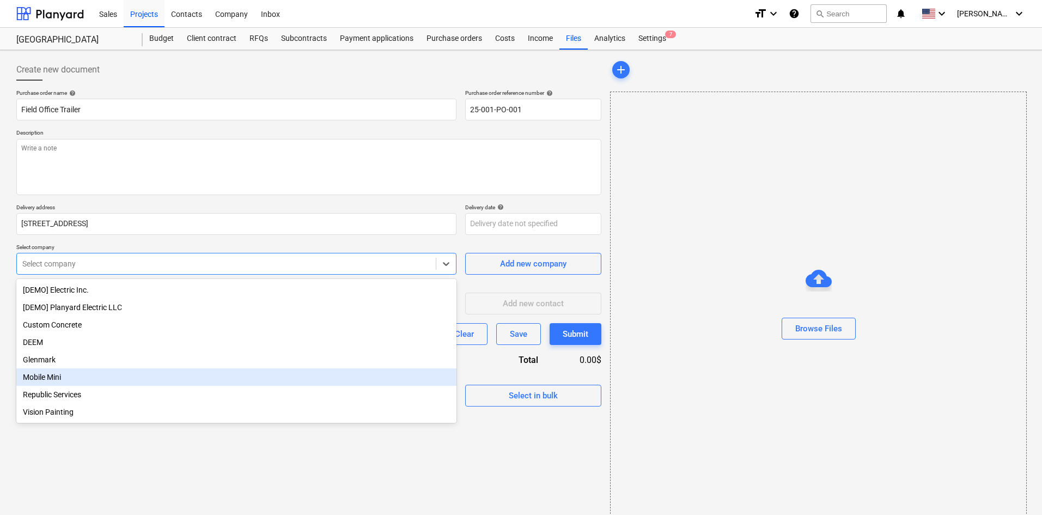
click at [57, 381] on div "Mobile Mini" at bounding box center [236, 376] width 440 height 17
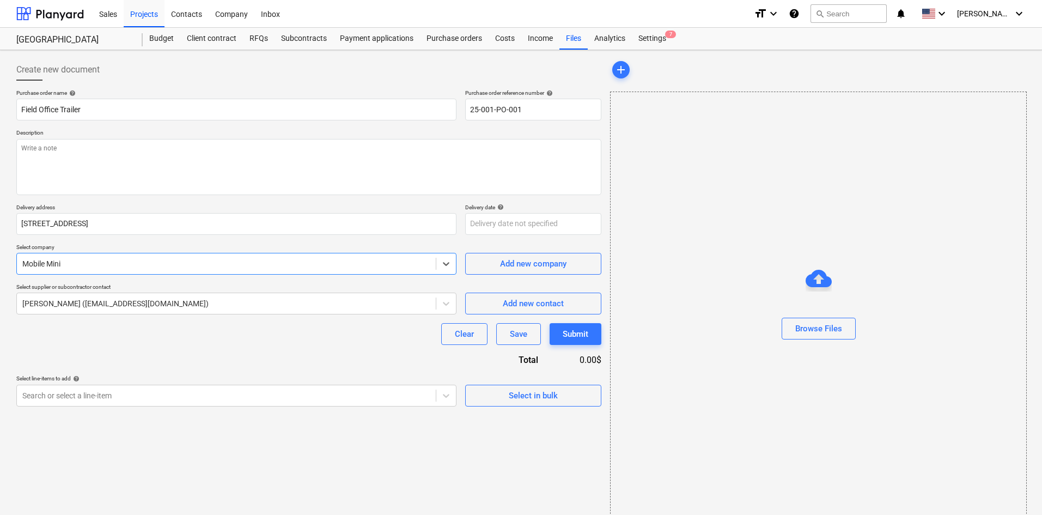
scroll to position [16, 0]
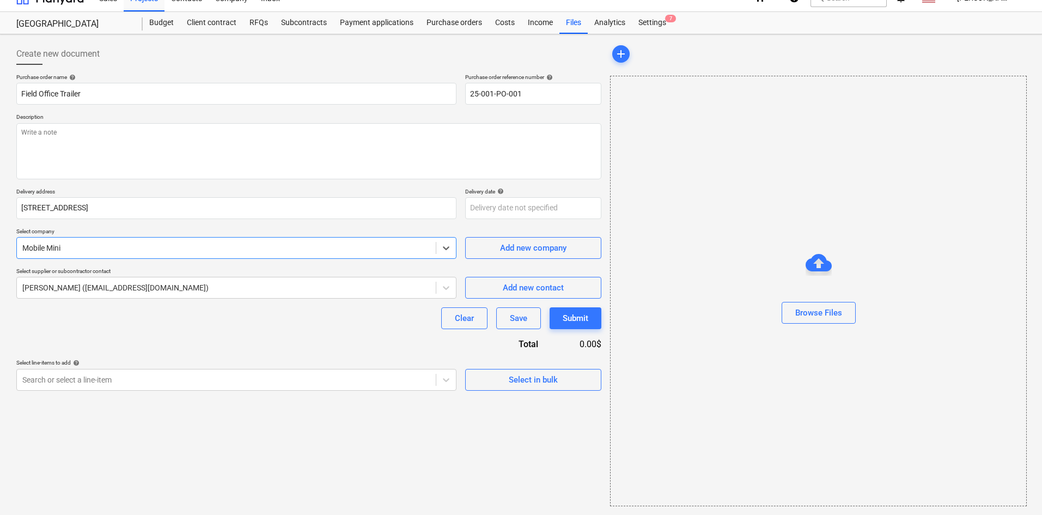
click at [120, 400] on body "Sales Projects Contacts Company Inbox format_size keyboard_arrow_down help sear…" at bounding box center [521, 246] width 1042 height 525
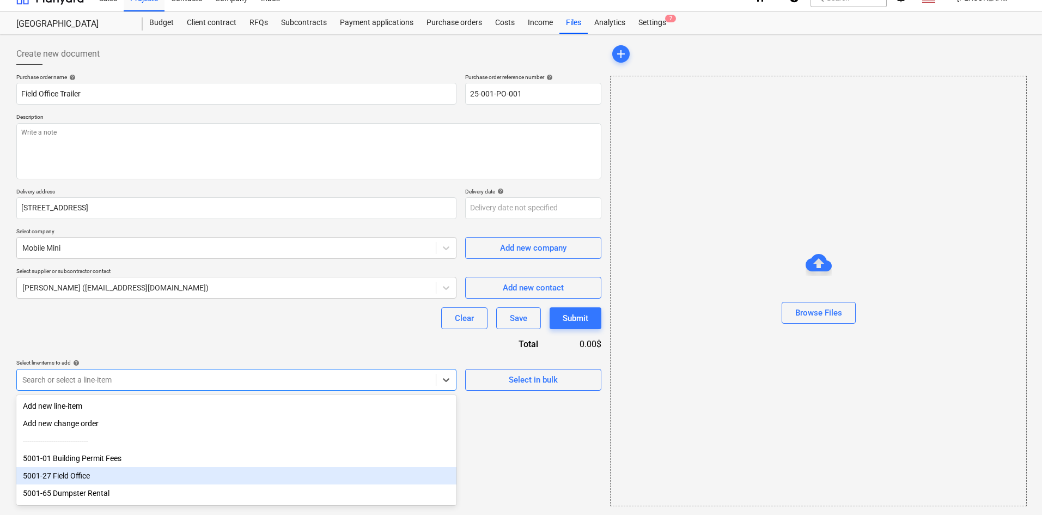
click at [71, 480] on div "5001-27 Field Office" at bounding box center [236, 475] width 440 height 17
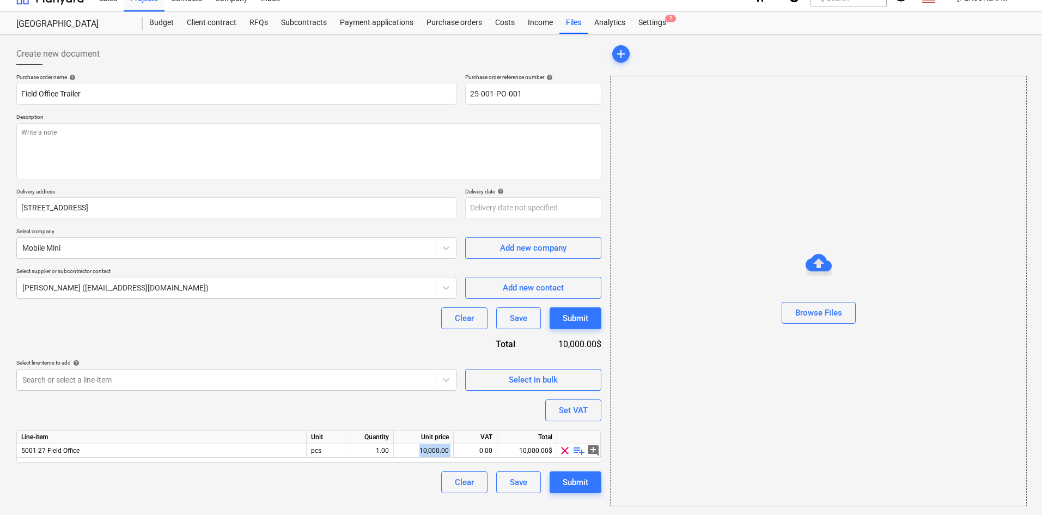
drag, startPoint x: 411, startPoint y: 450, endPoint x: 460, endPoint y: 449, distance: 48.5
click at [0, 0] on div "5001-27 Field Office pcs 1.00 10,000.00 0.00 10,000.00$ clear playlist_add add_…" at bounding box center [0, 0] width 0 height 0
click at [510, 447] on div "10,000.00$" at bounding box center [527, 451] width 60 height 14
drag, startPoint x: 516, startPoint y: 450, endPoint x: 557, endPoint y: 450, distance: 40.8
click at [0, 0] on div "5001-27 Field Office pcs 1.00 10,000.00 0.00 10,000.00$ clear playlist_add add_…" at bounding box center [0, 0] width 0 height 0
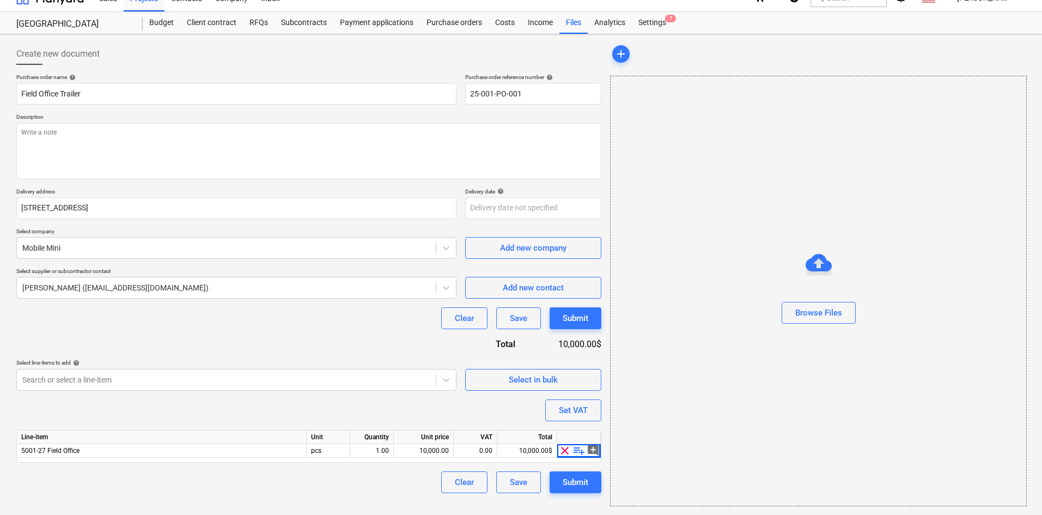
click at [409, 455] on div "10,000.00" at bounding box center [423, 451] width 51 height 14
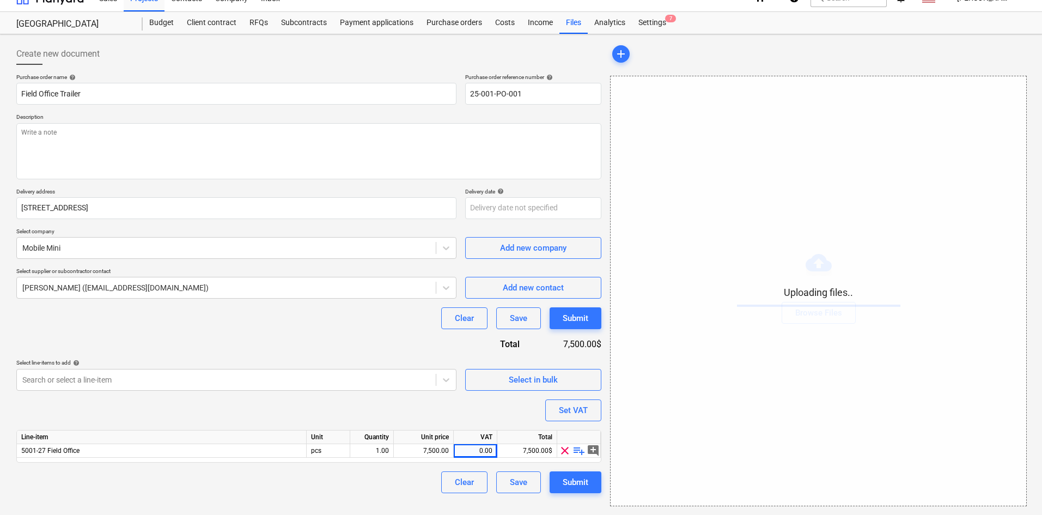
click at [576, 485] on div "Submit" at bounding box center [575, 482] width 26 height 14
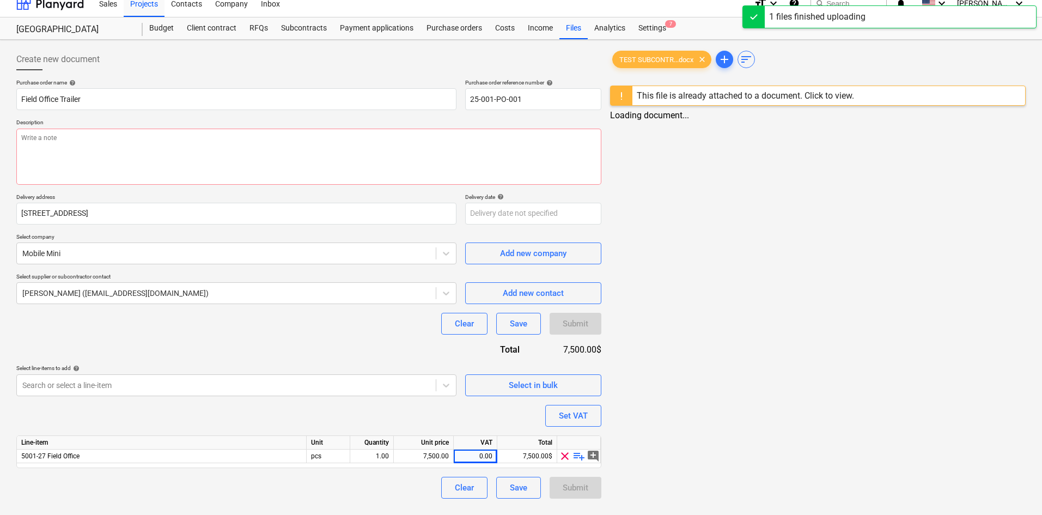
scroll to position [10, 0]
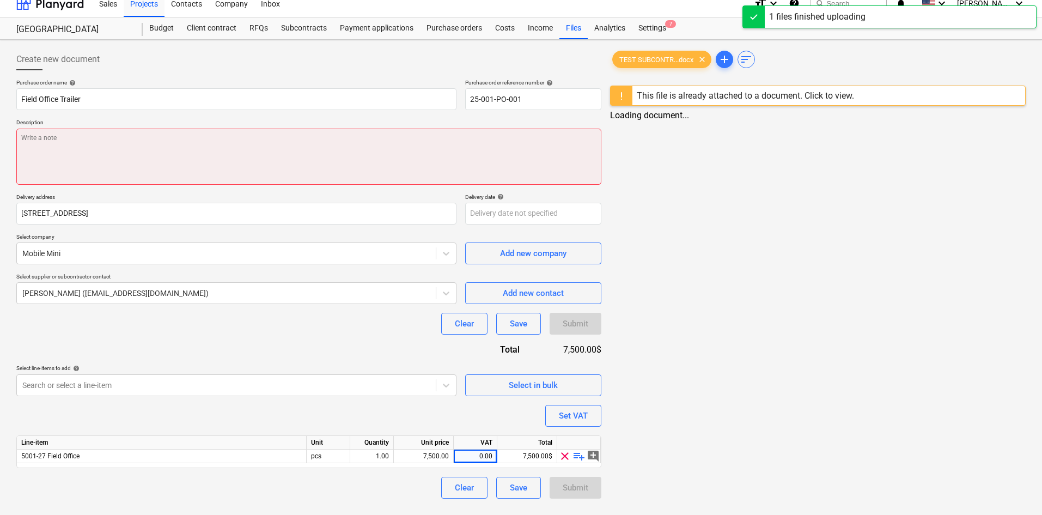
click at [149, 158] on textarea at bounding box center [308, 157] width 585 height 56
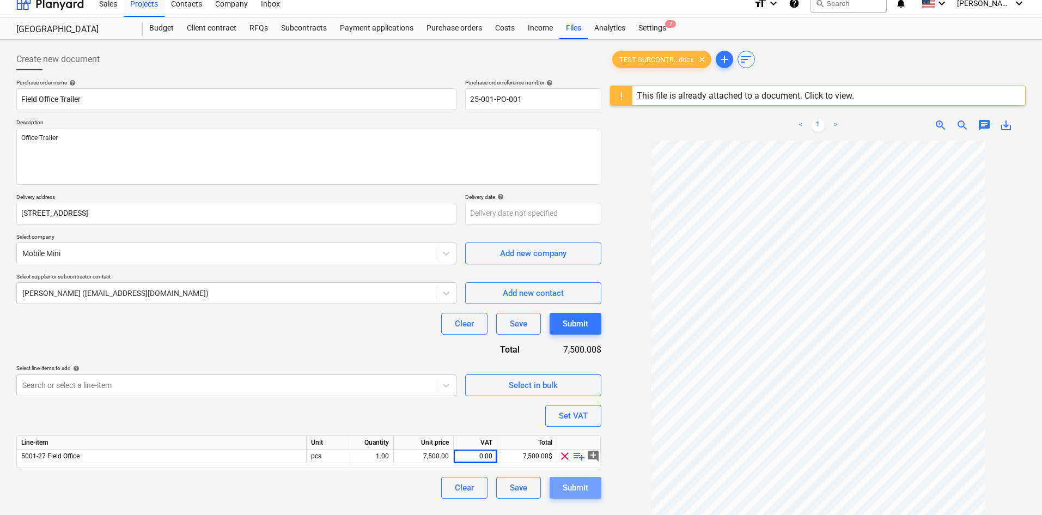
click at [584, 488] on div "Submit" at bounding box center [575, 487] width 26 height 14
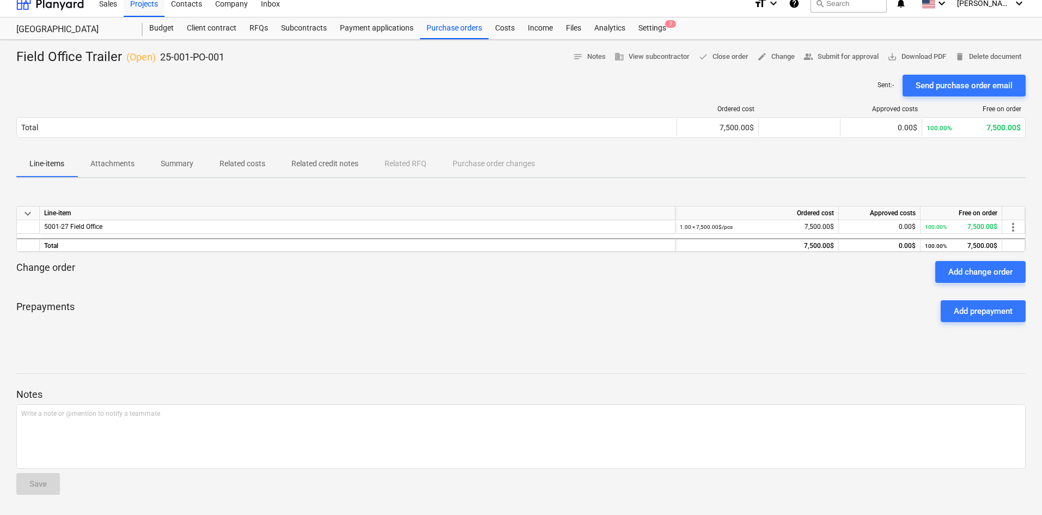
click at [163, 27] on div "Budget" at bounding box center [162, 28] width 38 height 22
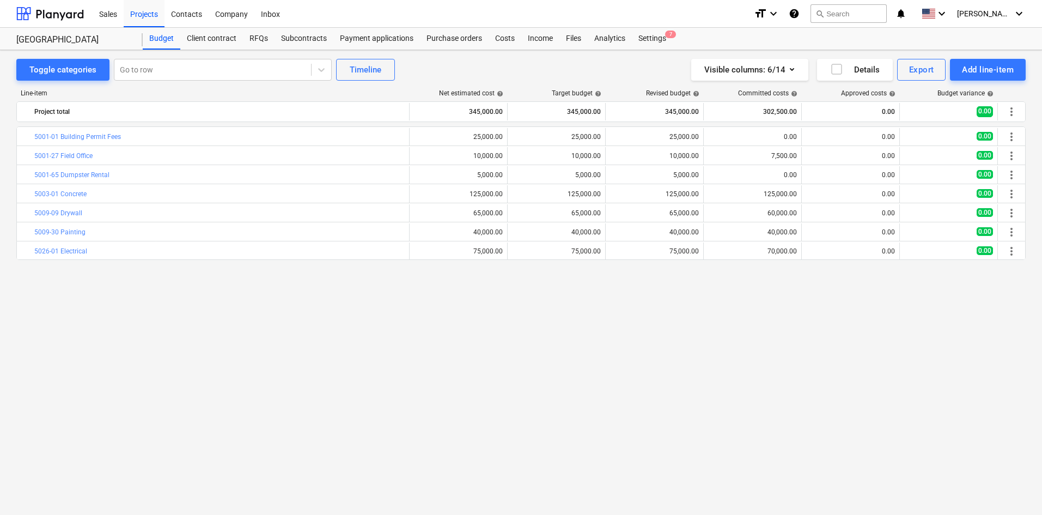
click at [1010, 252] on span "more_vert" at bounding box center [1011, 250] width 13 height 13
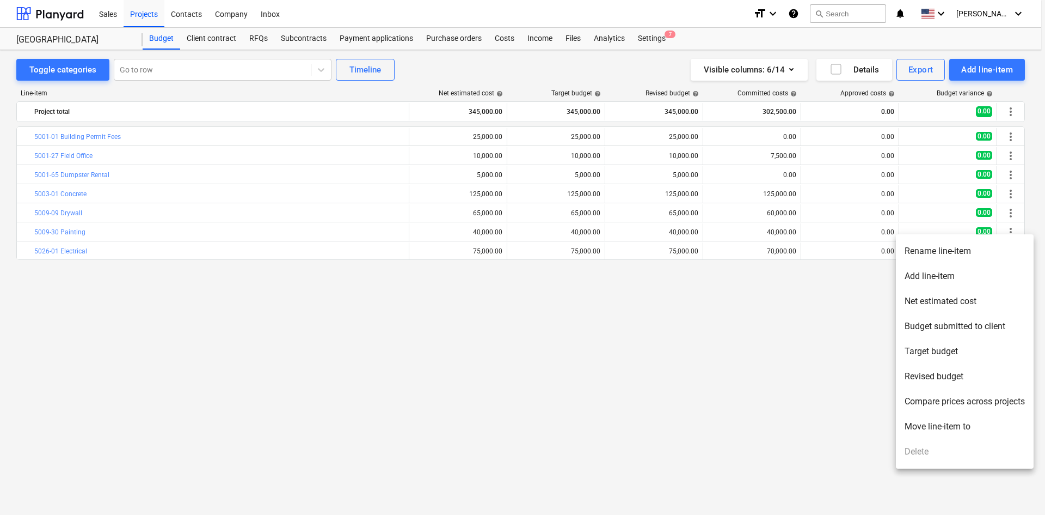
click at [810, 340] on div at bounding box center [522, 257] width 1045 height 515
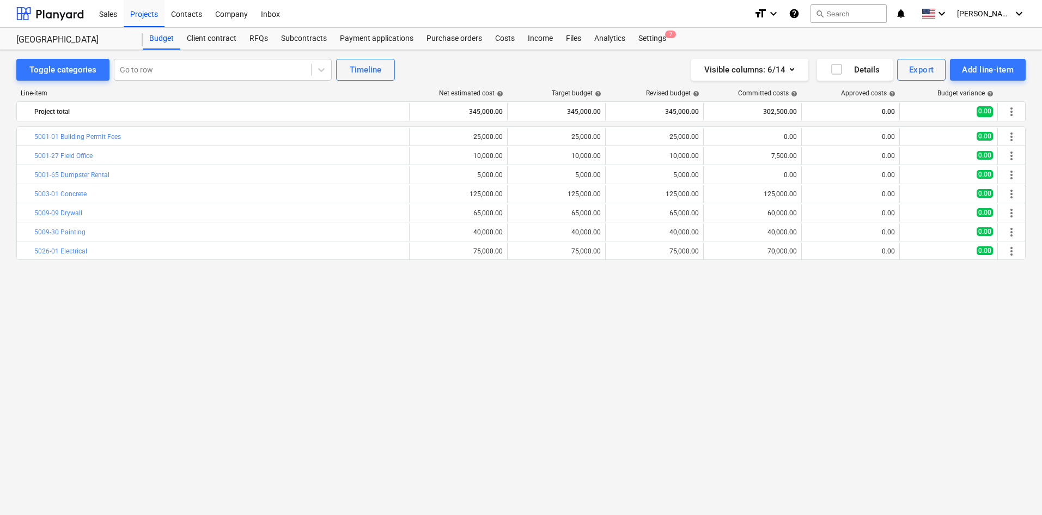
click at [781, 250] on div "70,000.00" at bounding box center [752, 251] width 89 height 8
click at [386, 39] on div "Payment applications" at bounding box center [376, 39] width 87 height 22
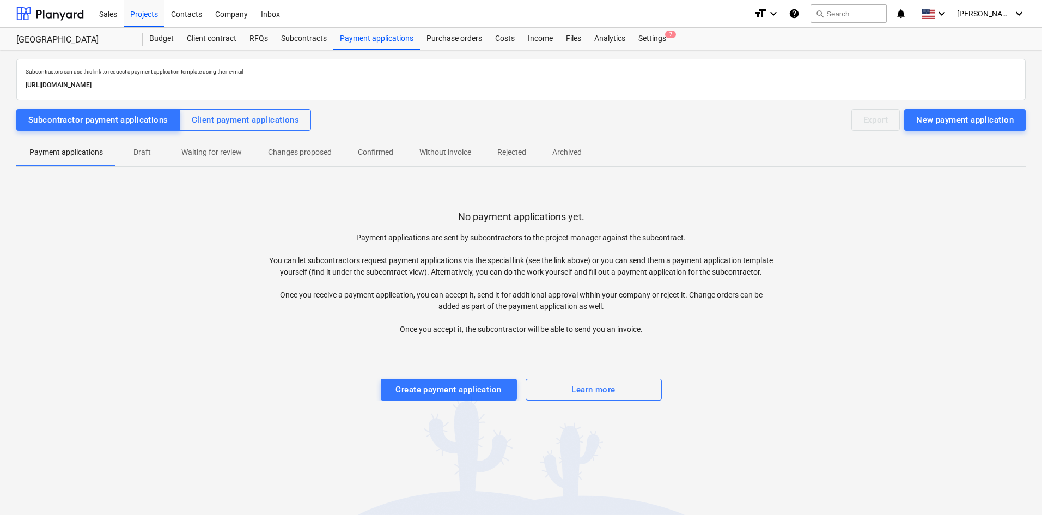
click at [296, 39] on div "Subcontracts" at bounding box center [303, 39] width 59 height 22
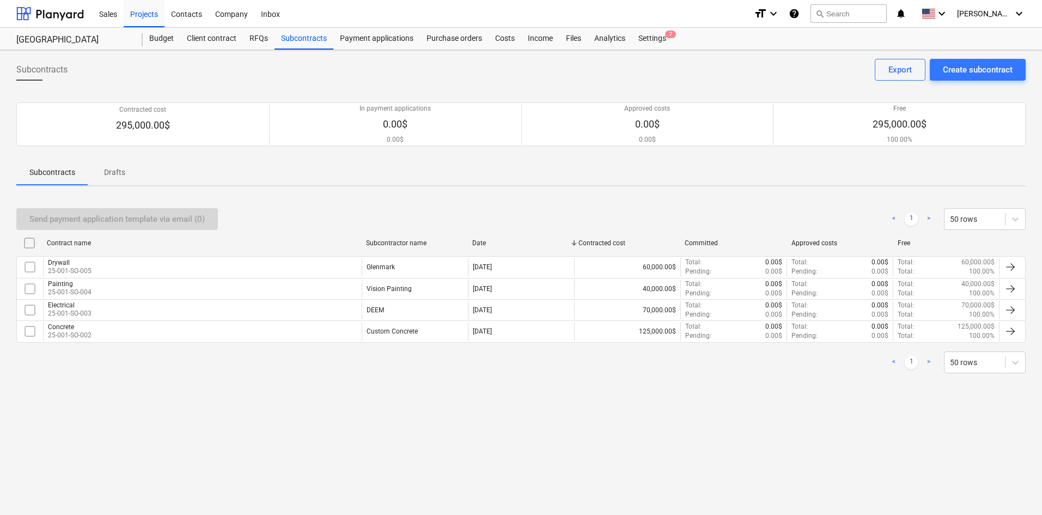
click at [1010, 263] on div at bounding box center [1010, 266] width 13 height 13
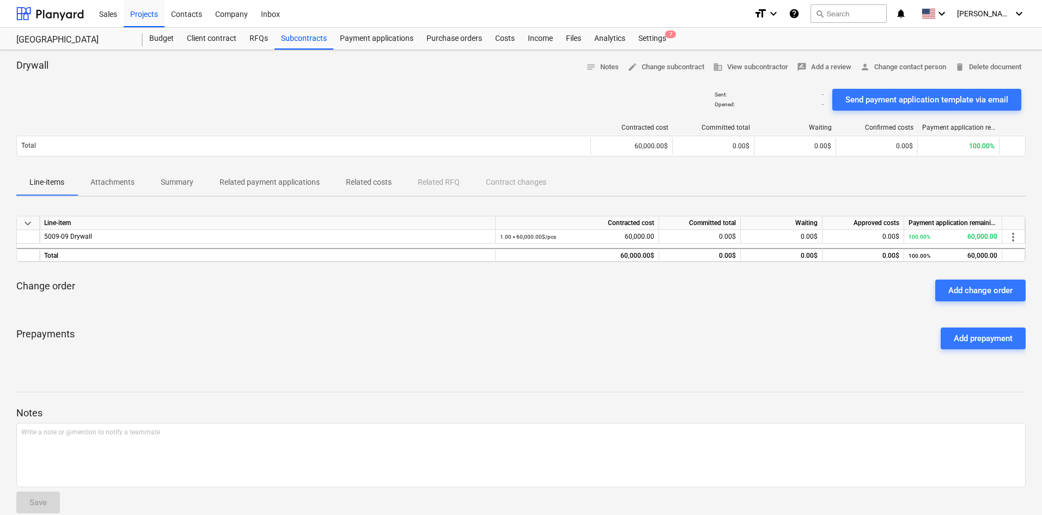
click at [660, 40] on div "Settings 7" at bounding box center [652, 39] width 41 height 22
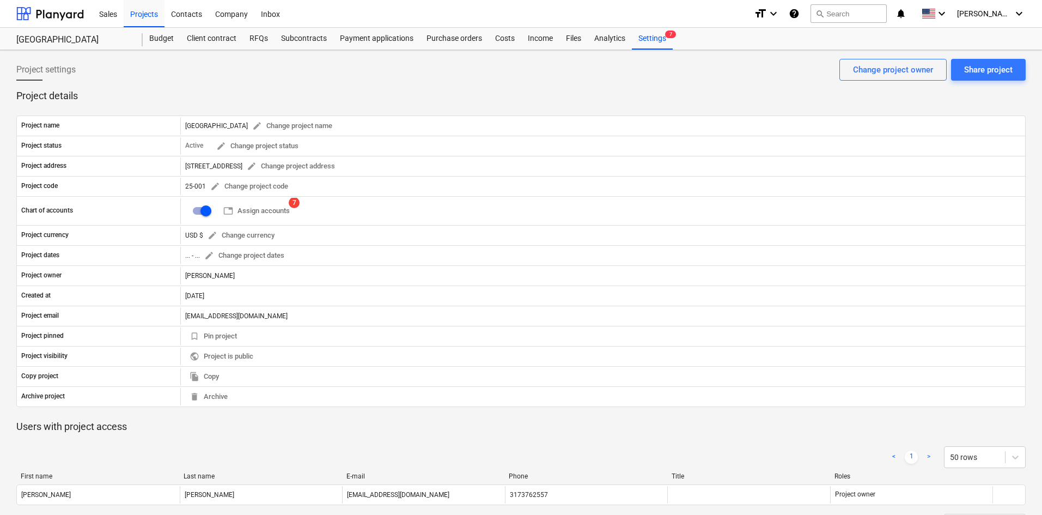
click at [256, 36] on div "RFQs" at bounding box center [259, 39] width 32 height 22
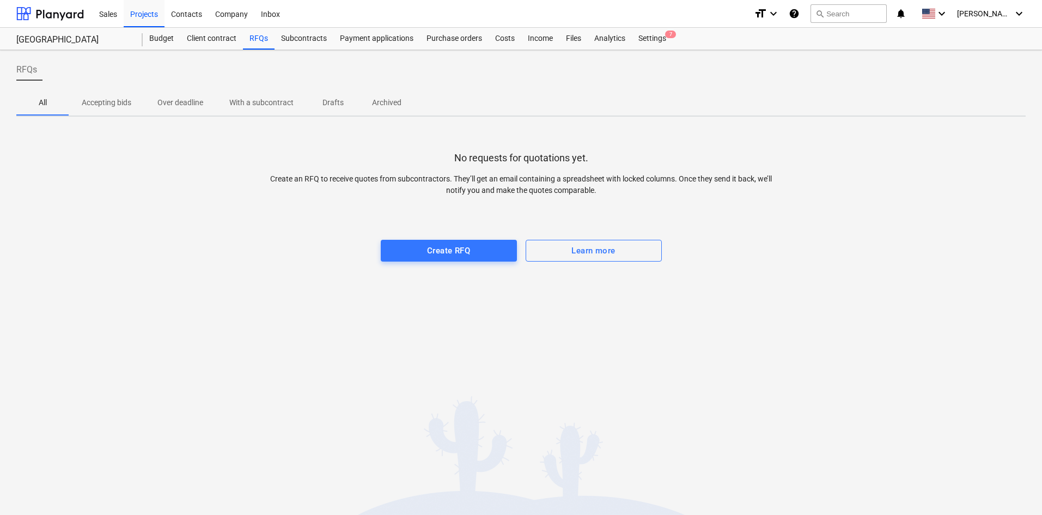
click at [311, 38] on div "Subcontracts" at bounding box center [303, 39] width 59 height 22
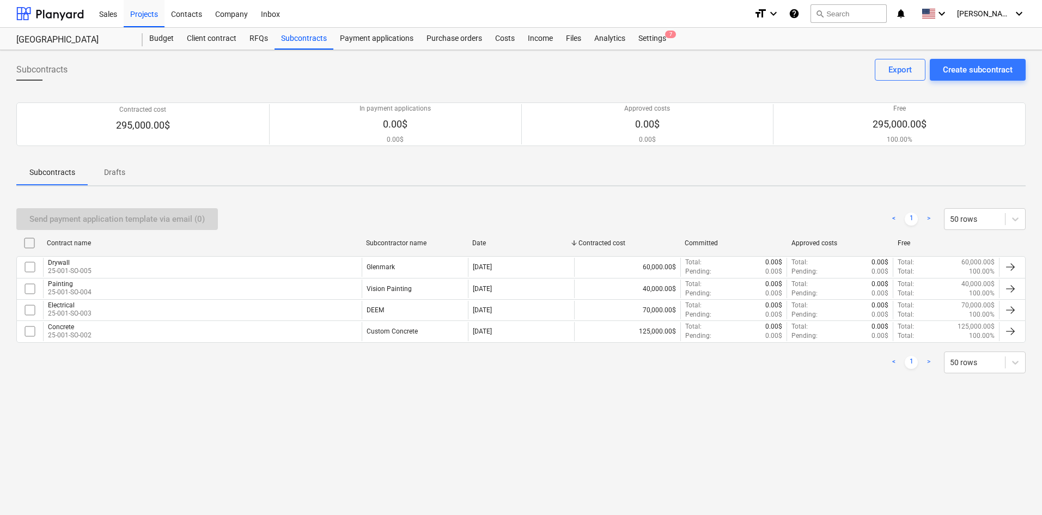
click at [75, 271] on p "25-001-SO-005" at bounding box center [70, 270] width 44 height 9
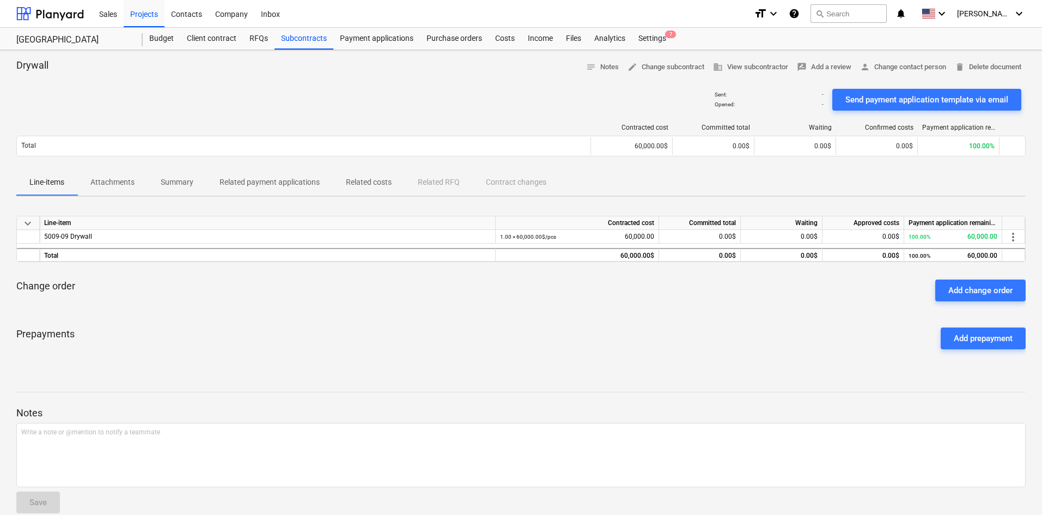
click at [614, 41] on div "Analytics" at bounding box center [610, 39] width 44 height 22
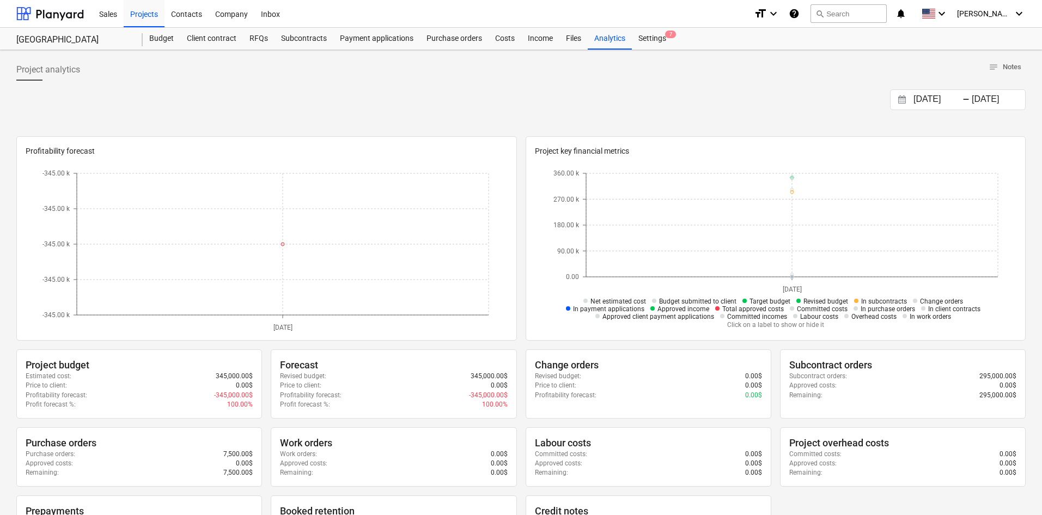
click at [509, 38] on div "Costs" at bounding box center [504, 39] width 33 height 22
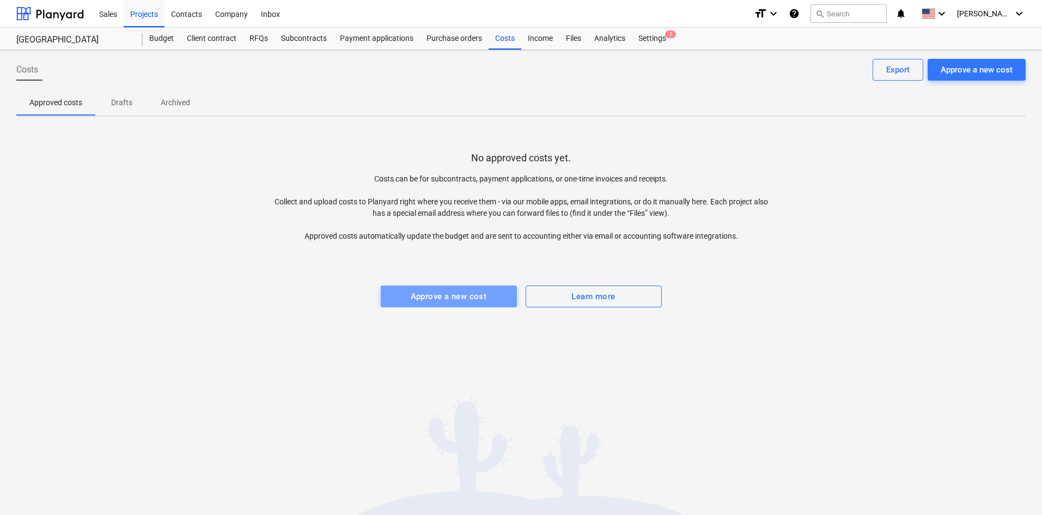
click at [435, 298] on div "Approve a new cost" at bounding box center [449, 296] width 76 height 14
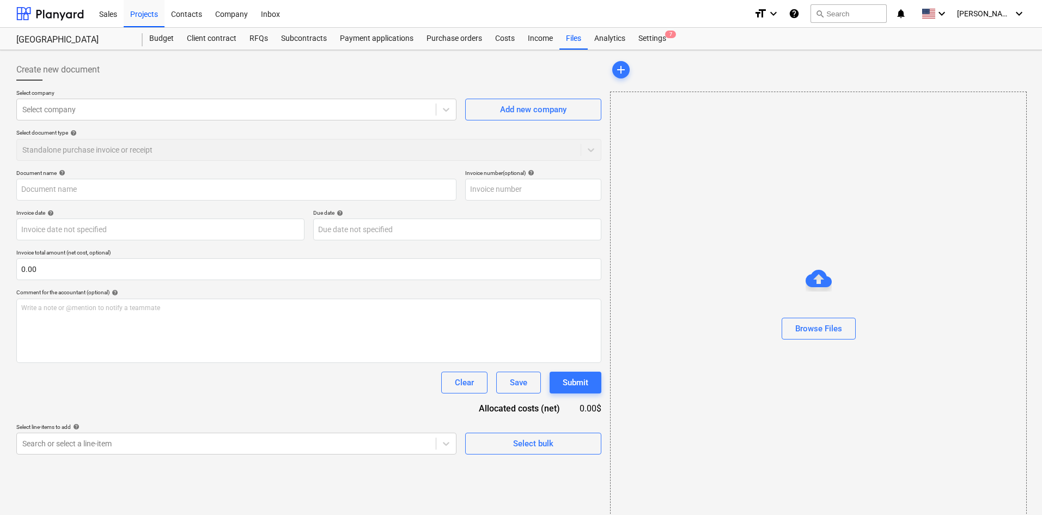
click at [261, 109] on div at bounding box center [226, 109] width 408 height 11
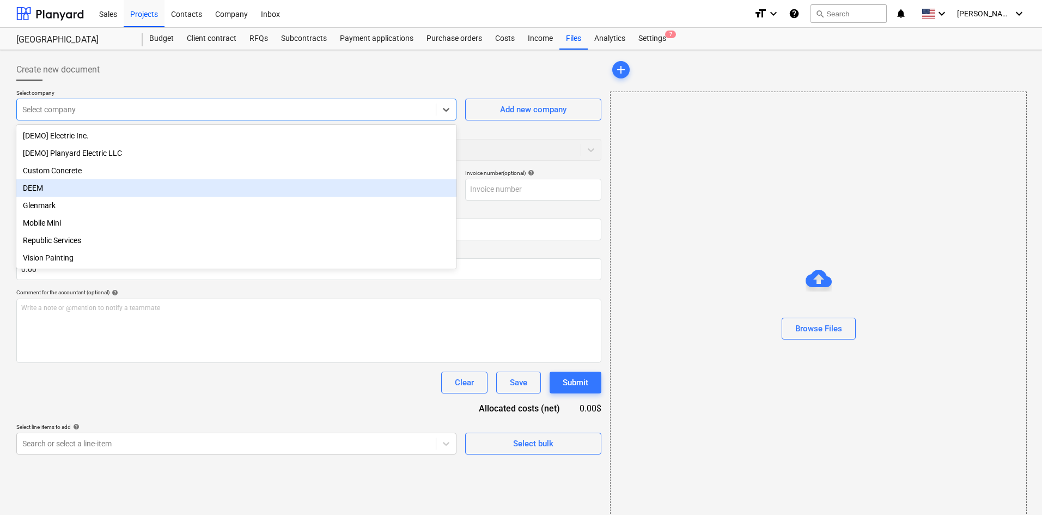
click at [78, 191] on div "DEEM" at bounding box center [236, 187] width 440 height 17
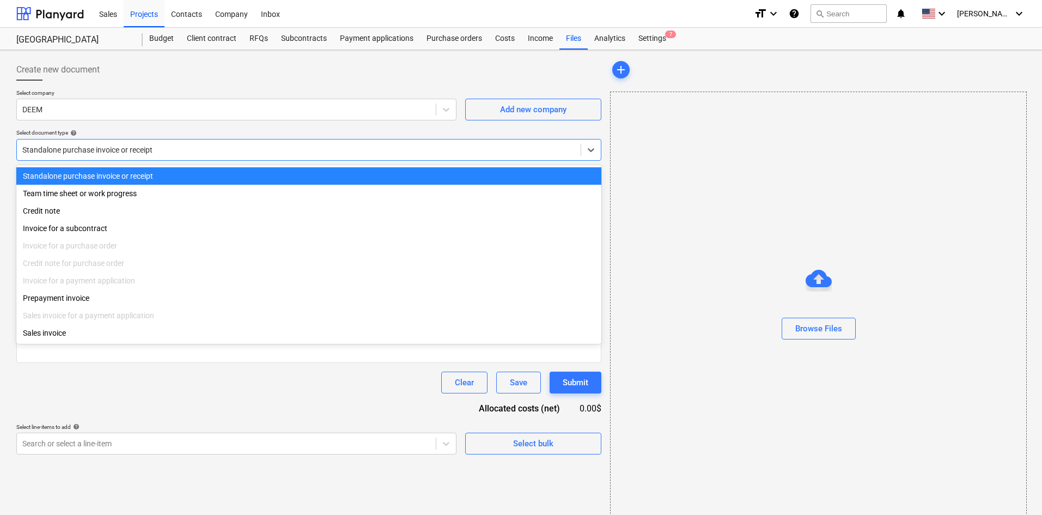
drag, startPoint x: 207, startPoint y: 153, endPoint x: -14, endPoint y: 152, distance: 220.5
click at [0, 152] on html "Sales Projects Contacts Company Inbox format_size keyboard_arrow_down help sear…" at bounding box center [521, 262] width 1042 height 525
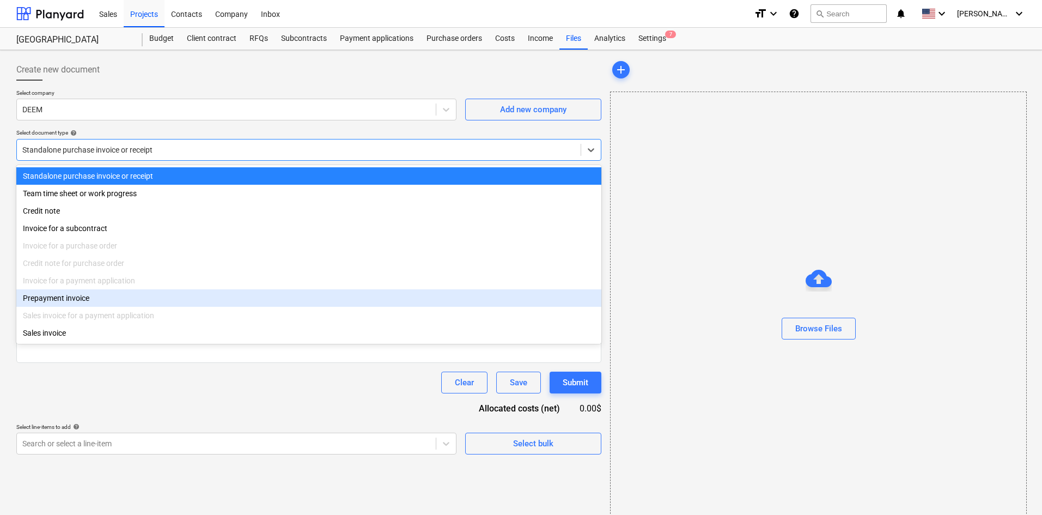
click at [93, 248] on div "Invoice for a purchase order" at bounding box center [308, 245] width 585 height 17
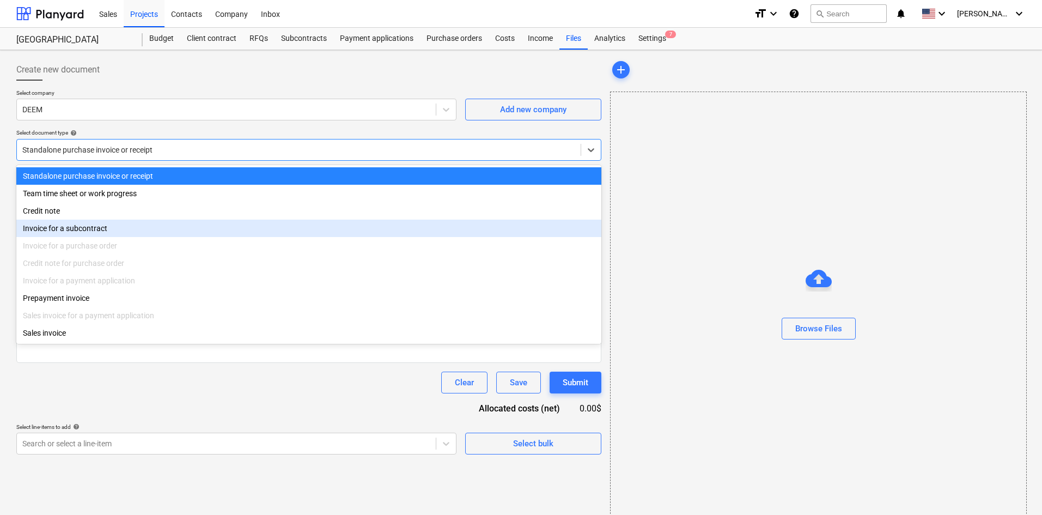
click at [85, 229] on div "Invoice for a subcontract" at bounding box center [308, 227] width 585 height 17
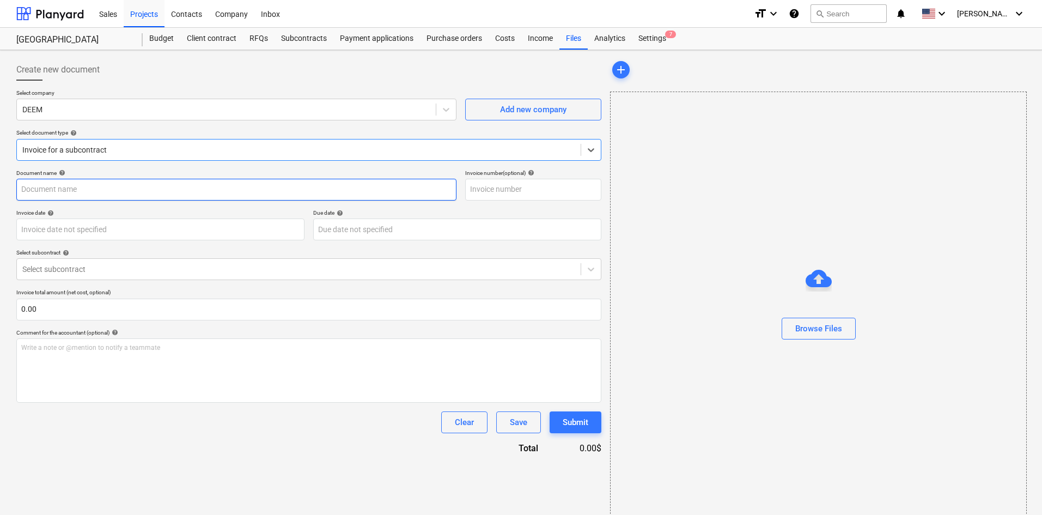
click at [89, 187] on input "text" at bounding box center [236, 190] width 440 height 22
click at [123, 228] on body "Sales Projects Contacts Company Inbox format_size keyboard_arrow_down help sear…" at bounding box center [521, 262] width 1042 height 525
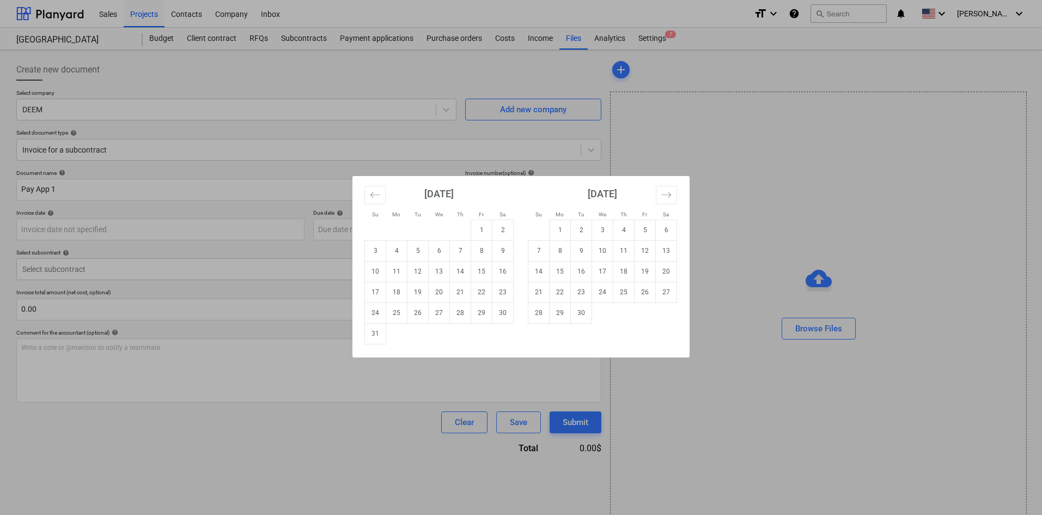
click at [373, 193] on icon "Move backward to switch to the previous month." at bounding box center [375, 194] width 10 height 10
click at [628, 291] on td "21" at bounding box center [623, 292] width 21 height 21
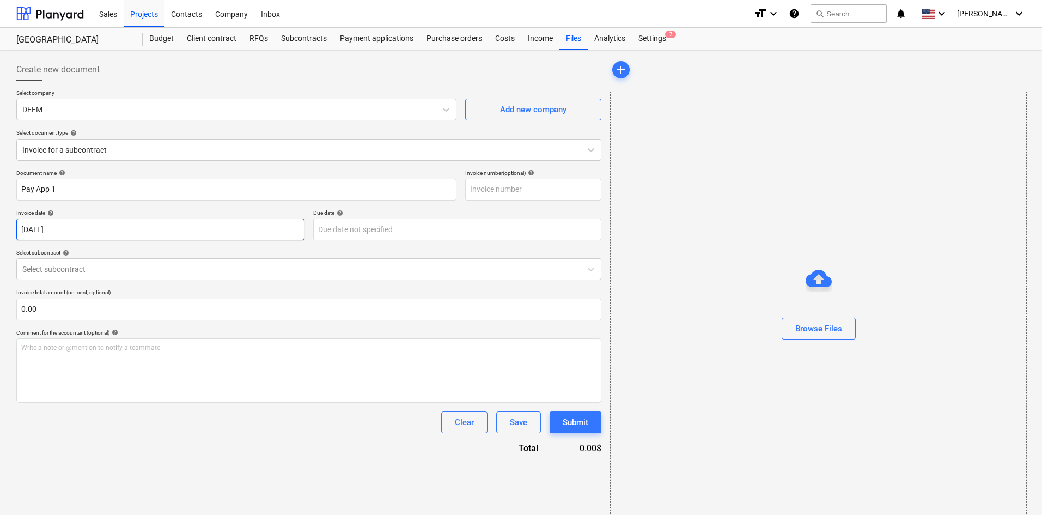
click at [88, 231] on body "Sales Projects Contacts Company Inbox format_size keyboard_arrow_down help sear…" at bounding box center [521, 262] width 1042 height 525
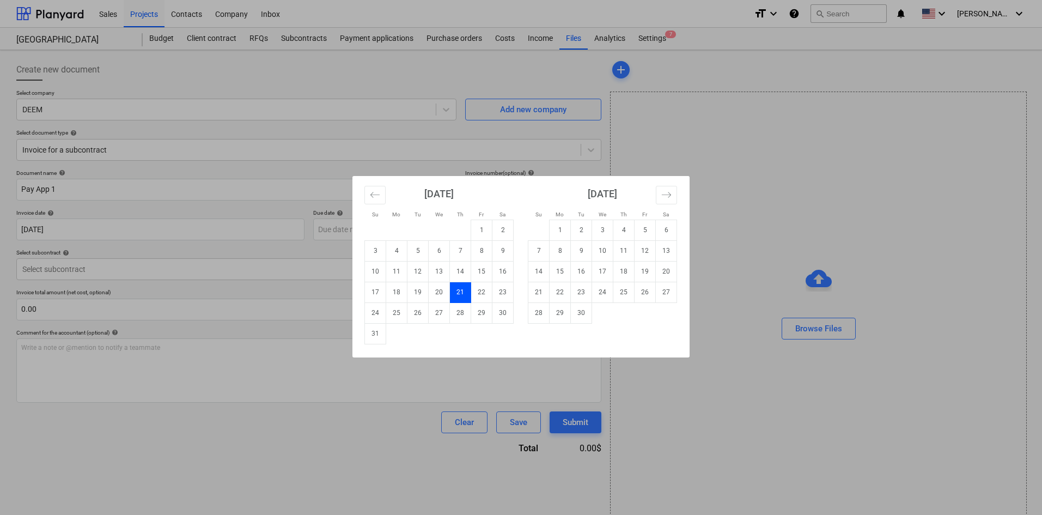
click at [400, 311] on td "25" at bounding box center [396, 312] width 21 height 21
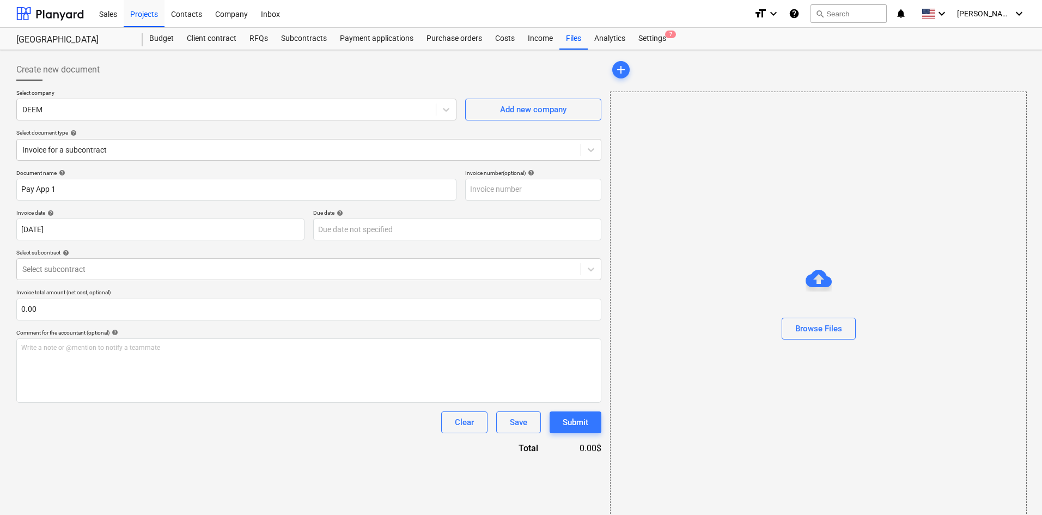
click at [222, 269] on div at bounding box center [298, 269] width 553 height 11
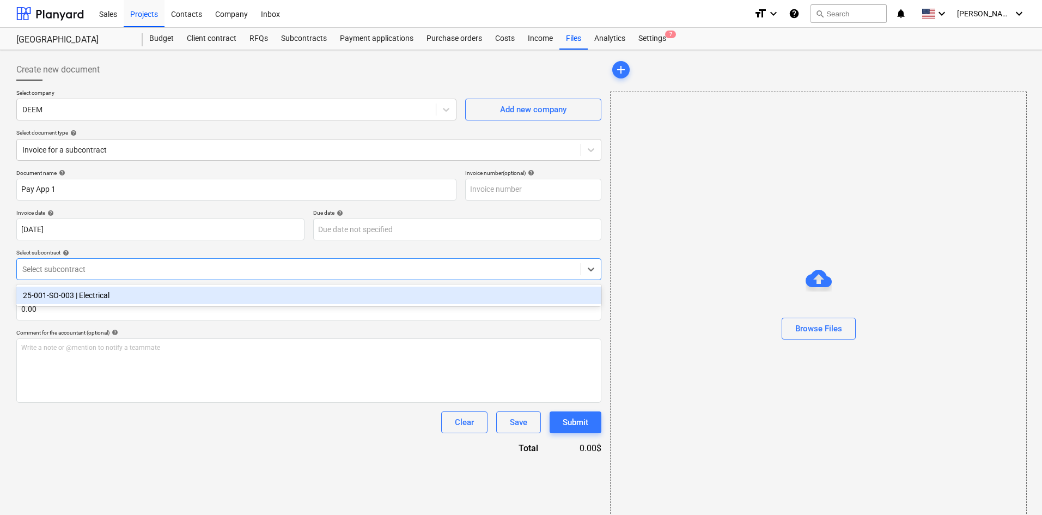
click at [138, 302] on div "25-001-SO-003 | Electrical" at bounding box center [308, 294] width 585 height 17
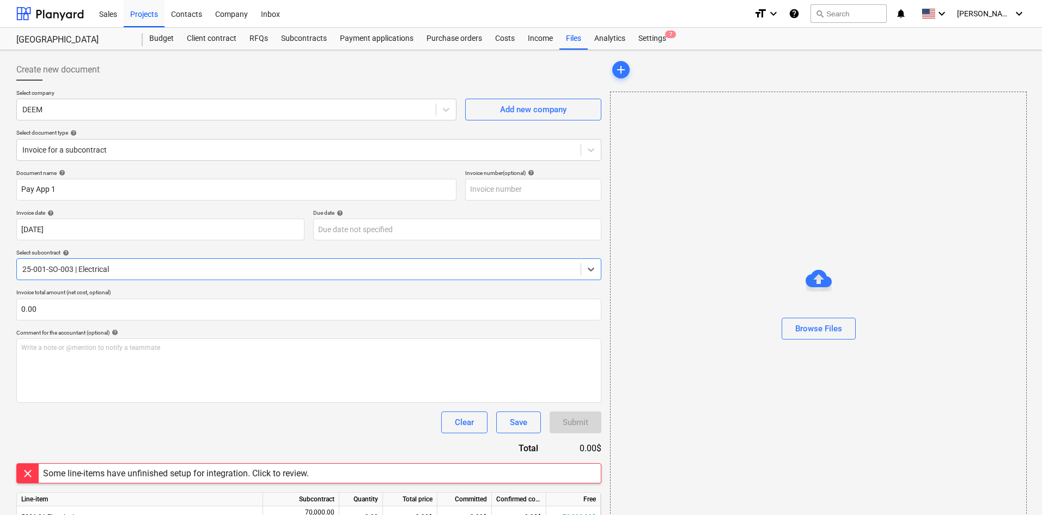
scroll to position [57, 0]
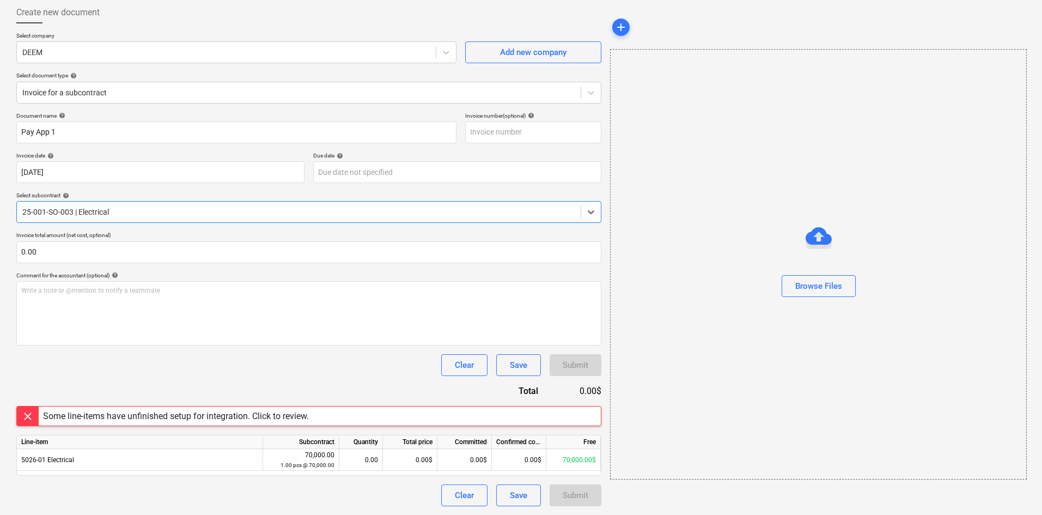
click at [271, 416] on div "Some line-items have unfinished setup for integration. Click to review." at bounding box center [176, 416] width 266 height 10
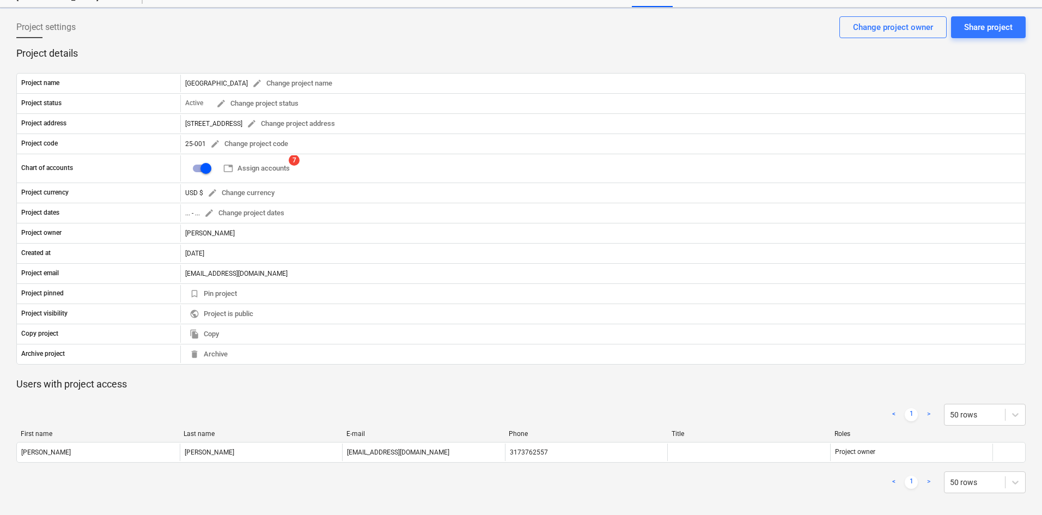
scroll to position [42, 0]
click at [276, 167] on span "table Assign accounts" at bounding box center [256, 168] width 66 height 13
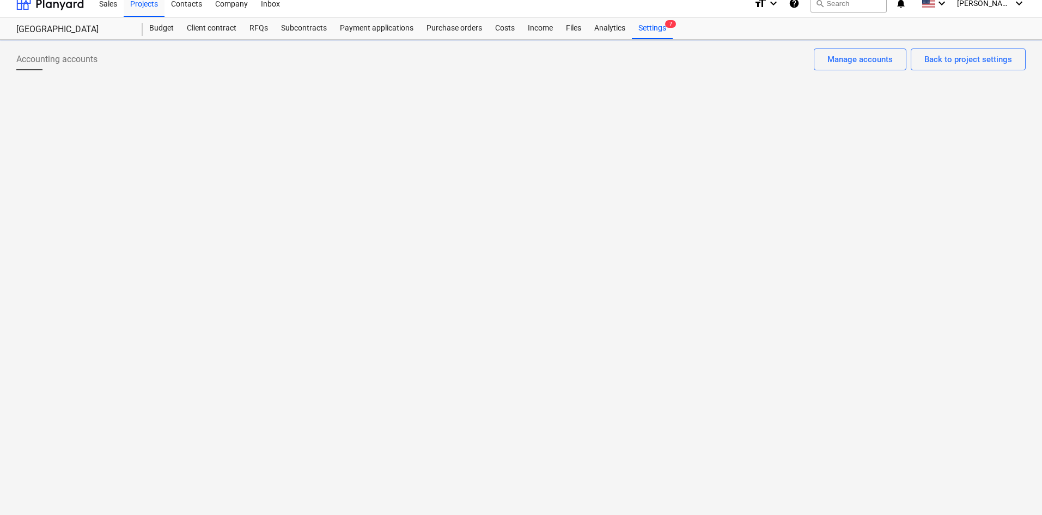
scroll to position [10, 0]
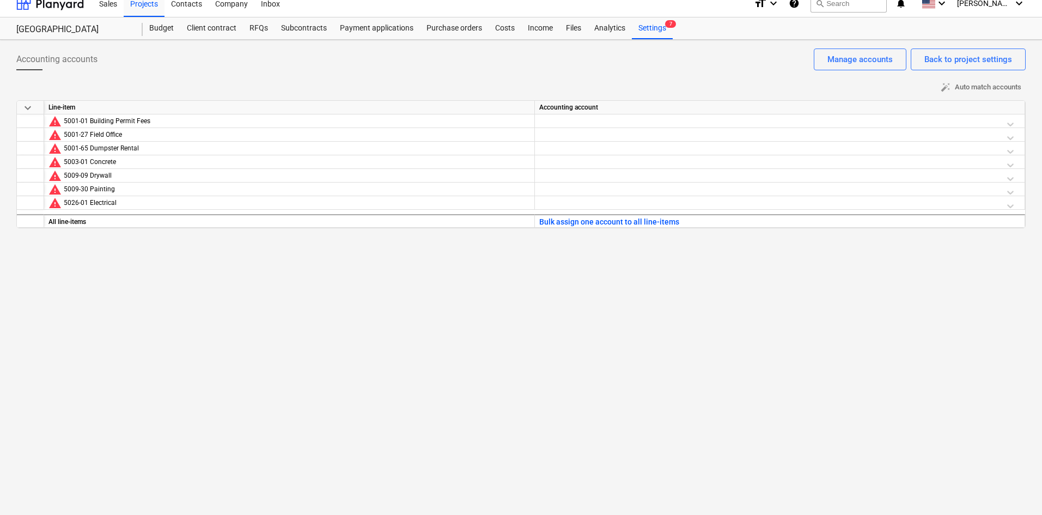
click at [553, 124] on div at bounding box center [779, 123] width 481 height 19
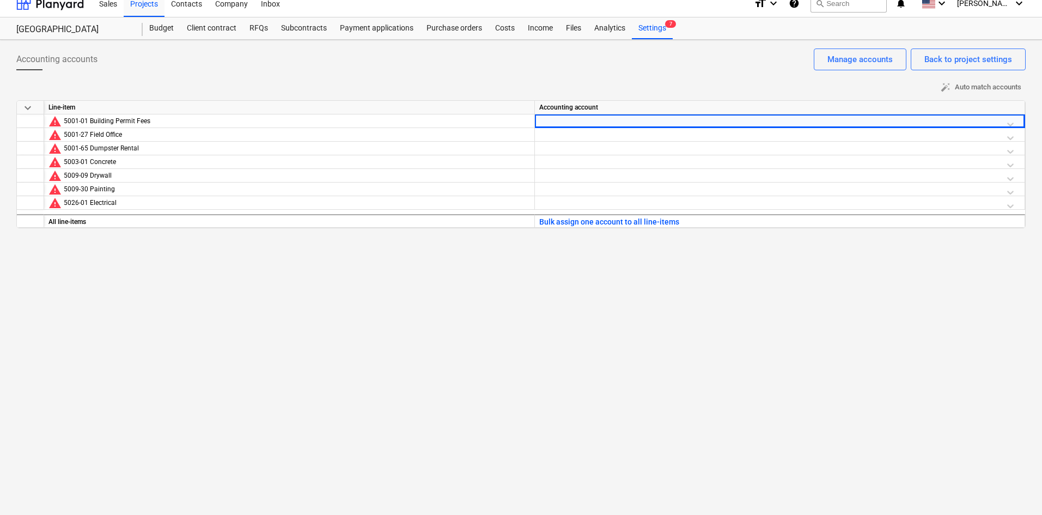
click at [563, 120] on div at bounding box center [779, 123] width 481 height 19
click at [1012, 124] on div at bounding box center [779, 123] width 481 height 19
click at [592, 77] on div "Accounting accounts Back to project settings Manage accounts" at bounding box center [520, 63] width 1009 height 30
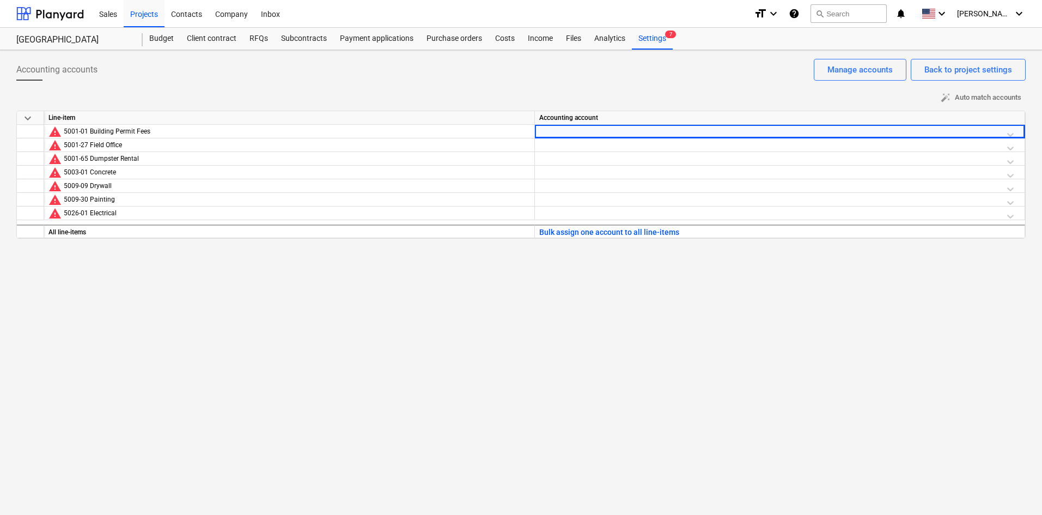
click at [128, 130] on div "5001-01 Building Permit Fees" at bounding box center [297, 132] width 466 height 14
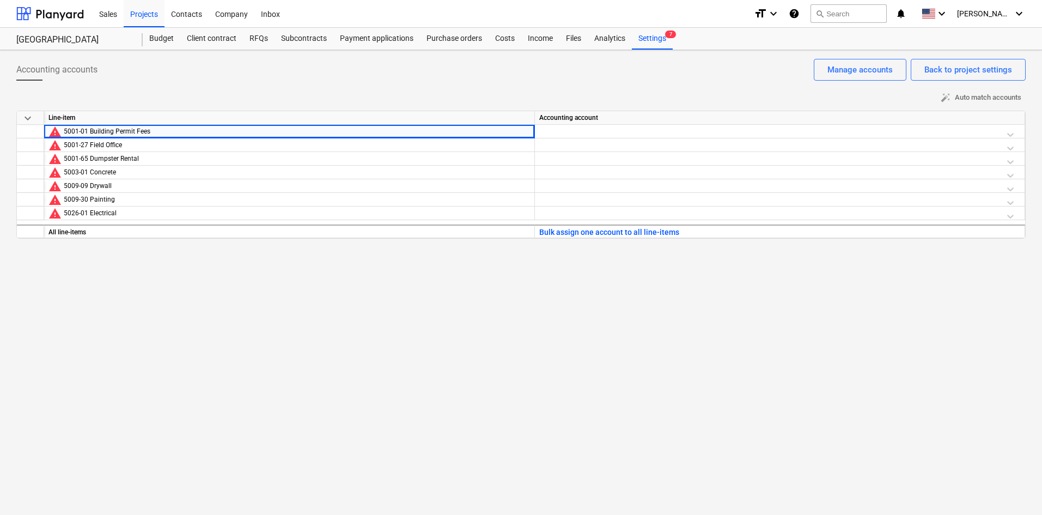
click at [597, 133] on div at bounding box center [779, 134] width 481 height 19
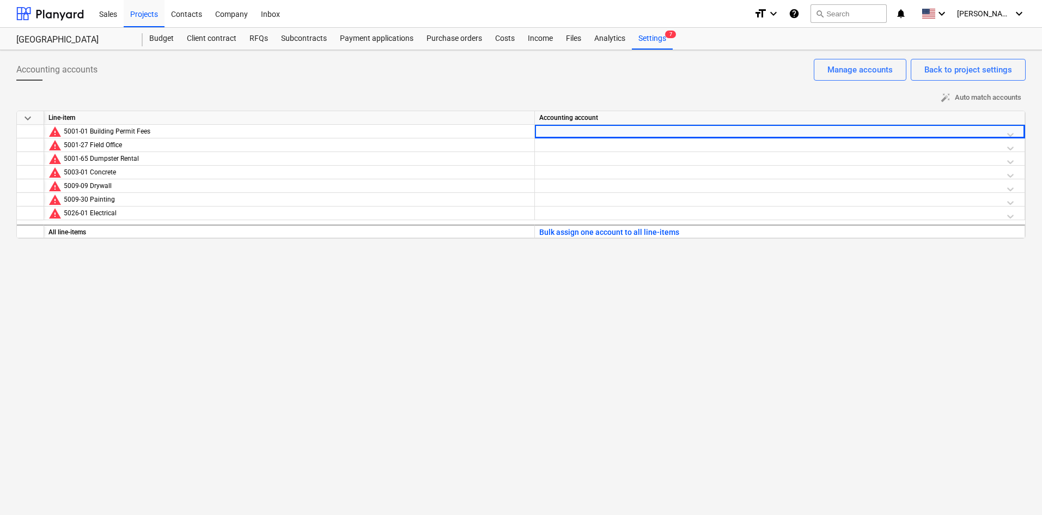
click at [1011, 134] on div at bounding box center [779, 134] width 481 height 19
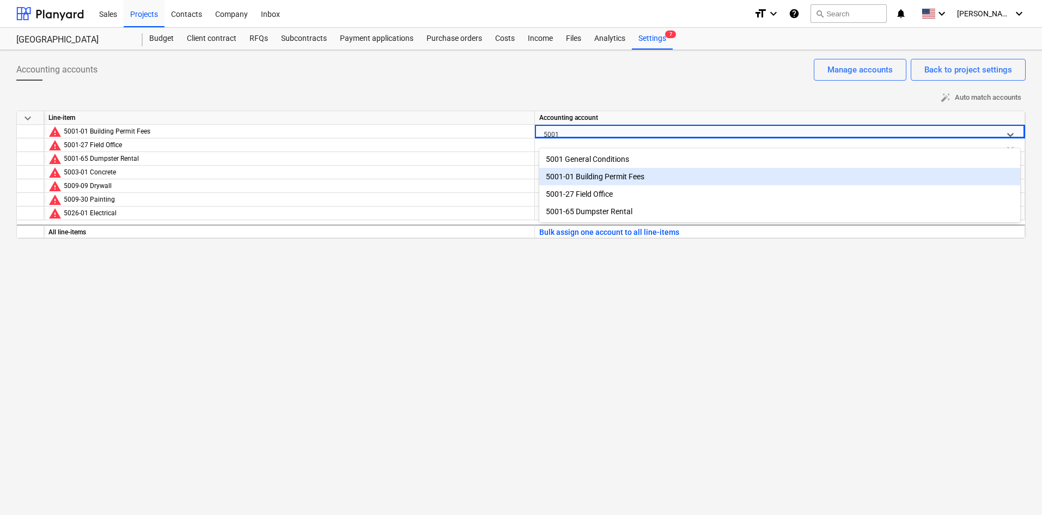
click at [591, 175] on div "5001-01 Building Permit Fees" at bounding box center [779, 176] width 481 height 17
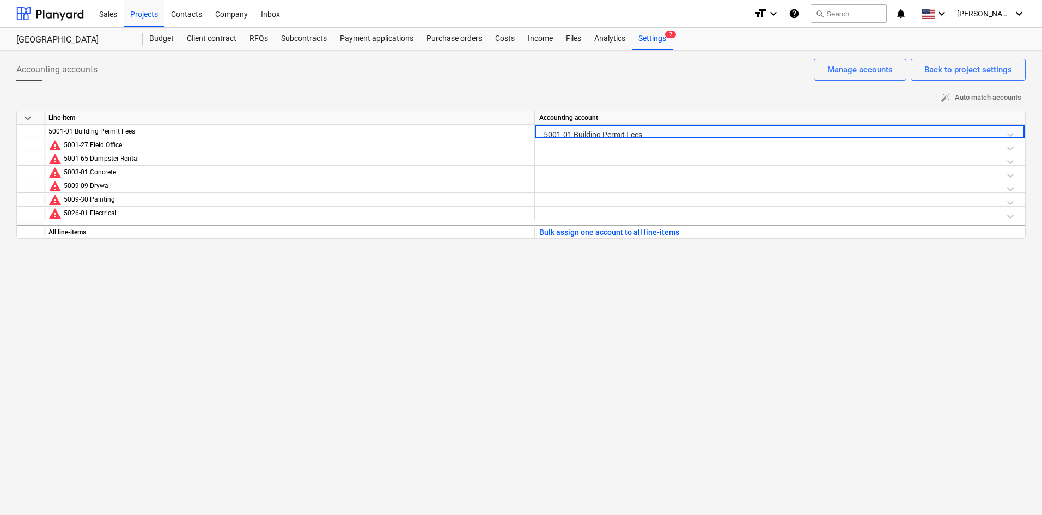
click at [579, 145] on div at bounding box center [779, 147] width 481 height 19
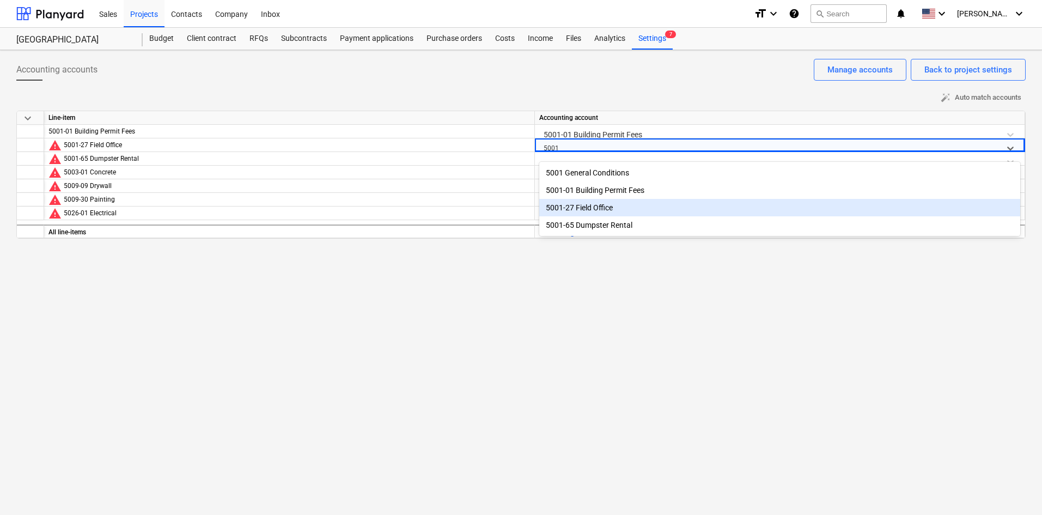
click at [583, 212] on div "5001-27 Field Office" at bounding box center [779, 207] width 481 height 17
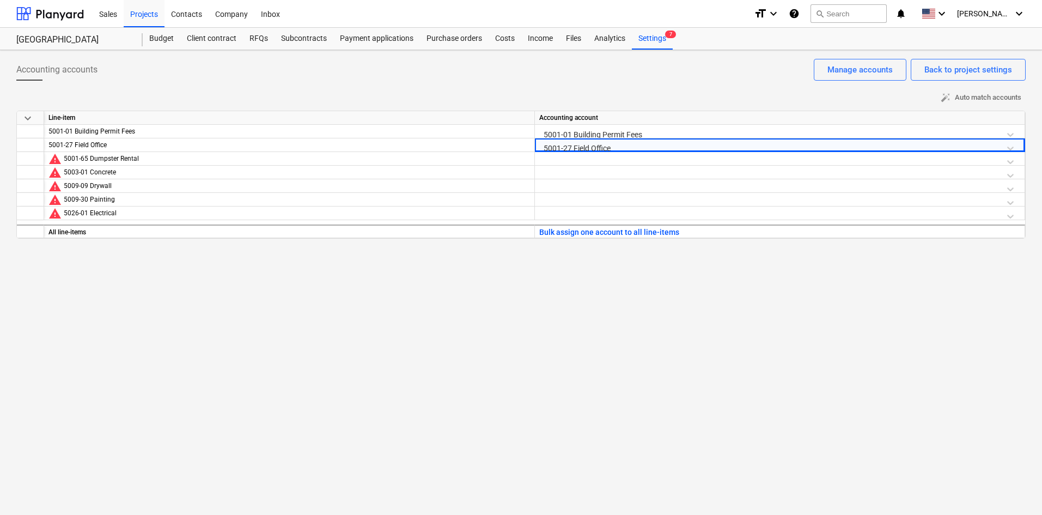
click at [571, 160] on div at bounding box center [779, 161] width 481 height 19
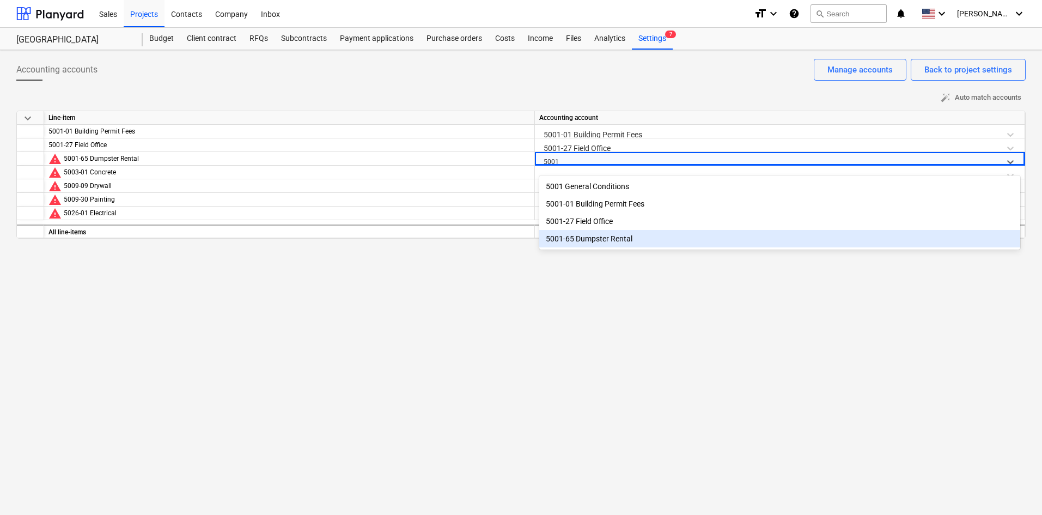
click at [592, 242] on div "5001-65 Dumpster Rental" at bounding box center [779, 238] width 481 height 17
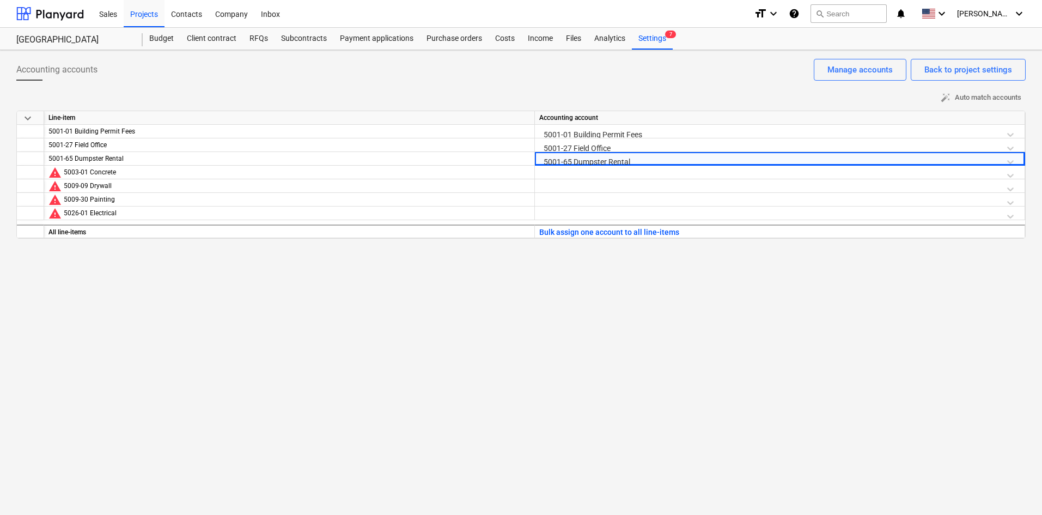
click at [562, 175] on div at bounding box center [779, 175] width 481 height 19
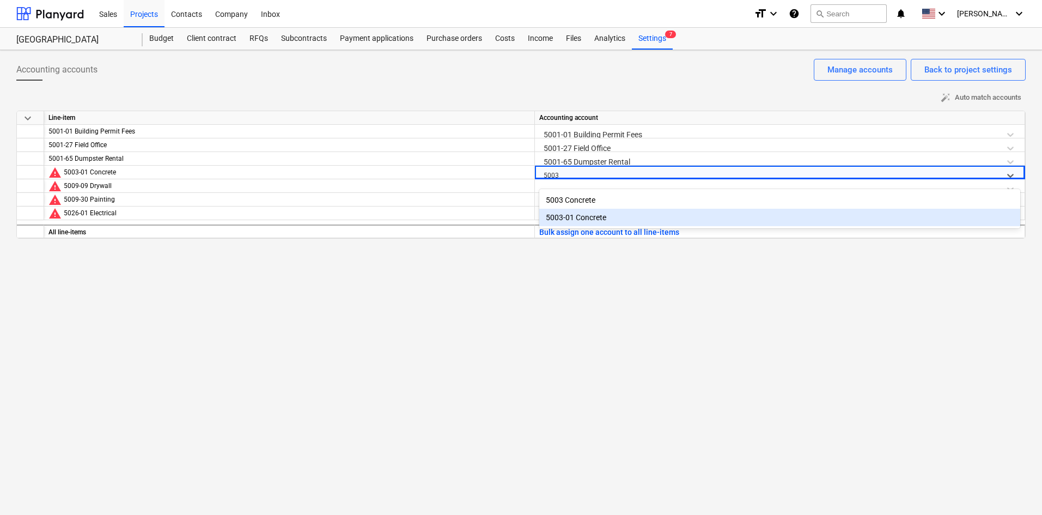
click at [573, 218] on div "5003-01 Concrete" at bounding box center [779, 217] width 481 height 17
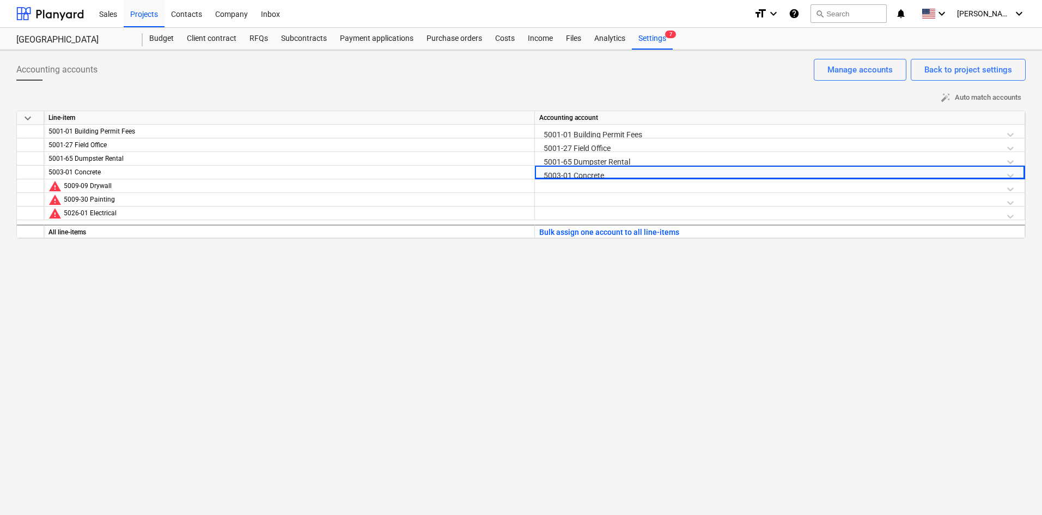
click at [570, 189] on div at bounding box center [779, 188] width 481 height 19
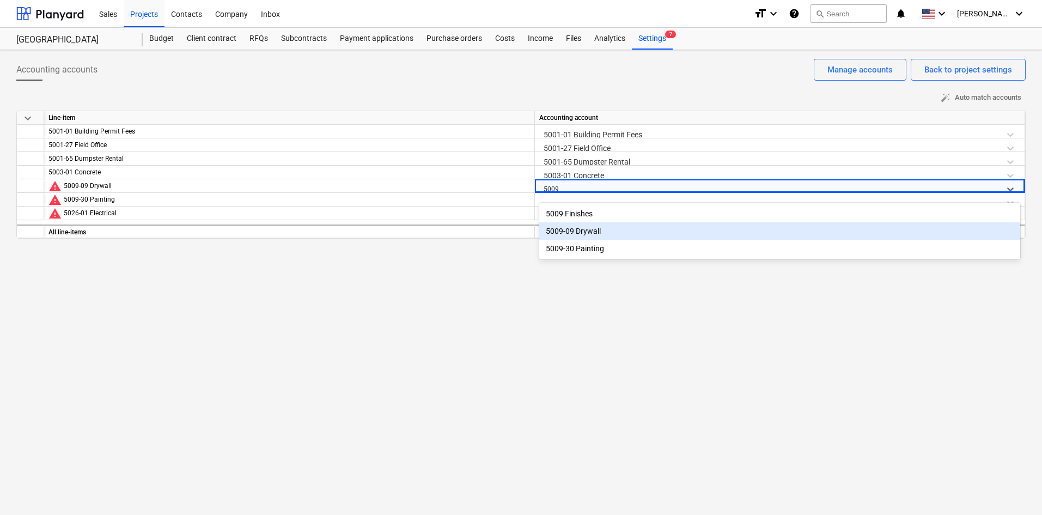
click at [580, 230] on div "5009-09 Drywall" at bounding box center [779, 230] width 481 height 17
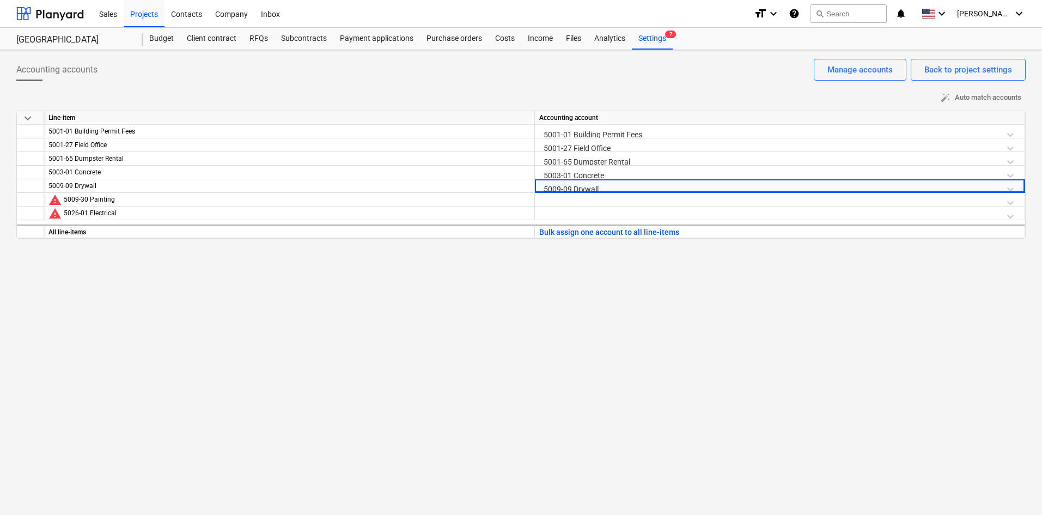
click at [579, 198] on div at bounding box center [779, 202] width 481 height 19
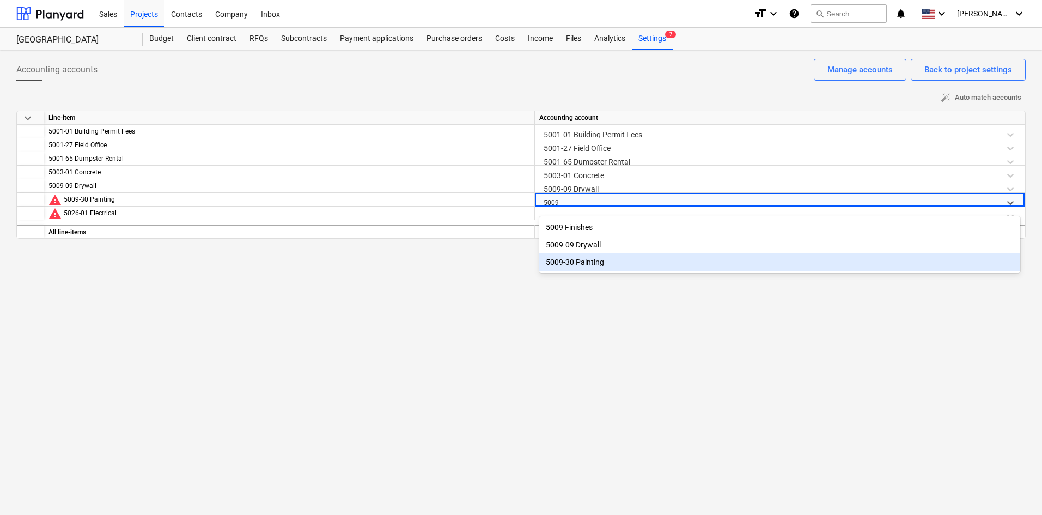
click at [578, 261] on div "5009-30 Painting" at bounding box center [779, 261] width 481 height 17
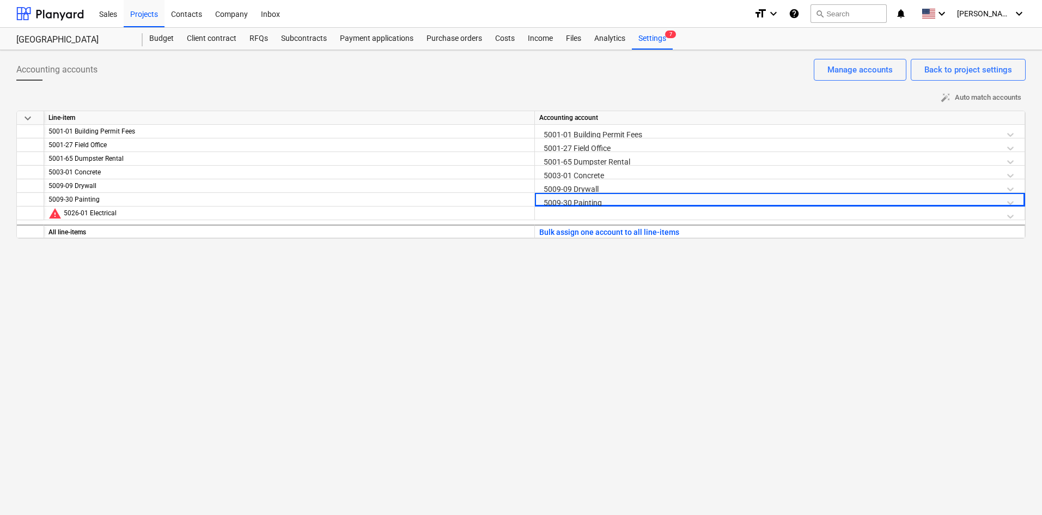
click at [572, 212] on div at bounding box center [779, 215] width 481 height 19
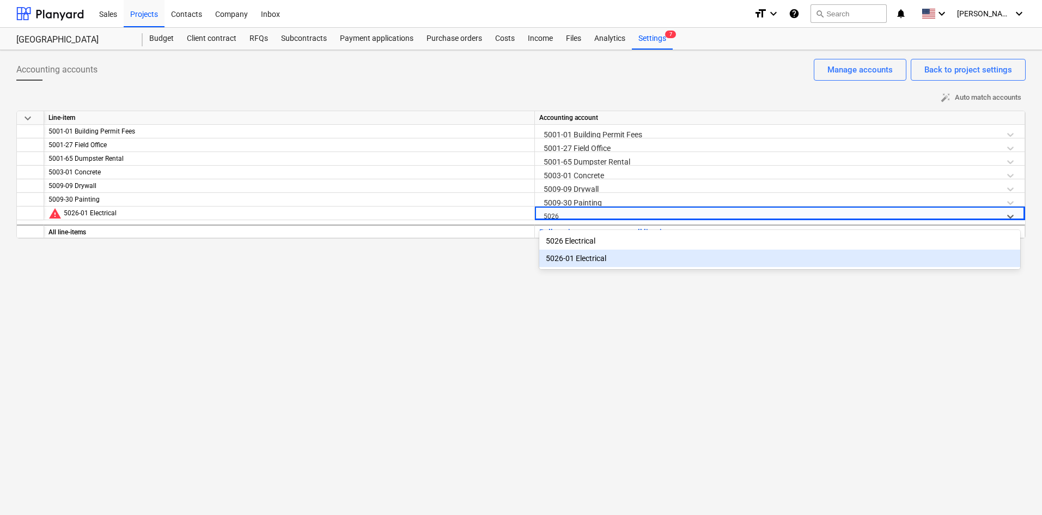
click at [571, 257] on div "5026-01 Electrical" at bounding box center [779, 257] width 481 height 17
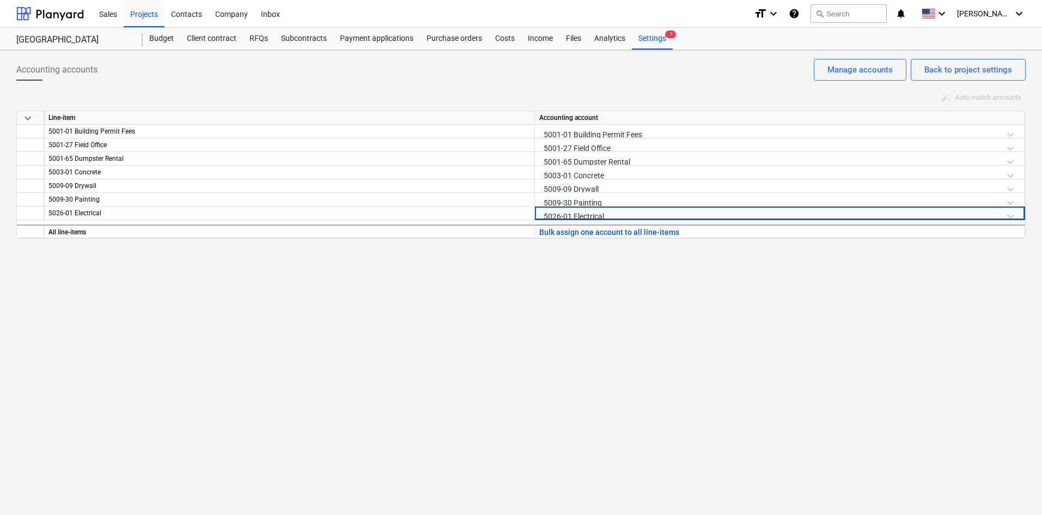
click at [488, 334] on div "Accounting accounts Back to project settings Manage accounts auto_fix_high Auto…" at bounding box center [521, 282] width 1042 height 464
click at [954, 71] on div "Back to project settings" at bounding box center [968, 70] width 88 height 14
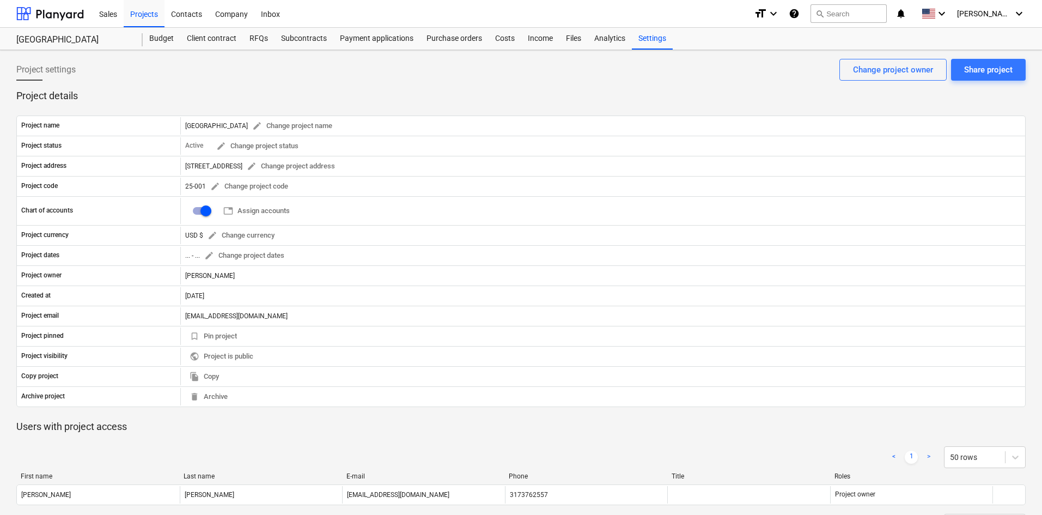
click at [505, 40] on div "Costs" at bounding box center [504, 39] width 33 height 22
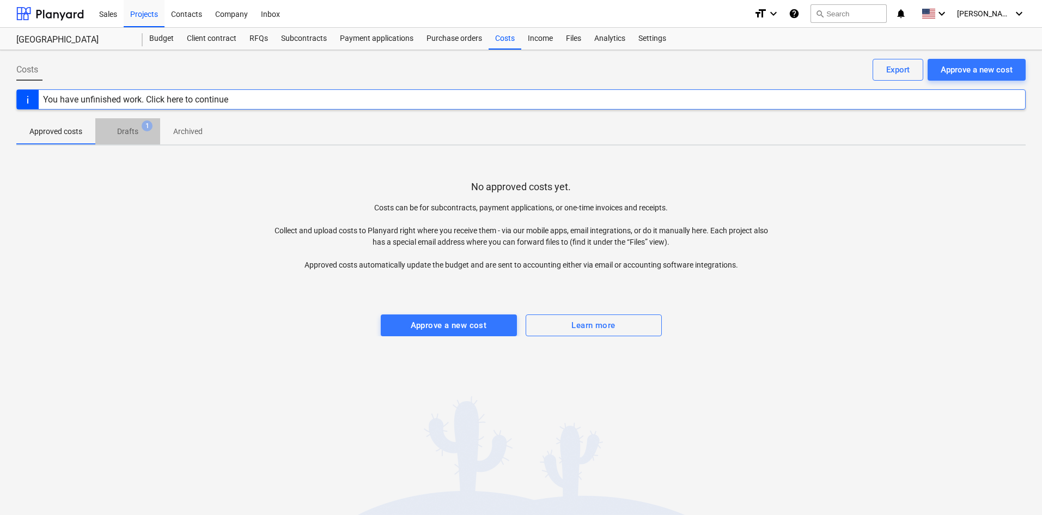
click at [129, 125] on span "Drafts 1" at bounding box center [127, 131] width 65 height 20
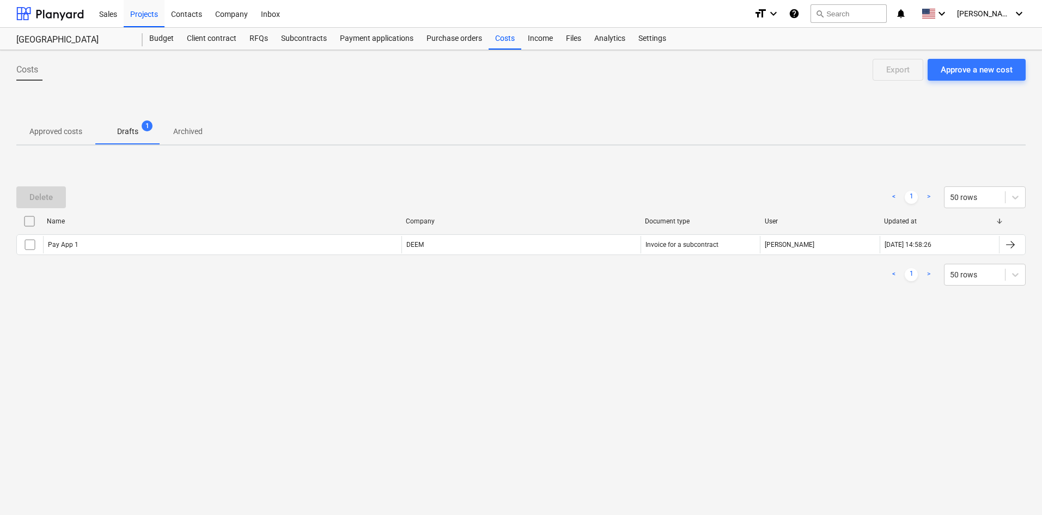
click at [164, 242] on div "Pay App 1" at bounding box center [222, 244] width 358 height 17
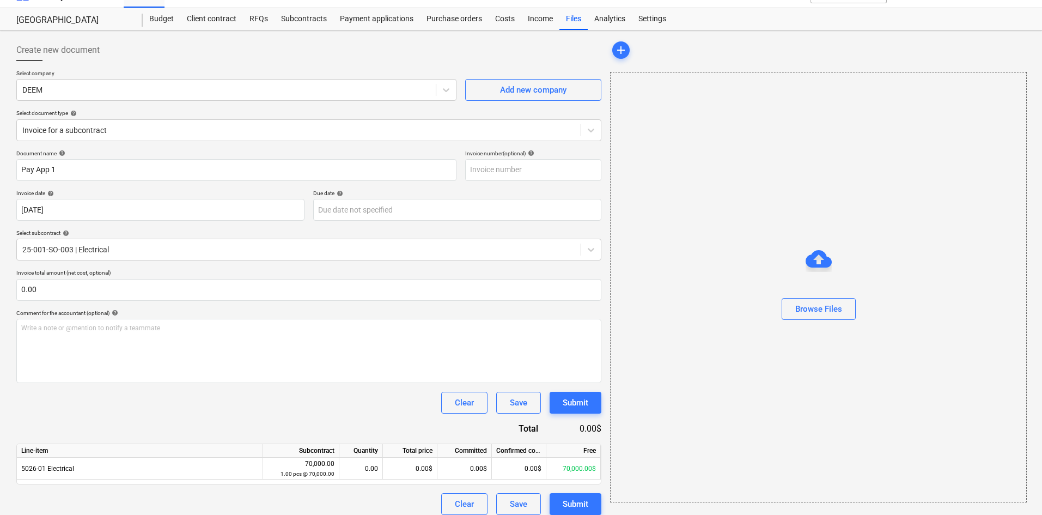
scroll to position [28, 0]
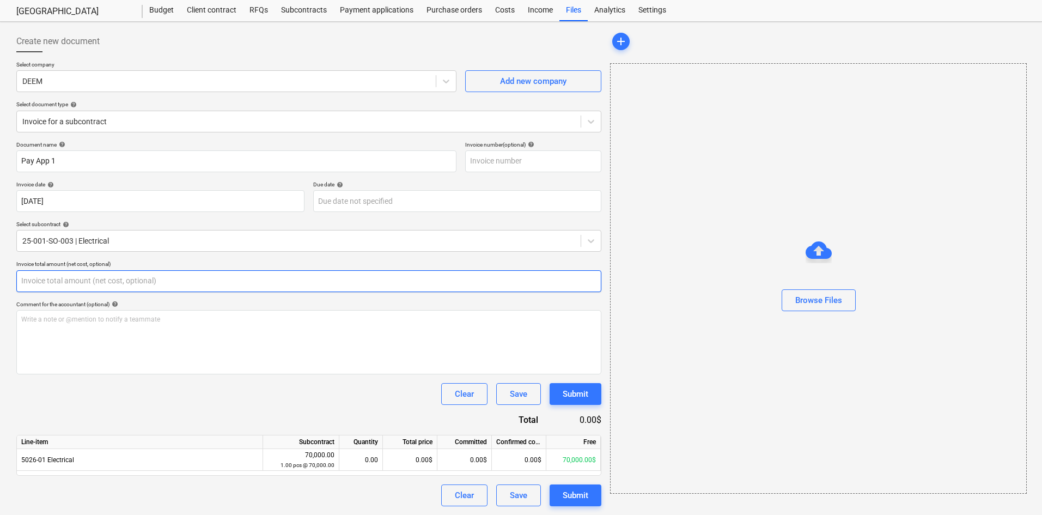
drag, startPoint x: 7, startPoint y: 278, endPoint x: -4, endPoint y: 278, distance: 10.9
click at [0, 278] on html "Sales Projects Contacts Company Inbox format_size keyboard_arrow_down help sear…" at bounding box center [521, 234] width 1042 height 525
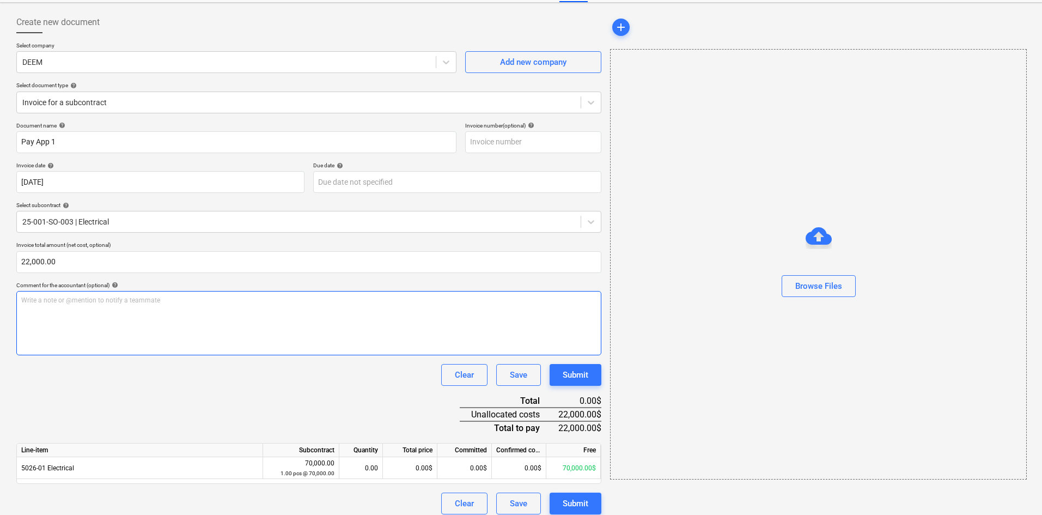
scroll to position [56, 0]
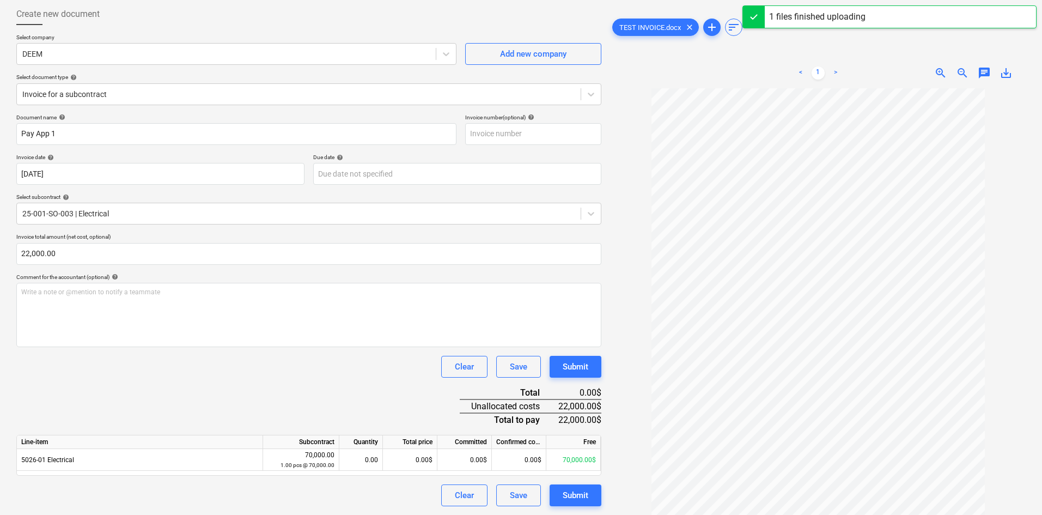
click at [568, 493] on div "Submit" at bounding box center [575, 495] width 26 height 14
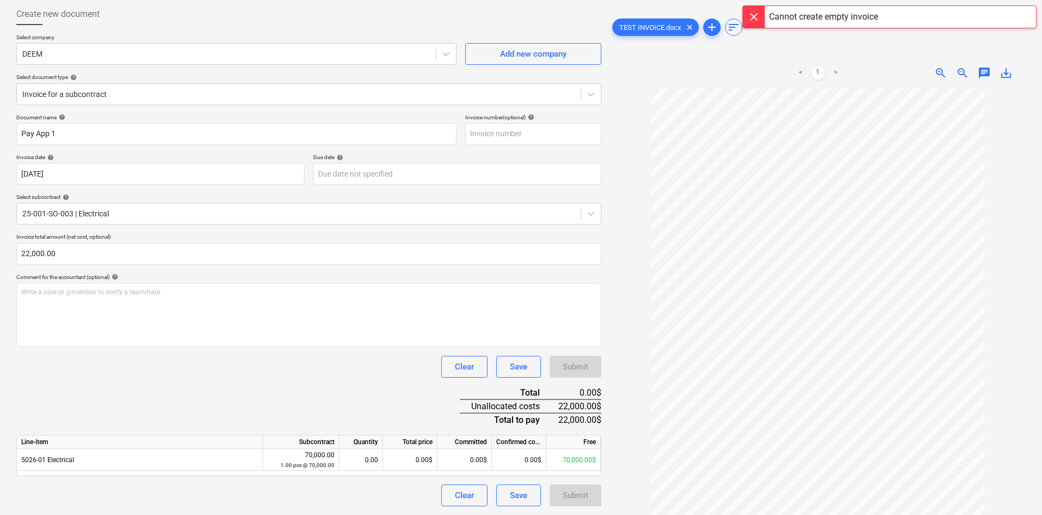
click at [810, 20] on div "Cannot create empty invoice" at bounding box center [823, 16] width 109 height 13
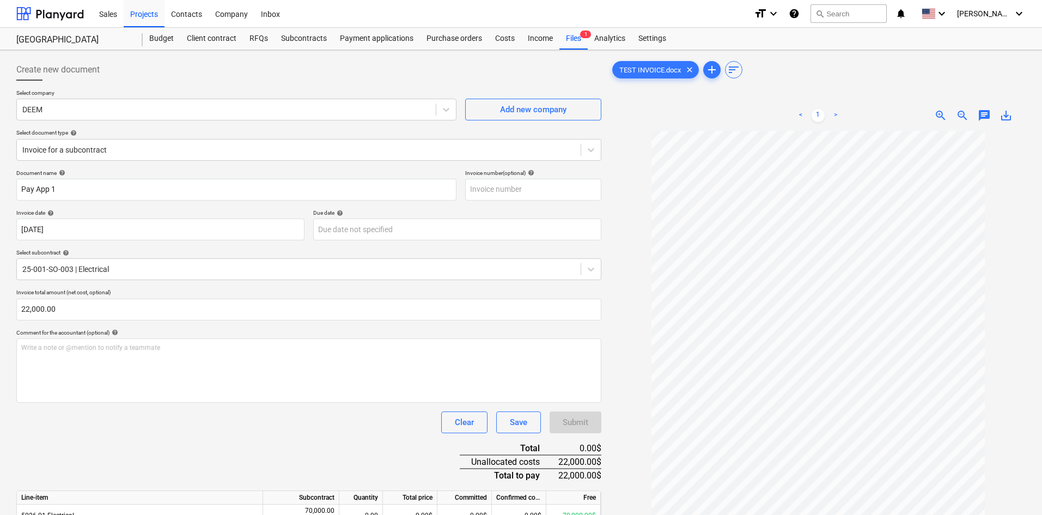
click at [579, 40] on div "Files 1" at bounding box center [573, 39] width 28 height 22
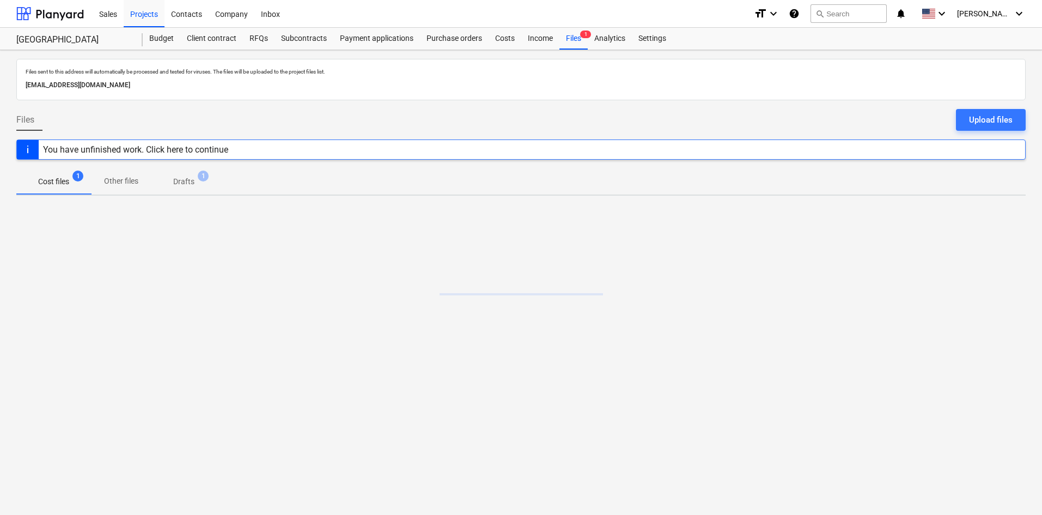
click at [196, 181] on span "Drafts 1" at bounding box center [183, 181] width 39 height 11
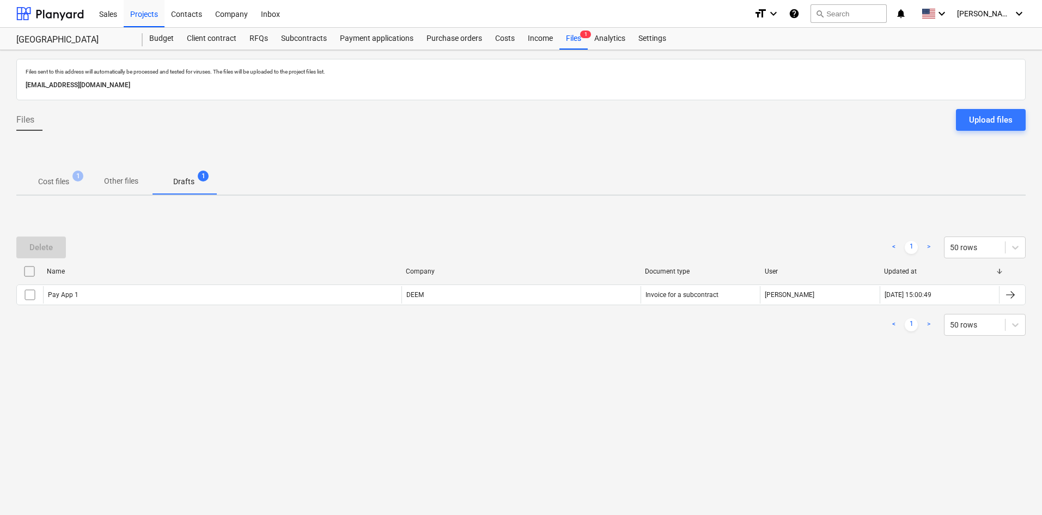
click at [134, 292] on div "Pay App 1" at bounding box center [222, 294] width 358 height 17
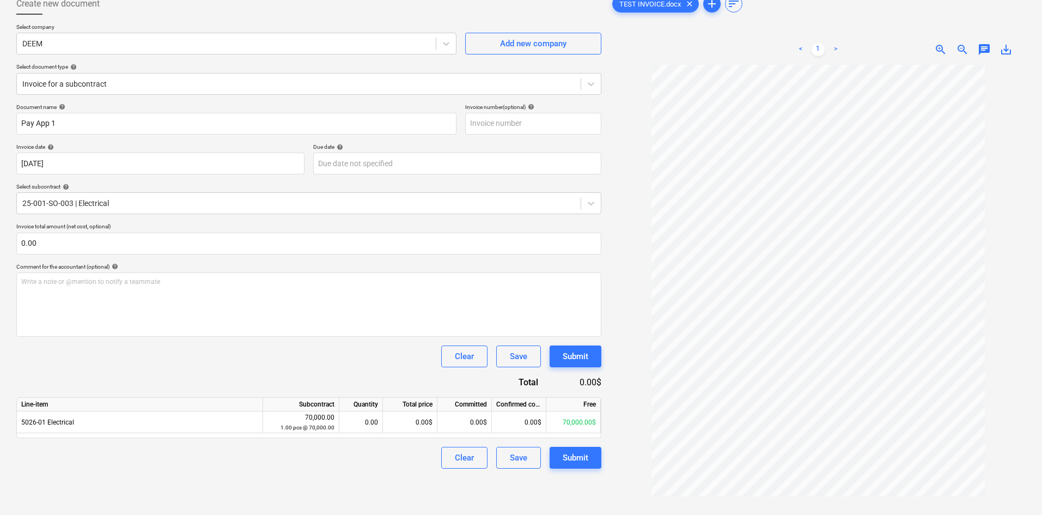
scroll to position [109, 0]
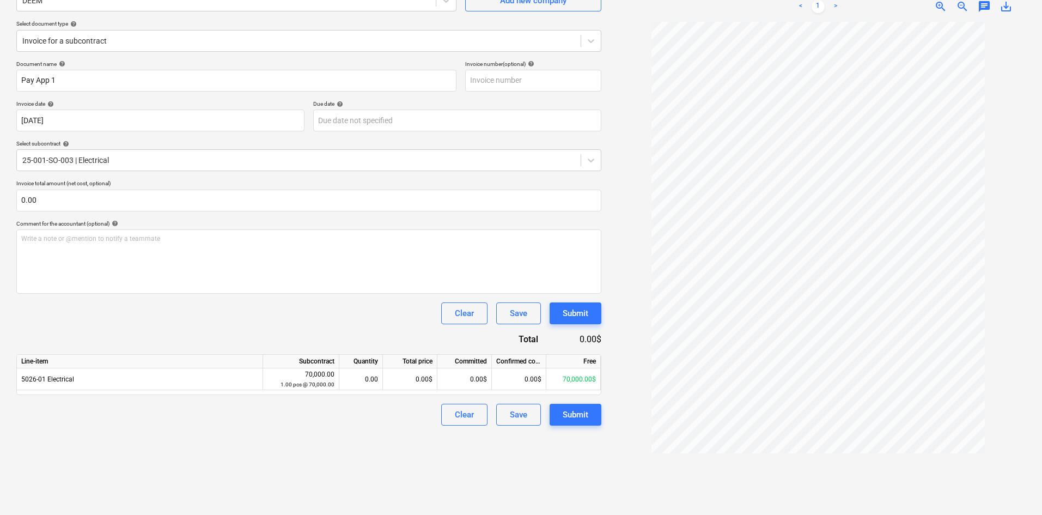
click at [572, 311] on div "Submit" at bounding box center [575, 313] width 26 height 14
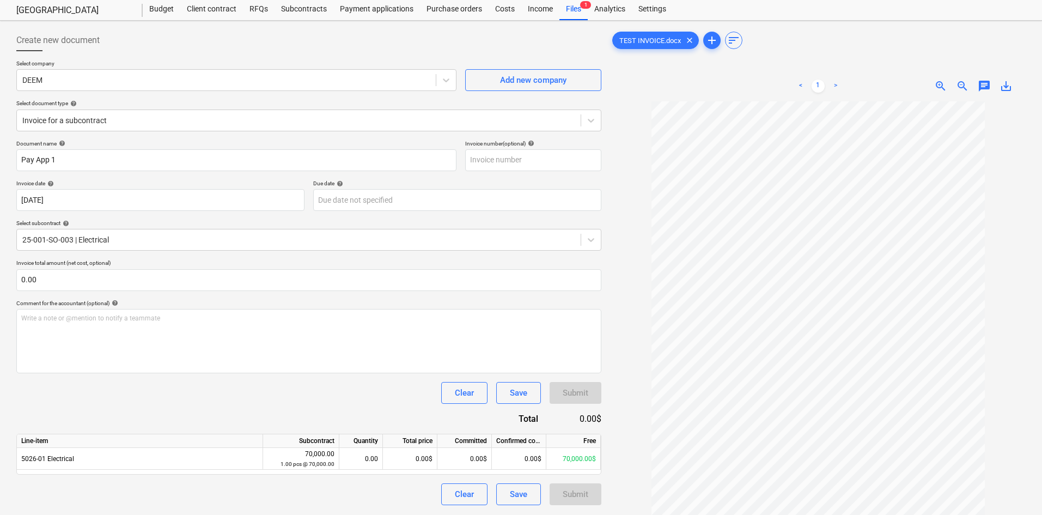
scroll to position [0, 0]
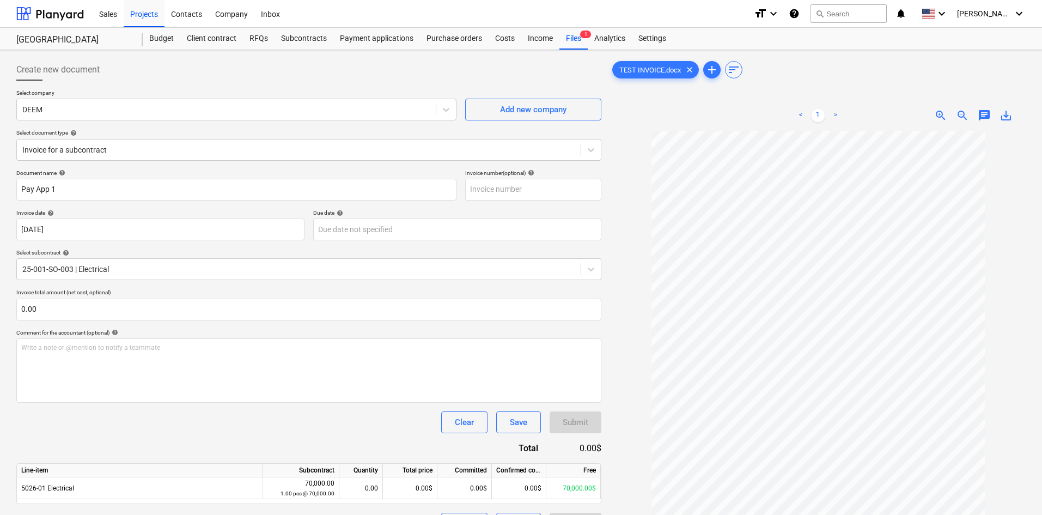
click at [302, 35] on div "Subcontracts" at bounding box center [303, 39] width 59 height 22
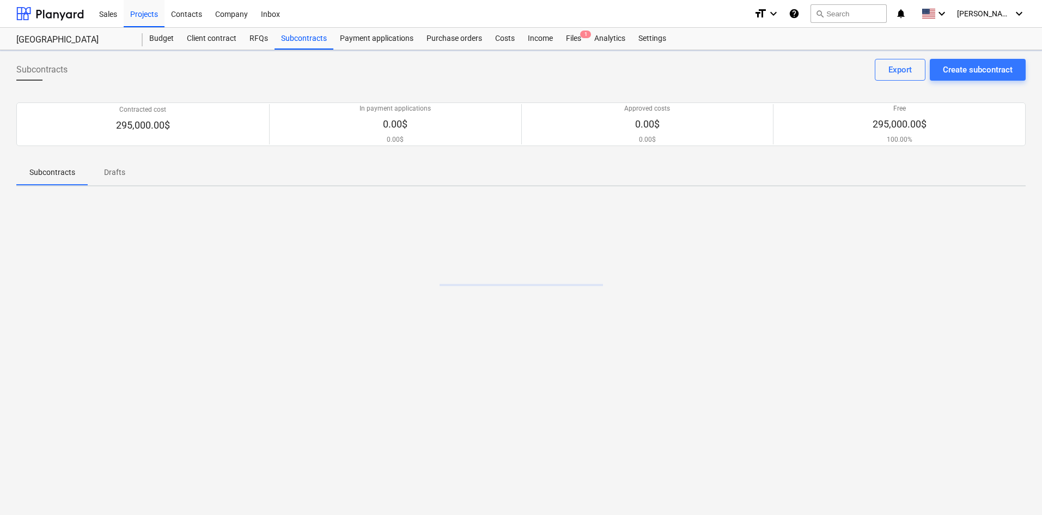
click at [159, 40] on div "Budget" at bounding box center [162, 39] width 38 height 22
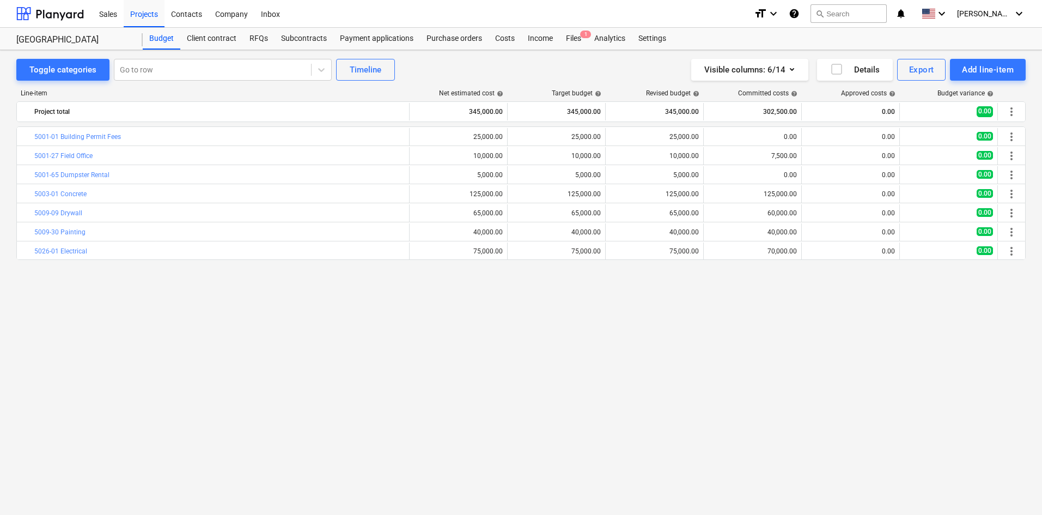
click at [987, 191] on span "0.00" at bounding box center [984, 193] width 16 height 9
click at [315, 38] on div "Subcontracts" at bounding box center [303, 39] width 59 height 22
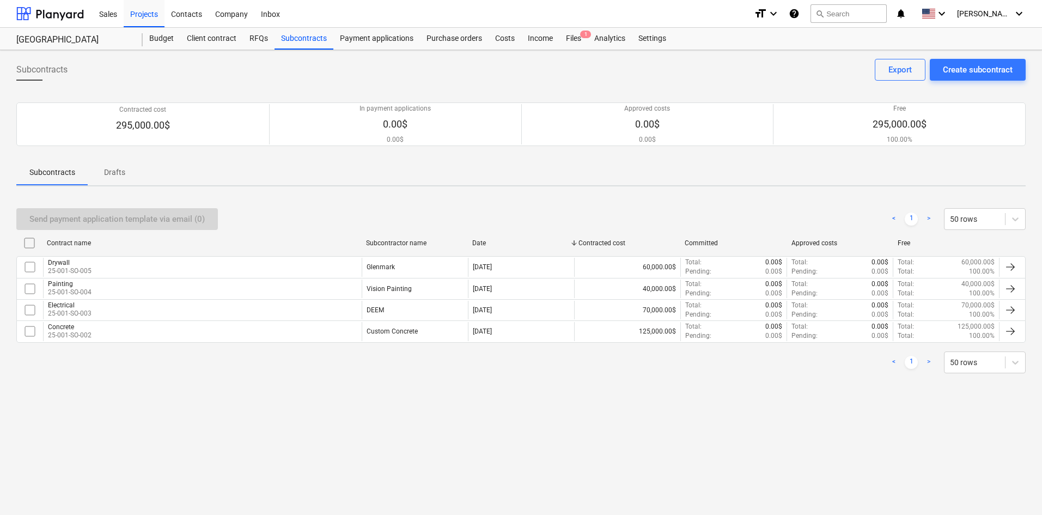
click at [316, 264] on div "Drywall 25-001-SO-005" at bounding box center [202, 267] width 319 height 19
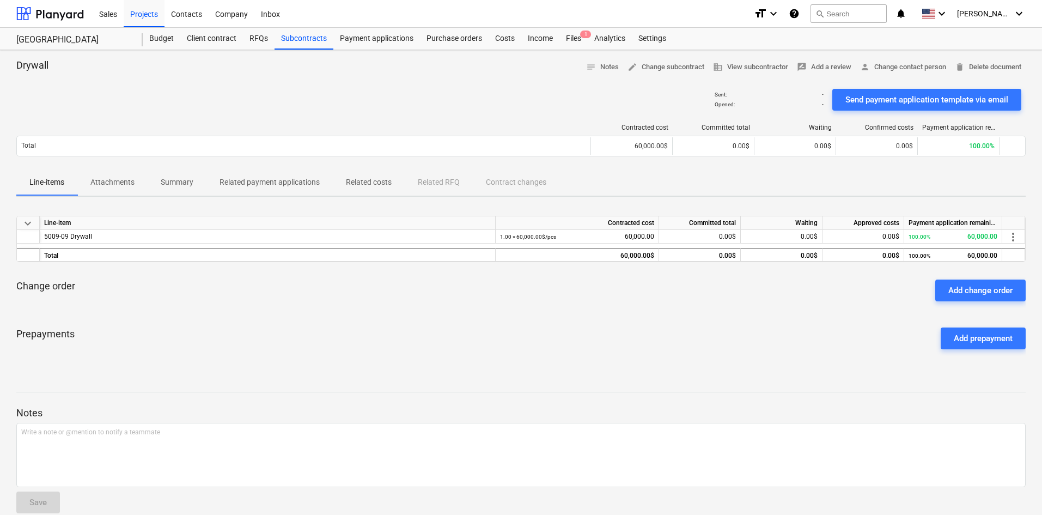
click at [580, 40] on div "Files 1" at bounding box center [573, 39] width 28 height 22
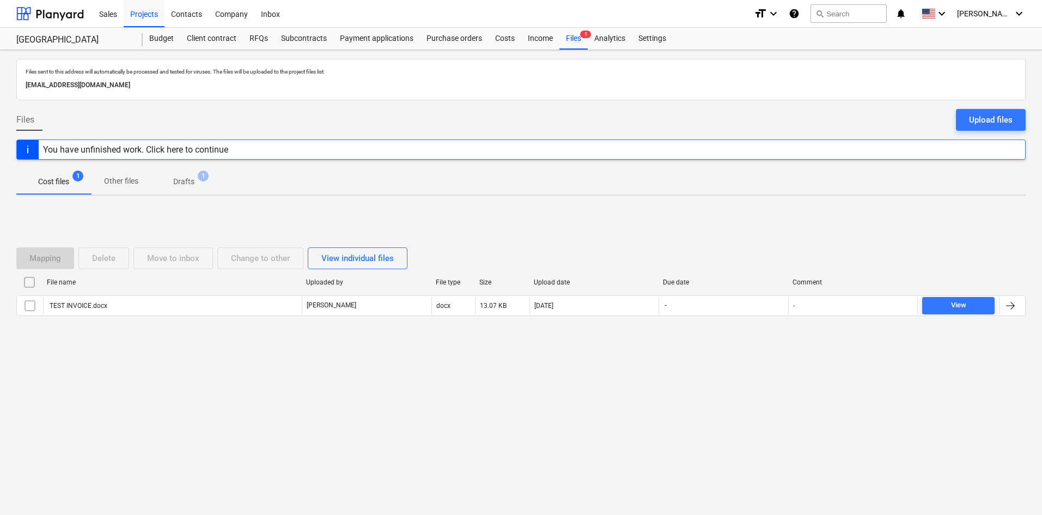
click at [292, 44] on div "Subcontracts" at bounding box center [303, 39] width 59 height 22
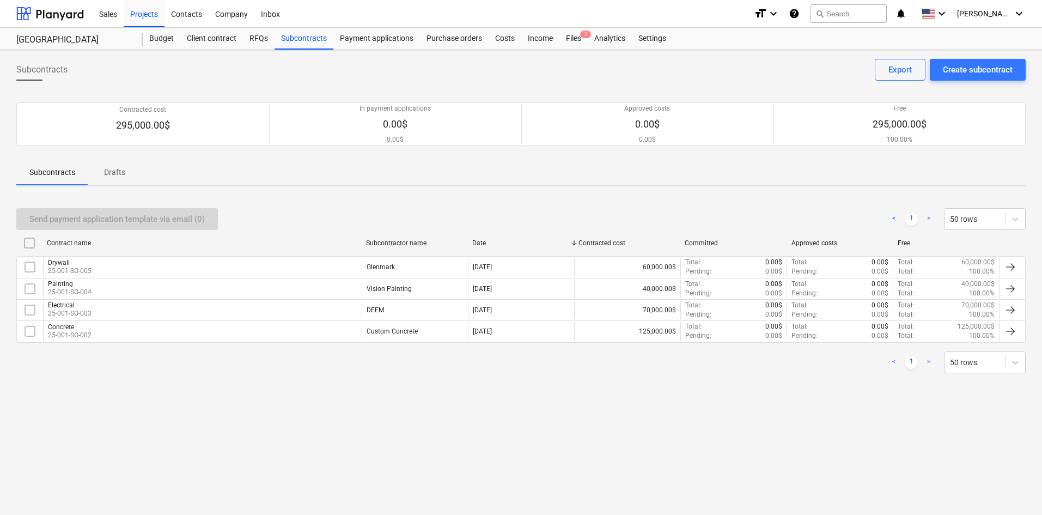
click at [1011, 270] on div at bounding box center [1010, 266] width 13 height 13
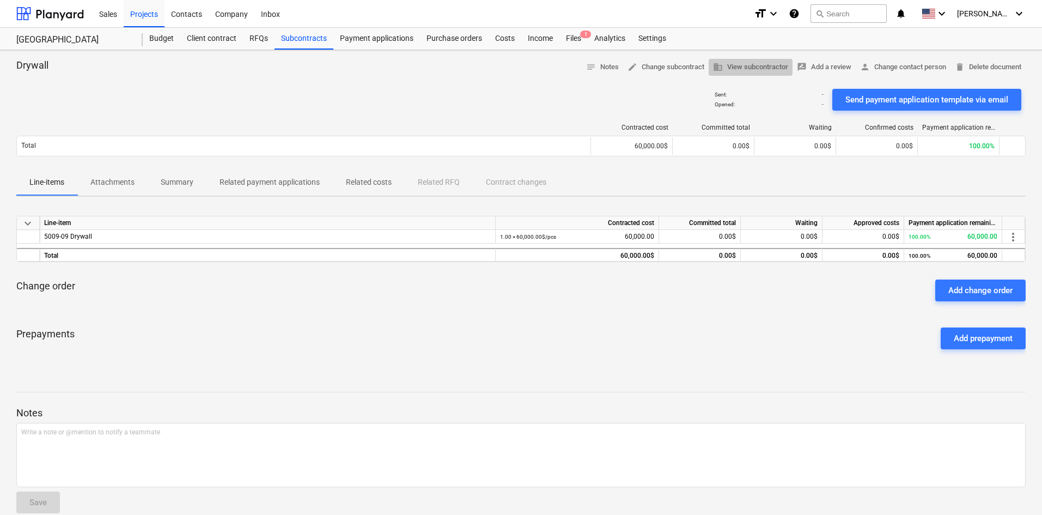
click at [739, 66] on span "business View subcontractor" at bounding box center [750, 67] width 75 height 13
click at [596, 68] on span "notes Notes" at bounding box center [602, 67] width 33 height 13
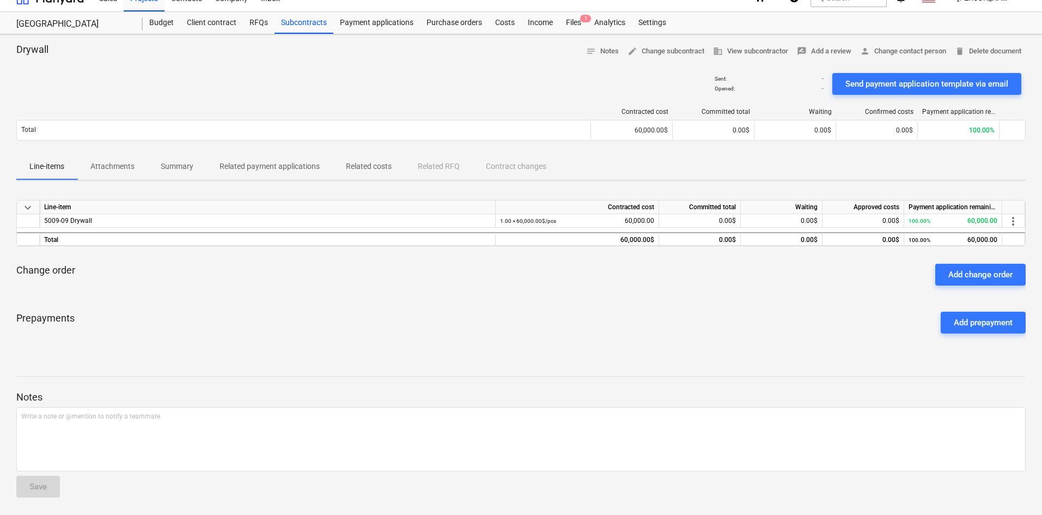
click at [586, 51] on span "notes" at bounding box center [591, 51] width 10 height 10
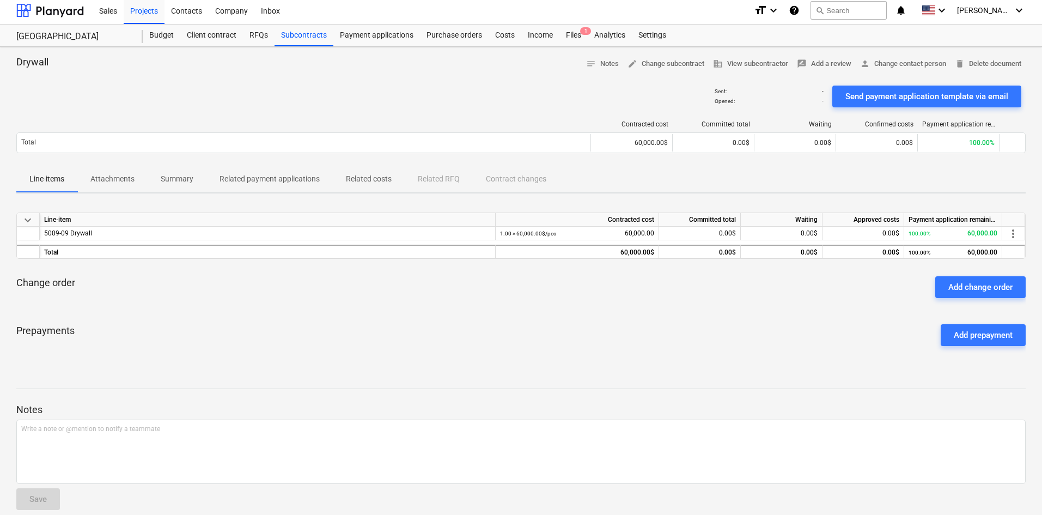
scroll to position [0, 0]
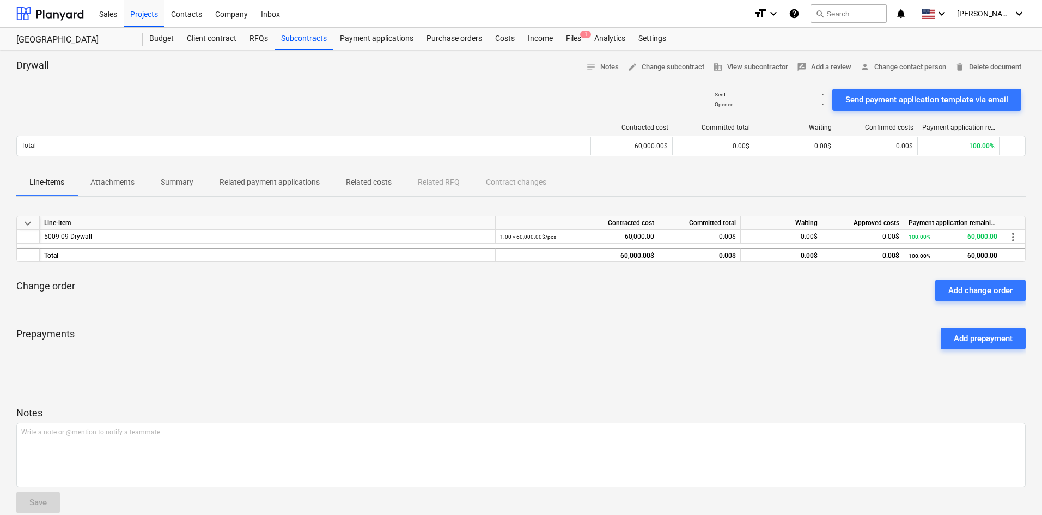
click at [301, 36] on div "Subcontracts" at bounding box center [303, 39] width 59 height 22
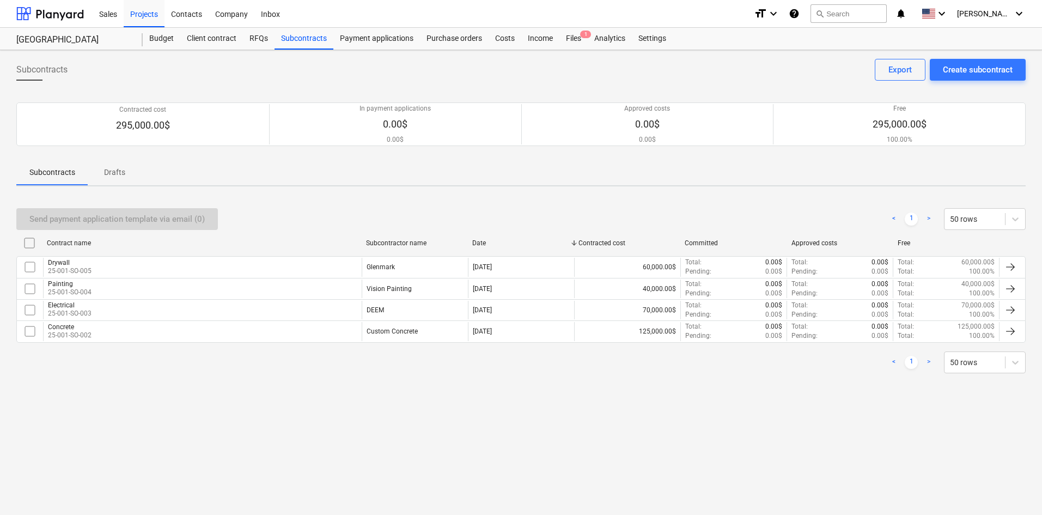
click at [969, 72] on div "Create subcontract" at bounding box center [978, 70] width 70 height 14
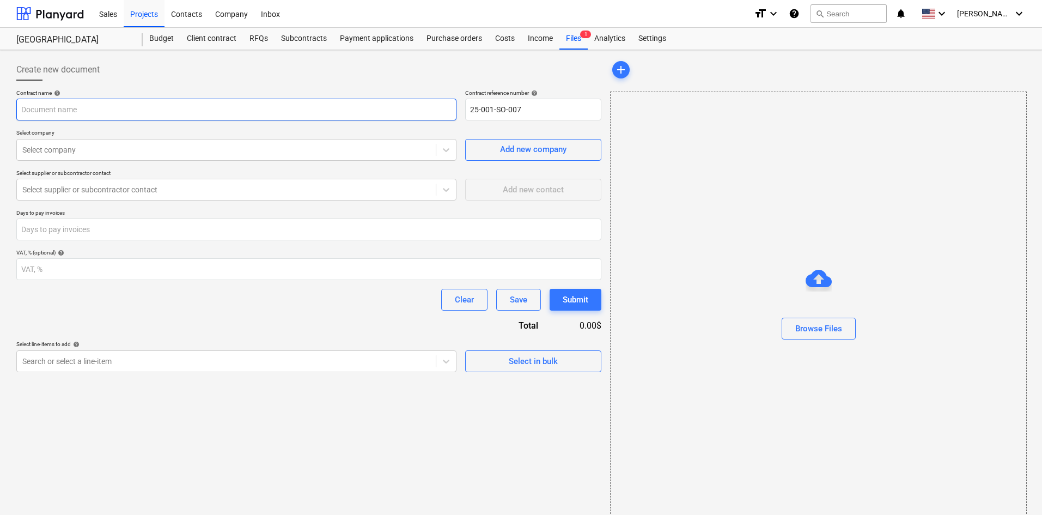
click at [109, 112] on input "text" at bounding box center [236, 110] width 440 height 22
click at [66, 150] on div at bounding box center [226, 149] width 408 height 11
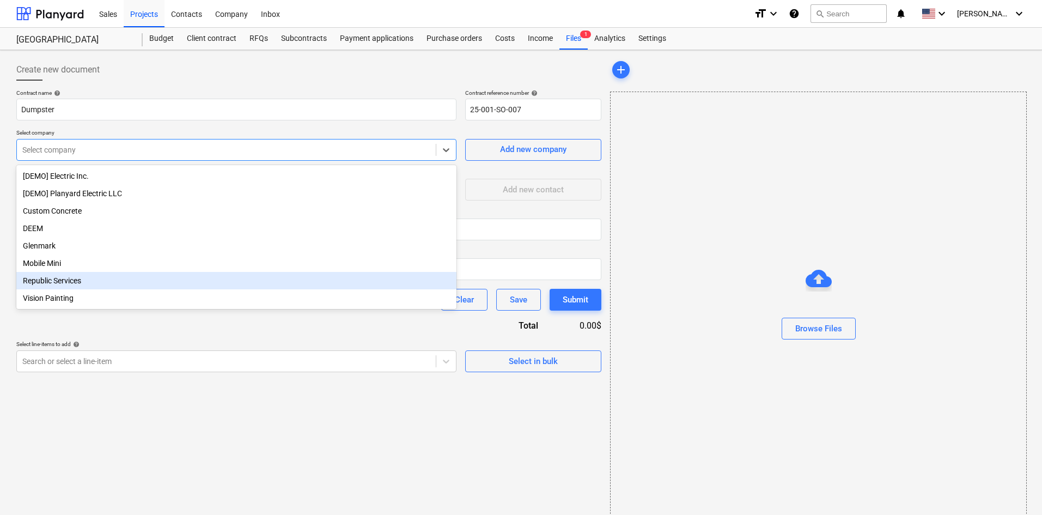
click at [65, 287] on div "Republic Services" at bounding box center [236, 280] width 440 height 17
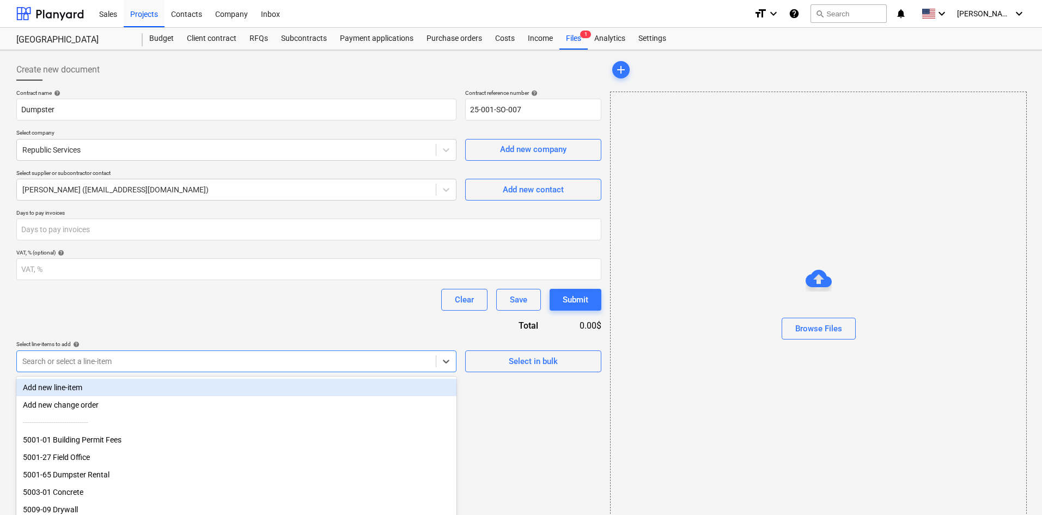
click at [187, 362] on body "Sales Projects Contacts Company Inbox format_size keyboard_arrow_down help sear…" at bounding box center [521, 262] width 1042 height 525
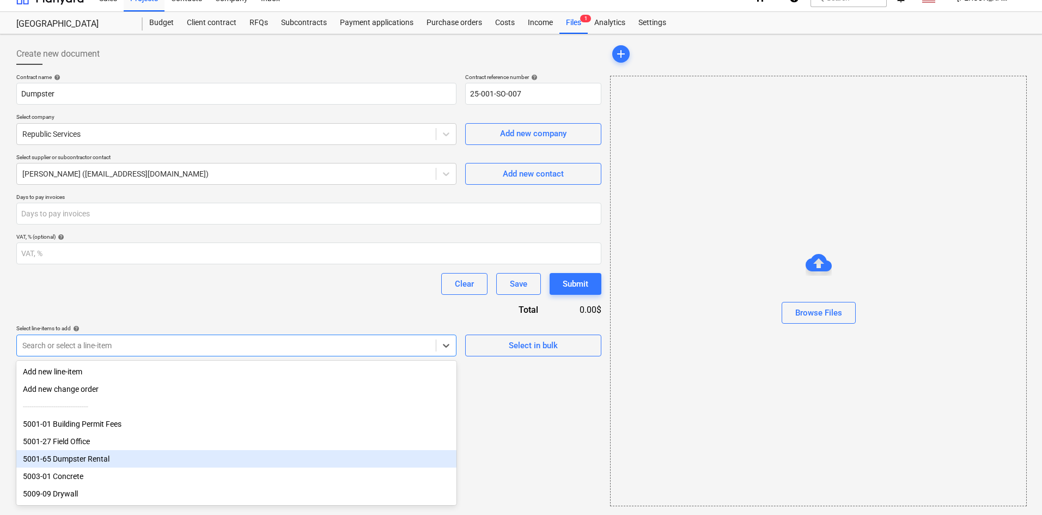
click at [87, 465] on div "5001-65 Dumpster Rental" at bounding box center [236, 458] width 440 height 17
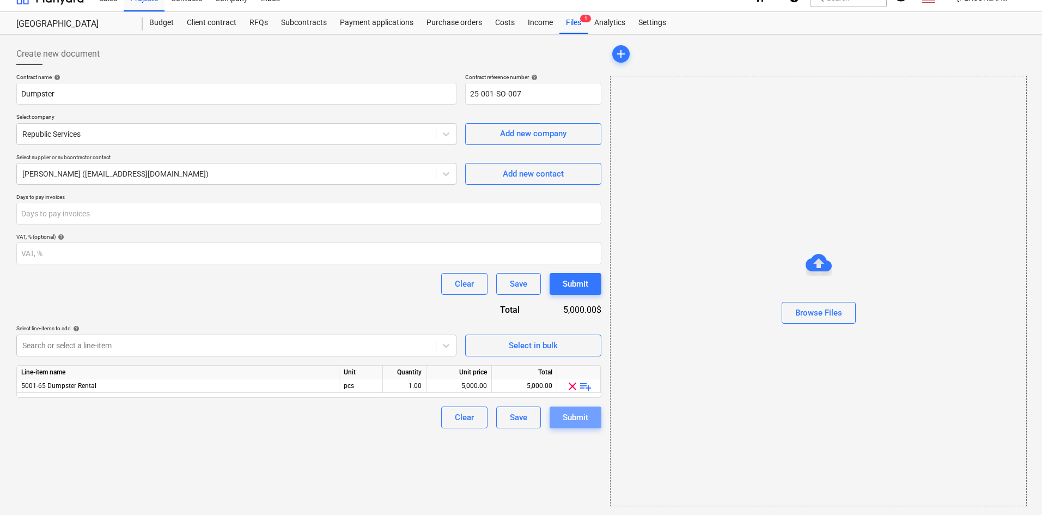
click at [574, 422] on div "Submit" at bounding box center [575, 417] width 26 height 14
click at [313, 25] on div "Subcontracts" at bounding box center [303, 23] width 59 height 22
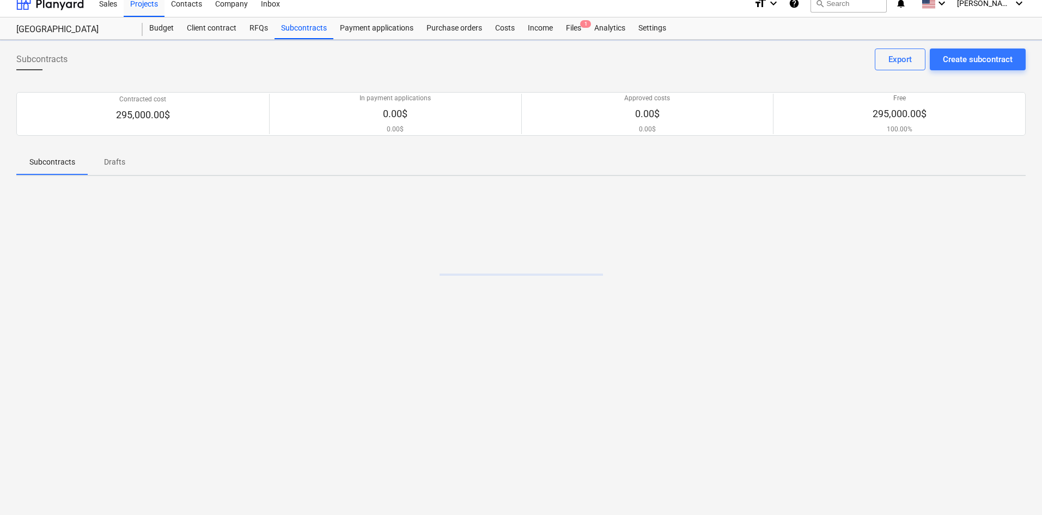
scroll to position [10, 0]
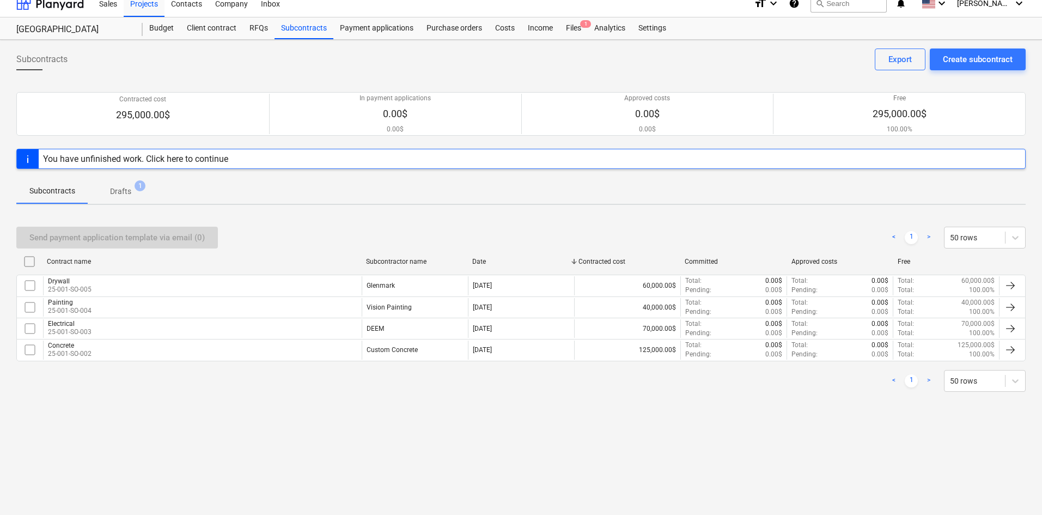
click at [380, 29] on div "Payment applications" at bounding box center [376, 28] width 87 height 22
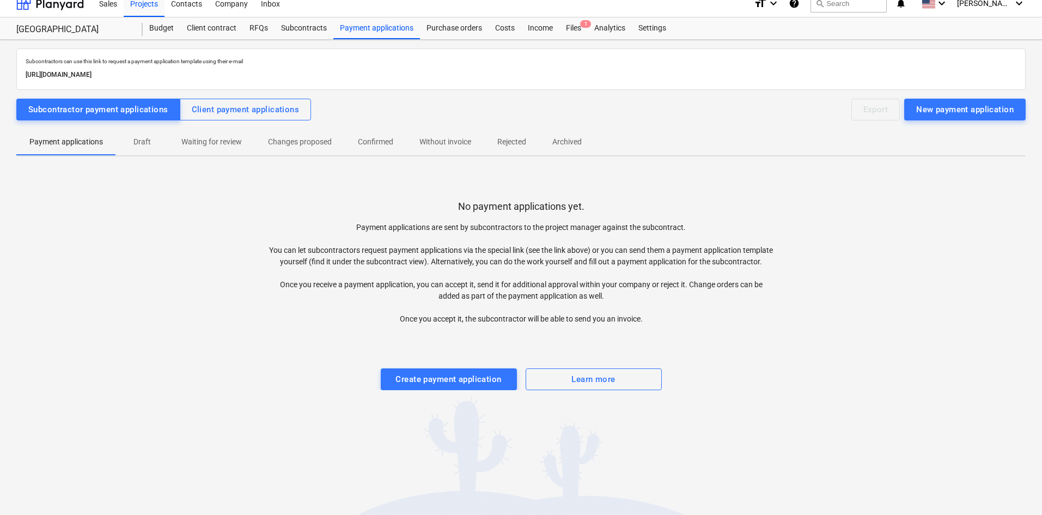
click at [567, 28] on div "Files 1" at bounding box center [573, 28] width 28 height 22
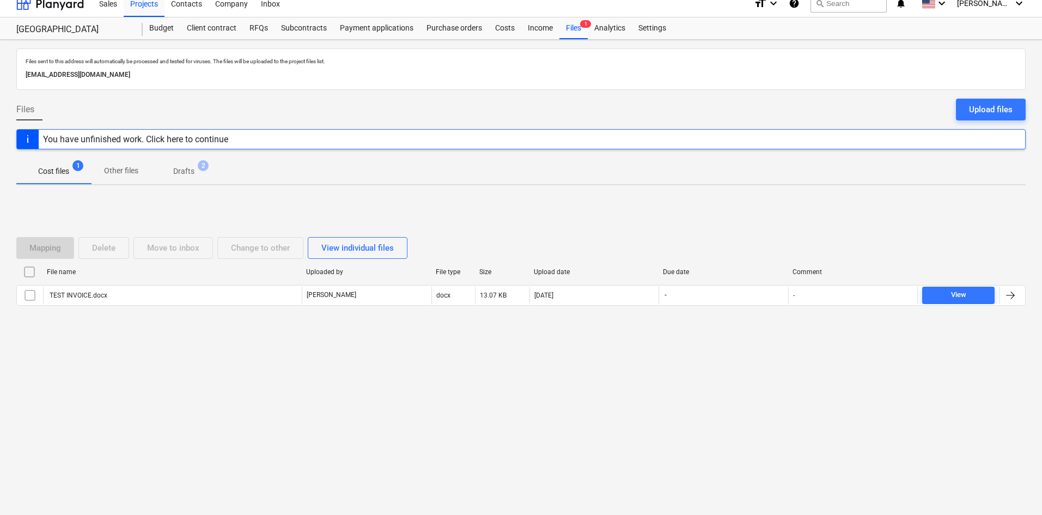
click at [503, 31] on div "Costs" at bounding box center [504, 28] width 33 height 22
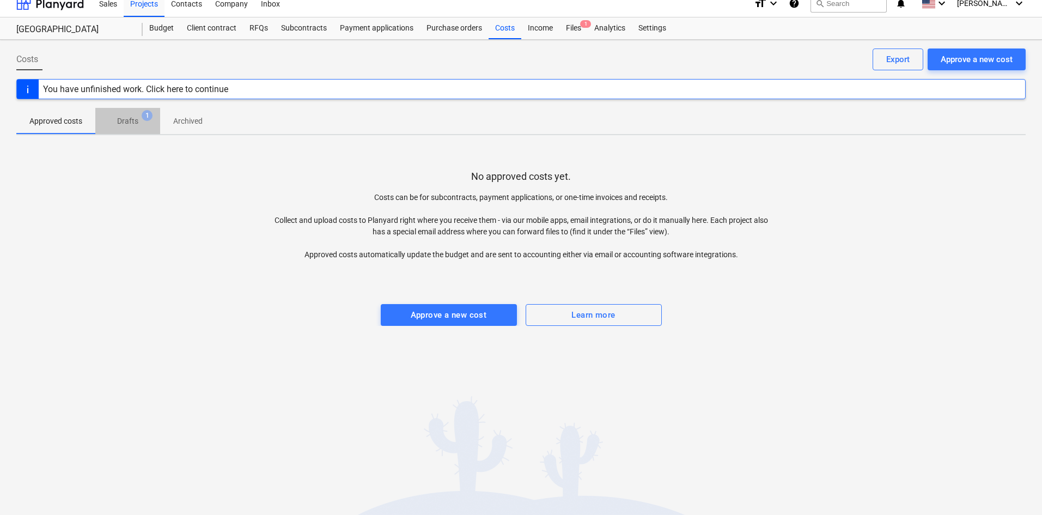
click at [126, 122] on p "Drafts" at bounding box center [127, 120] width 21 height 11
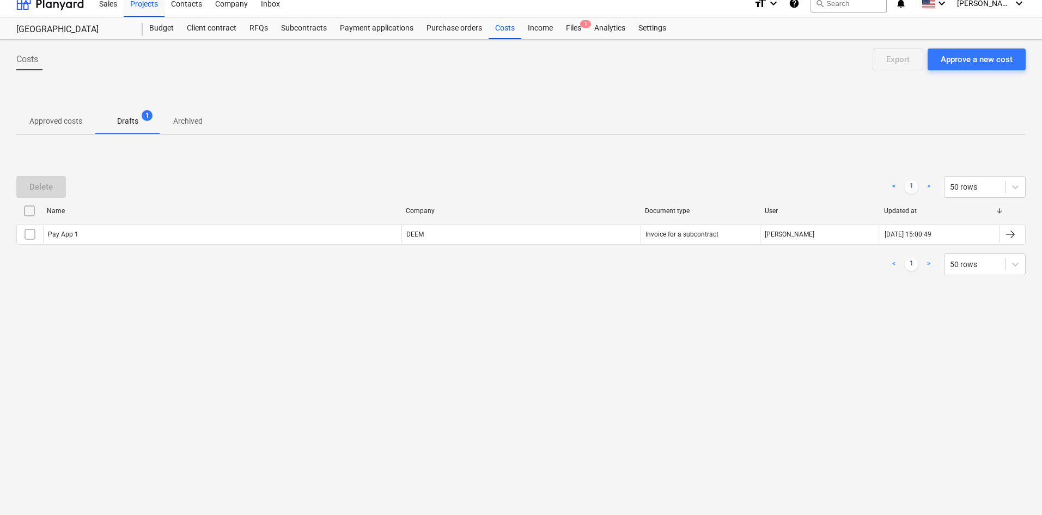
click at [86, 236] on div "Pay App 1" at bounding box center [222, 233] width 358 height 17
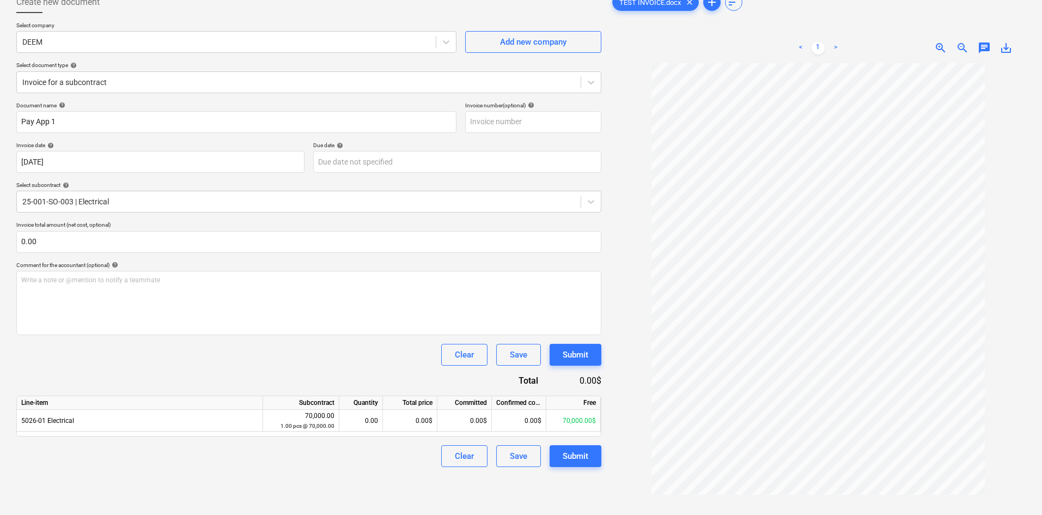
scroll to position [77, 0]
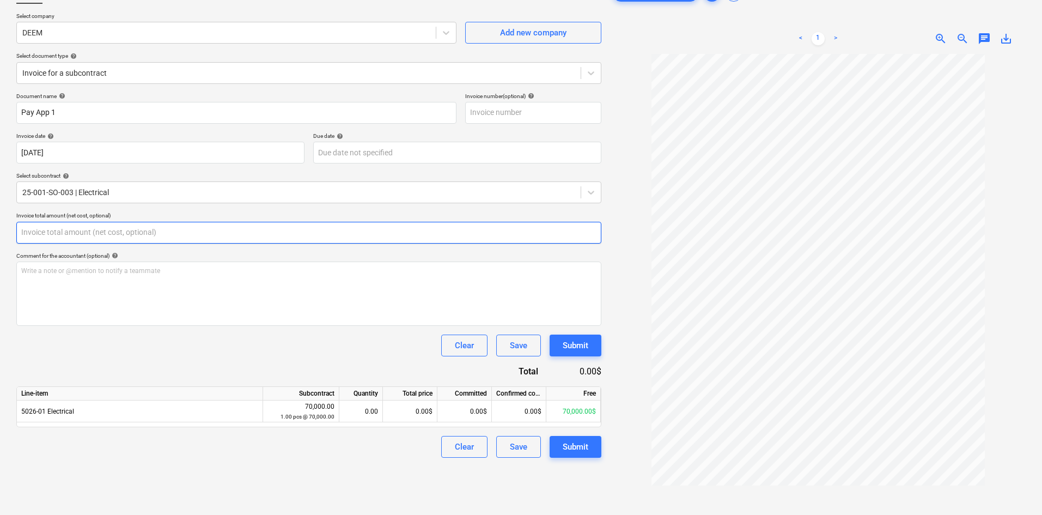
drag, startPoint x: 87, startPoint y: 241, endPoint x: -4, endPoint y: 241, distance: 90.9
click at [0, 241] on html "Sales Projects Contacts Company Inbox format_size keyboard_arrow_down help sear…" at bounding box center [521, 185] width 1042 height 525
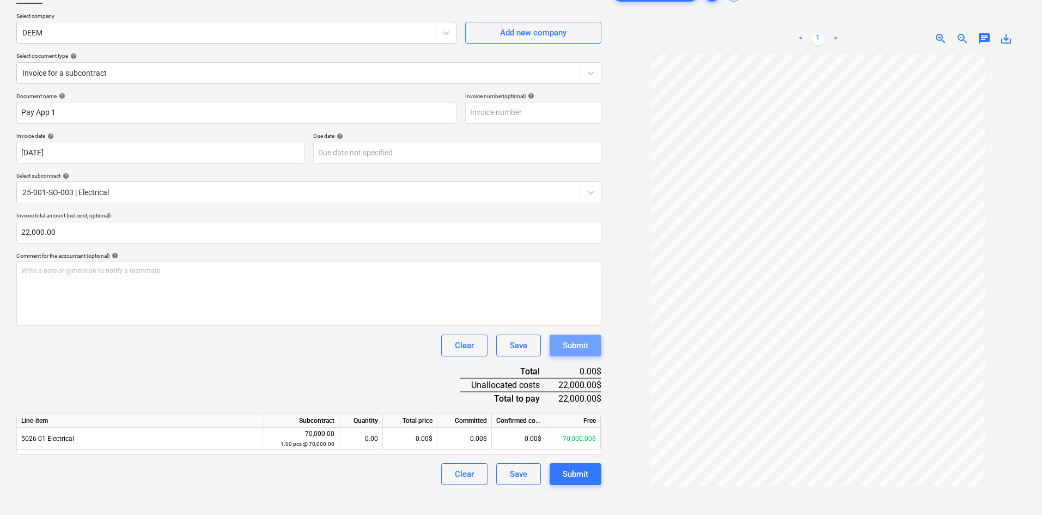
click at [571, 343] on div "Submit" at bounding box center [575, 345] width 26 height 14
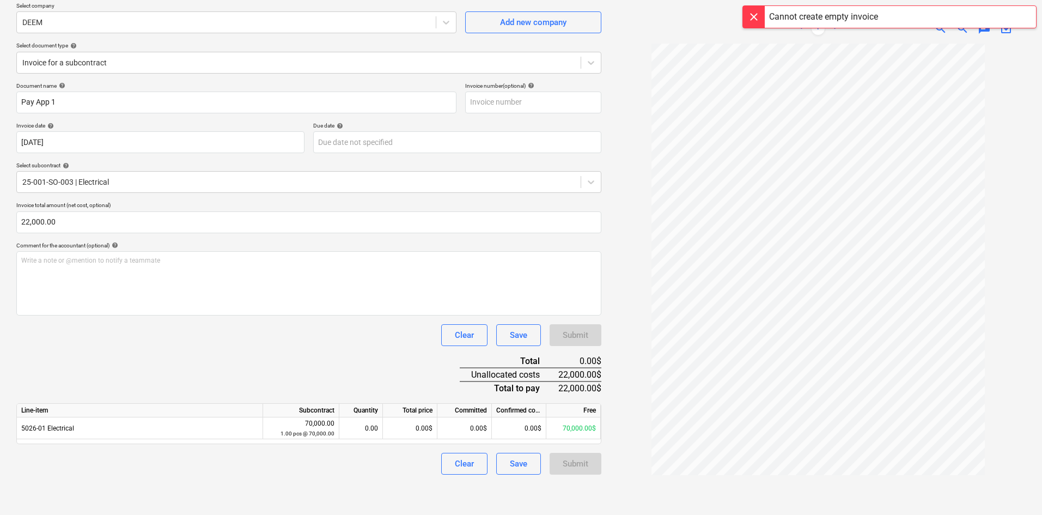
scroll to position [109, 0]
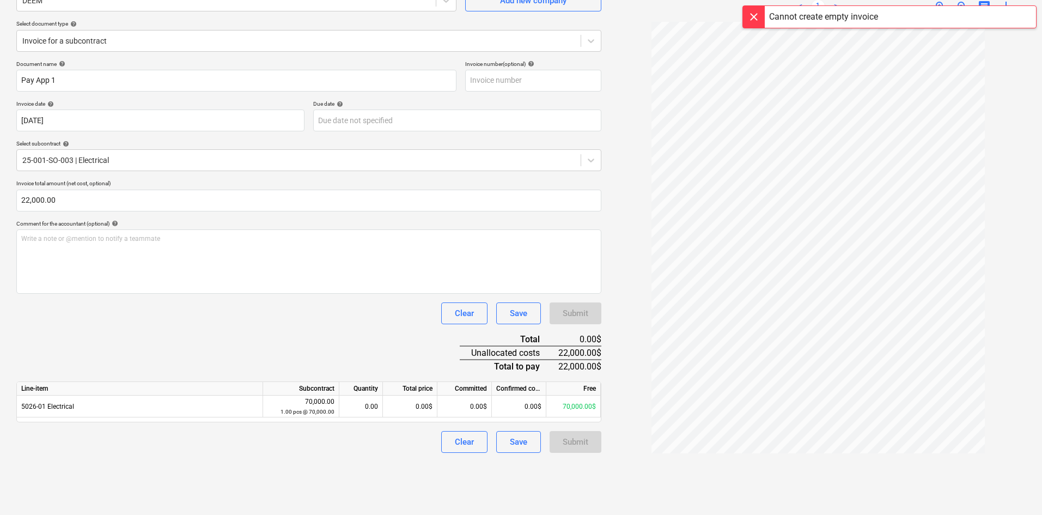
click at [455, 444] on div "Clear" at bounding box center [464, 442] width 19 height 14
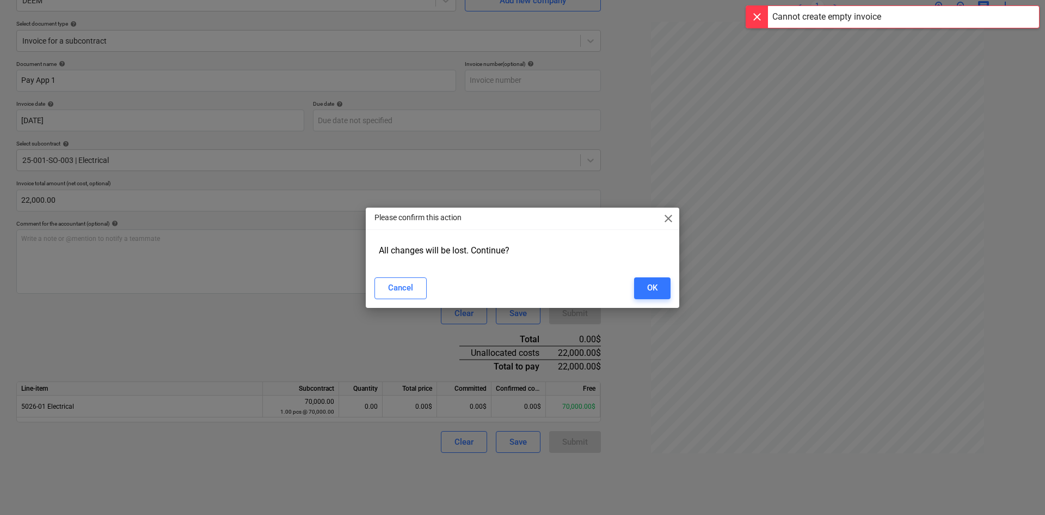
click at [649, 294] on div "OK" at bounding box center [652, 287] width 10 height 14
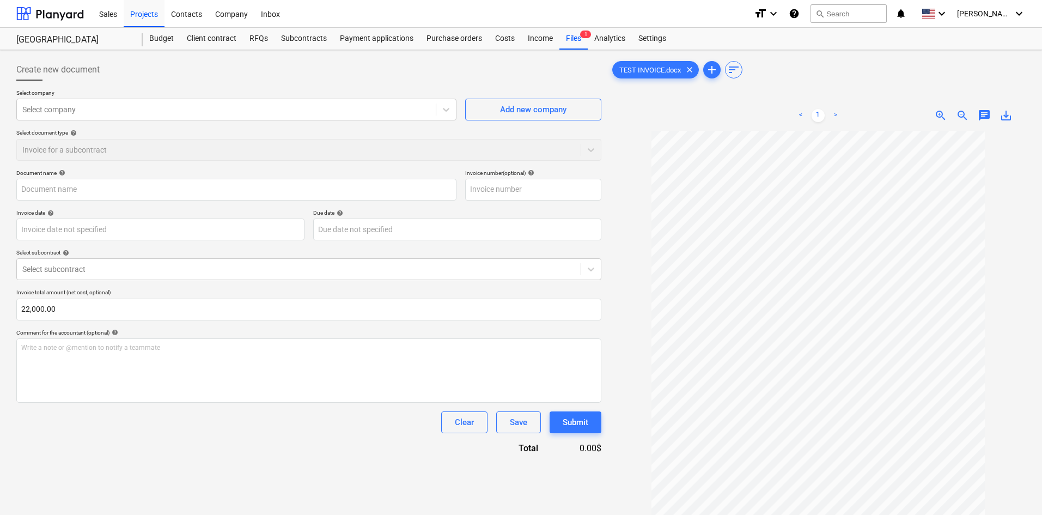
click at [83, 102] on div "Select company" at bounding box center [226, 109] width 419 height 15
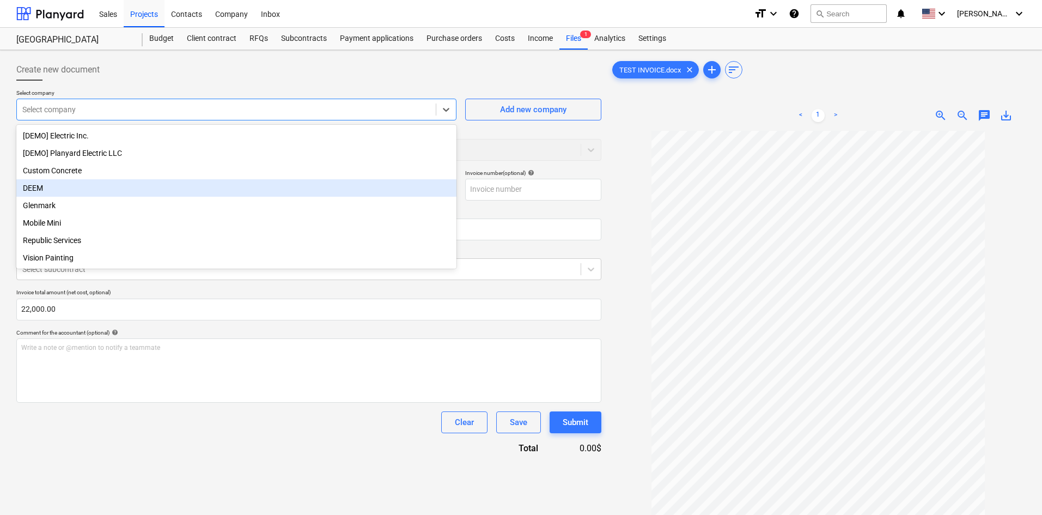
click at [47, 185] on div "DEEM" at bounding box center [236, 187] width 440 height 17
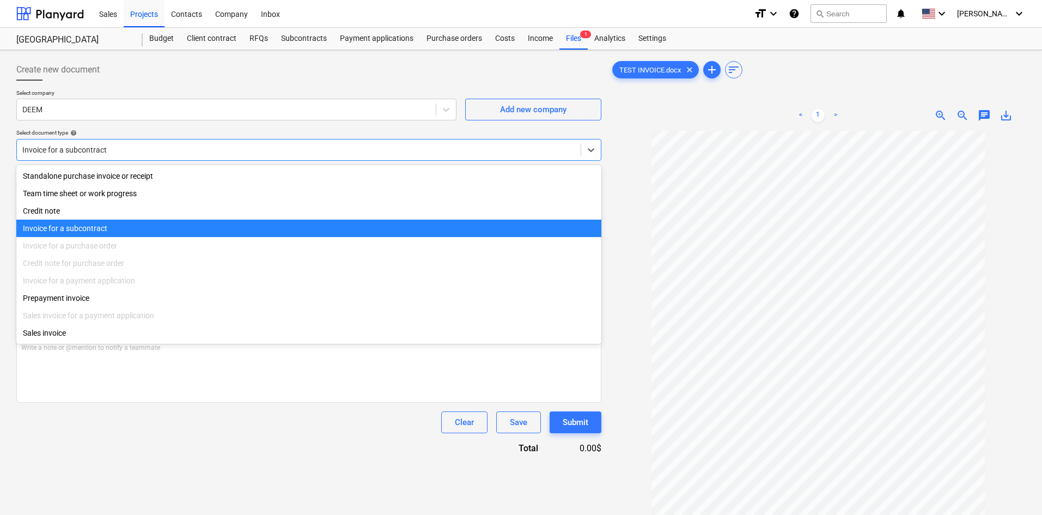
drag, startPoint x: 131, startPoint y: 149, endPoint x: 31, endPoint y: 148, distance: 99.7
click at [31, 148] on div at bounding box center [298, 149] width 553 height 11
click at [70, 231] on div "Invoice for a subcontract" at bounding box center [308, 227] width 585 height 17
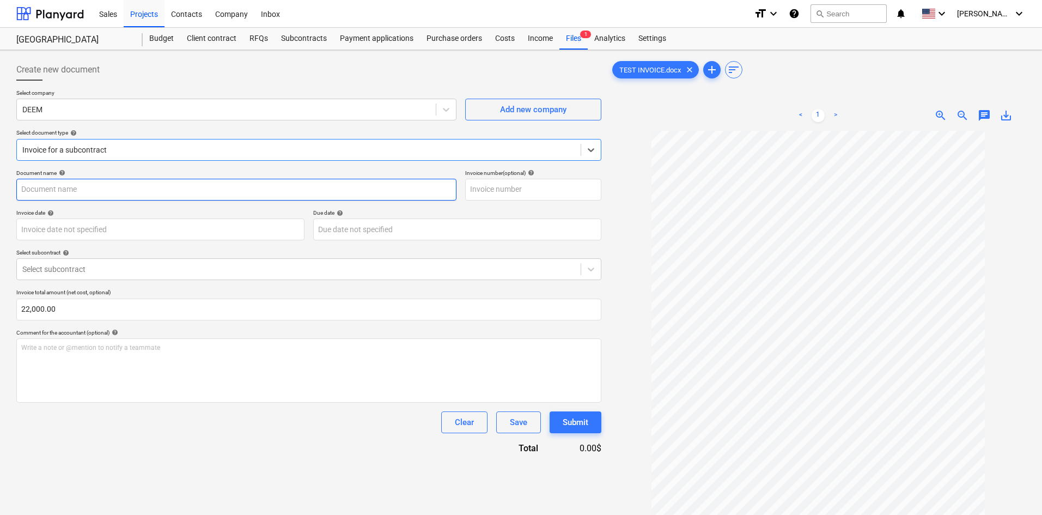
click at [72, 185] on input "text" at bounding box center [236, 190] width 440 height 22
click at [73, 268] on div at bounding box center [298, 269] width 553 height 11
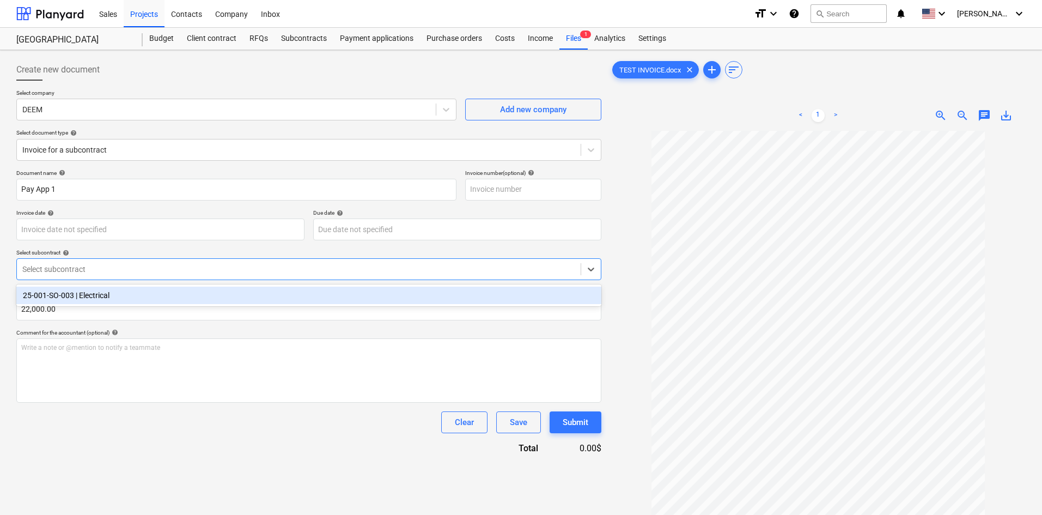
click at [69, 295] on div "25-001-SO-003 | Electrical" at bounding box center [308, 294] width 585 height 17
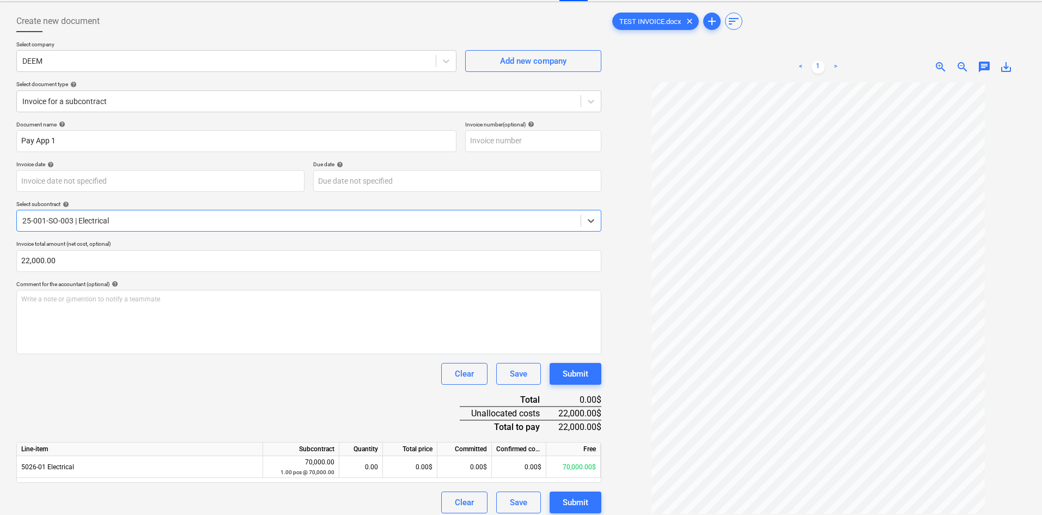
scroll to position [109, 0]
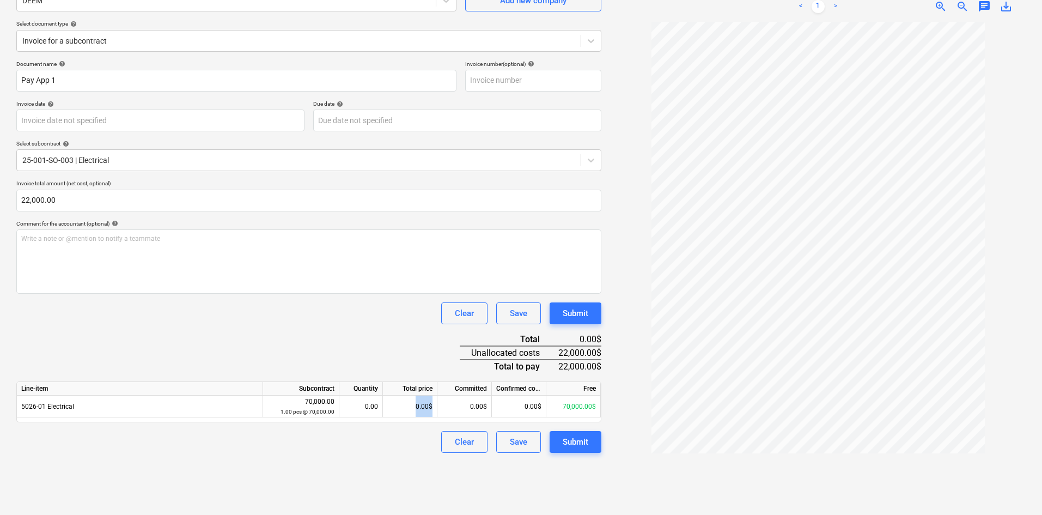
drag, startPoint x: 407, startPoint y: 404, endPoint x: 460, endPoint y: 406, distance: 53.4
click at [0, 0] on div "5026-01 Electrical 70,000.00 1.00 pcs @ 70,000.00 0.00 0.00$ 0.00$ 0.00$ 70,000…" at bounding box center [0, 0] width 0 height 0
click at [301, 332] on div "Document name help Pay App 1 Invoice number (optional) help Invoice date help […" at bounding box center [308, 256] width 585 height 392
click at [403, 408] on div "0.00$" at bounding box center [410, 406] width 54 height 22
click at [577, 442] on div "Submit" at bounding box center [575, 442] width 26 height 14
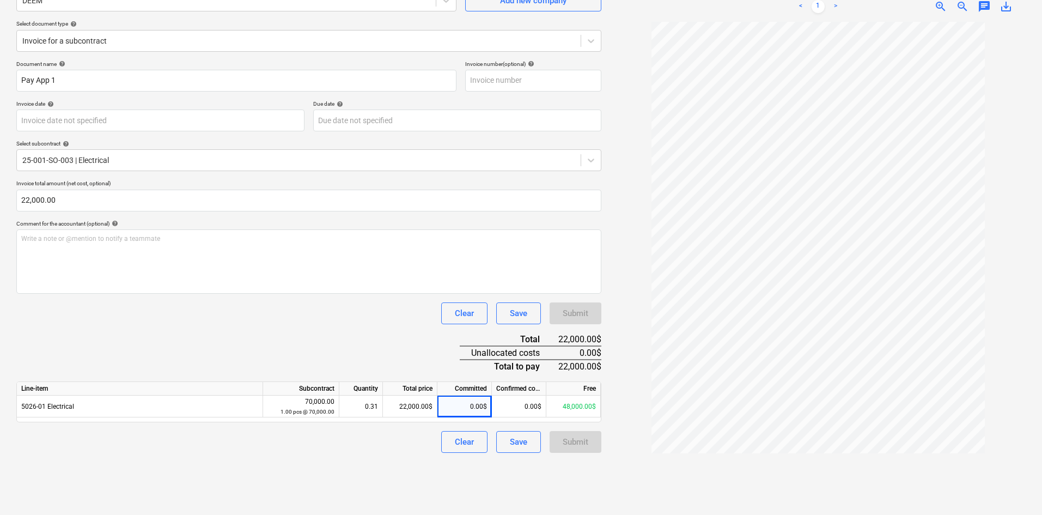
click at [584, 439] on div "Submit" at bounding box center [575, 442] width 52 height 22
click at [475, 447] on button "Clear" at bounding box center [464, 442] width 46 height 22
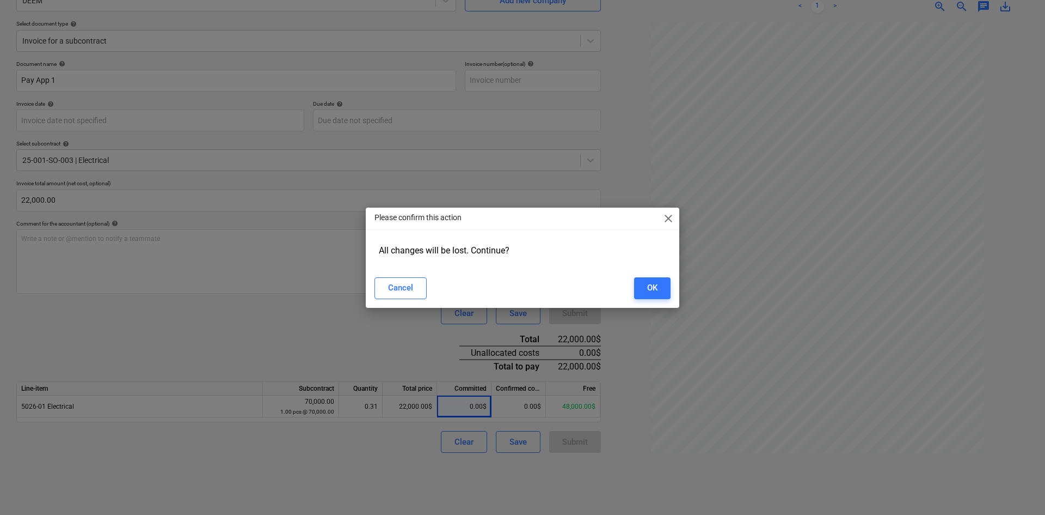
click at [655, 288] on div "OK" at bounding box center [652, 287] width 10 height 14
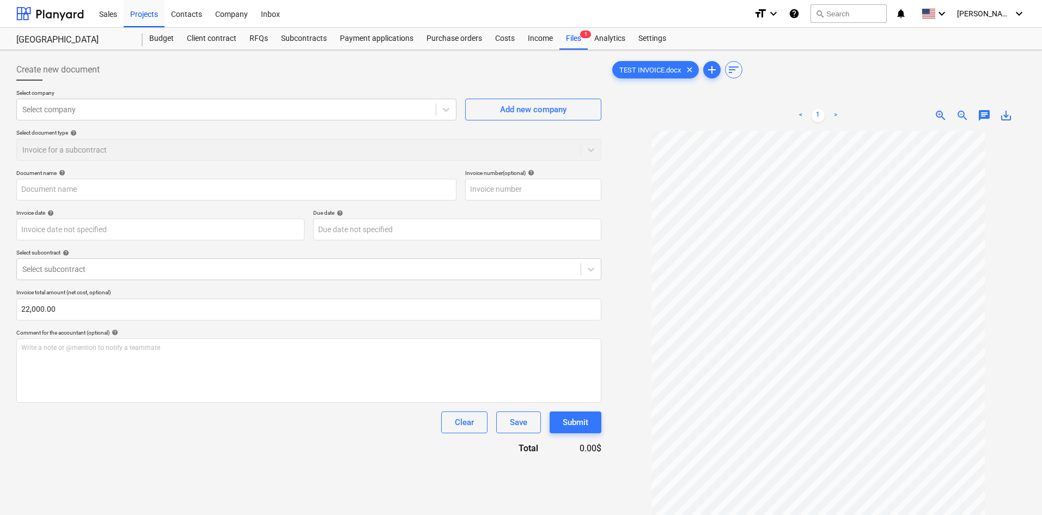
click at [462, 38] on div "Purchase orders" at bounding box center [454, 39] width 69 height 22
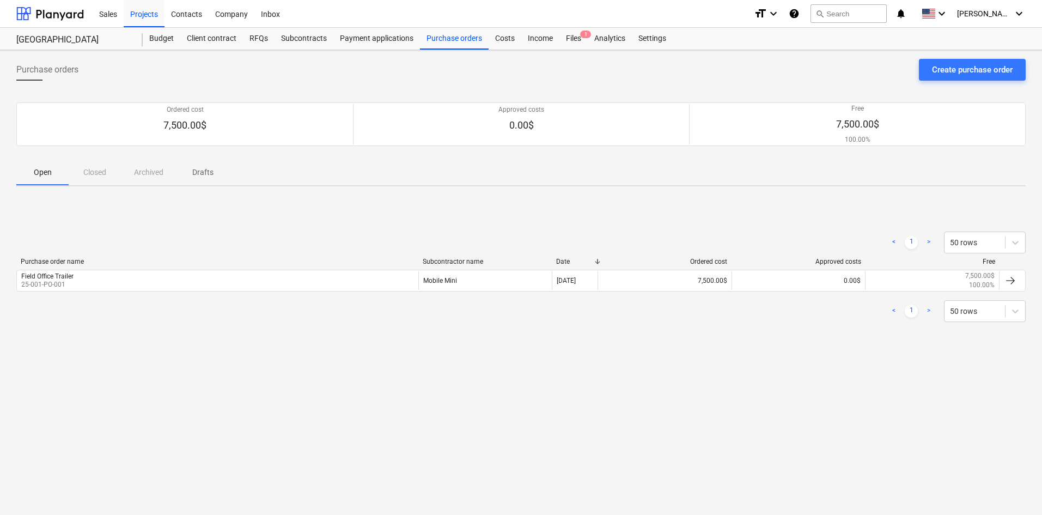
click at [615, 39] on div "Analytics" at bounding box center [610, 39] width 44 height 22
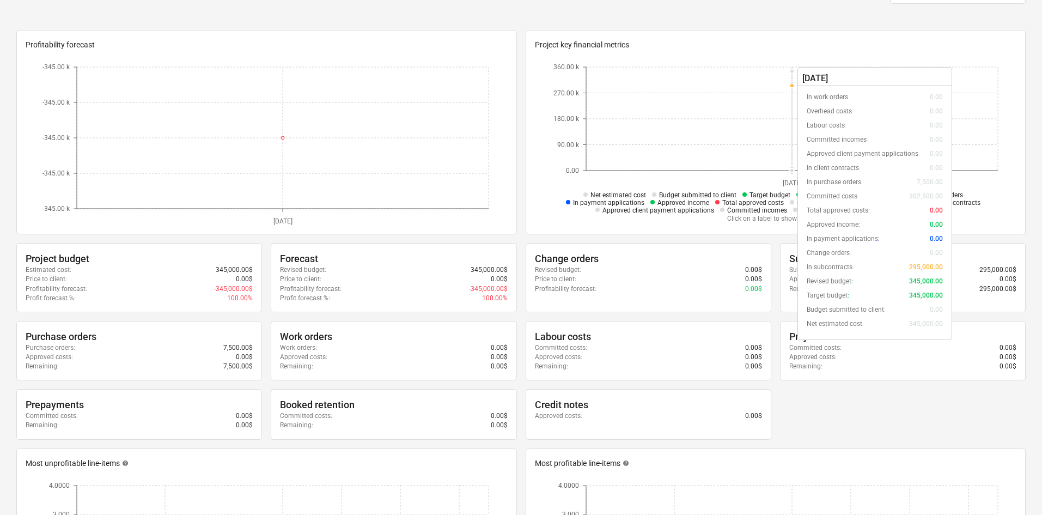
scroll to position [131, 0]
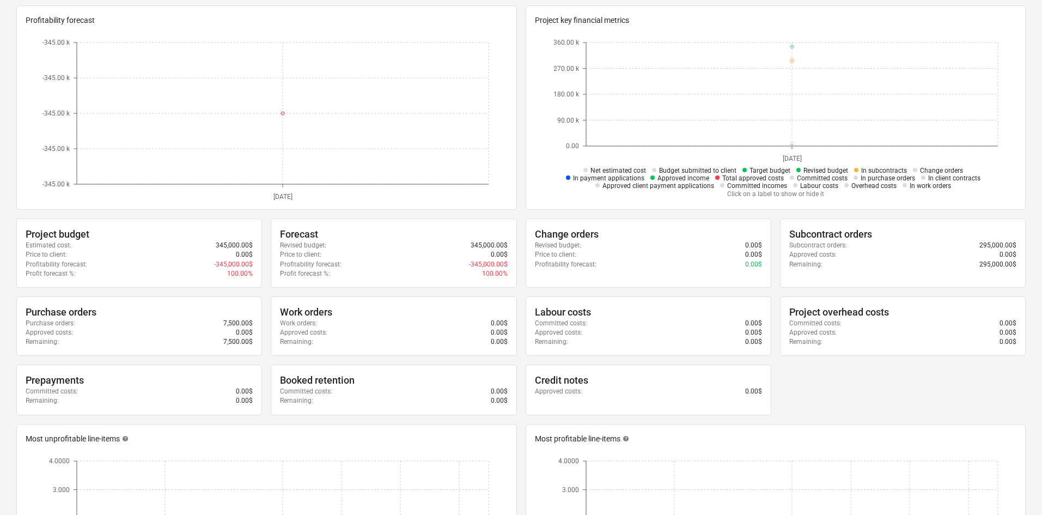
click at [181, 256] on div "Price to client : 0.00$" at bounding box center [139, 254] width 227 height 9
click at [223, 260] on p "-345,000.00$" at bounding box center [233, 264] width 39 height 9
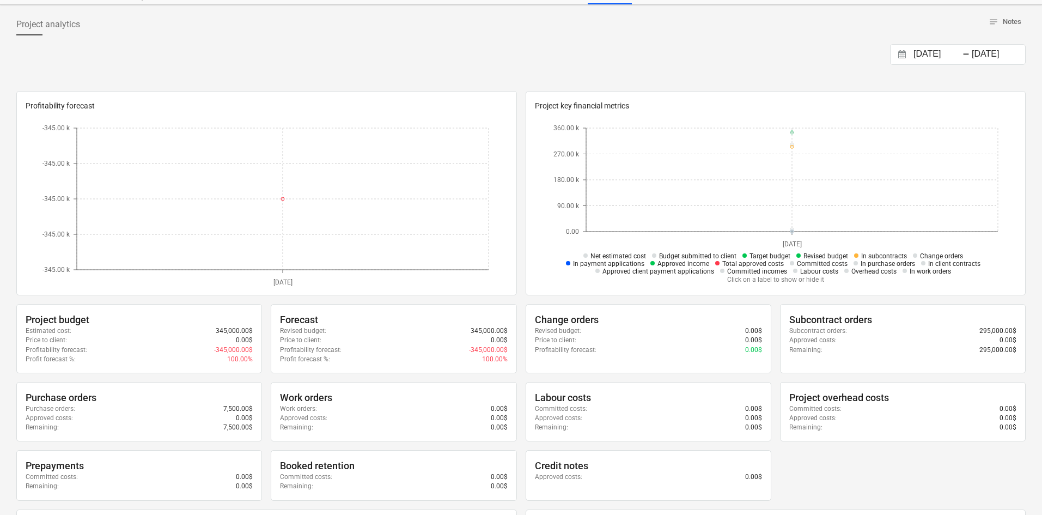
scroll to position [107, 0]
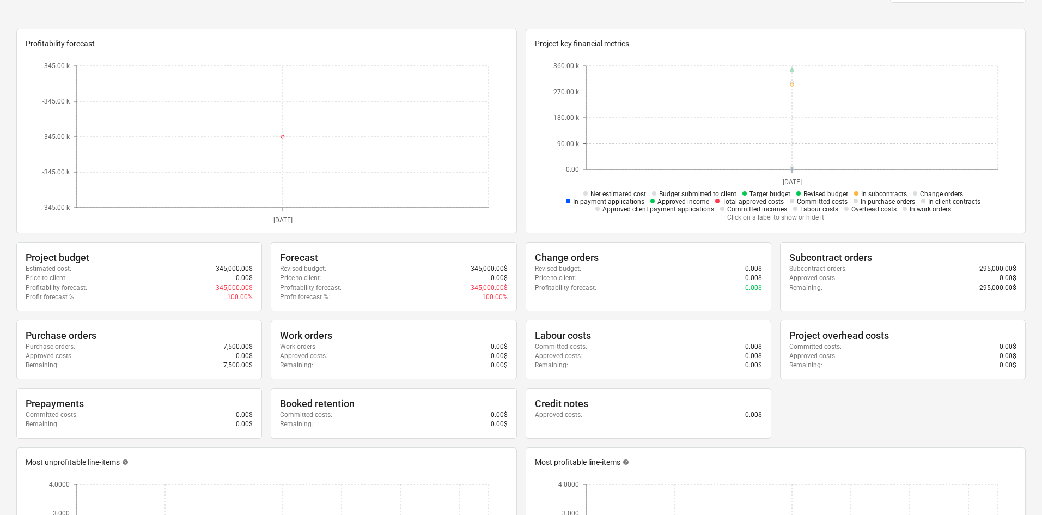
click at [622, 277] on div "Price to client : 0.00$" at bounding box center [648, 277] width 227 height 9
click at [692, 194] on span "Budget submitted to client" at bounding box center [697, 194] width 77 height 8
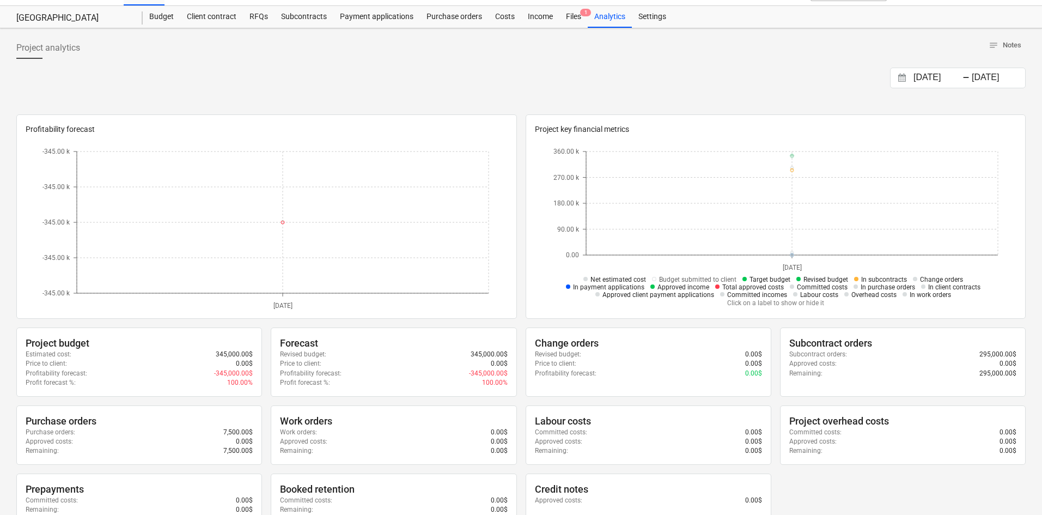
scroll to position [0, 0]
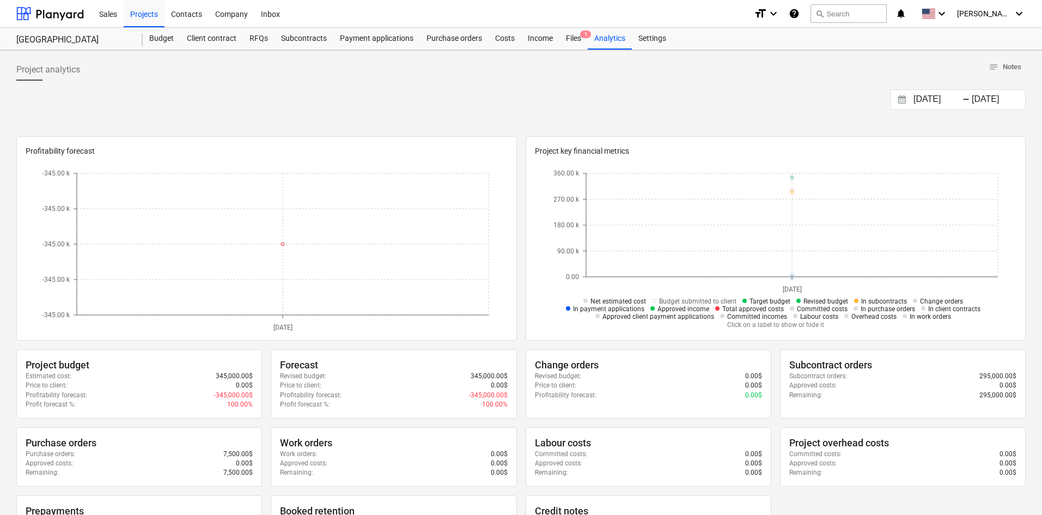
click at [645, 37] on div "Settings" at bounding box center [652, 39] width 41 height 22
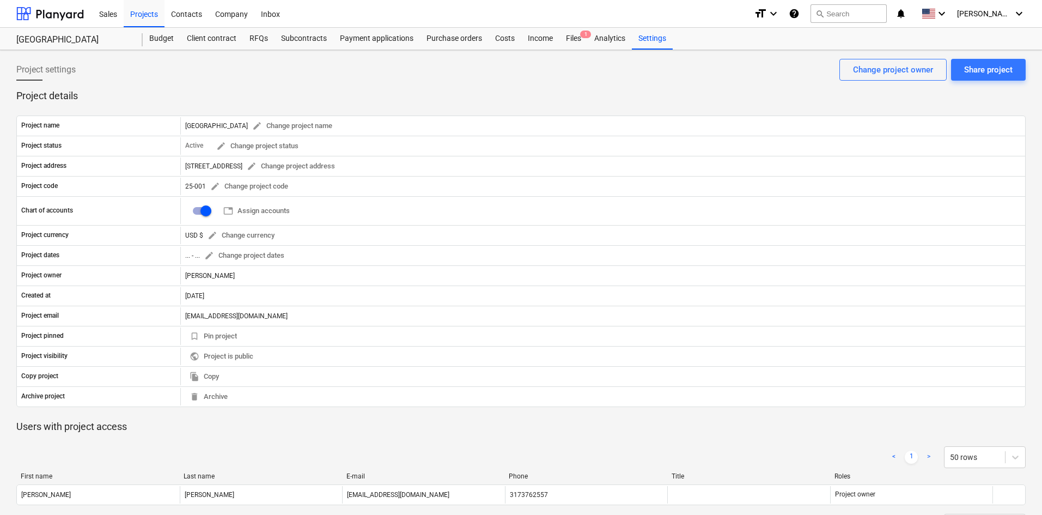
click at [599, 38] on div "Analytics" at bounding box center [610, 39] width 44 height 22
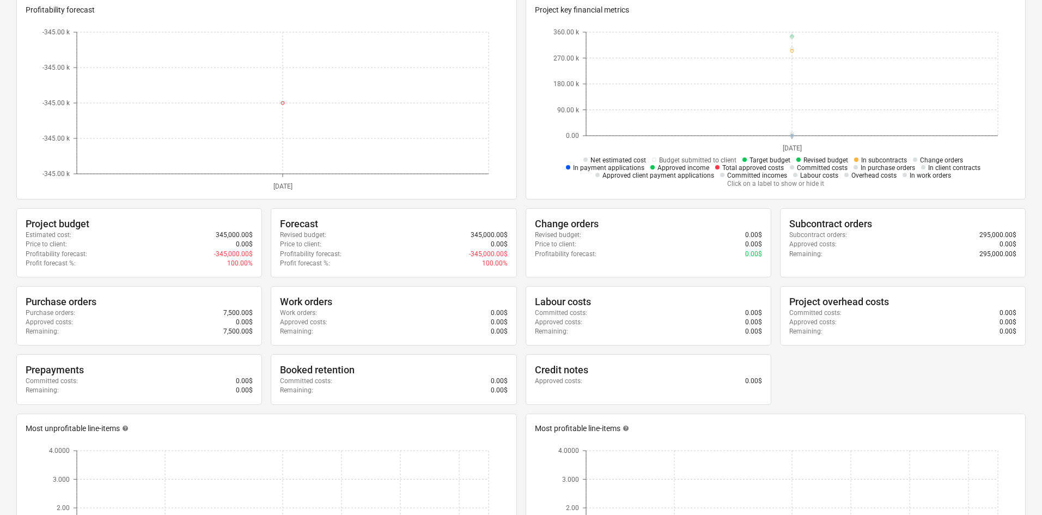
scroll to position [154, 0]
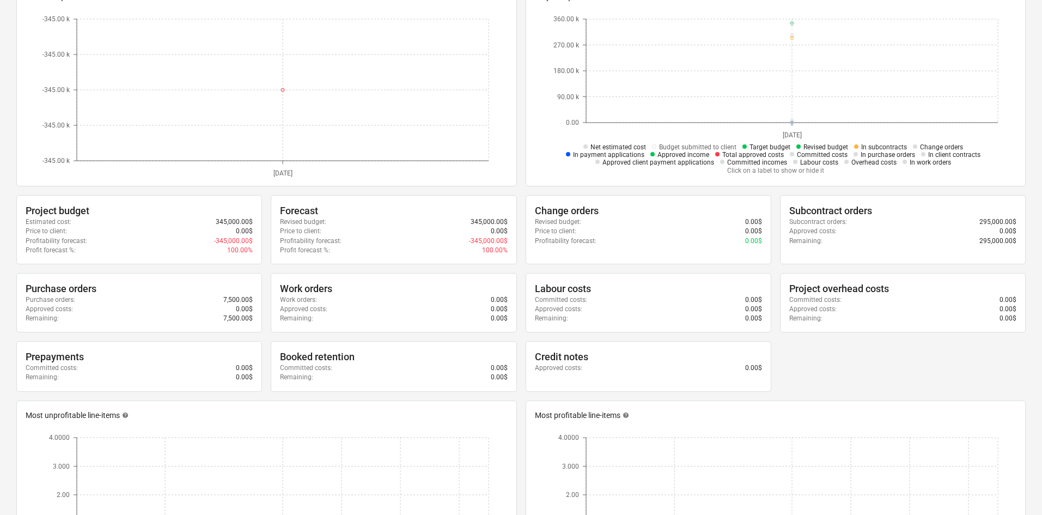
click at [65, 289] on div "Purchase orders" at bounding box center [139, 288] width 227 height 13
click at [164, 377] on div "Remaining : 0.00$" at bounding box center [139, 376] width 227 height 9
click at [315, 371] on p "Committed costs :" at bounding box center [306, 367] width 52 height 9
click at [312, 294] on div "Work orders" at bounding box center [393, 288] width 227 height 13
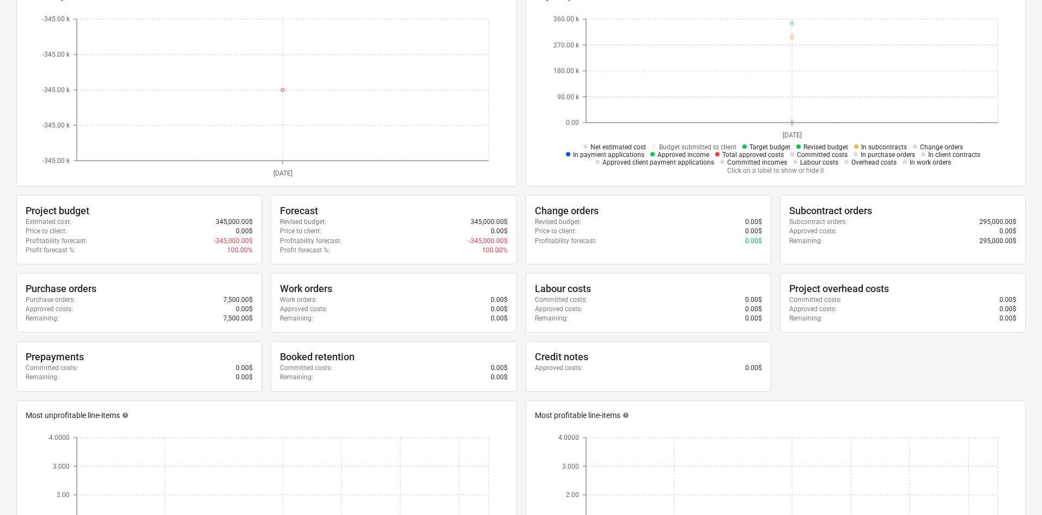
drag, startPoint x: 317, startPoint y: 254, endPoint x: 326, endPoint y: 258, distance: 8.8
click at [317, 255] on div "Forecast Revised budget : 345,000.00$ Price to client : 0.00$ Profitability for…" at bounding box center [394, 229] width 246 height 69
click at [640, 222] on div "Revised budget : 0.00$" at bounding box center [648, 221] width 227 height 9
click at [618, 302] on div "Committed costs : 0.00$" at bounding box center [648, 299] width 227 height 9
click at [610, 369] on div "Approved costs : 0.00$" at bounding box center [648, 367] width 227 height 9
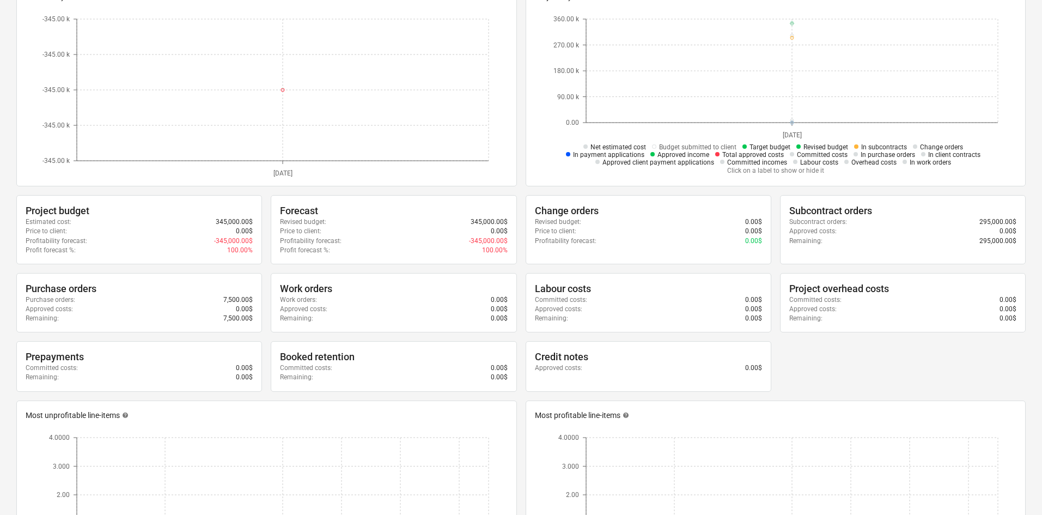
click at [806, 279] on div "Project overhead costs Committed costs : 0.00$ Approved costs : 0.00$ Remaining…" at bounding box center [903, 302] width 246 height 59
click at [810, 239] on p "Remaining :" at bounding box center [805, 240] width 33 height 9
click at [822, 289] on div "Project overhead costs" at bounding box center [902, 288] width 227 height 13
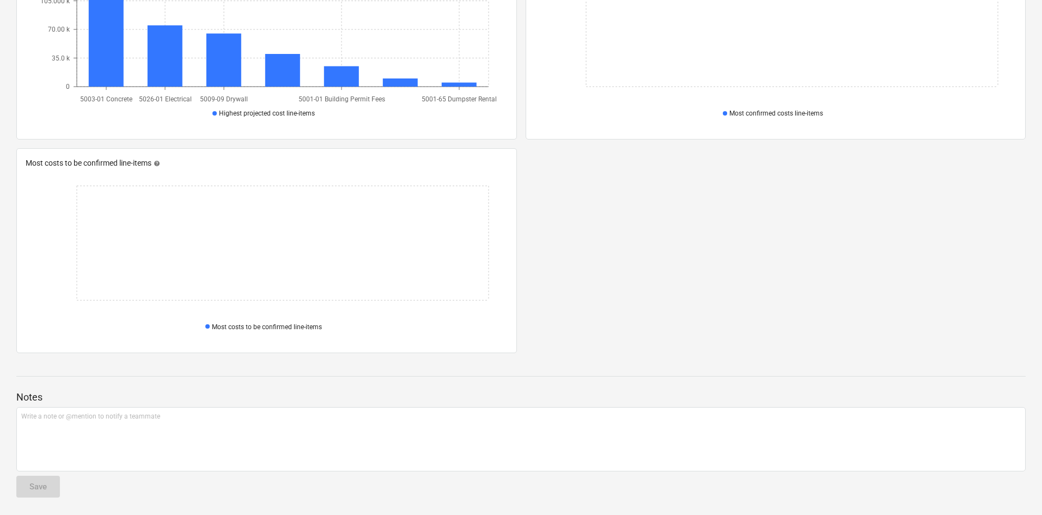
scroll to position [0, 0]
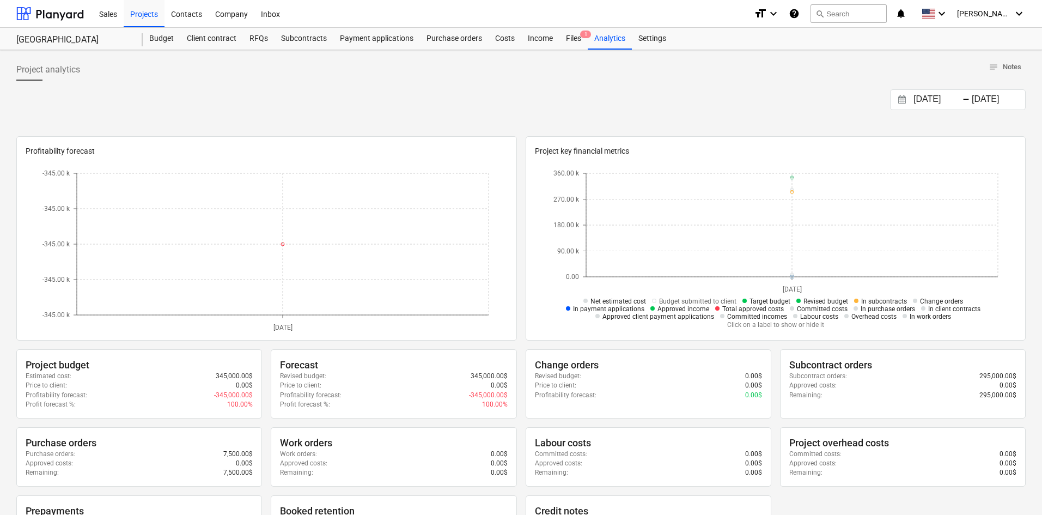
click at [101, 15] on div "Sales" at bounding box center [108, 13] width 31 height 28
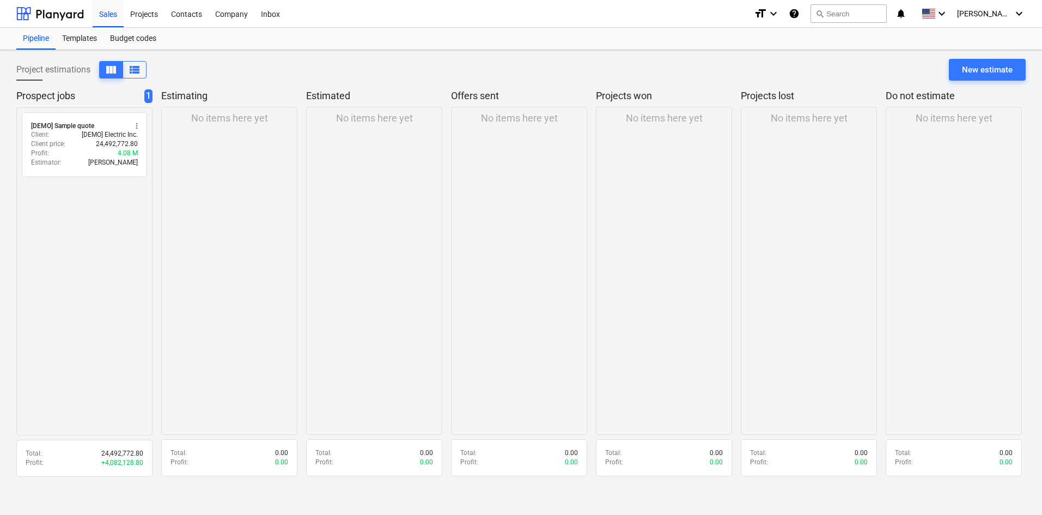
click at [153, 15] on div "Projects" at bounding box center [144, 13] width 41 height 28
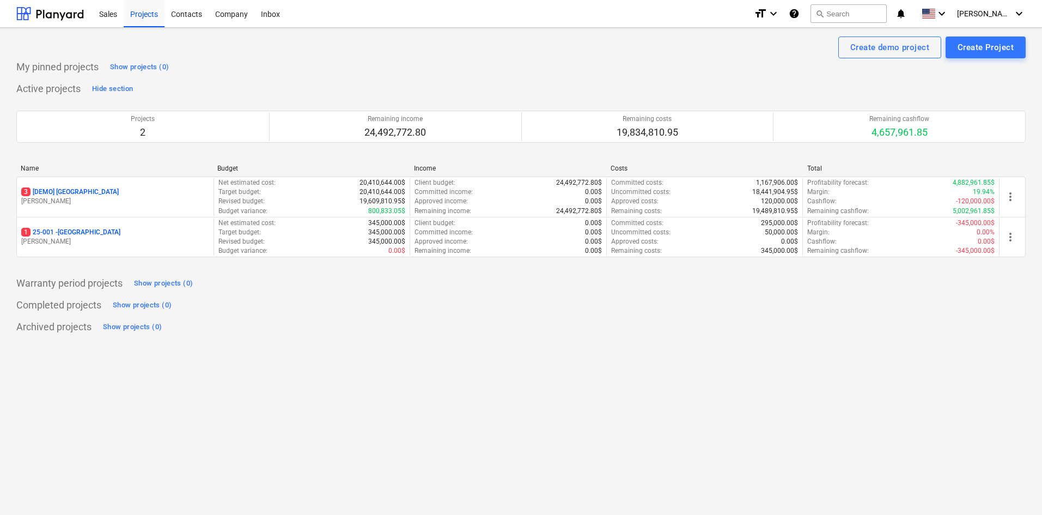
click at [324, 245] on div "Revised budget : 345,000.00$" at bounding box center [311, 241] width 187 height 9
click at [145, 236] on div "1 25-001 - [GEOGRAPHIC_DATA]" at bounding box center [115, 232] width 188 height 9
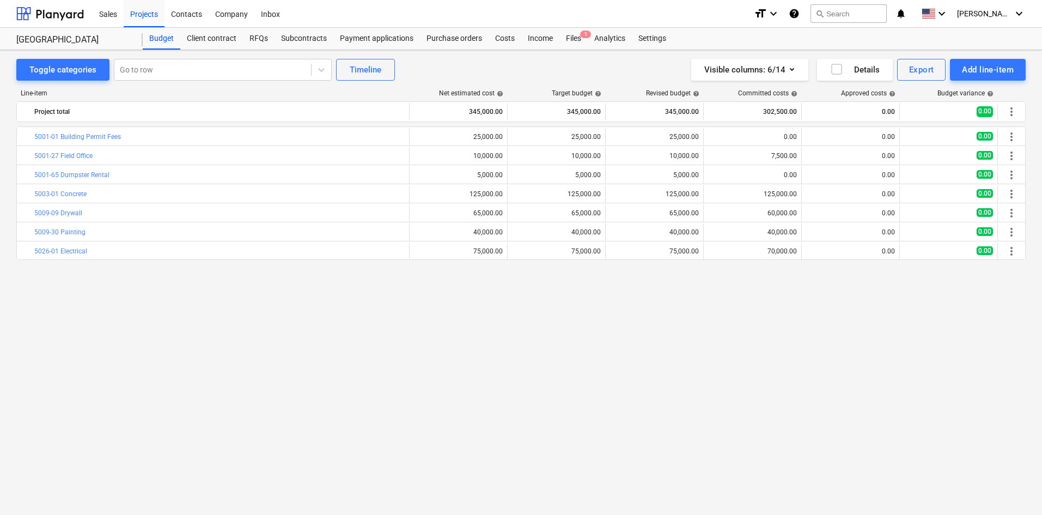
click at [1022, 12] on div "Successfully imported line-items" at bounding box center [889, 11] width 294 height 23
click at [572, 39] on div "Files 1" at bounding box center [573, 39] width 28 height 22
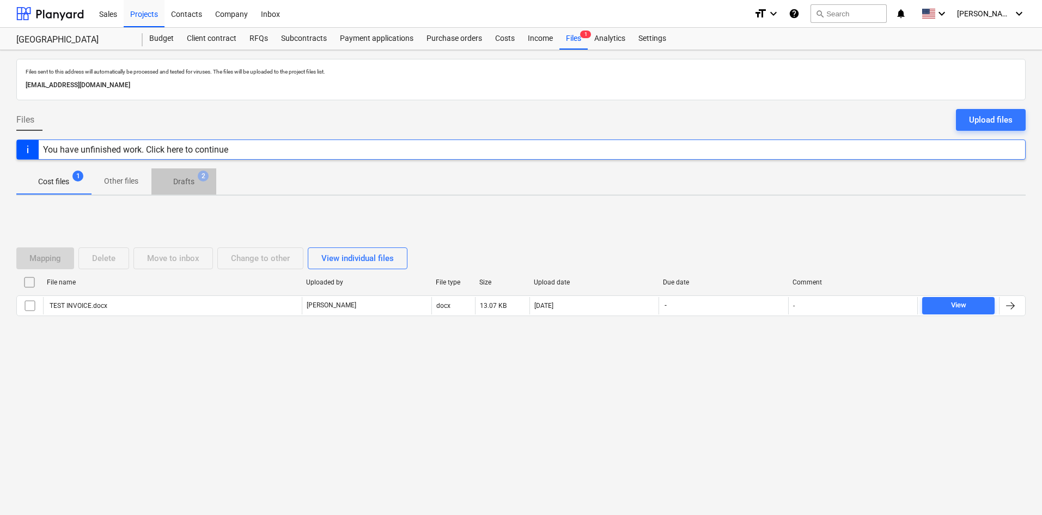
click at [193, 185] on p "Drafts" at bounding box center [183, 181] width 21 height 11
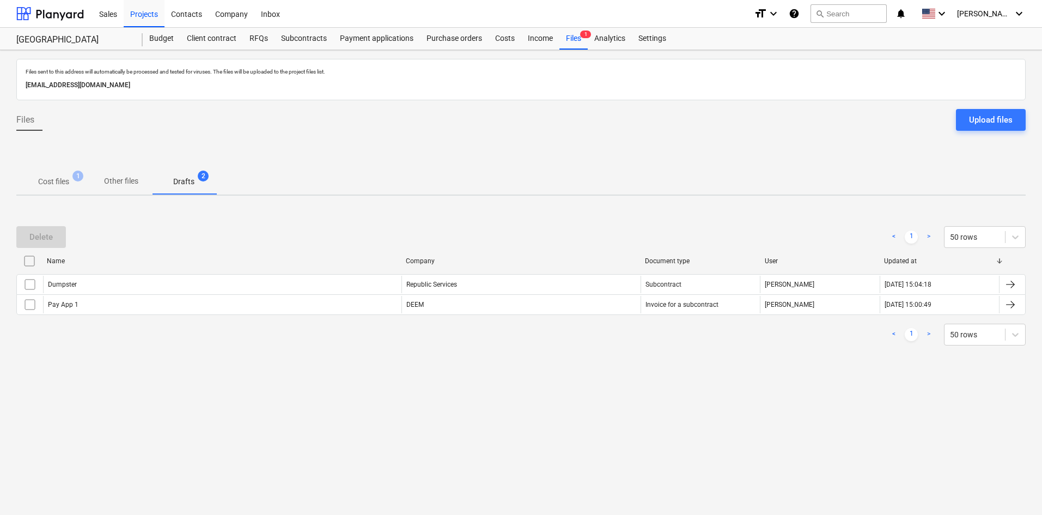
click at [30, 284] on input "checkbox" at bounding box center [29, 284] width 17 height 17
click at [29, 311] on input "checkbox" at bounding box center [29, 304] width 17 height 17
click at [46, 240] on div "Delete" at bounding box center [40, 237] width 23 height 14
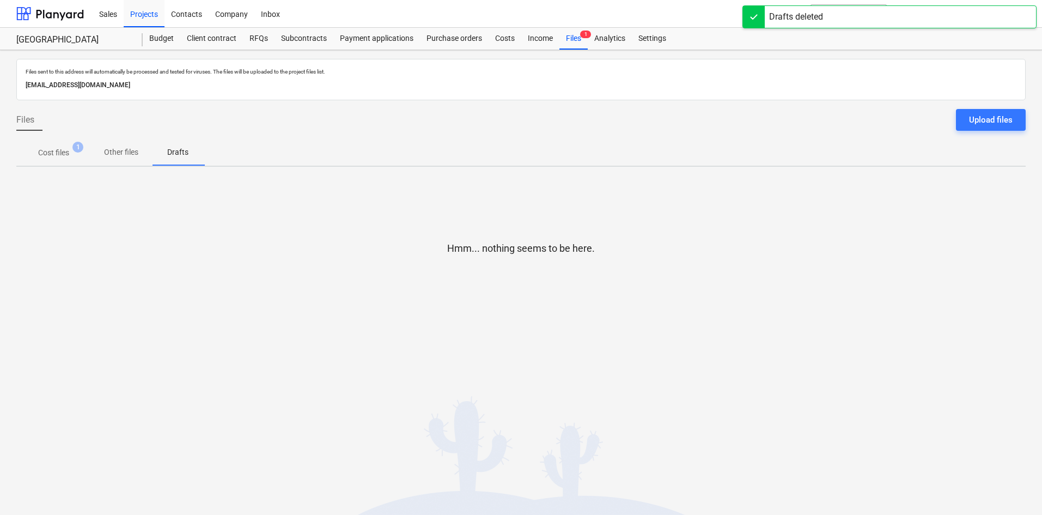
click at [541, 43] on div "Income" at bounding box center [540, 39] width 38 height 22
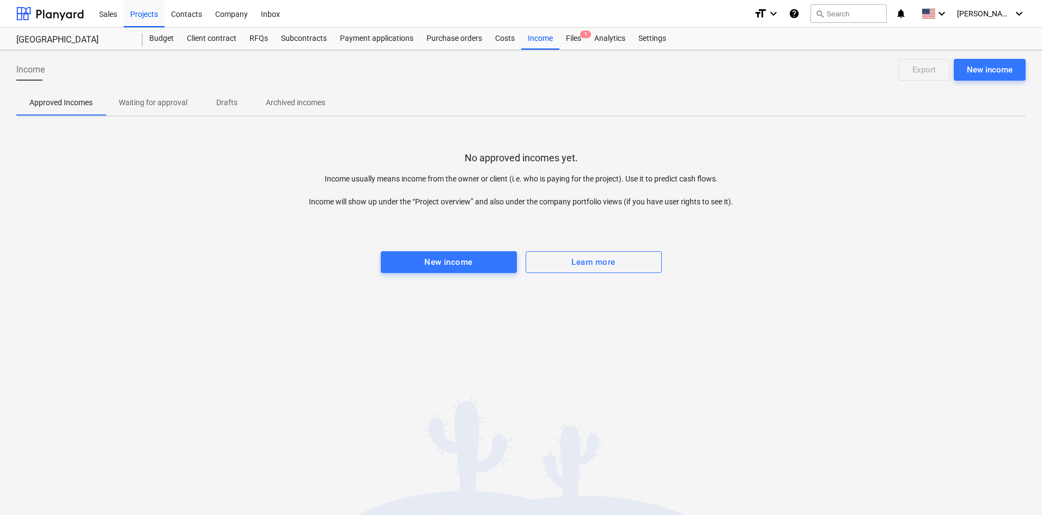
click at [499, 39] on div "Costs" at bounding box center [504, 39] width 33 height 22
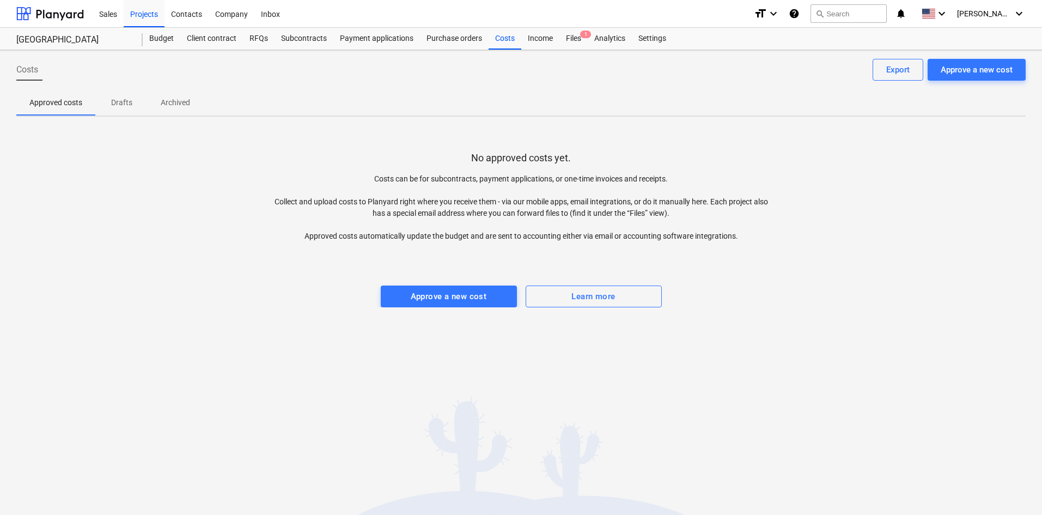
click at [439, 44] on div "Purchase orders" at bounding box center [454, 39] width 69 height 22
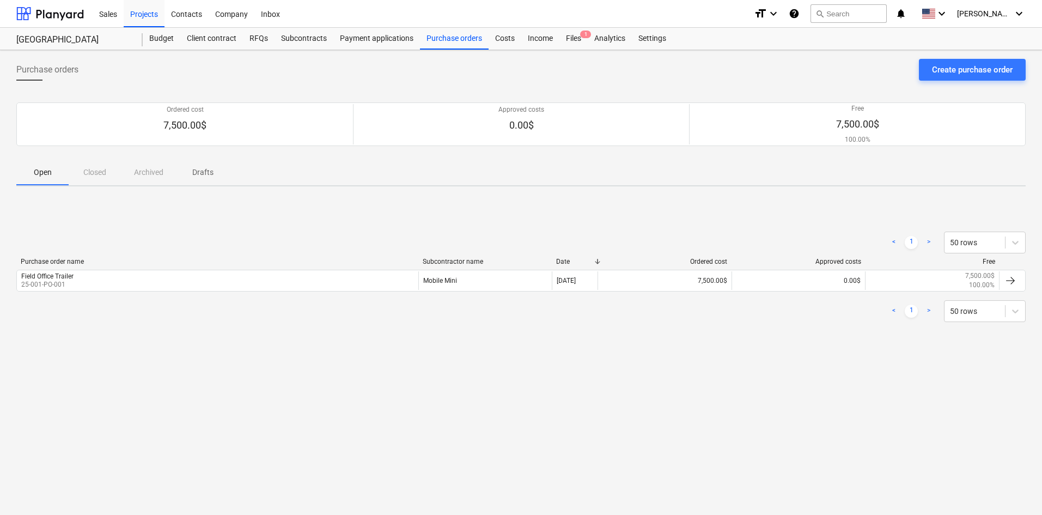
click at [382, 44] on div "Payment applications" at bounding box center [376, 39] width 87 height 22
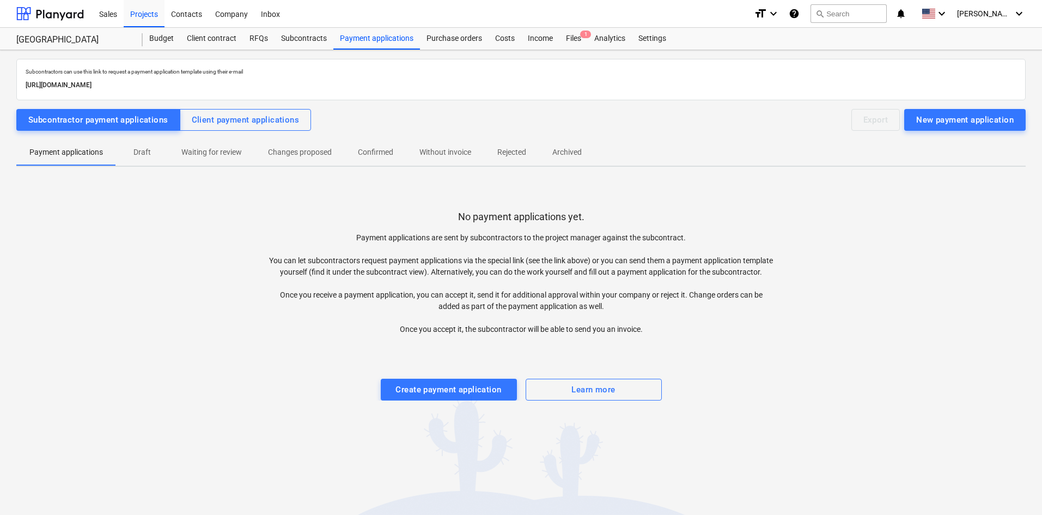
click at [574, 41] on div "Files 1" at bounding box center [573, 39] width 28 height 22
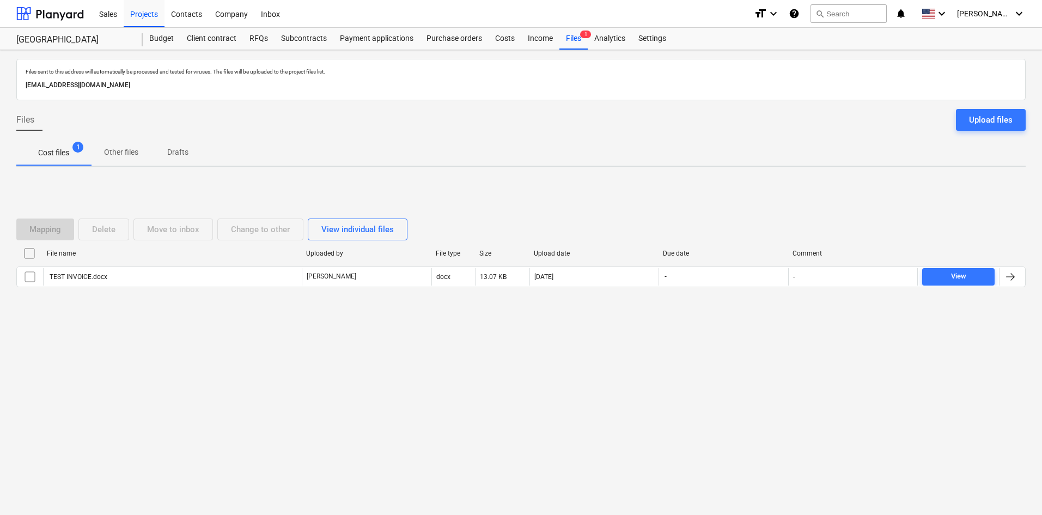
click at [120, 156] on p "Other files" at bounding box center [121, 151] width 34 height 11
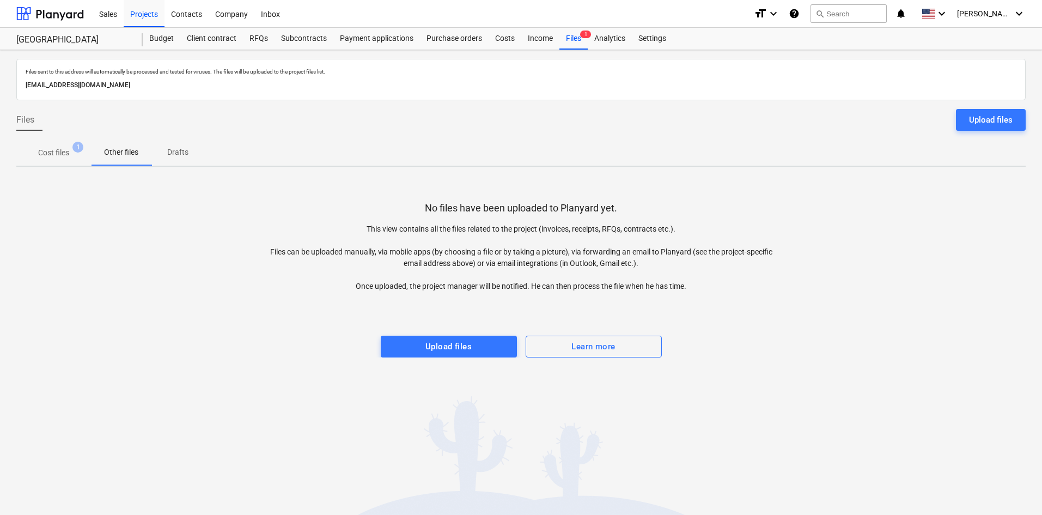
click at [46, 152] on p "Cost files" at bounding box center [53, 152] width 31 height 11
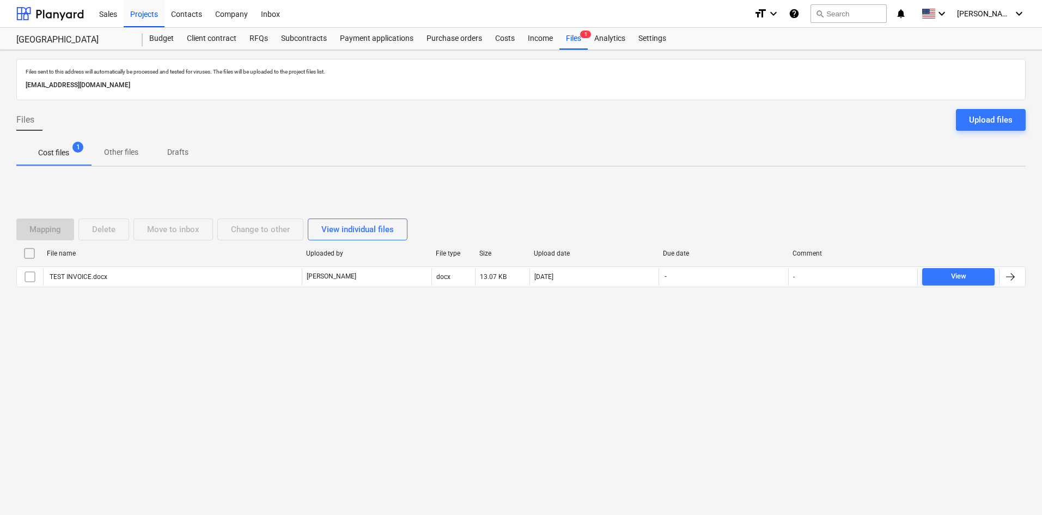
click at [27, 276] on input "checkbox" at bounding box center [29, 276] width 17 height 17
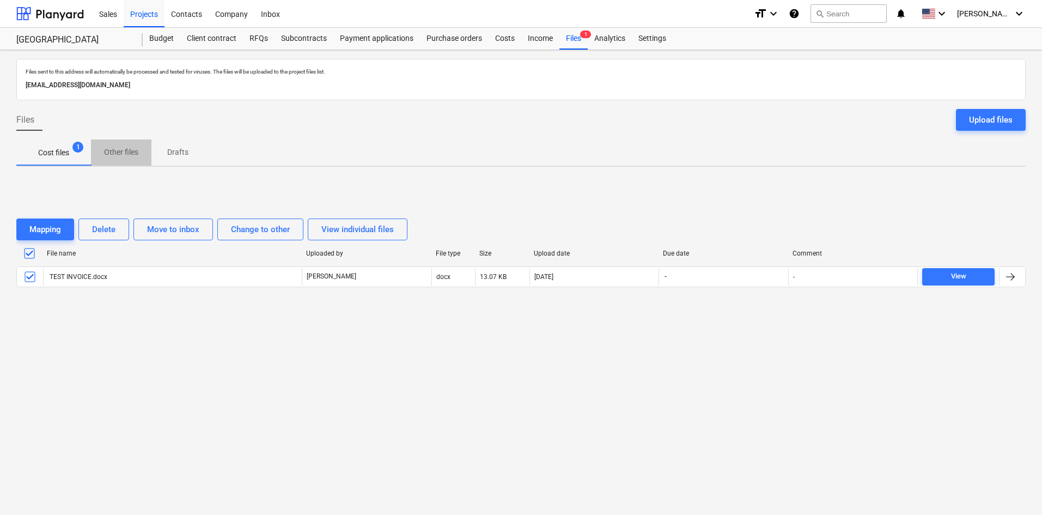
click at [131, 154] on p "Other files" at bounding box center [121, 151] width 34 height 11
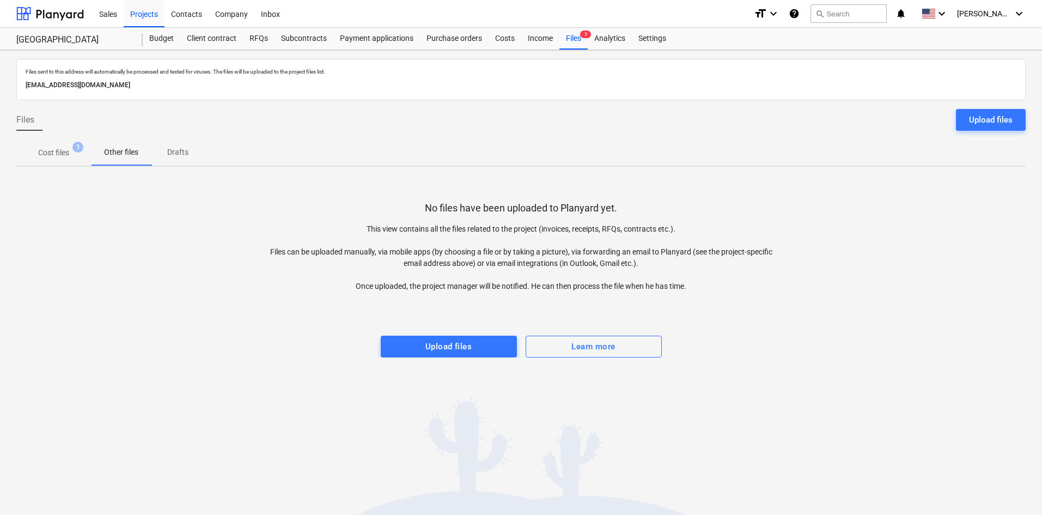
click at [55, 155] on p "Cost files" at bounding box center [53, 152] width 31 height 11
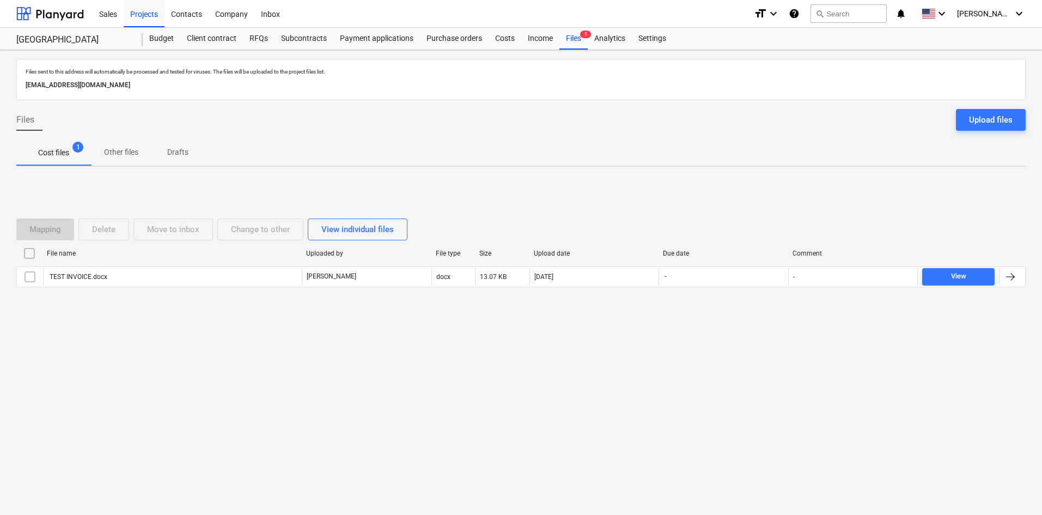
click at [24, 277] on input "checkbox" at bounding box center [29, 276] width 17 height 17
click at [106, 230] on div "Delete" at bounding box center [103, 229] width 23 height 14
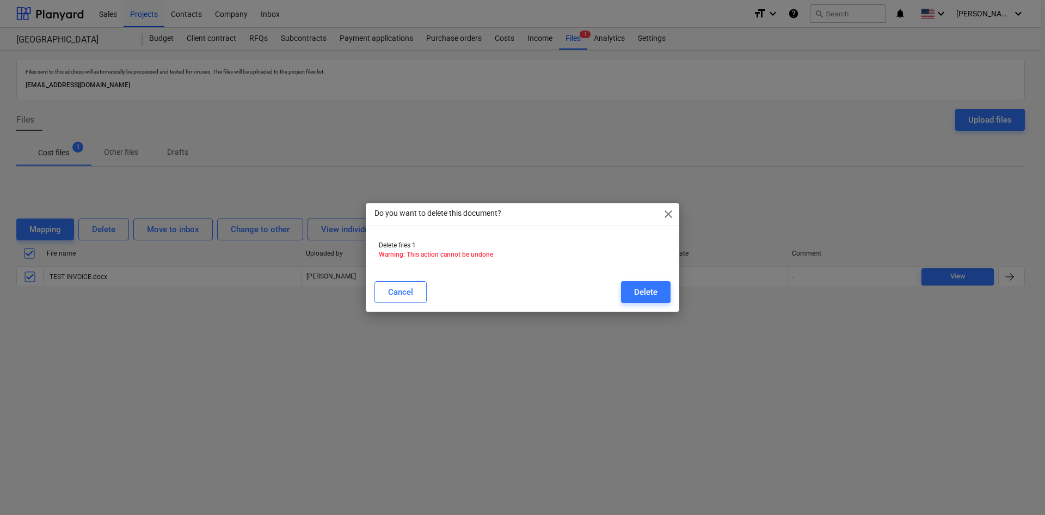
click at [648, 290] on div "Delete" at bounding box center [645, 292] width 23 height 14
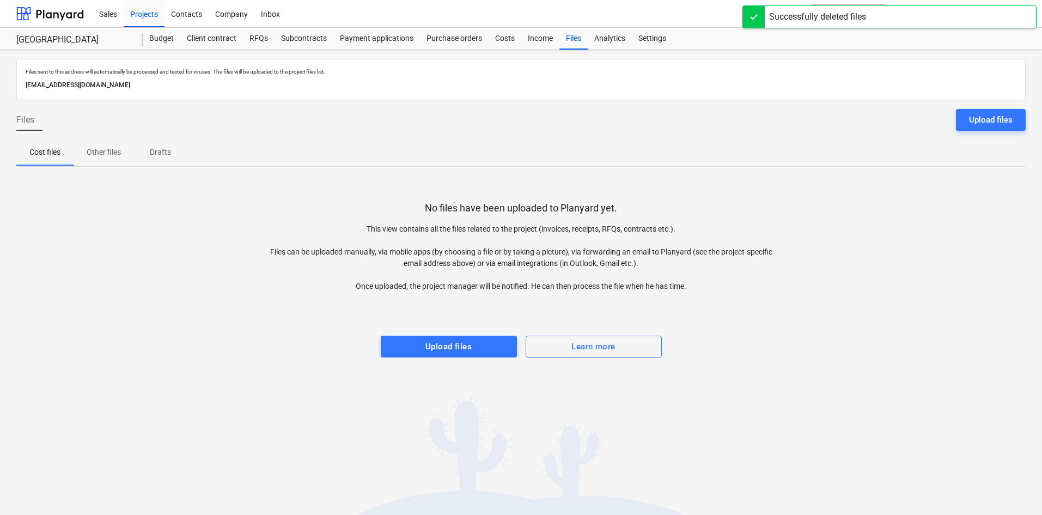
click at [548, 36] on div "Income" at bounding box center [540, 39] width 38 height 22
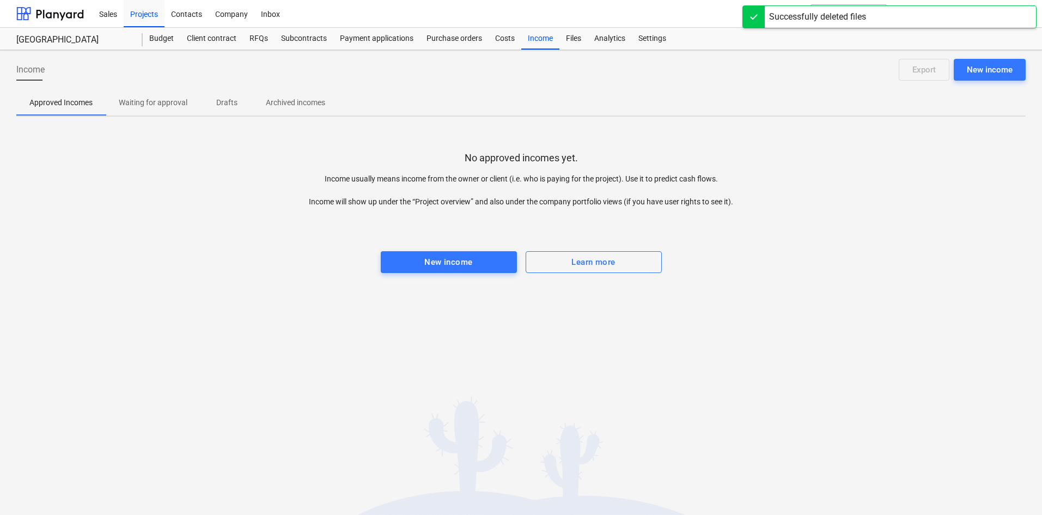
click at [596, 38] on div "Analytics" at bounding box center [610, 39] width 44 height 22
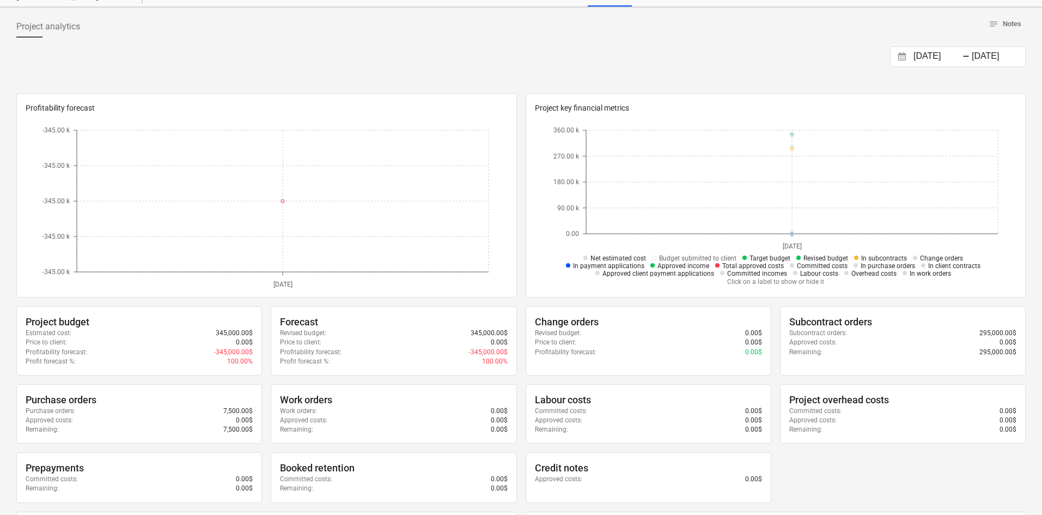
scroll to position [79, 0]
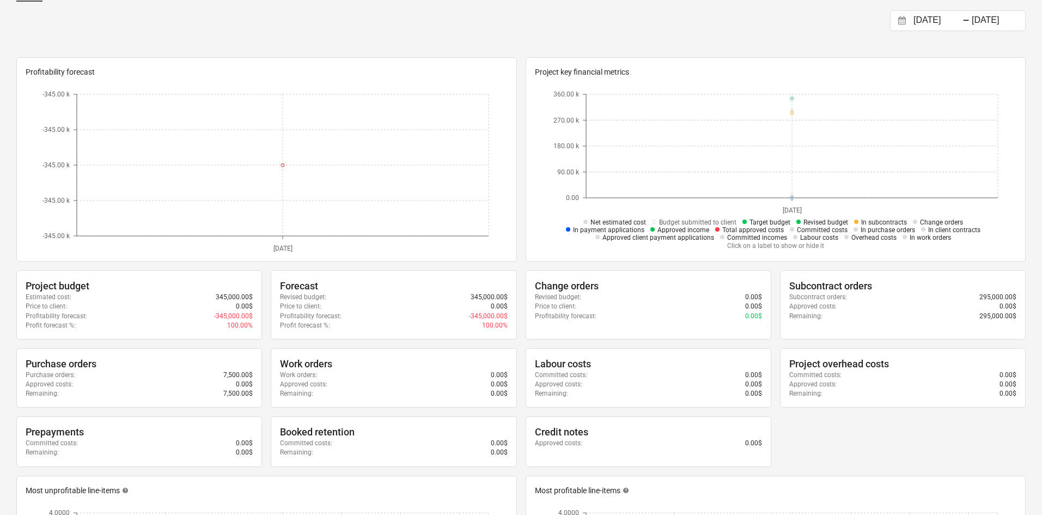
click at [928, 315] on div "Remaining : 295,000.00$" at bounding box center [902, 315] width 227 height 9
click at [848, 286] on div "Subcontract orders" at bounding box center [902, 285] width 227 height 13
click at [843, 309] on div "Approved costs : 0.00$" at bounding box center [902, 306] width 227 height 9
click at [860, 319] on div "Remaining : 295,000.00$" at bounding box center [902, 315] width 227 height 9
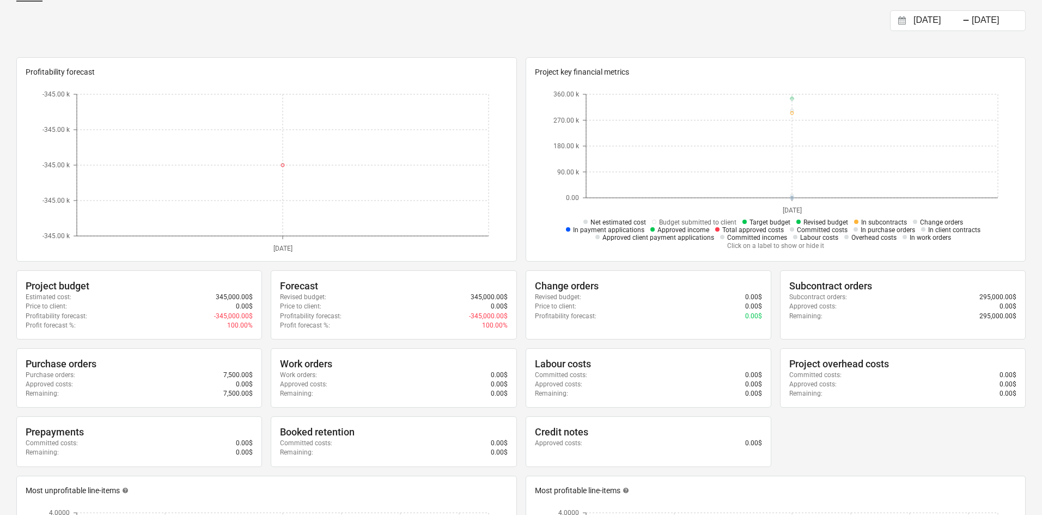
drag, startPoint x: 860, startPoint y: 310, endPoint x: 849, endPoint y: 310, distance: 10.3
click at [849, 310] on div "Approved costs : 0.00$" at bounding box center [902, 306] width 227 height 9
